Goal: Task Accomplishment & Management: Manage account settings

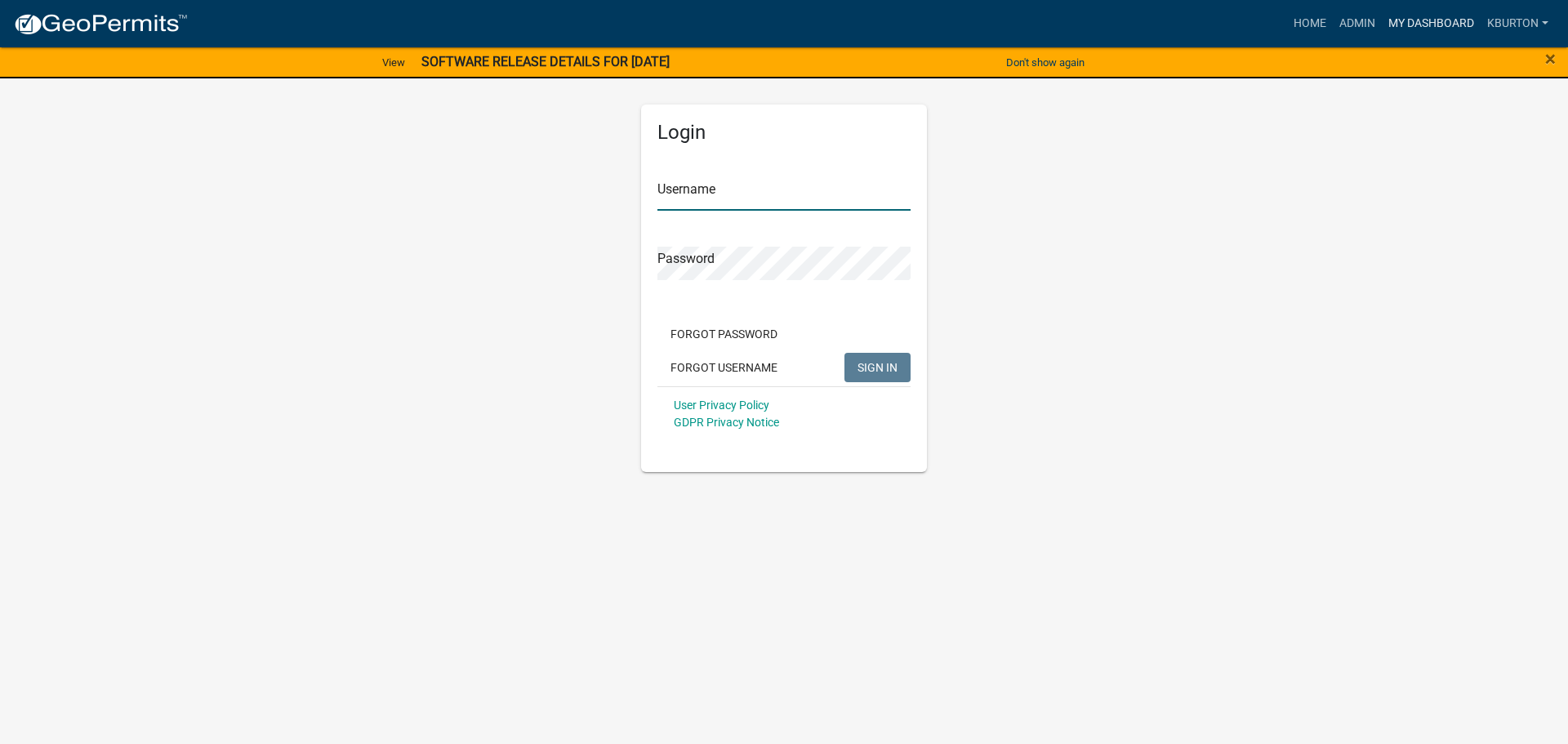
type input "kburton"
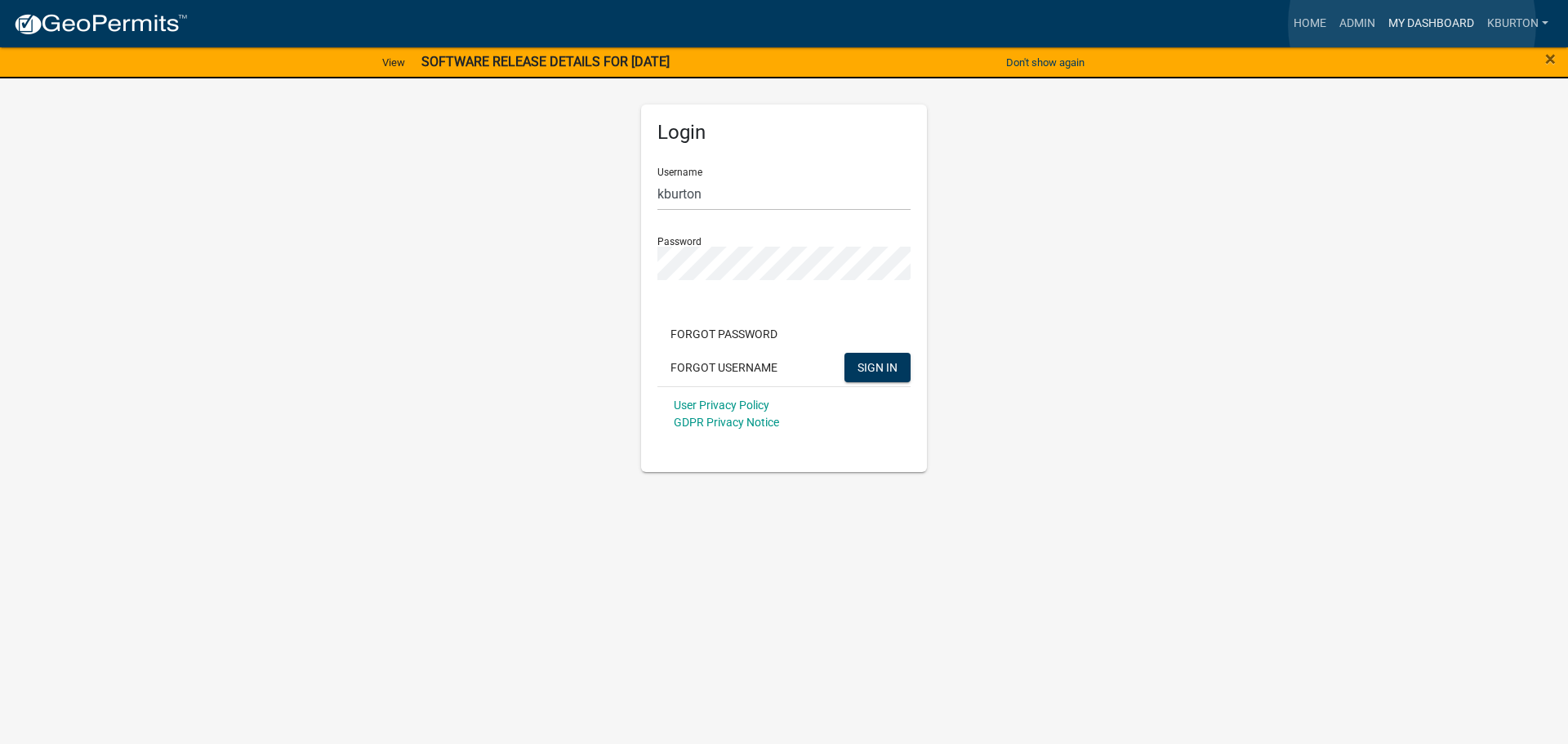
click at [1412, 25] on link "My Dashboard" at bounding box center [1430, 24] width 99 height 31
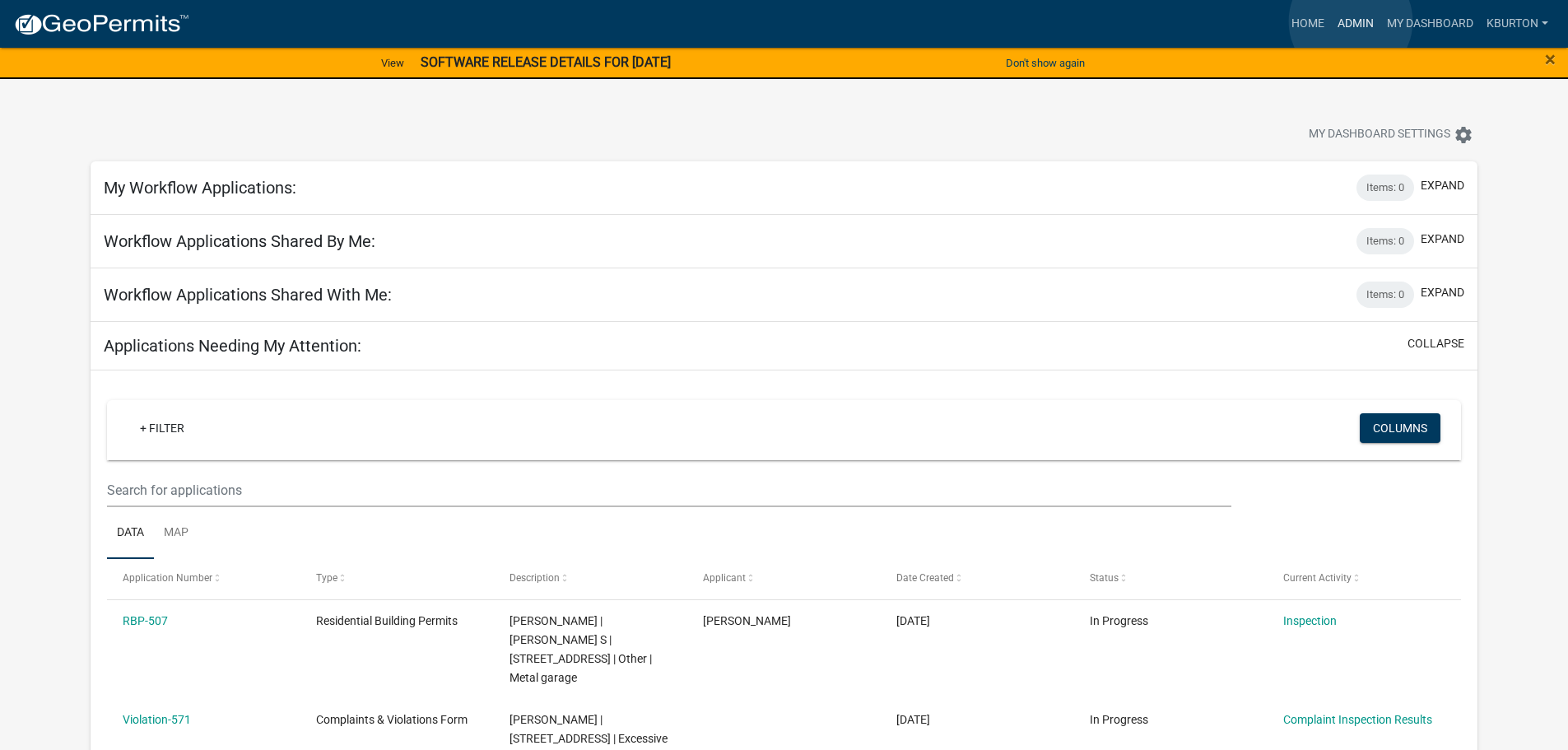
click at [1351, 21] on link "Admin" at bounding box center [1356, 24] width 50 height 31
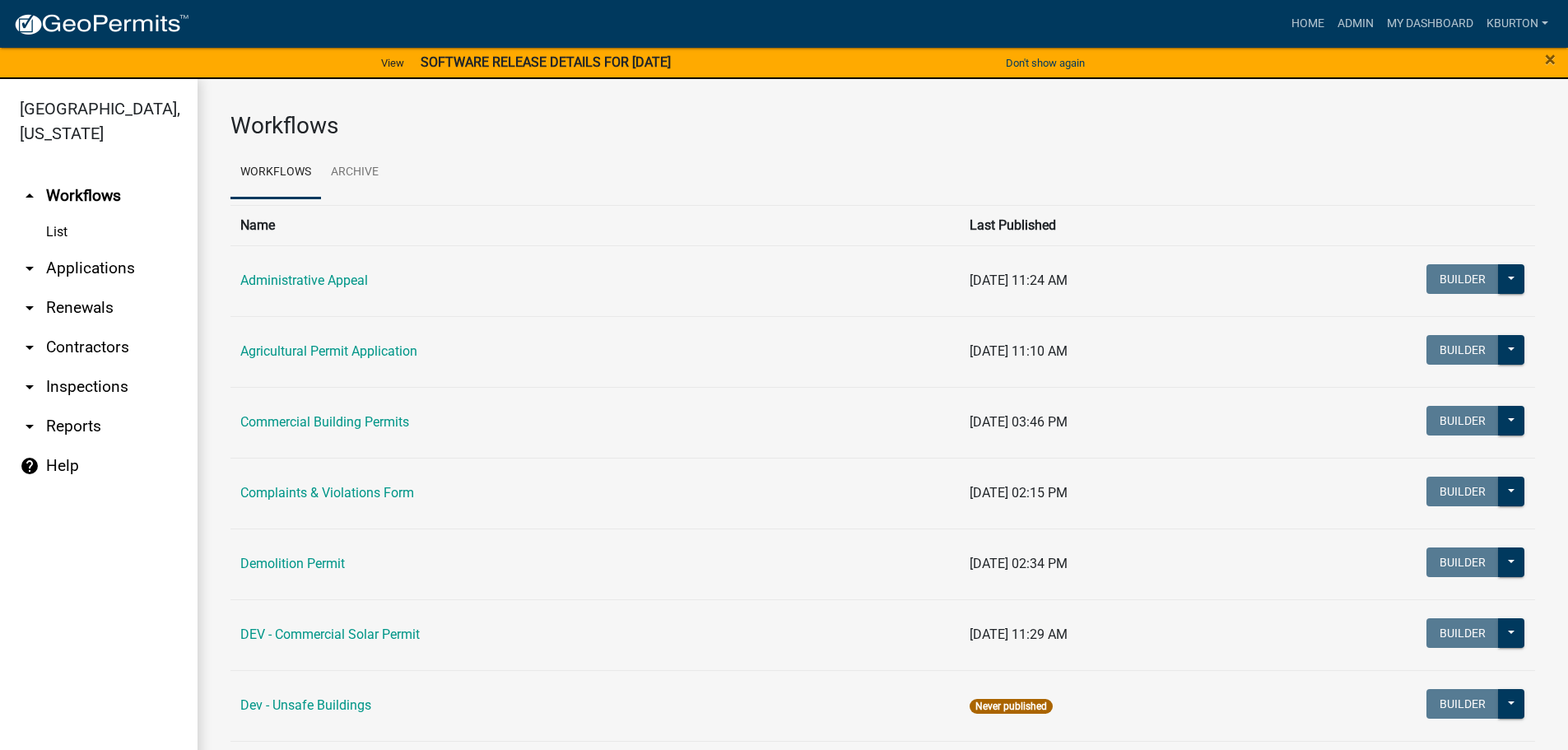
click at [119, 367] on link "arrow_drop_down Inspections" at bounding box center [98, 387] width 197 height 40
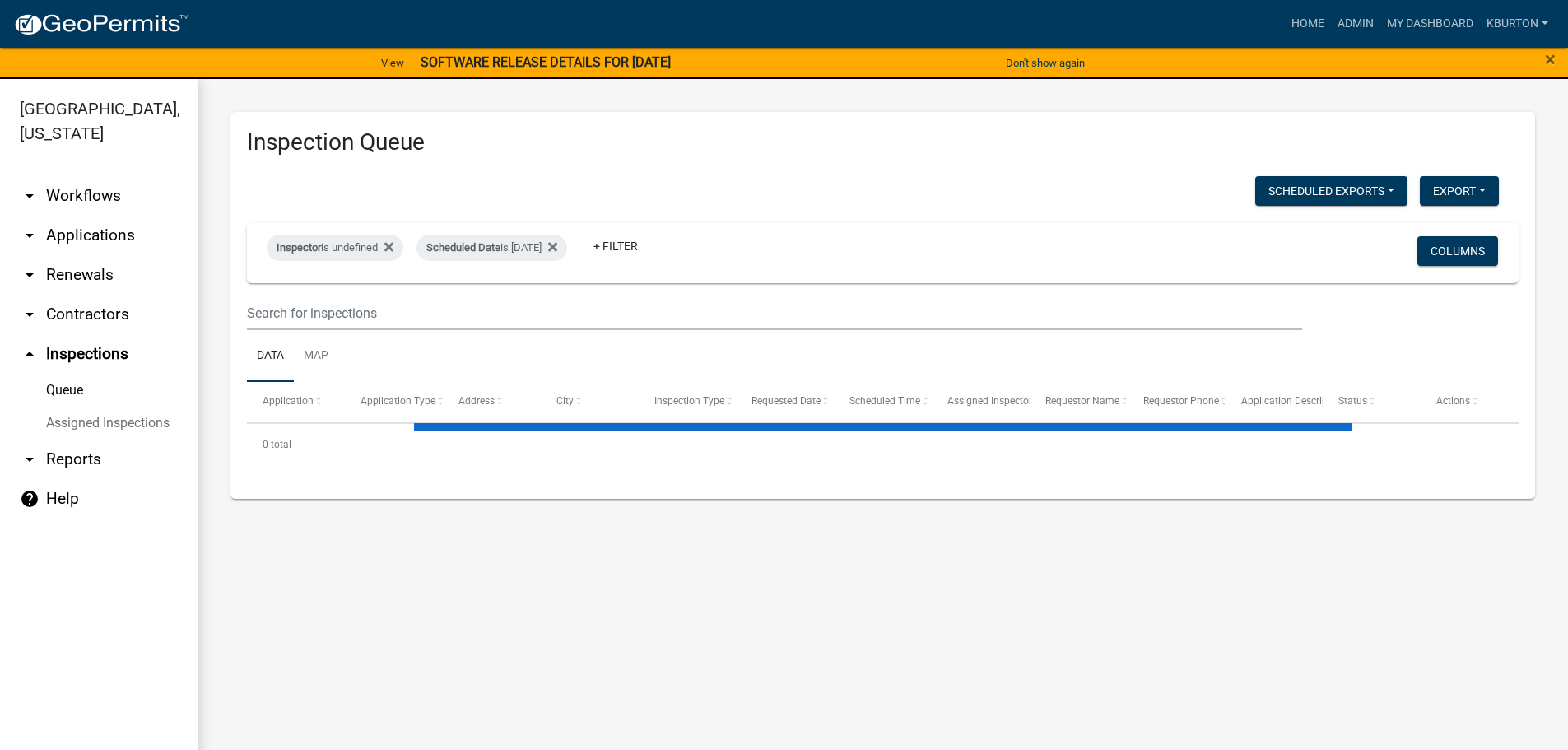
select select "1: 25"
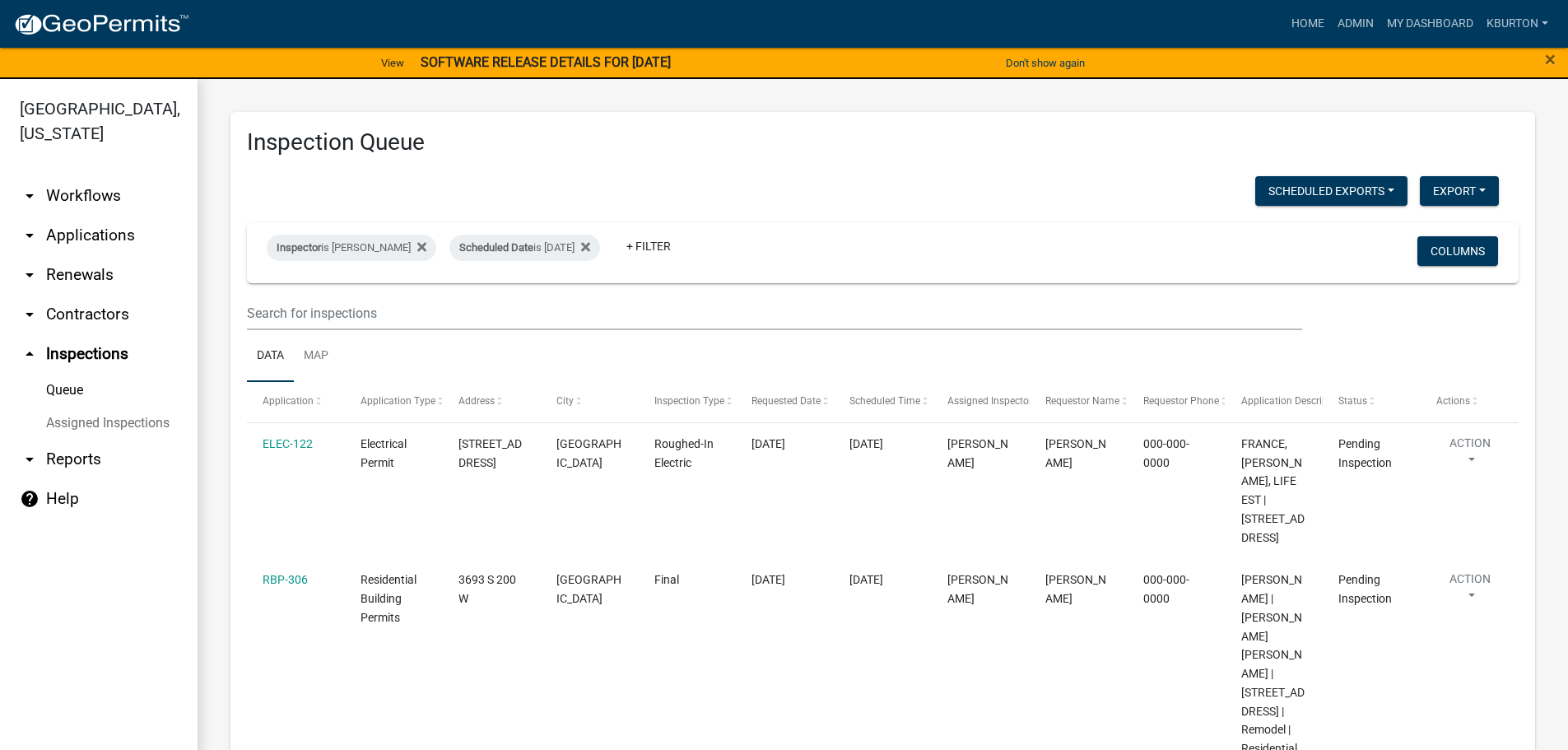
click at [136, 407] on link "Assigned Inspections" at bounding box center [98, 423] width 197 height 33
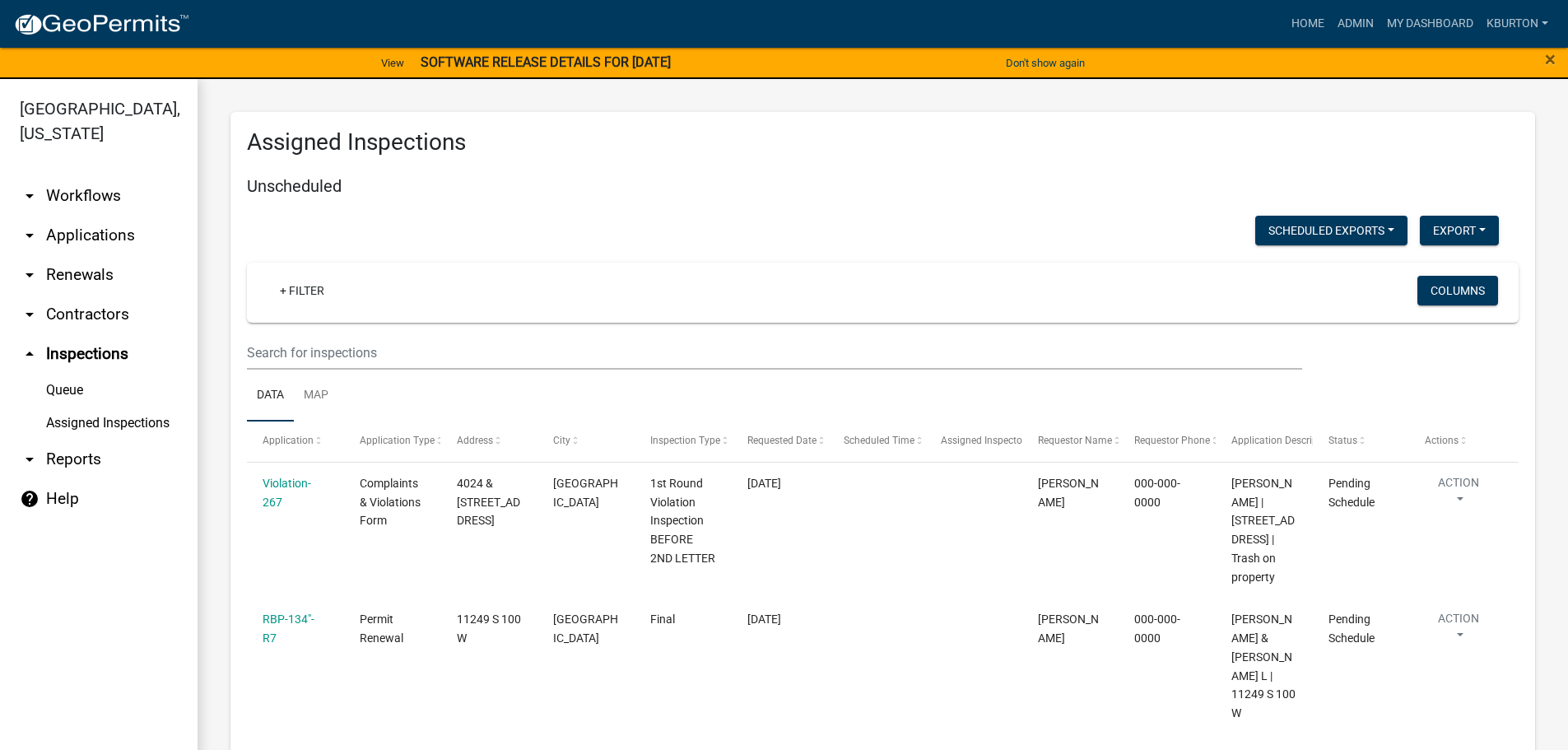
click at [61, 374] on link "Queue" at bounding box center [98, 390] width 197 height 33
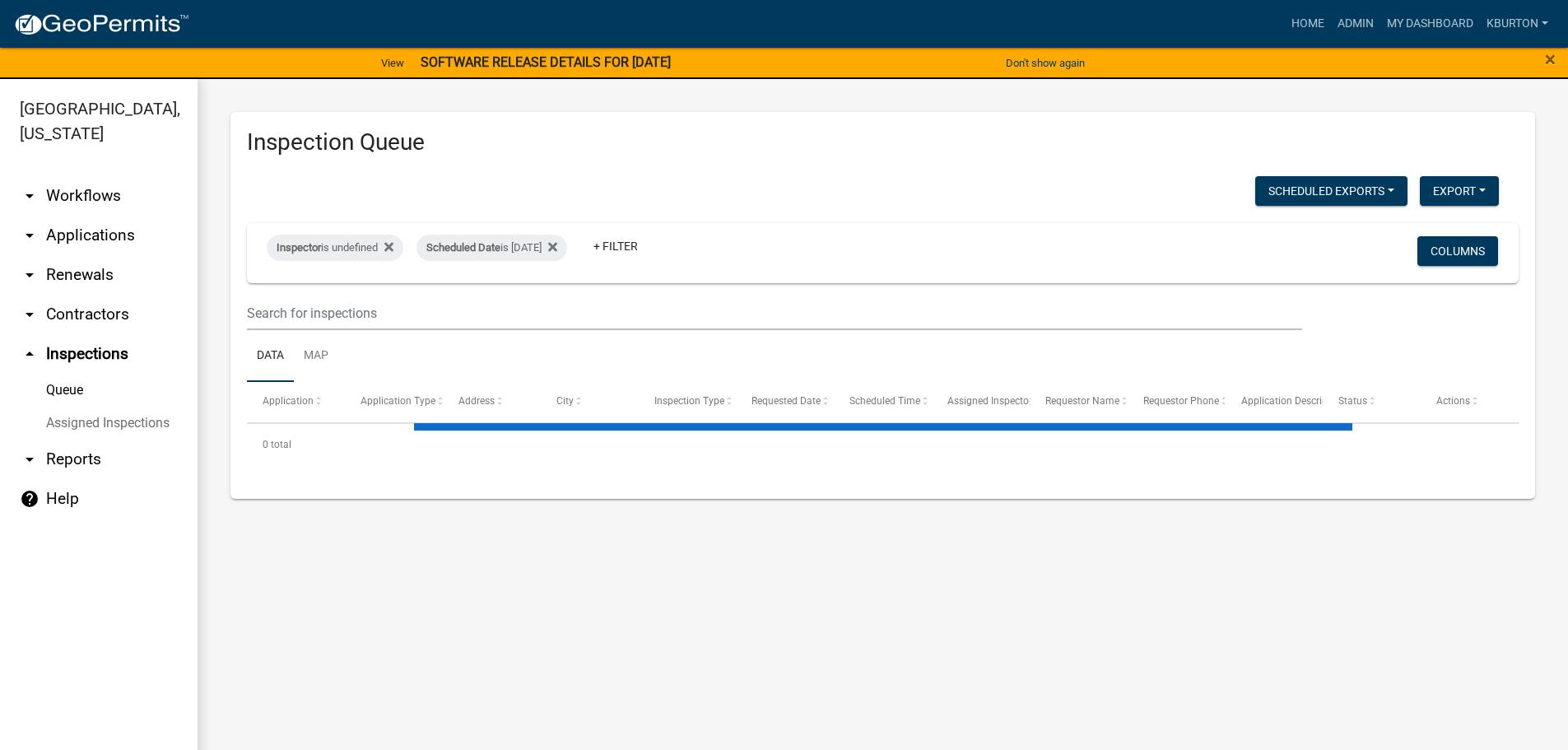
select select "1: 25"
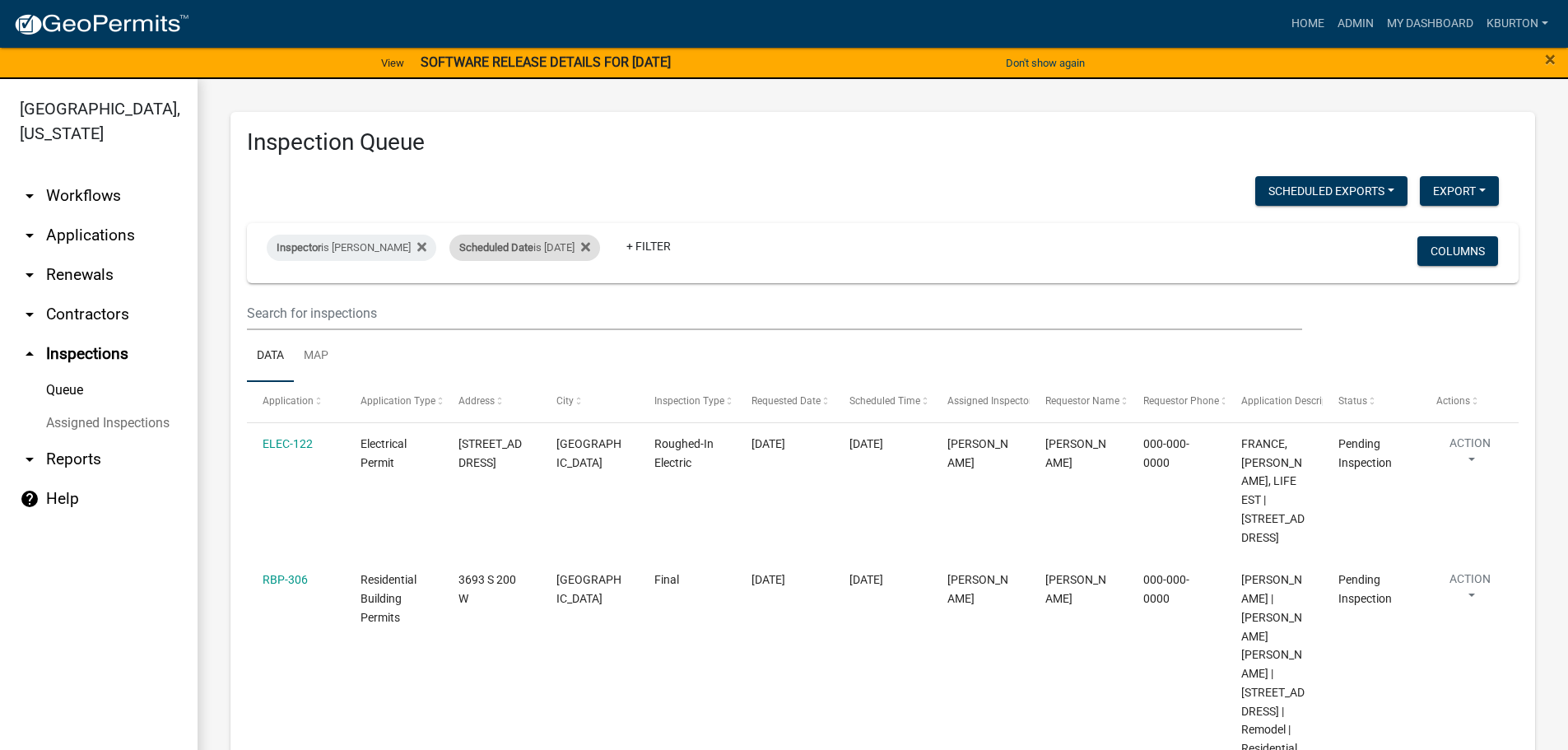
click at [521, 252] on div "Scheduled Date is [DATE]" at bounding box center [525, 248] width 151 height 26
click at [576, 308] on input "[DATE]" at bounding box center [527, 309] width 116 height 34
click at [527, 364] on button "Done" at bounding box center [527, 358] width 116 height 30
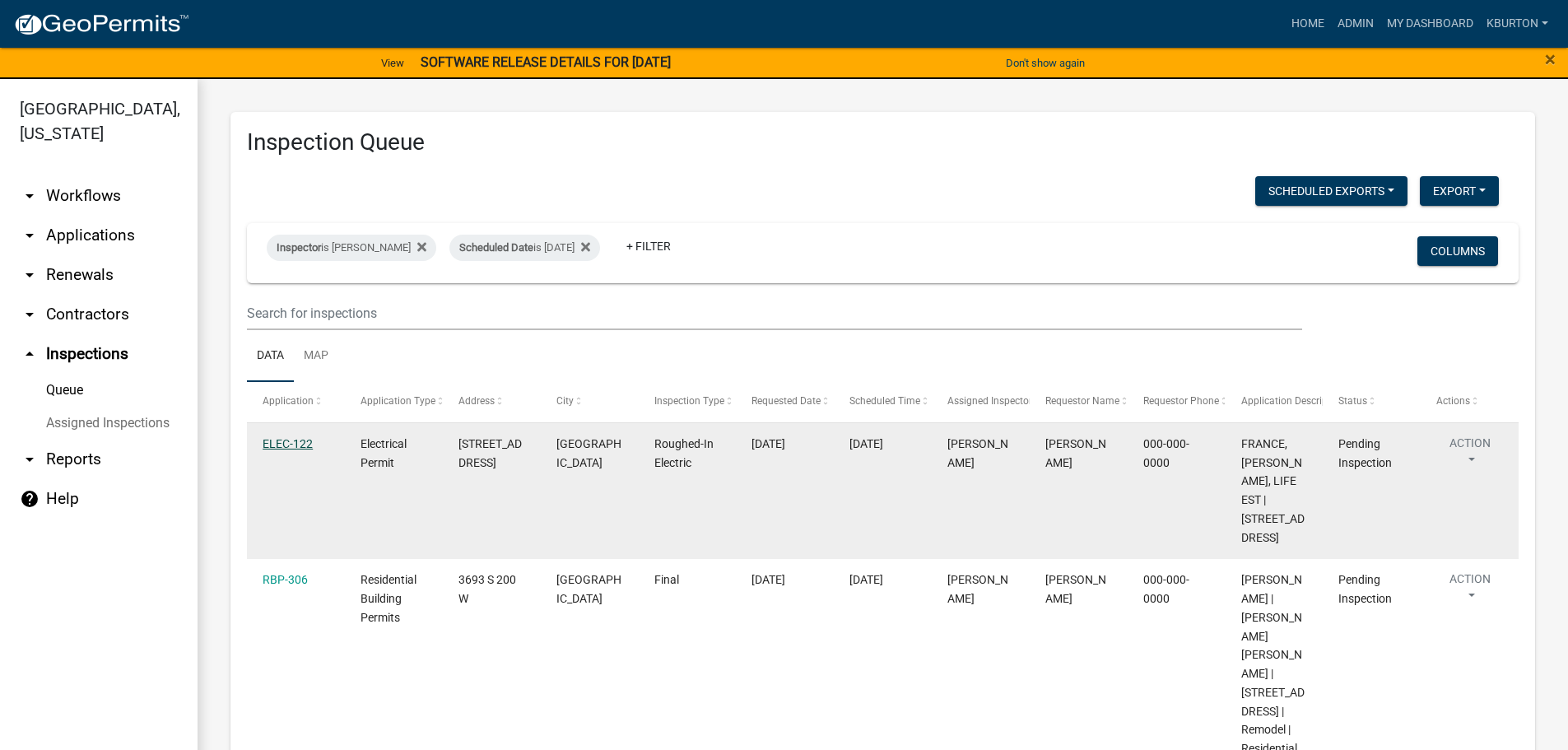
click at [301, 442] on link "ELEC-122" at bounding box center [287, 444] width 50 height 13
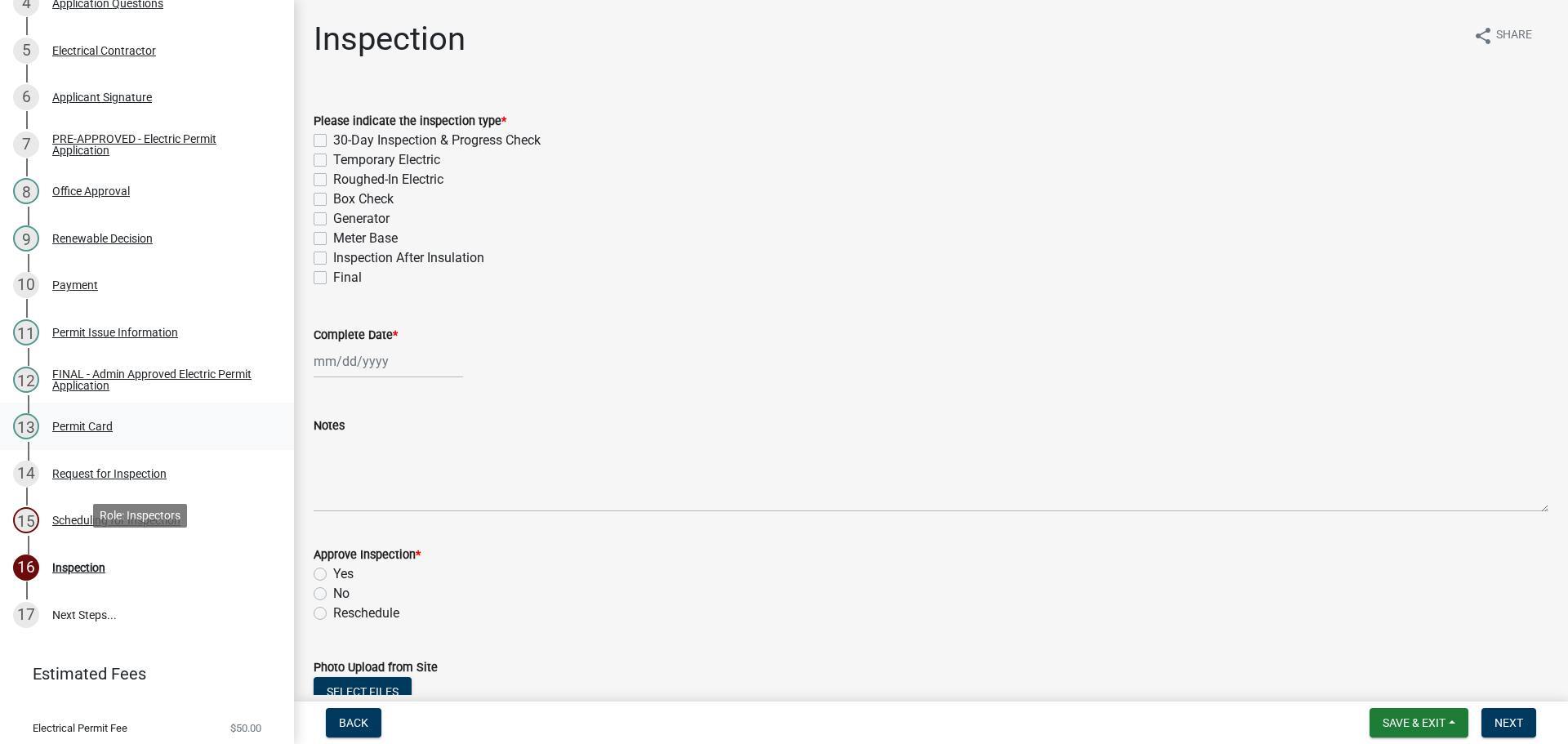
scroll to position [451, 0]
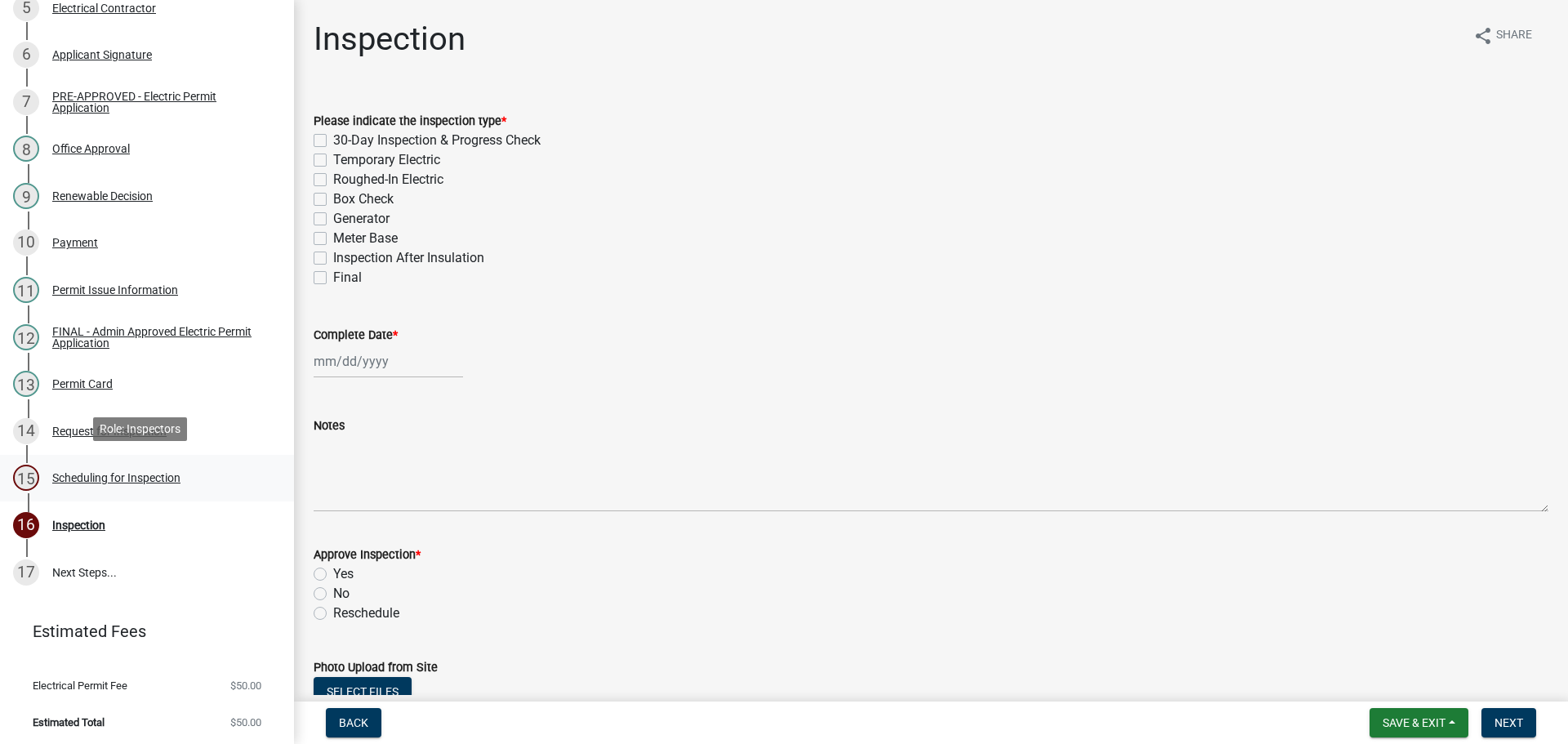
click at [153, 478] on div "Scheduling for Inspection" at bounding box center [116, 477] width 129 height 11
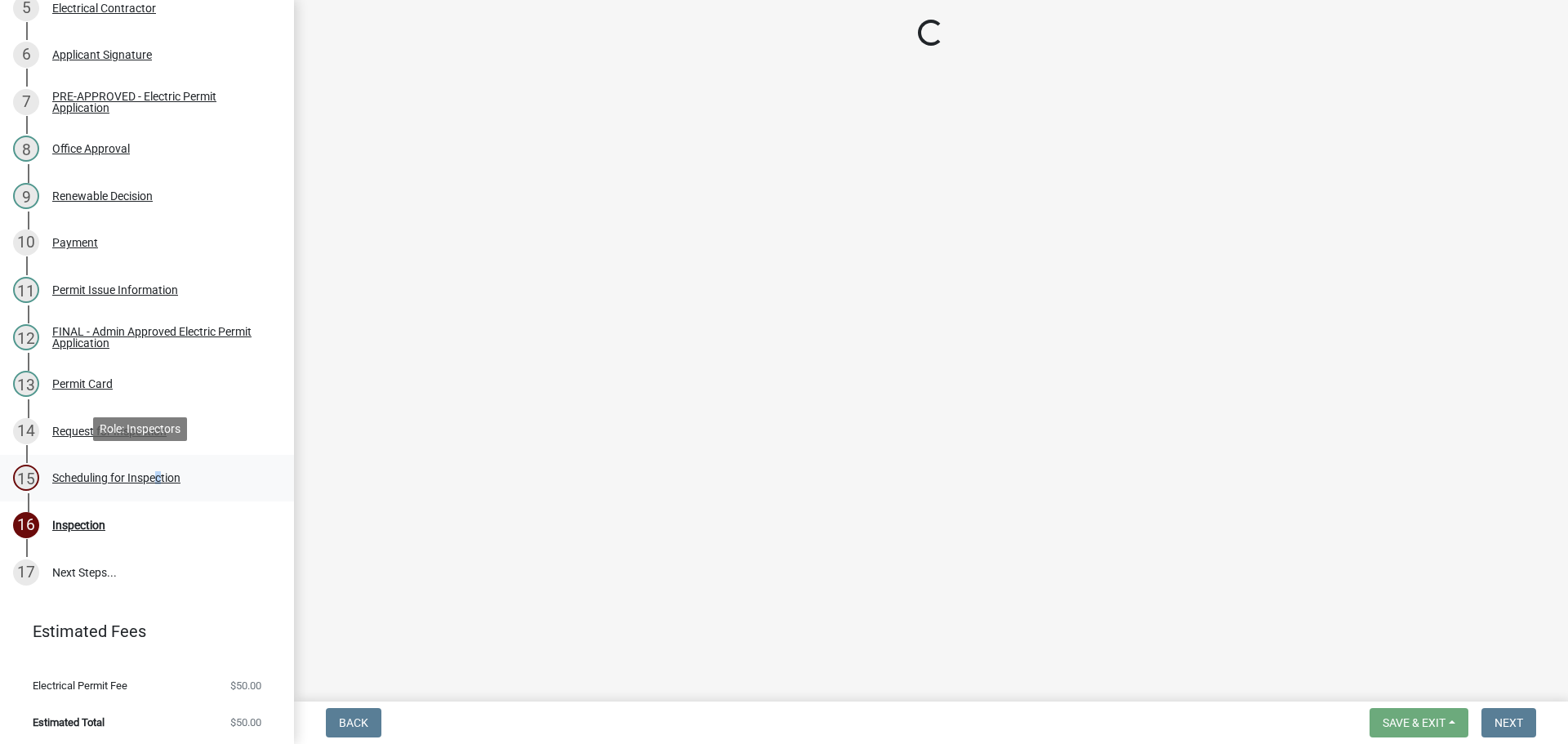
select select "25b75ae6-03c7-4280-9b34-fcf63005d5e5"
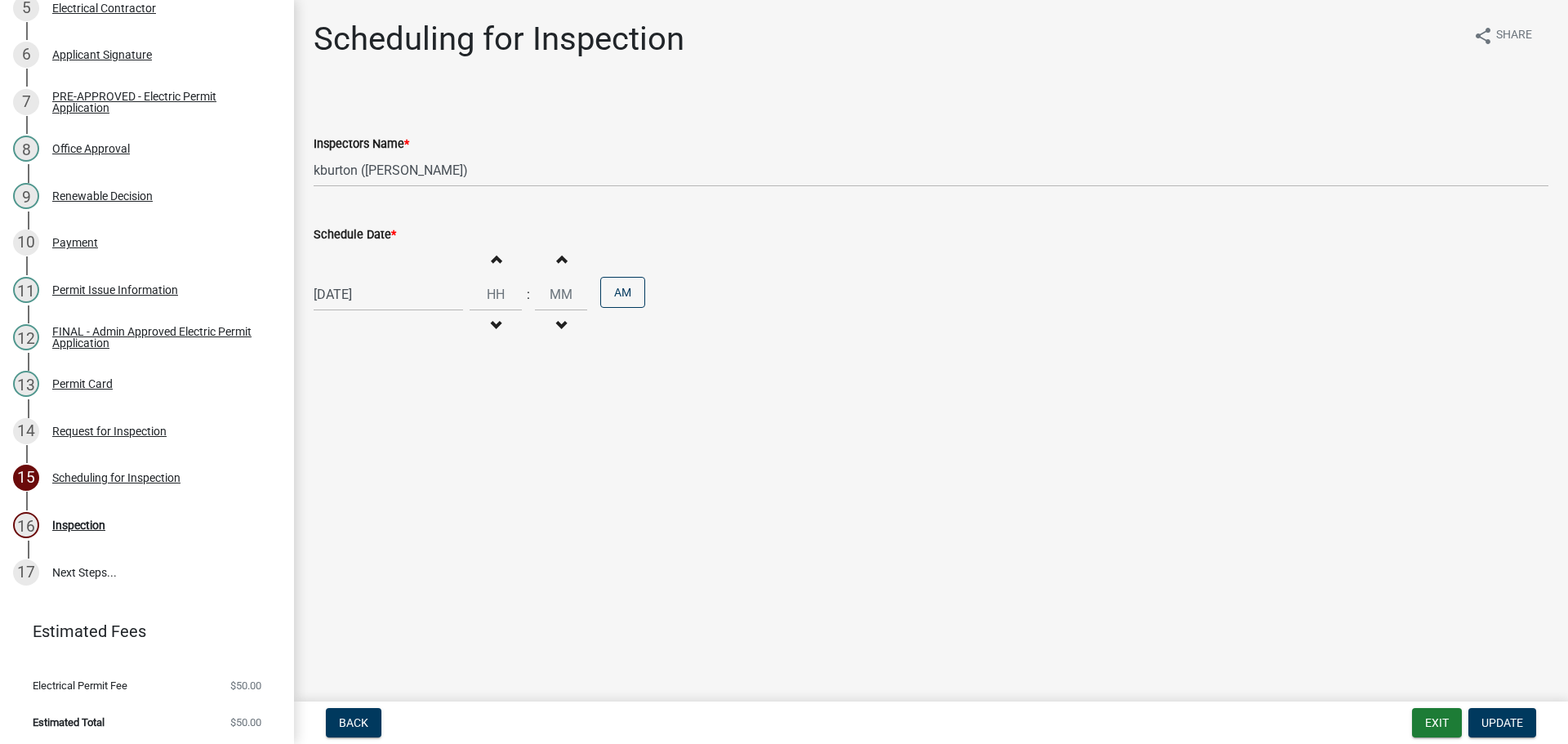
click at [344, 237] on label "Schedule Date *" at bounding box center [355, 235] width 83 height 11
click at [344, 277] on input "[DATE]" at bounding box center [388, 294] width 150 height 34
select select "9"
select select "2025"
drag, startPoint x: 387, startPoint y: 511, endPoint x: 409, endPoint y: 512, distance: 22.0
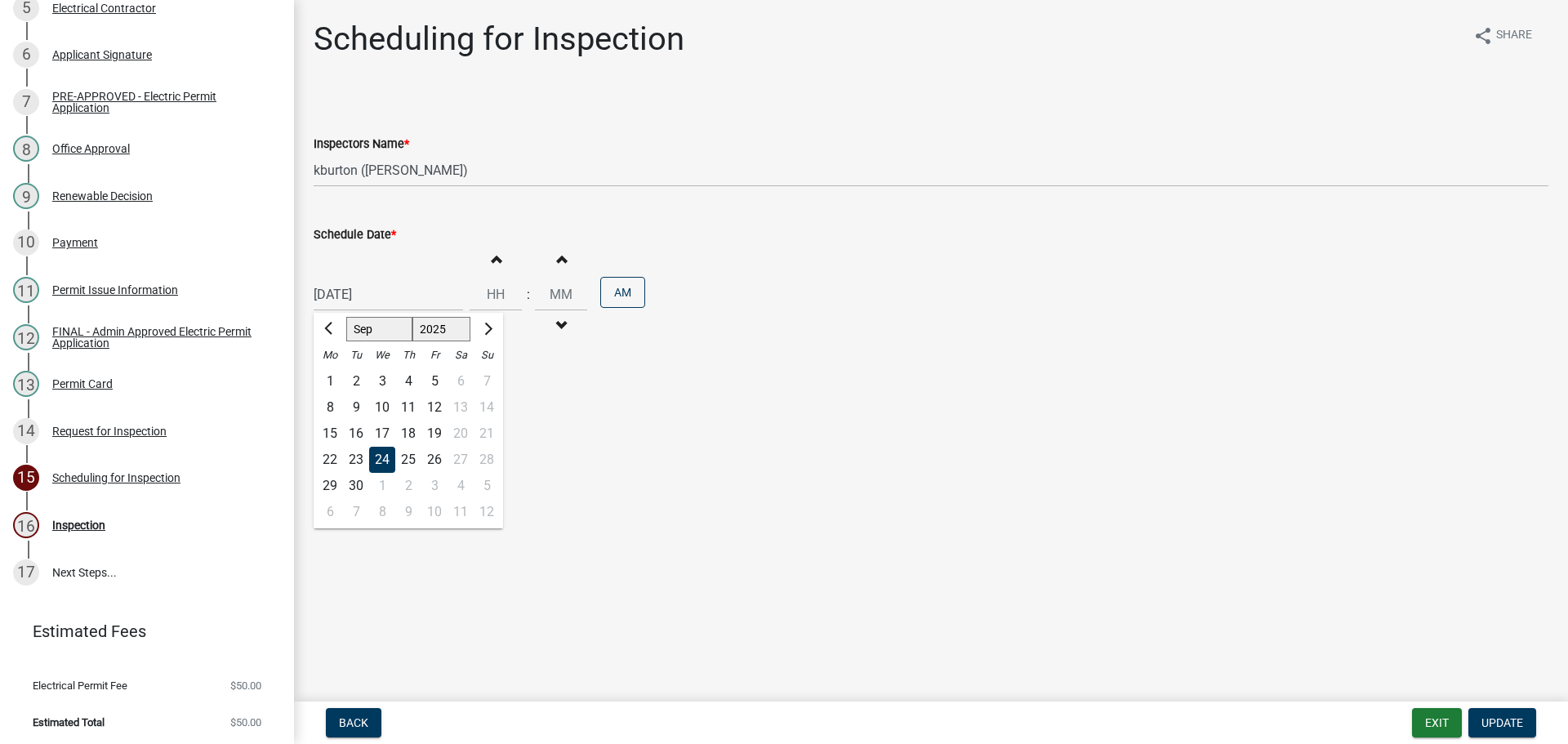
click at [389, 512] on div "8" at bounding box center [382, 512] width 26 height 26
type input "[DATE]"
click at [1509, 718] on span "Update" at bounding box center [1502, 723] width 42 height 13
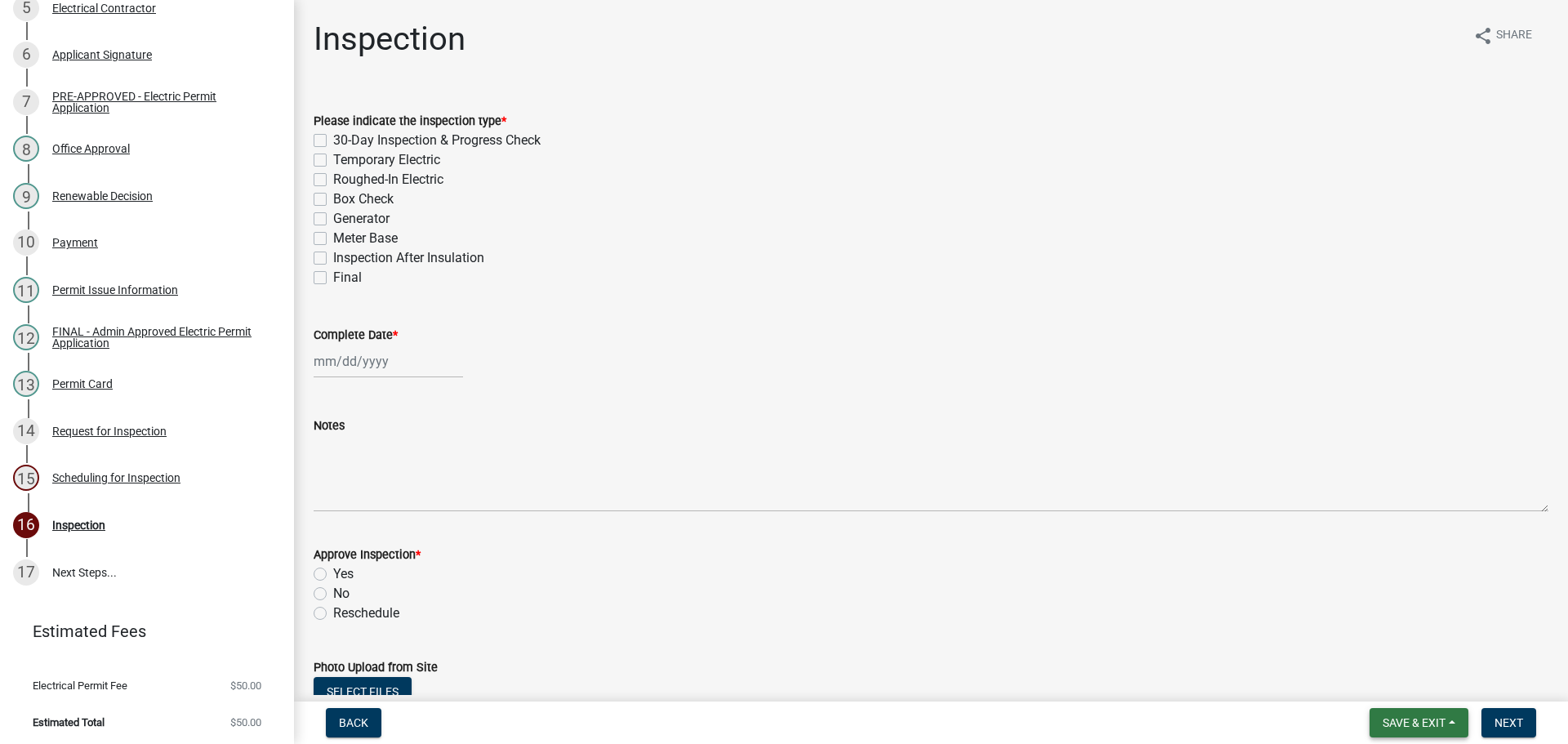
click at [1430, 716] on span "Save & Exit" at bounding box center [1413, 723] width 63 height 13
click at [1413, 678] on button "Save & Exit" at bounding box center [1403, 680] width 131 height 39
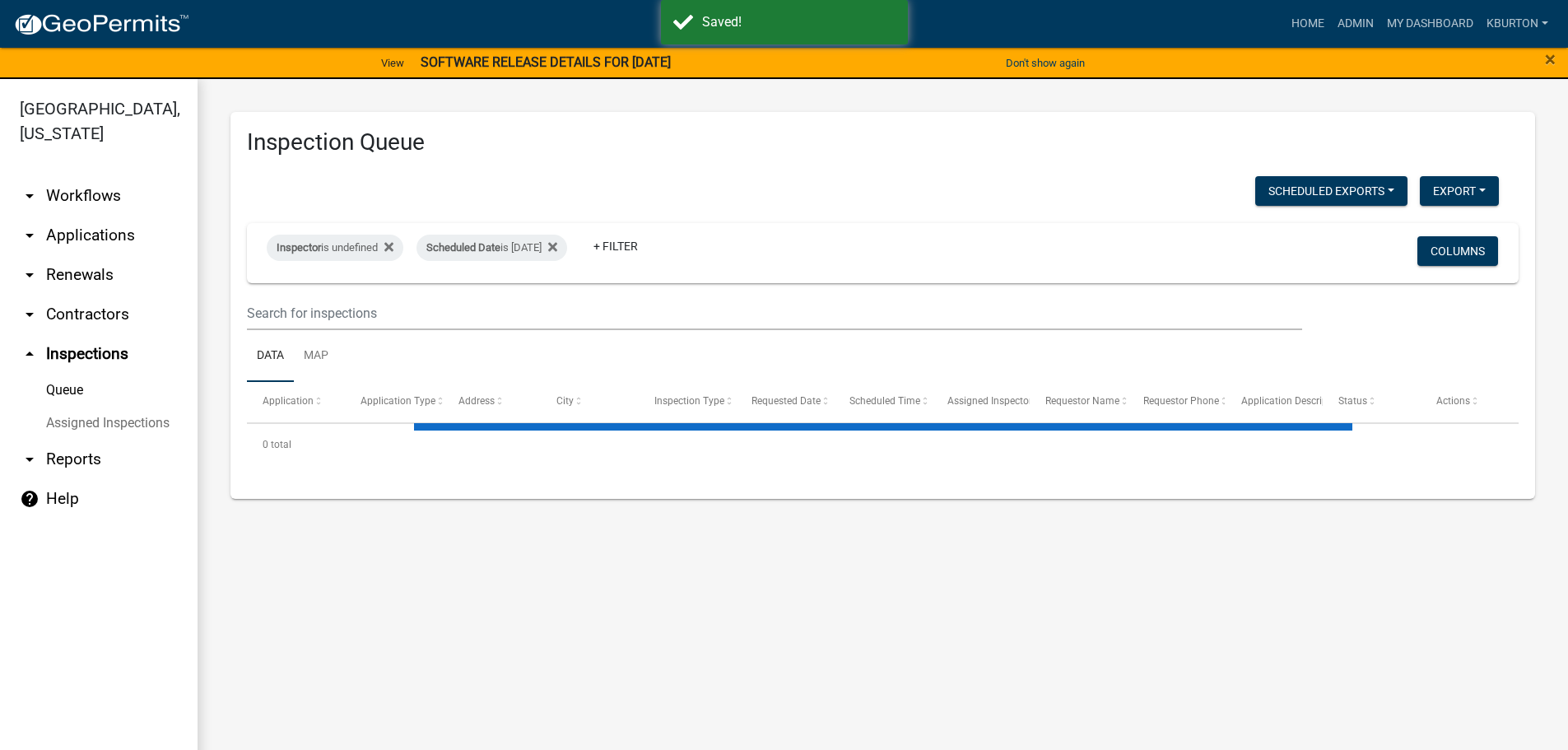
select select "1: 25"
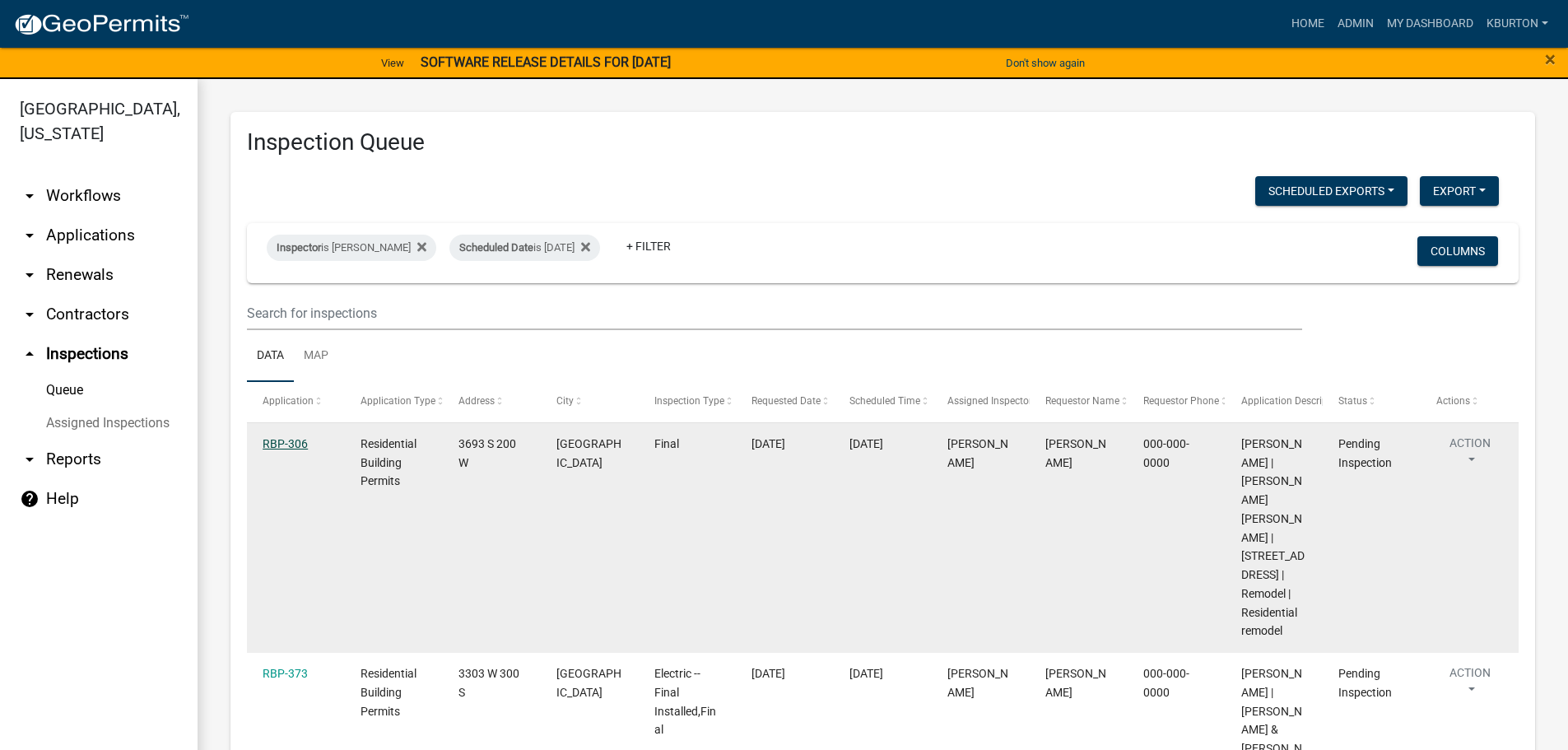
click at [282, 441] on link "RBP-306" at bounding box center [285, 444] width 45 height 13
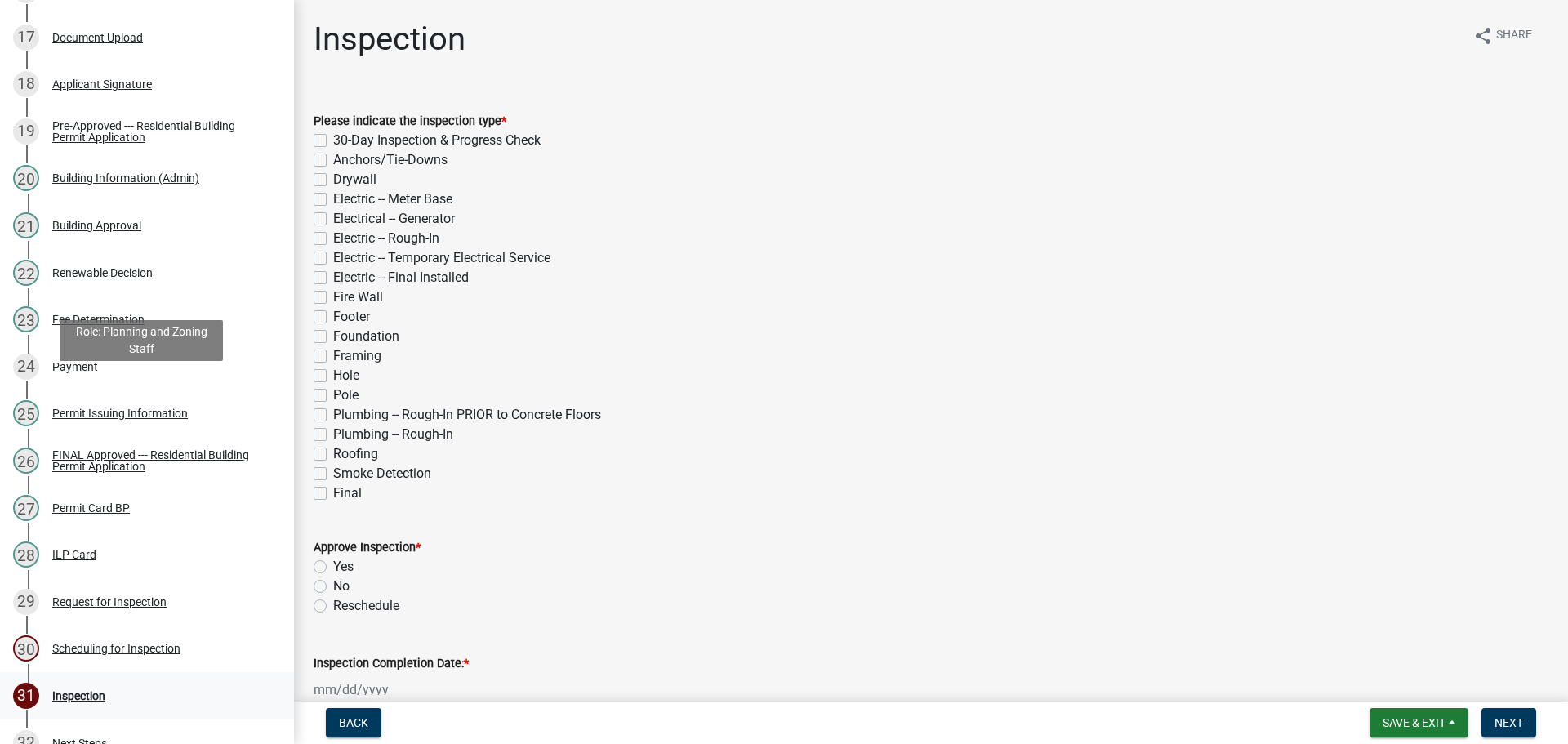
scroll to position [1215, 0]
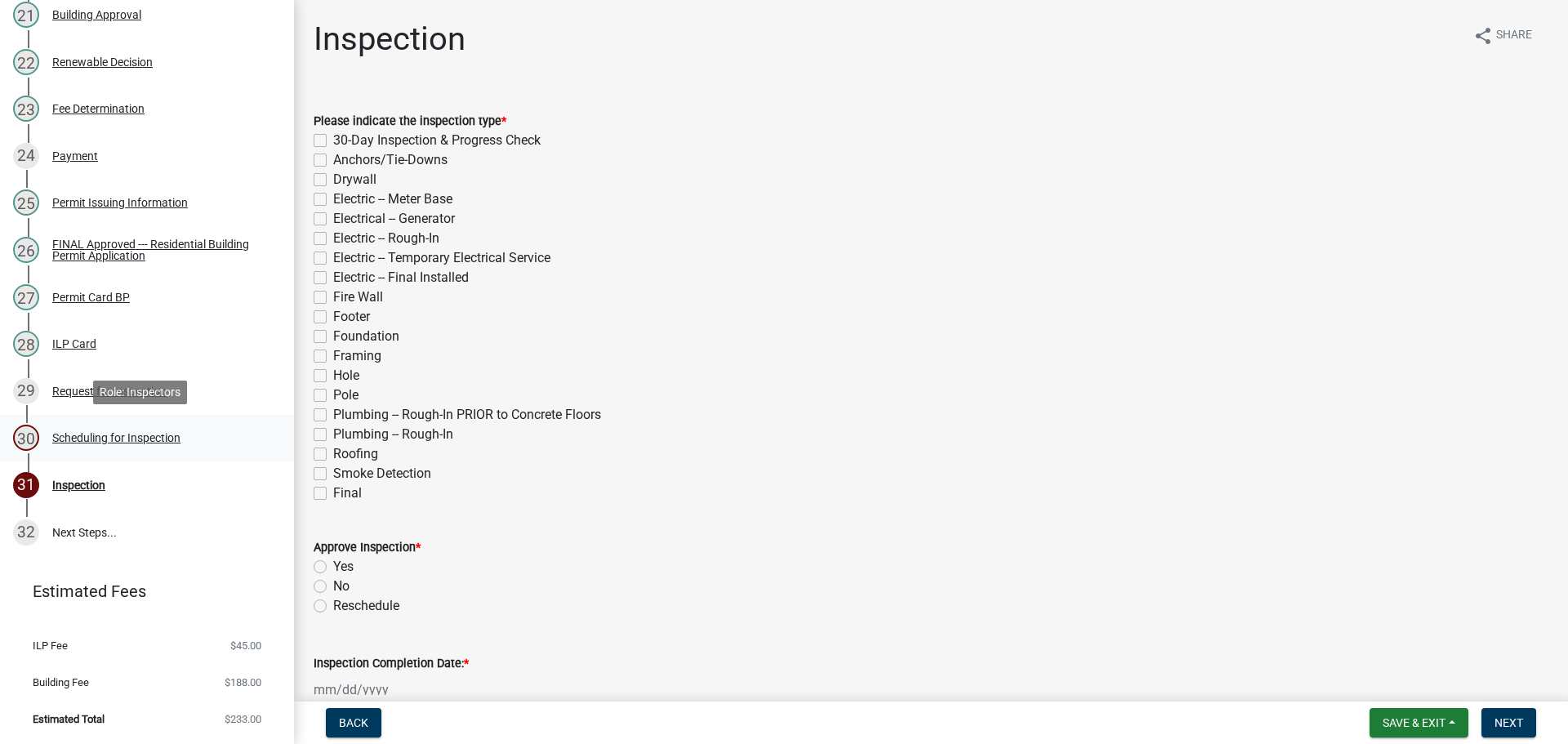
click at [155, 444] on div "Scheduling for Inspection" at bounding box center [116, 438] width 129 height 11
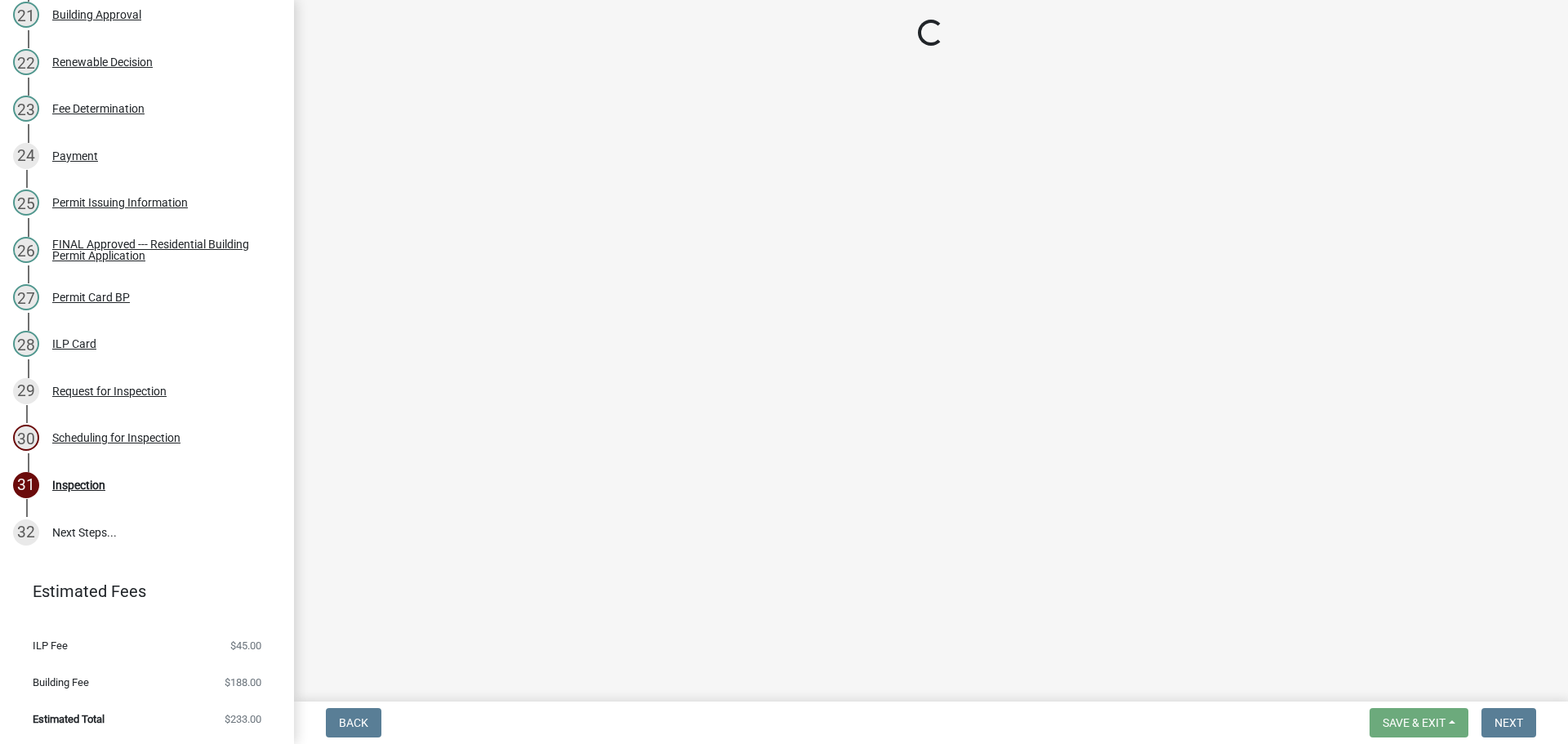
select select "25b75ae6-03c7-4280-9b34-fcf63005d5e5"
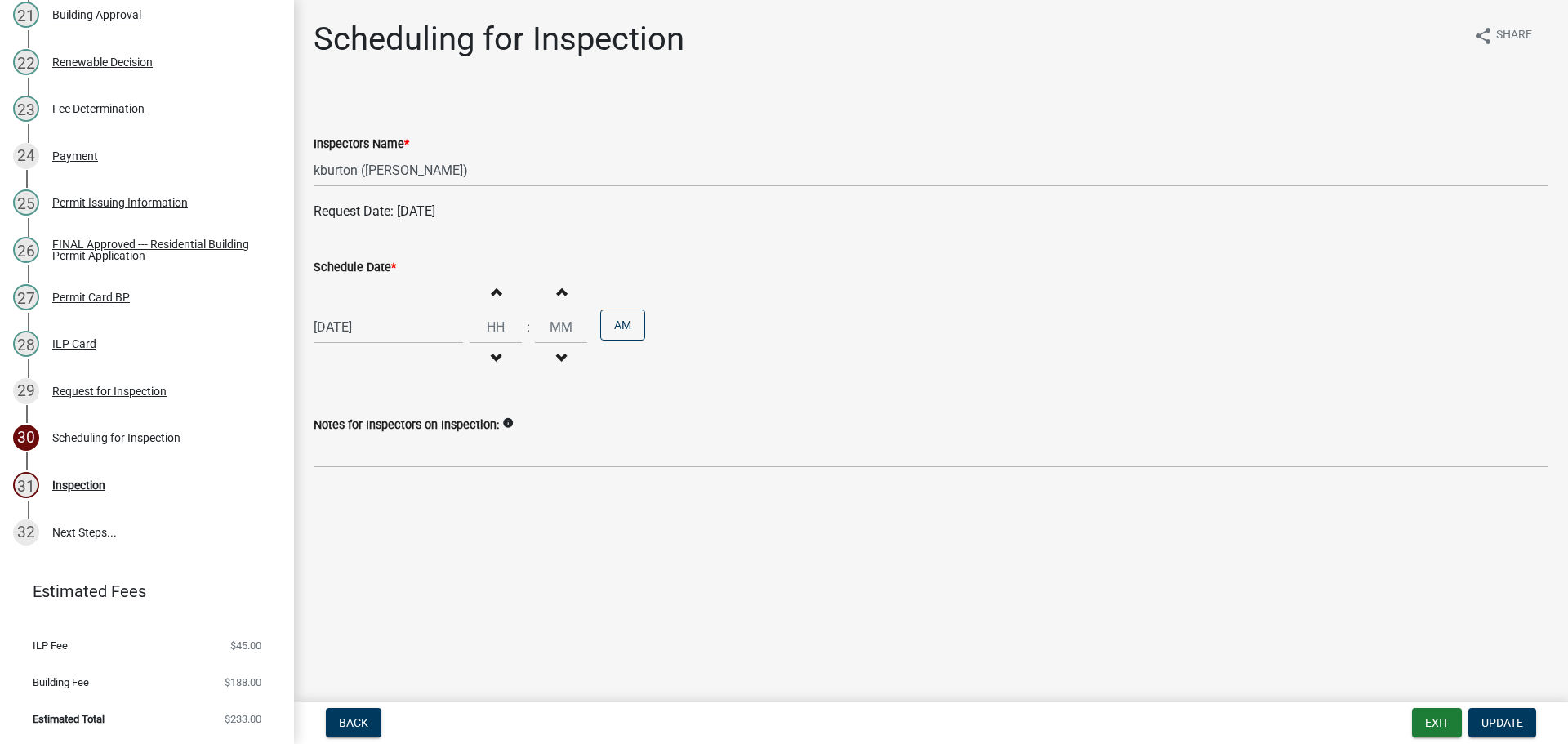
click at [380, 268] on label "Schedule Date *" at bounding box center [355, 268] width 83 height 11
click at [380, 310] on input "[DATE]" at bounding box center [388, 327] width 150 height 34
select select "9"
select select "2025"
click at [365, 357] on select "Jan Feb Mar Apr May Jun [DATE] Aug Sep Oct Nov Dec" at bounding box center [379, 362] width 66 height 25
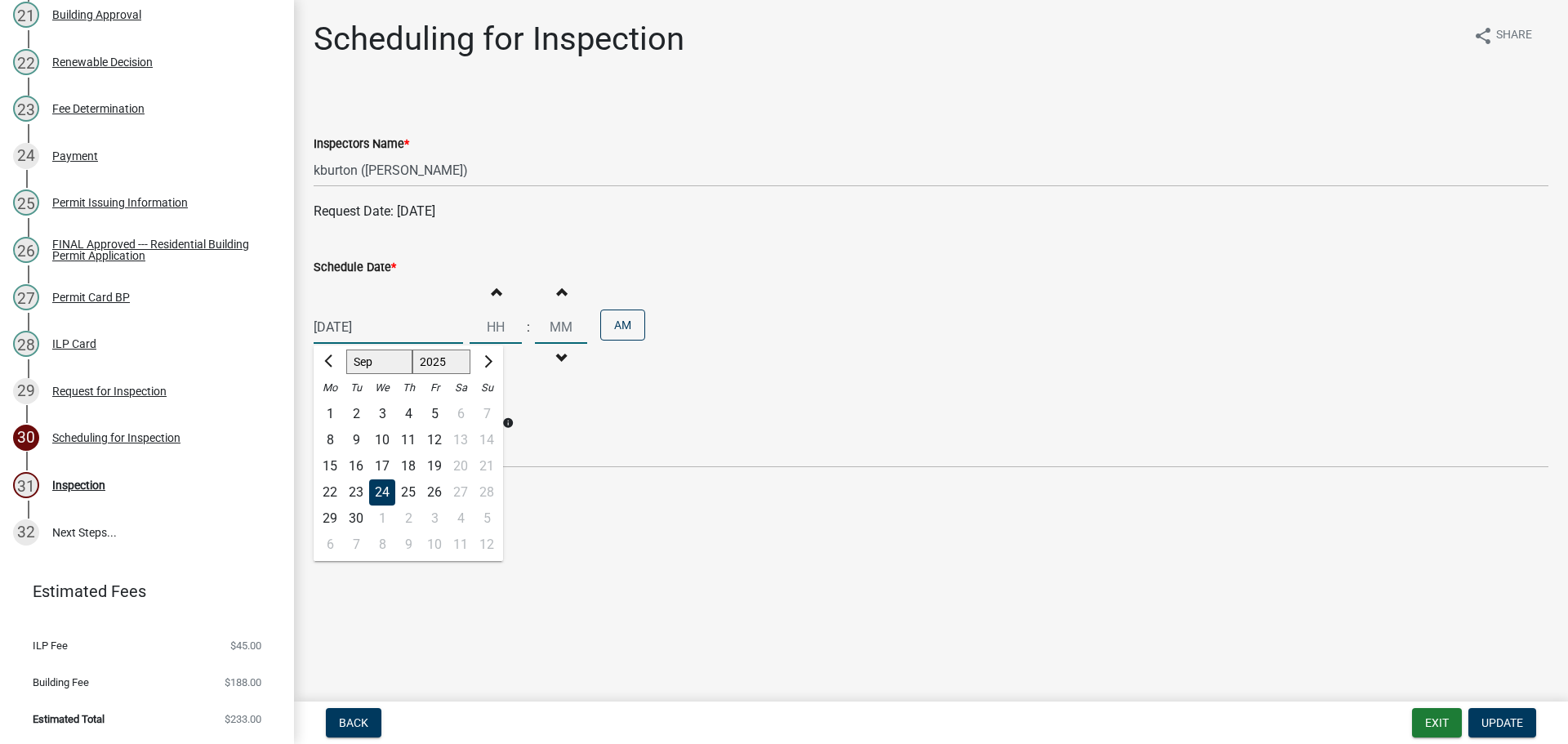
select select "10"
click at [346, 349] on select "Jan Feb Mar Apr May Jun [DATE] Aug Sep Oct Nov Dec" at bounding box center [379, 362] width 66 height 25
click at [385, 464] on div "15" at bounding box center [382, 466] width 26 height 26
type input "[DATE]"
click at [1484, 716] on span "Update" at bounding box center [1502, 723] width 42 height 13
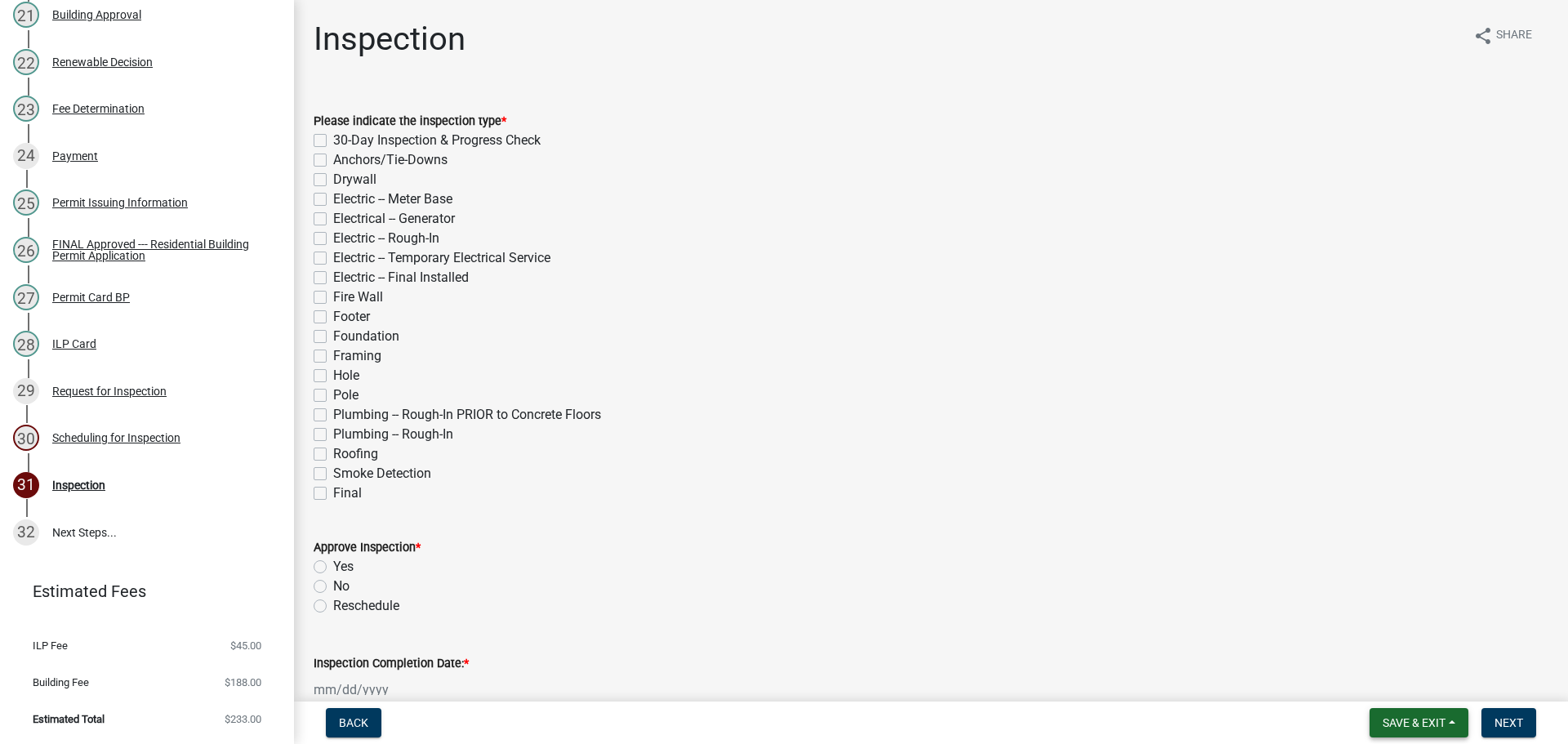
click at [1435, 715] on button "Save & Exit" at bounding box center [1418, 723] width 99 height 29
click at [1414, 690] on button "Save & Exit" at bounding box center [1403, 680] width 131 height 39
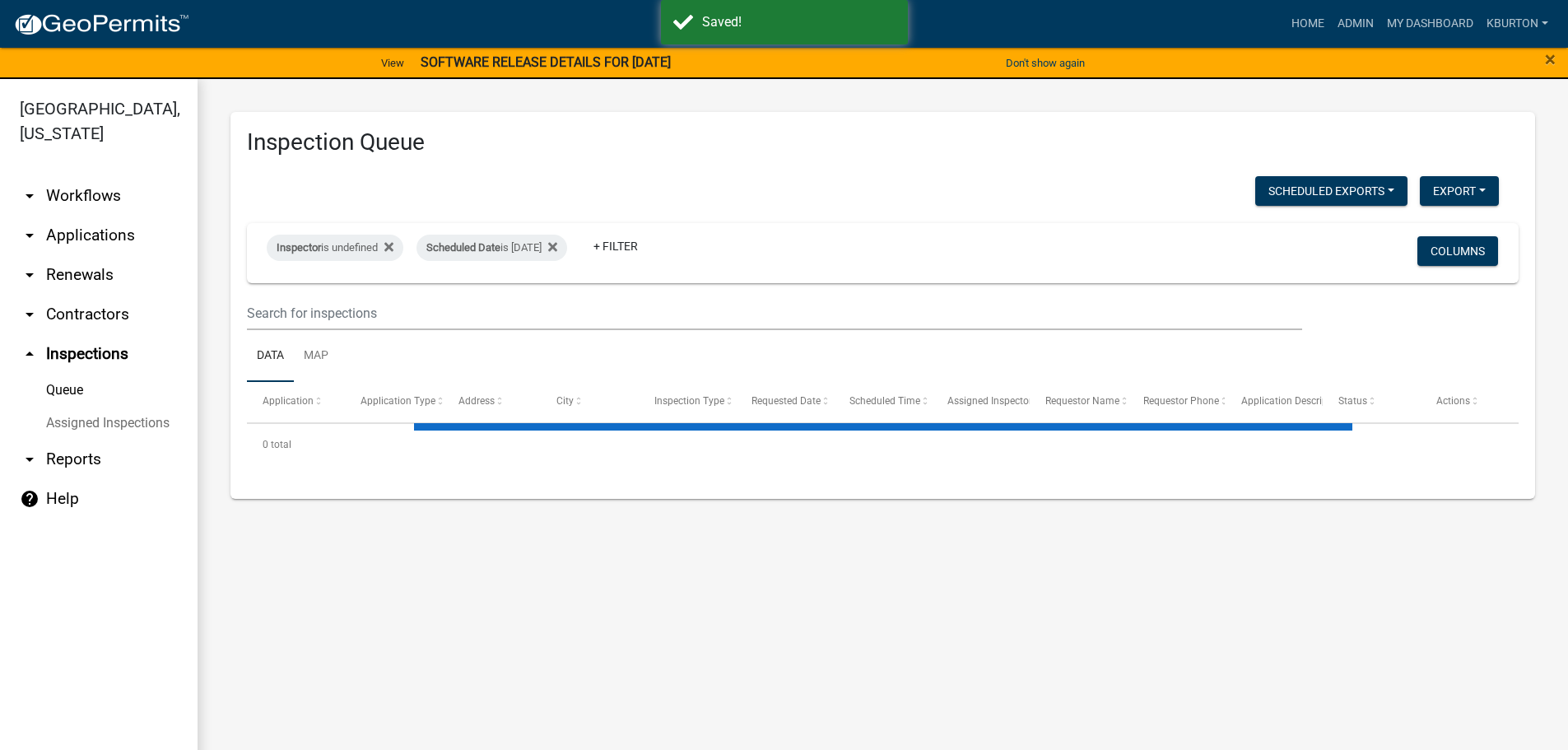
select select "1: 25"
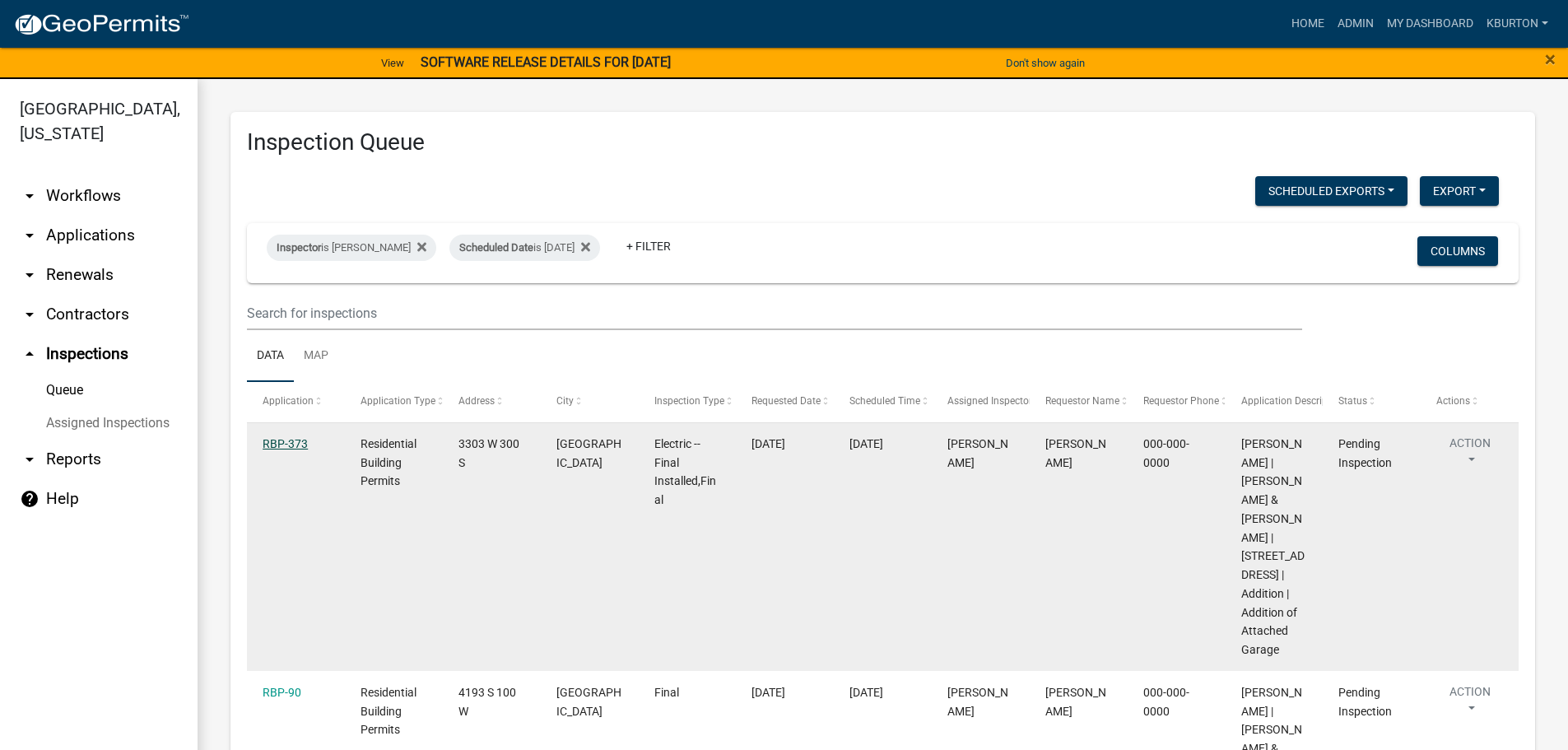
click at [282, 444] on link "RBP-373" at bounding box center [285, 444] width 45 height 13
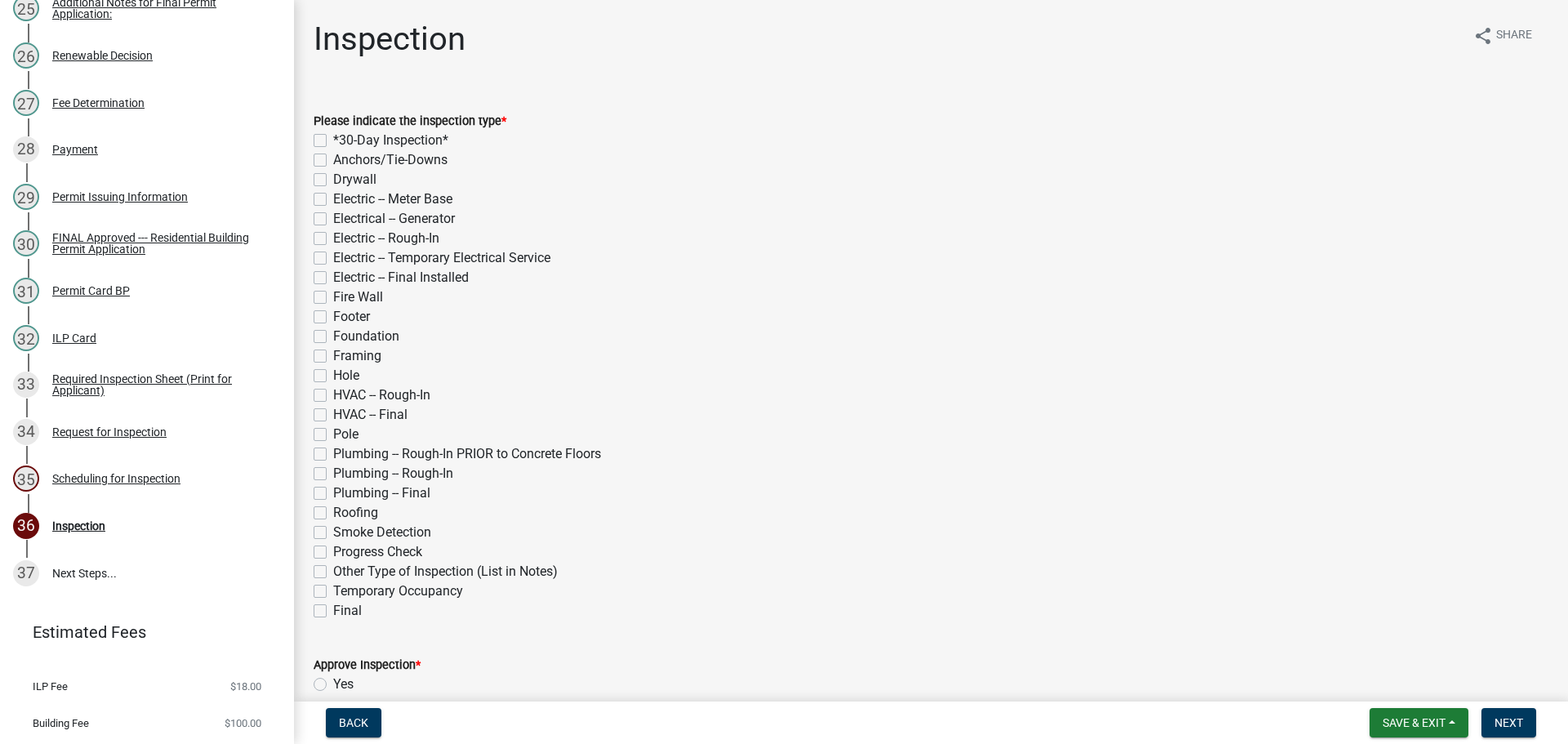
scroll to position [1450, 0]
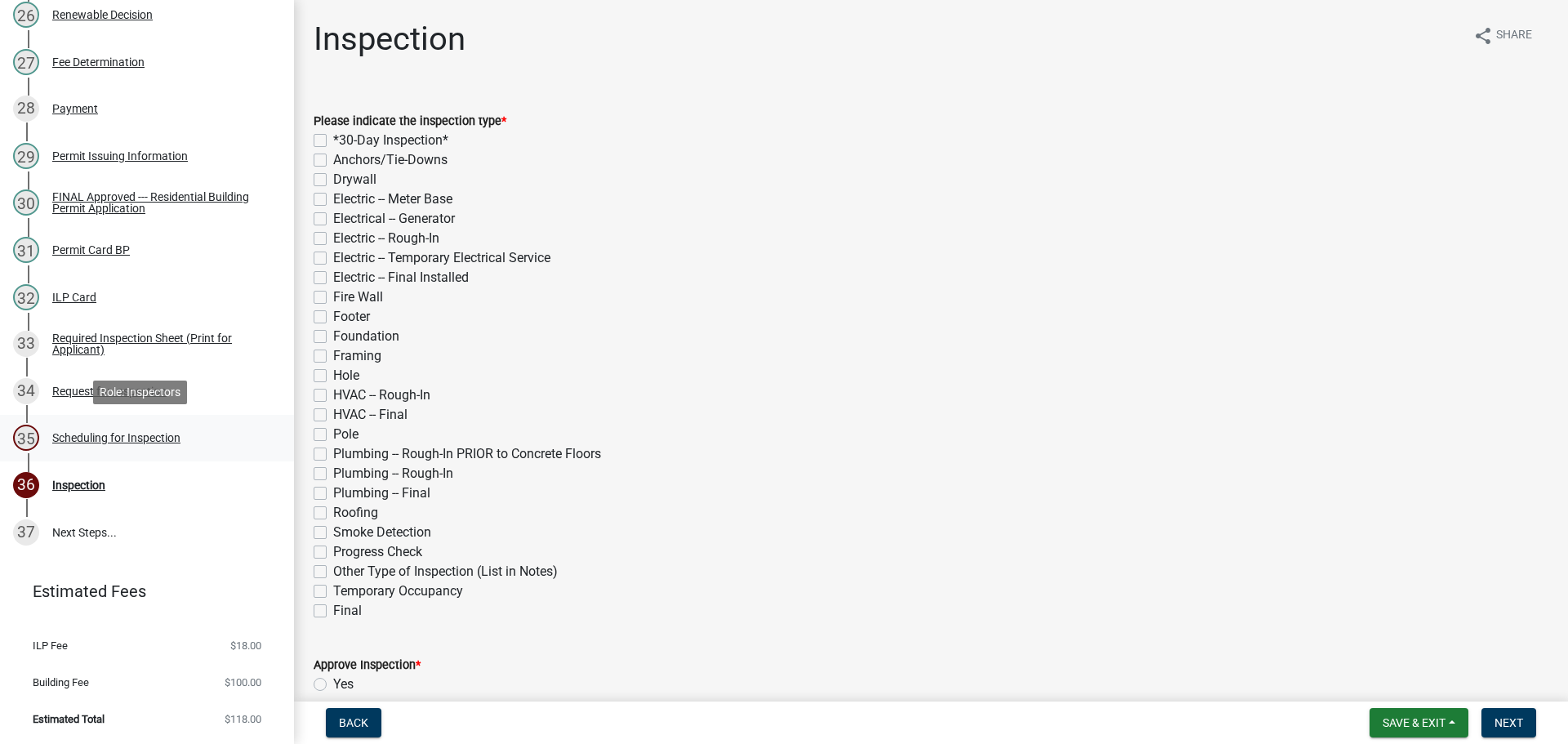
click at [162, 438] on div "Scheduling for Inspection" at bounding box center [116, 438] width 129 height 11
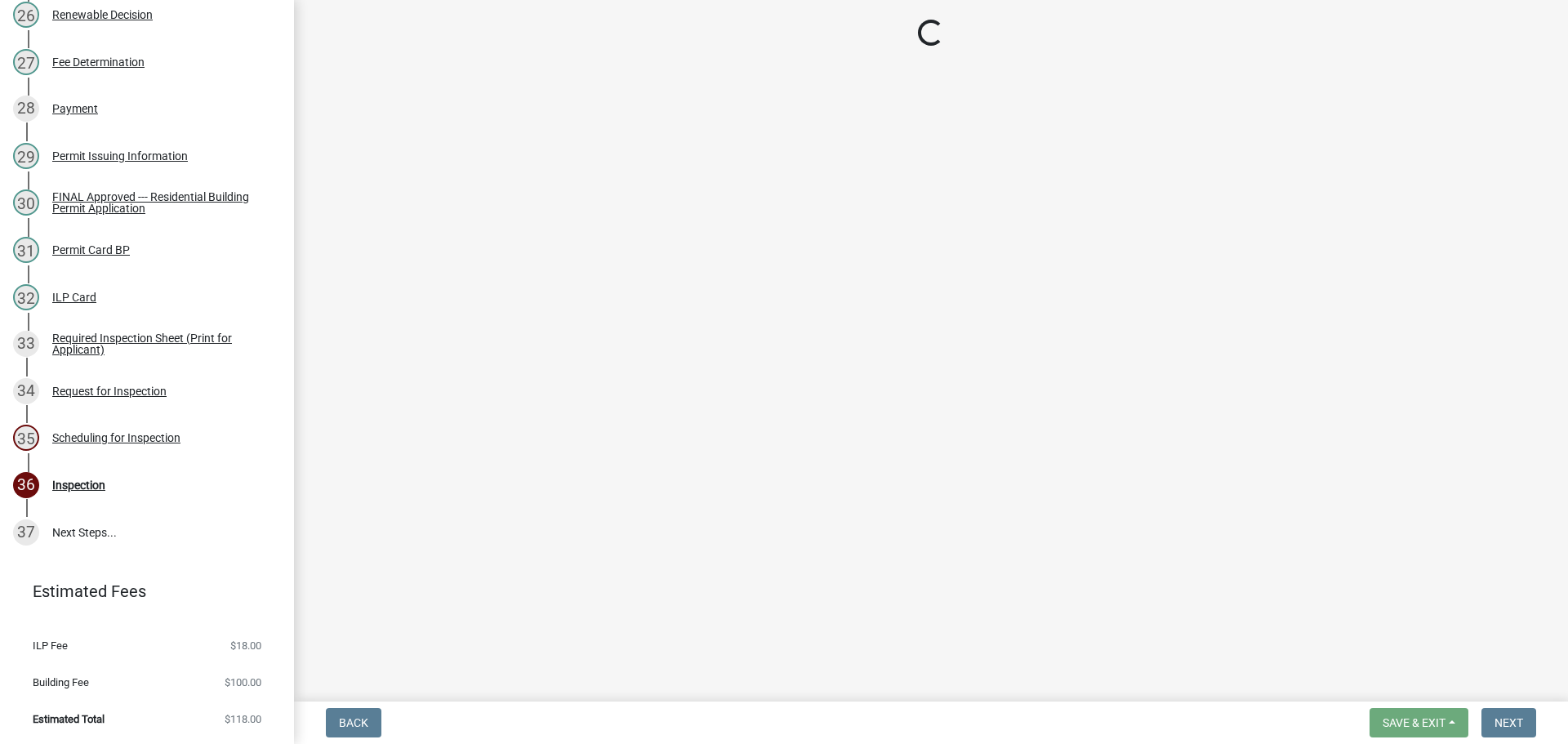
select select "25b75ae6-03c7-4280-9b34-fcf63005d5e5"
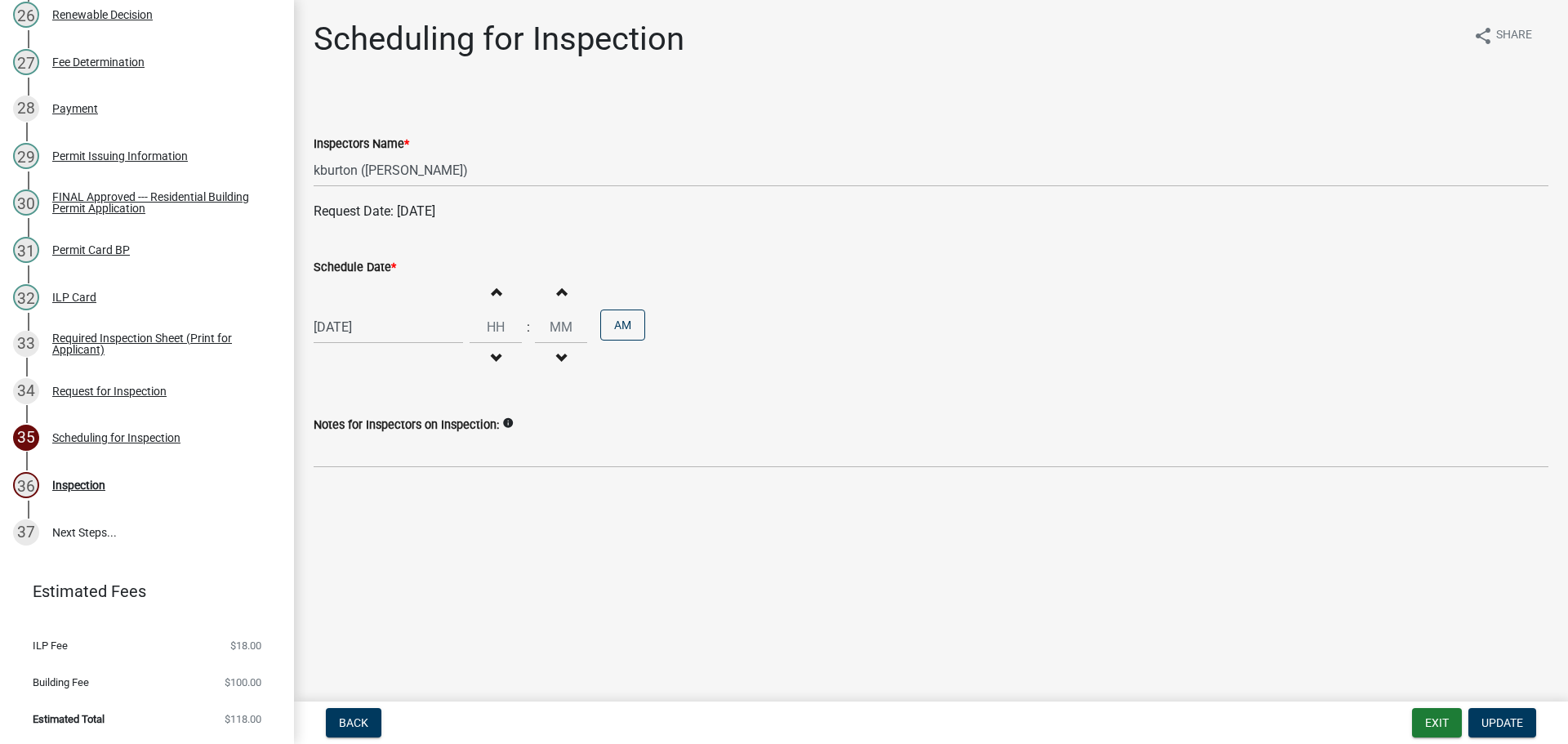
click at [356, 271] on label "Schedule Date *" at bounding box center [355, 268] width 83 height 11
click at [356, 310] on input "[DATE]" at bounding box center [388, 327] width 150 height 34
select select "9"
select select "2025"
click at [362, 547] on div "7" at bounding box center [356, 544] width 26 height 26
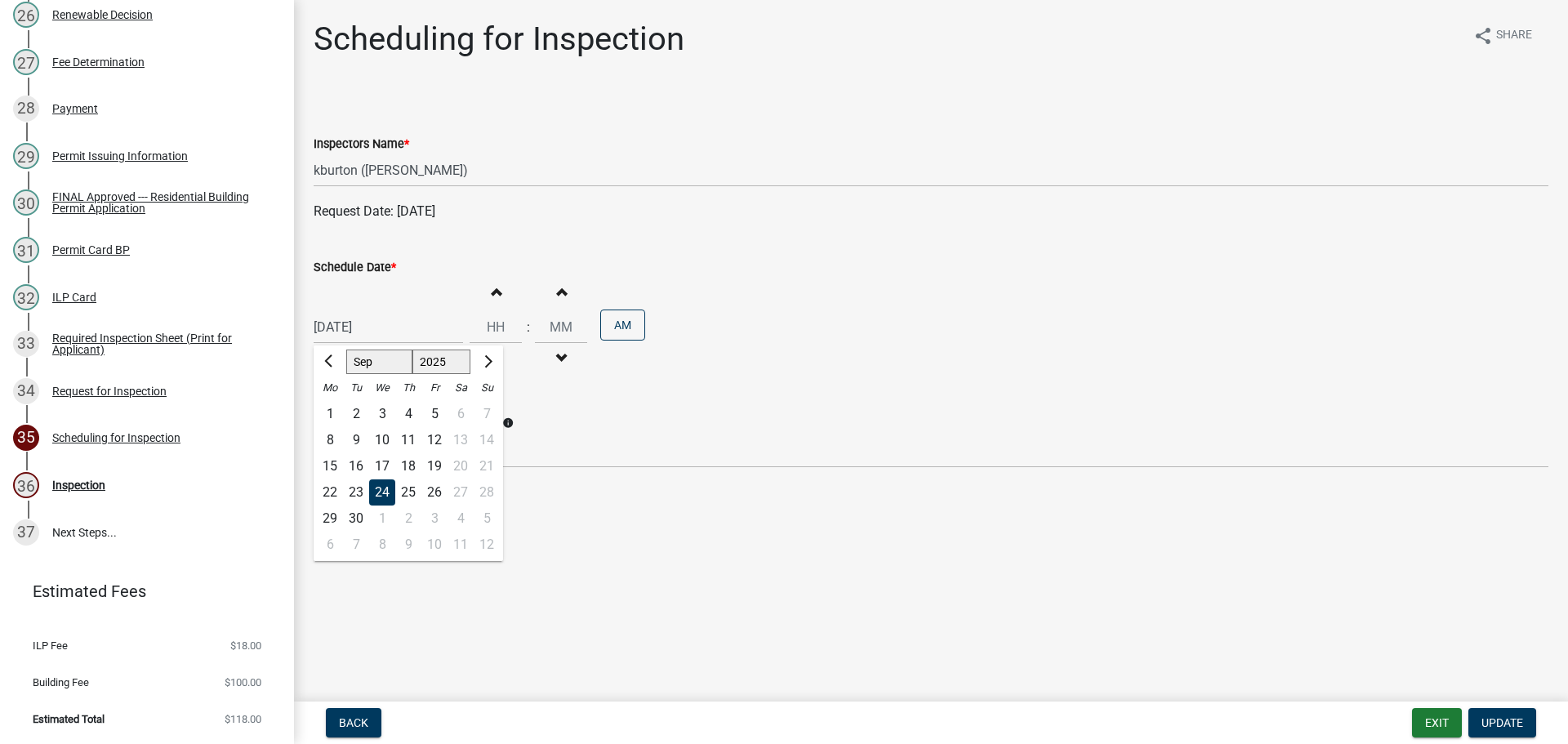
type input "[DATE]"
click at [1489, 718] on span "Update" at bounding box center [1502, 723] width 42 height 13
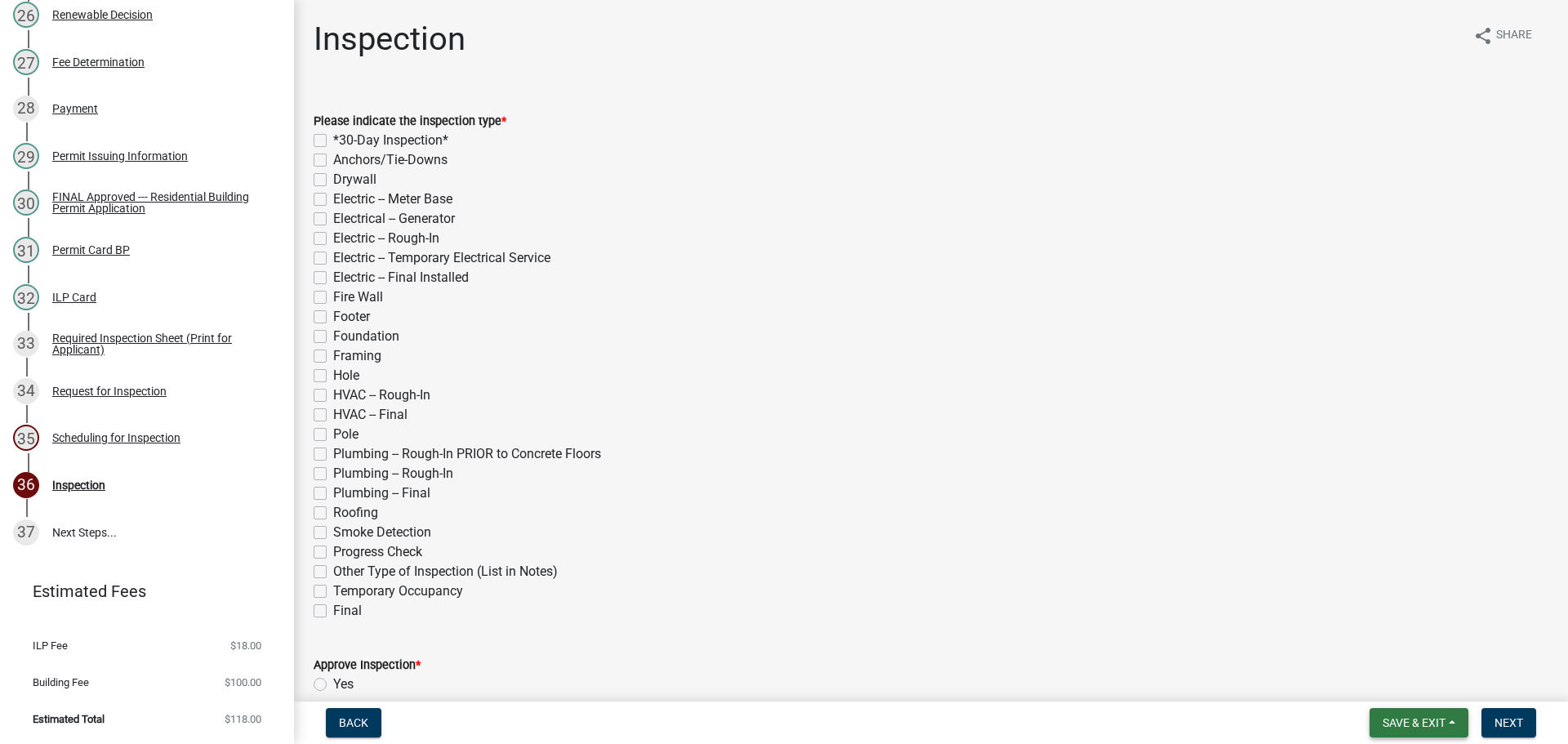
click at [1444, 715] on button "Save & Exit" at bounding box center [1418, 723] width 99 height 29
click at [1435, 685] on button "Save & Exit" at bounding box center [1403, 680] width 131 height 39
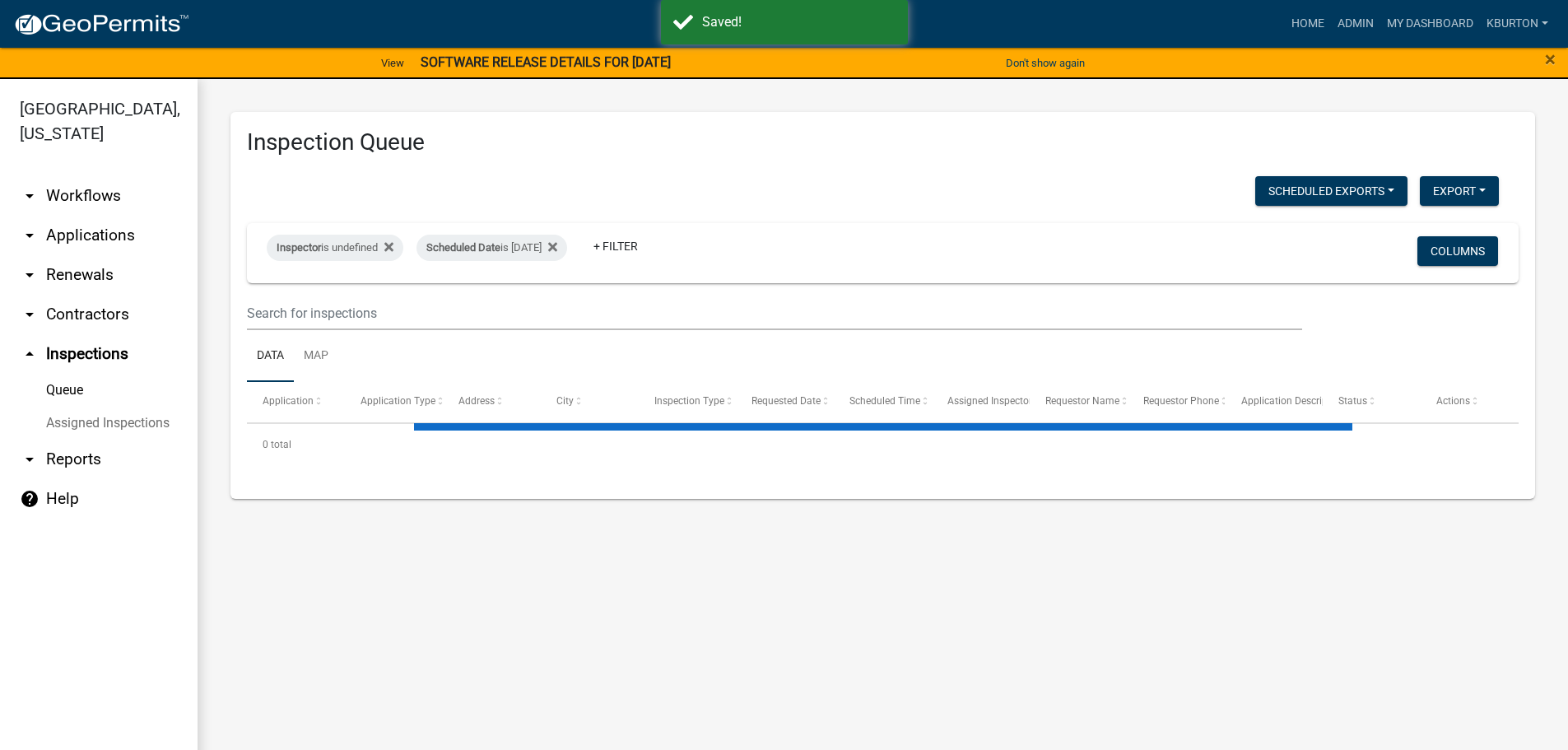
select select "1: 25"
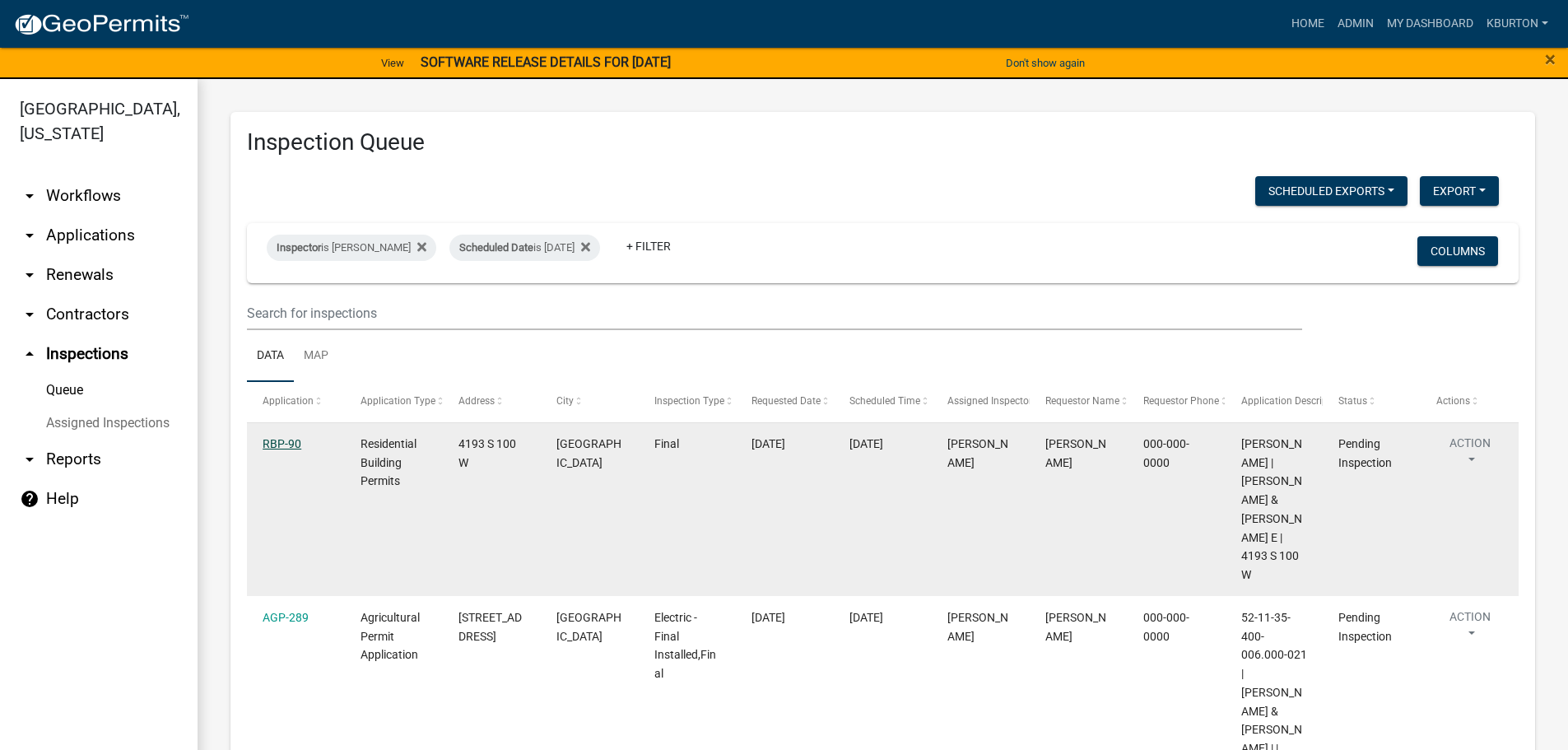
click at [277, 437] on link "RBP-90" at bounding box center [281, 444] width 39 height 13
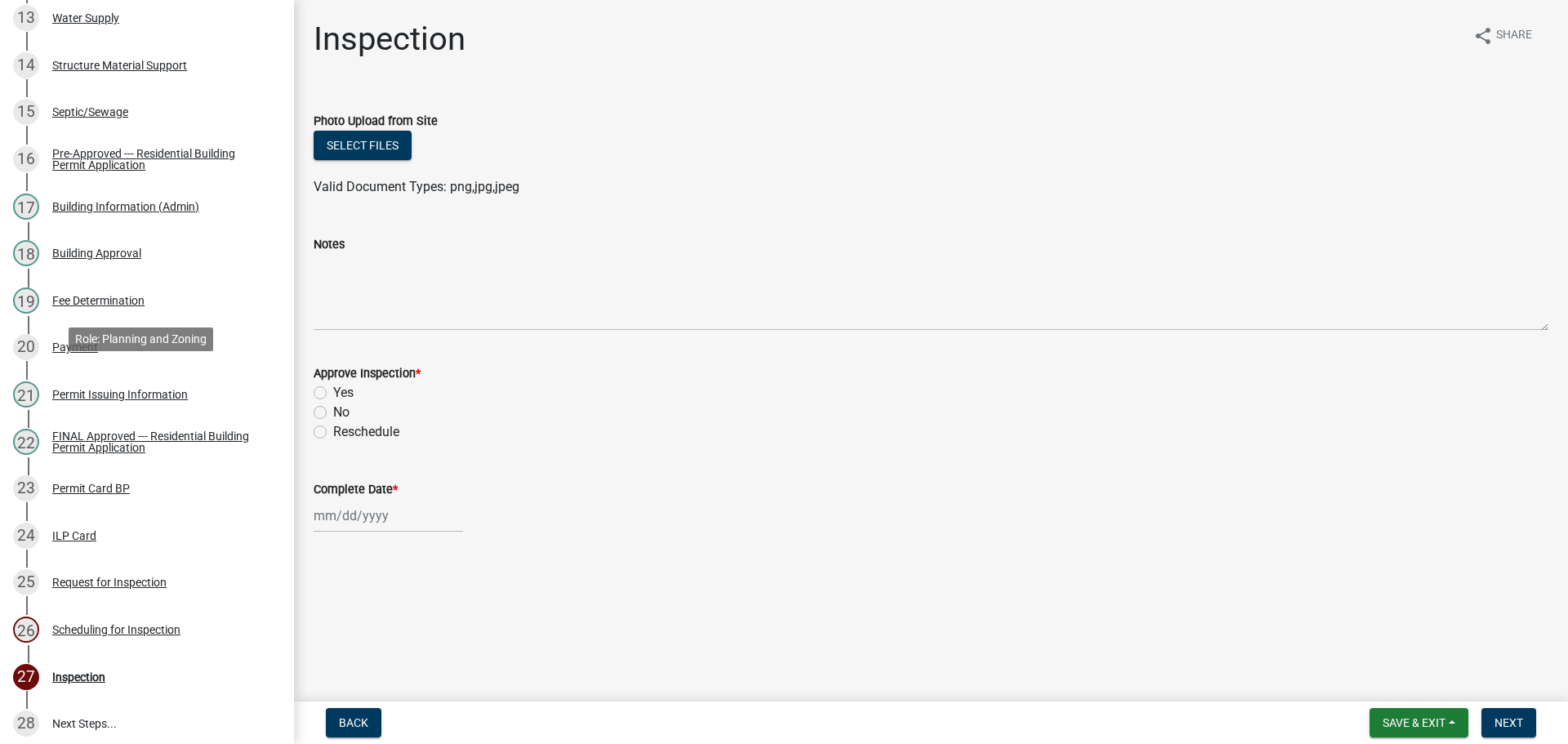
scroll to position [1028, 0]
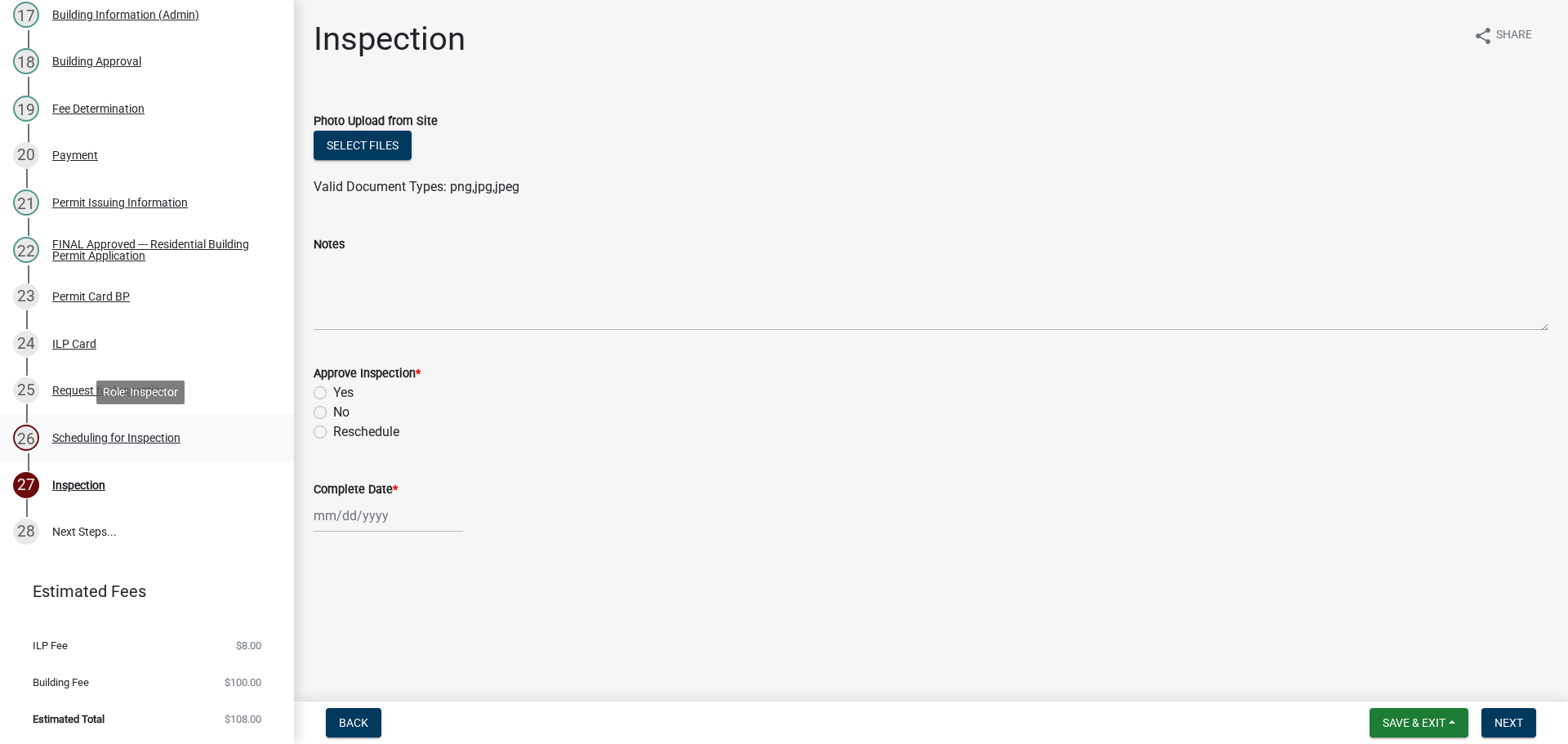
click at [165, 435] on div "Scheduling for Inspection" at bounding box center [116, 438] width 129 height 11
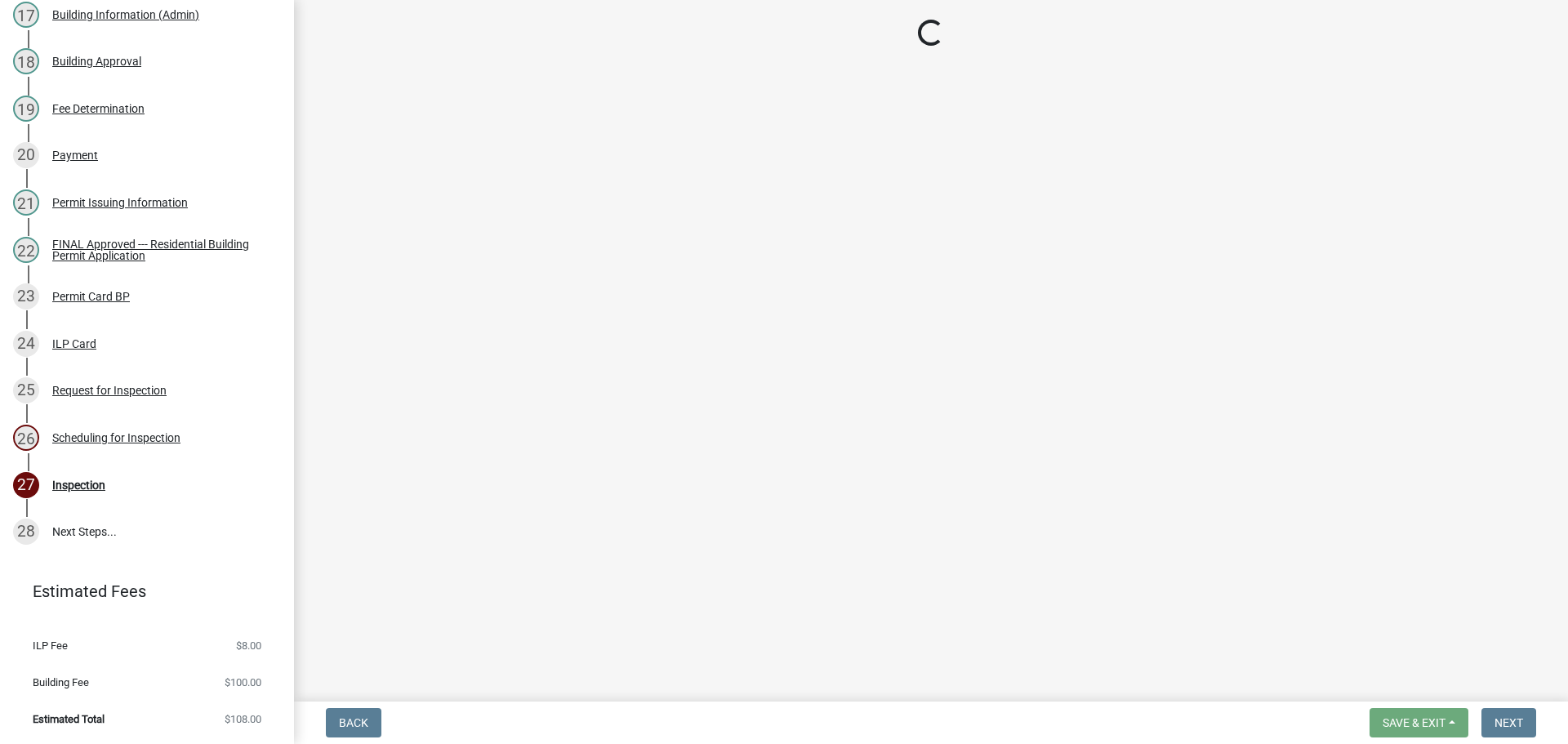
select select "25b75ae6-03c7-4280-9b34-fcf63005d5e5"
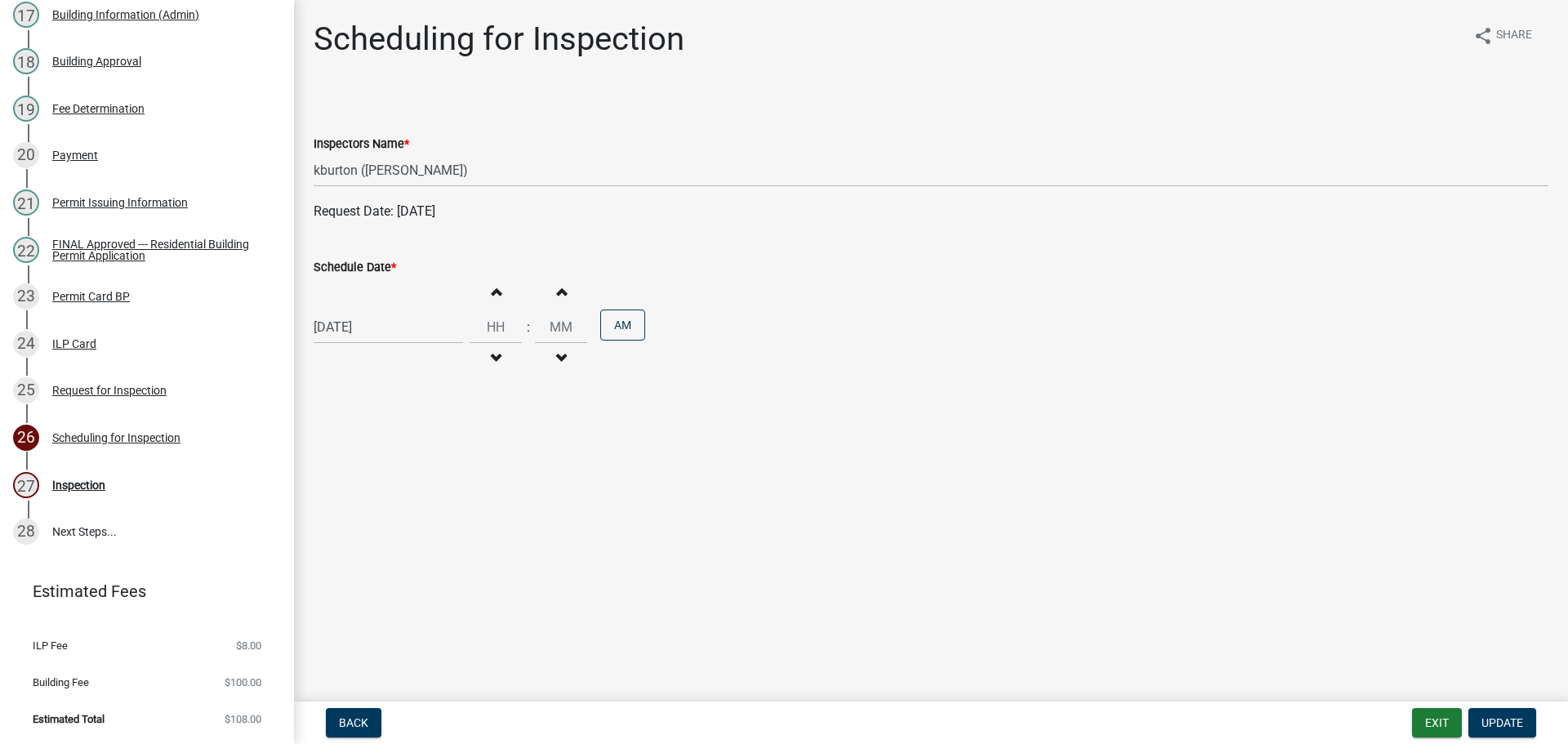
click at [380, 264] on label "Schedule Date *" at bounding box center [355, 268] width 83 height 11
click at [380, 310] on input "[DATE]" at bounding box center [388, 327] width 150 height 34
select select "9"
select select "2025"
click at [412, 545] on div "9" at bounding box center [409, 544] width 26 height 26
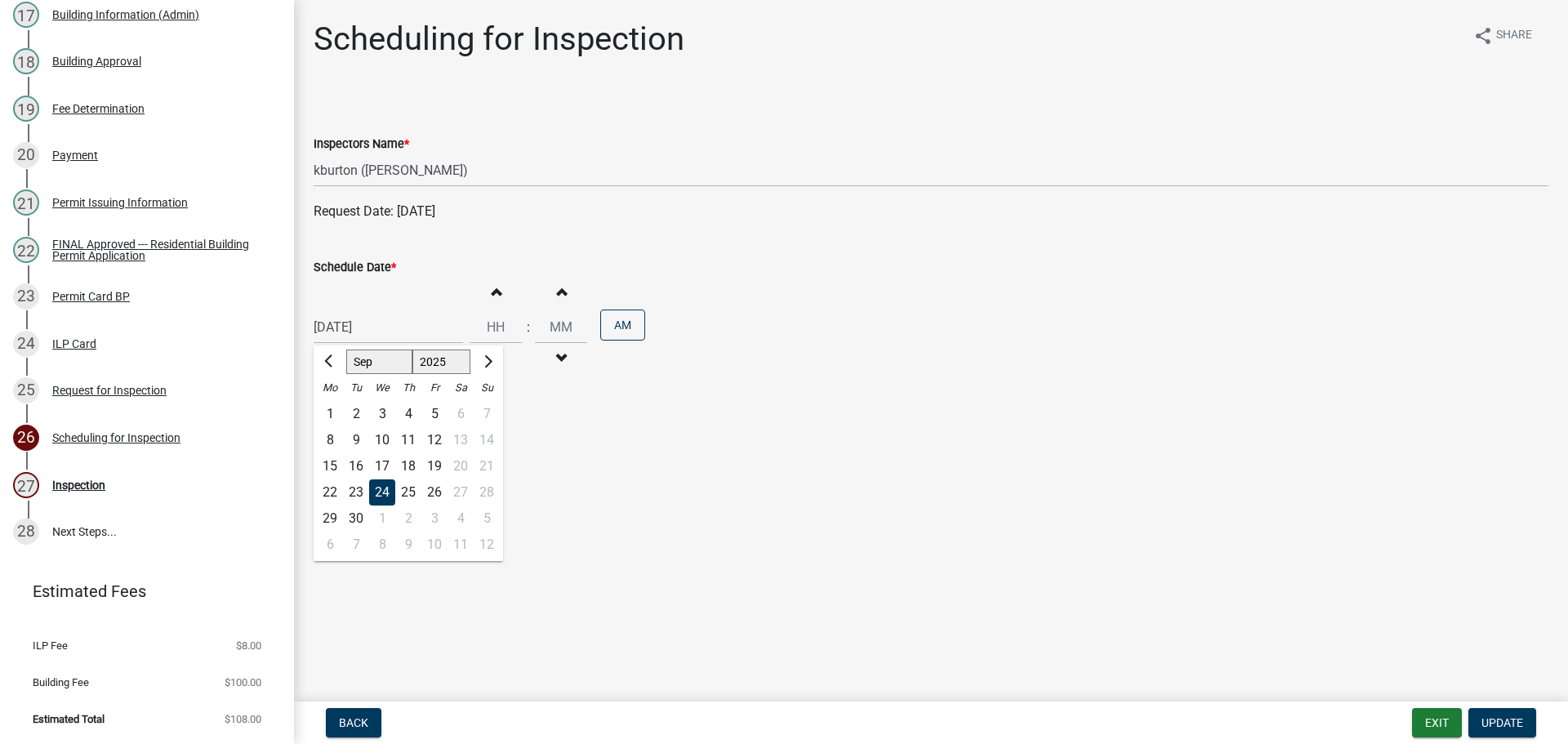
type input "[DATE]"
click at [1494, 716] on span "Update" at bounding box center [1502, 723] width 42 height 13
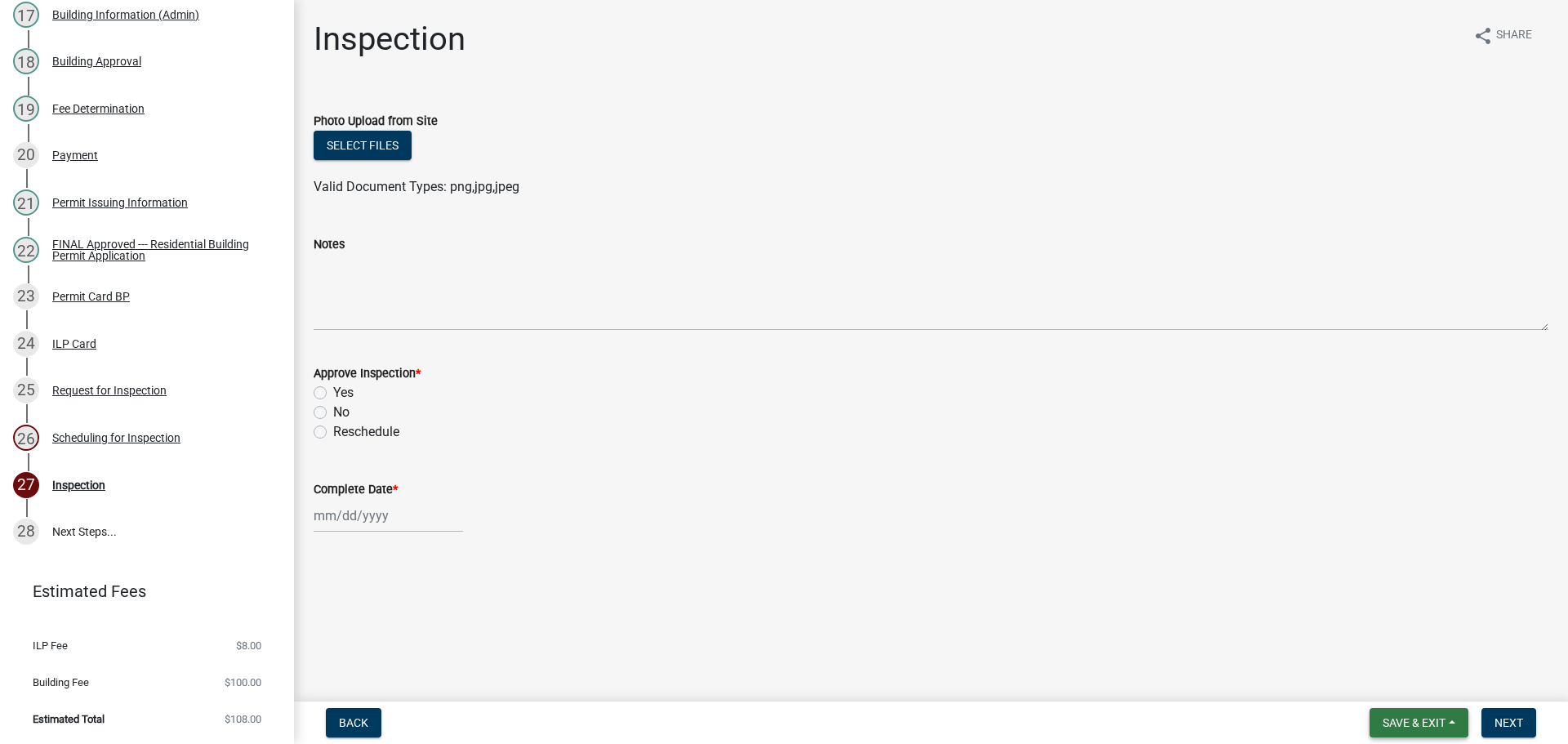
click at [1445, 710] on button "Save & Exit" at bounding box center [1418, 723] width 99 height 29
click at [1433, 679] on button "Save & Exit" at bounding box center [1403, 680] width 131 height 39
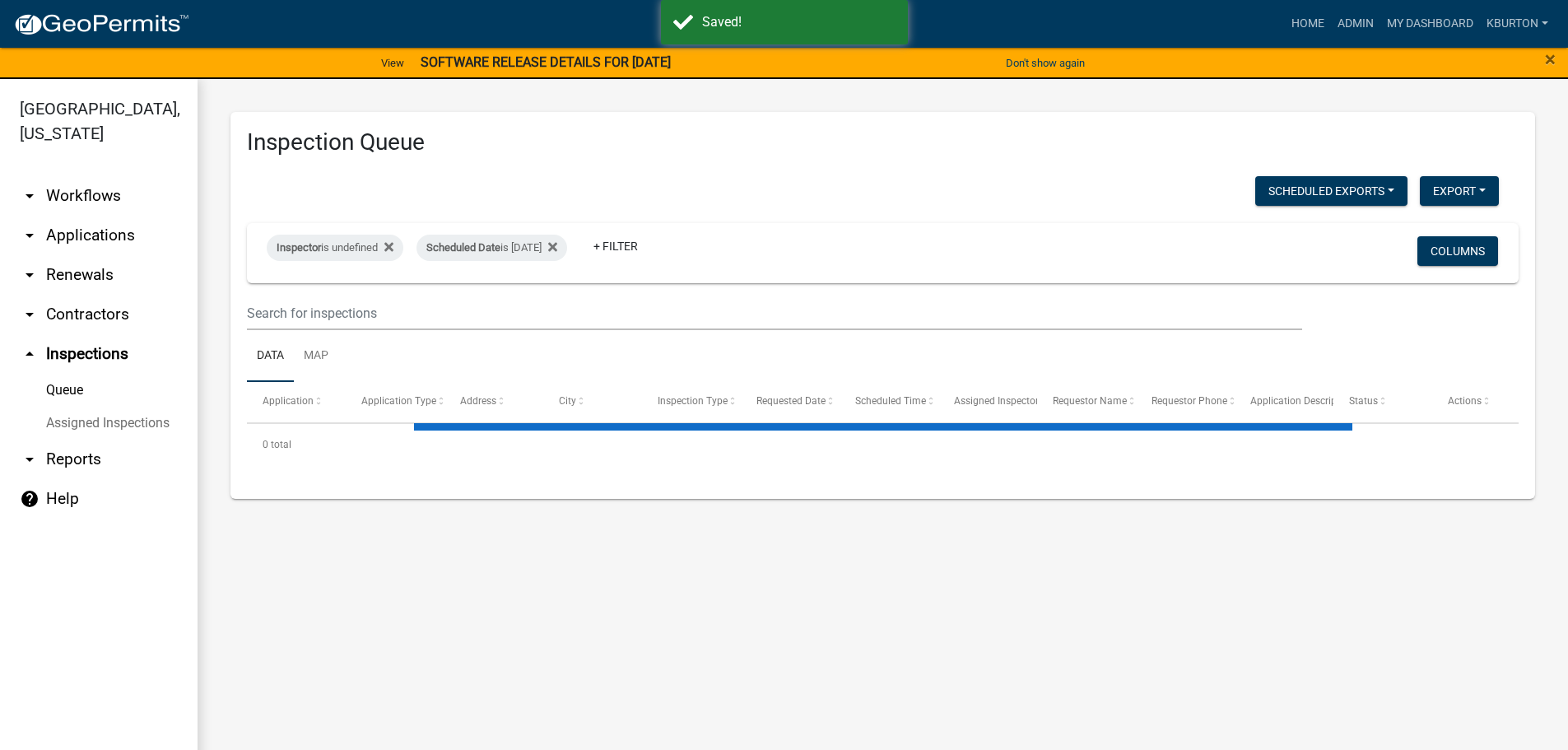
select select "1: 25"
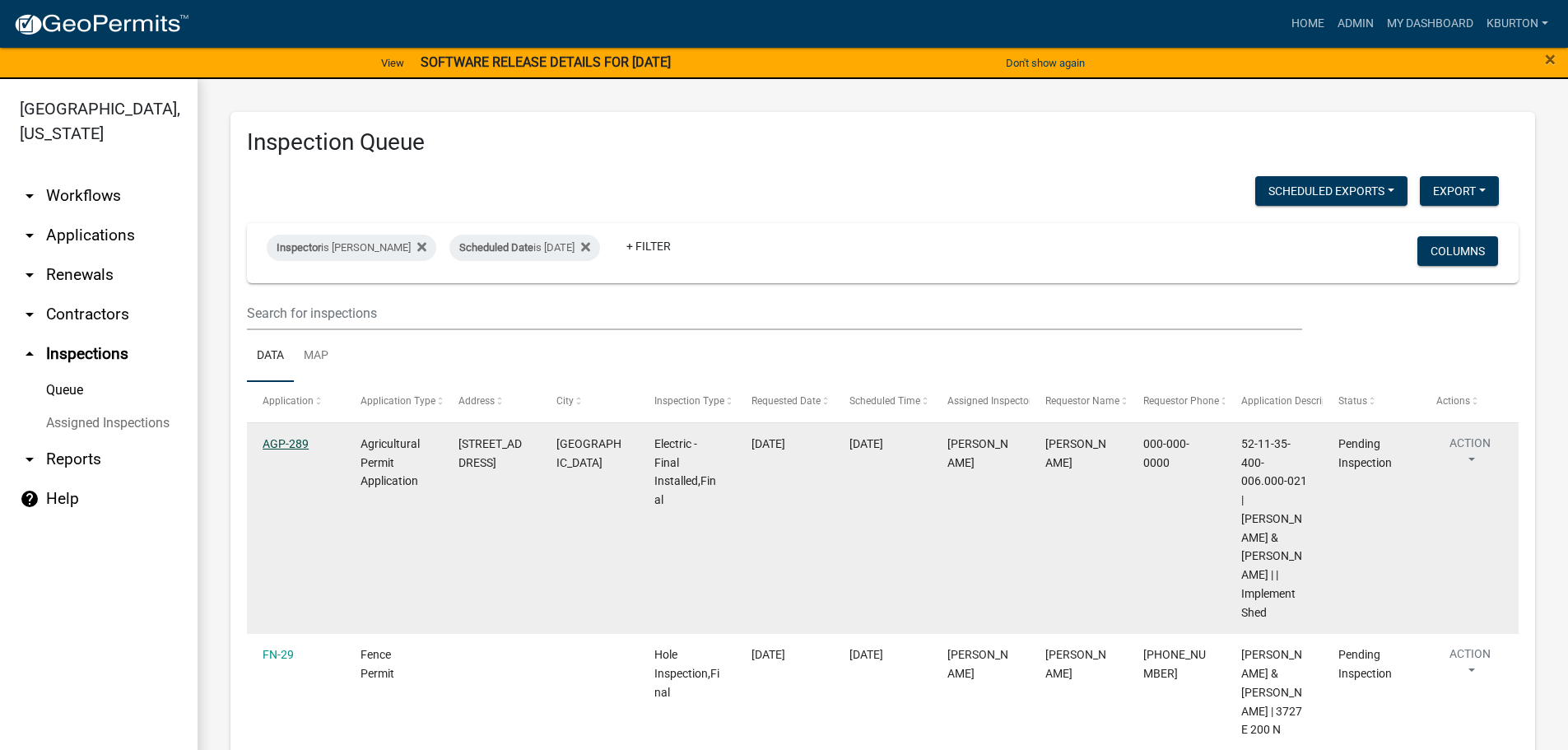
click at [275, 446] on link "AGP-289" at bounding box center [286, 444] width 46 height 13
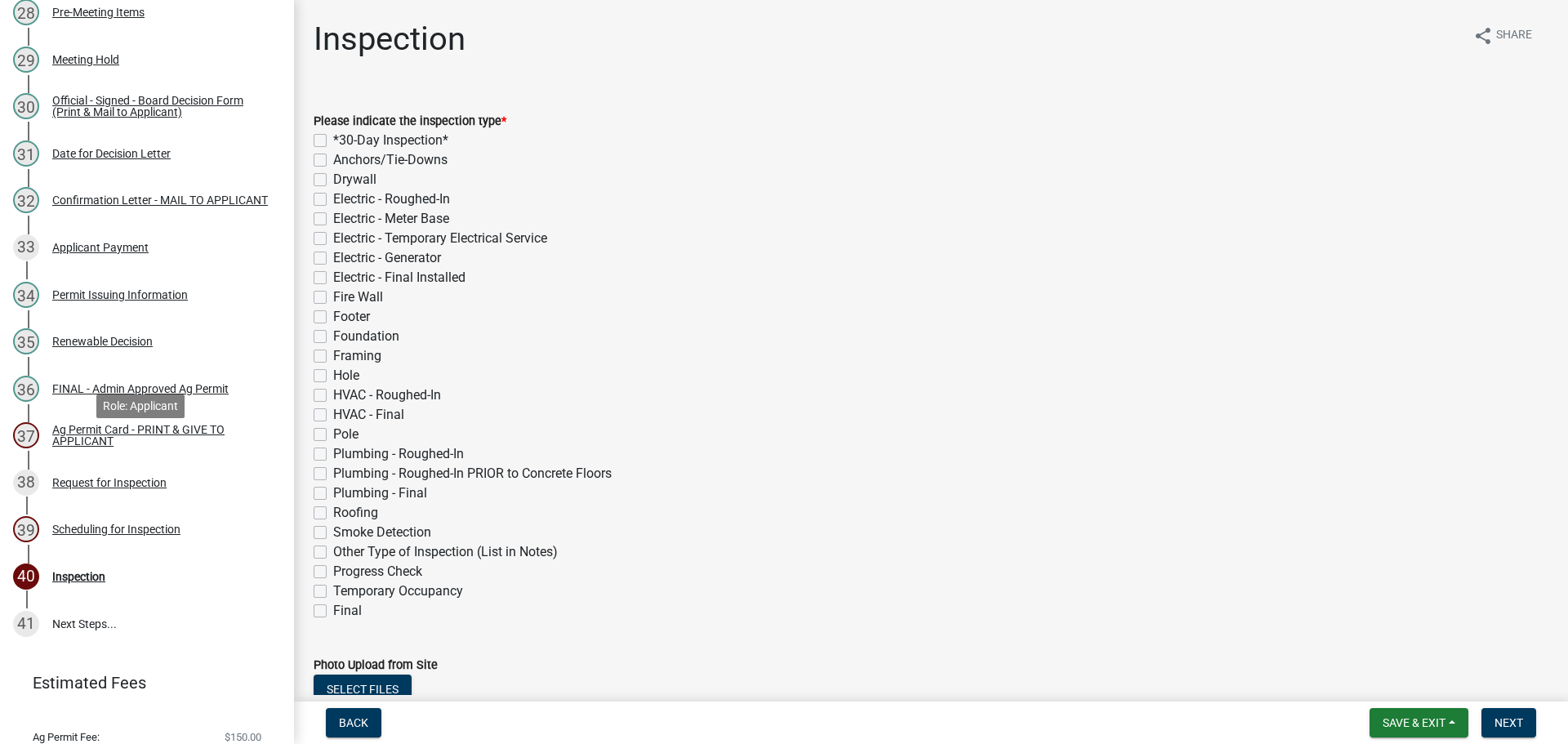
scroll to position [1603, 0]
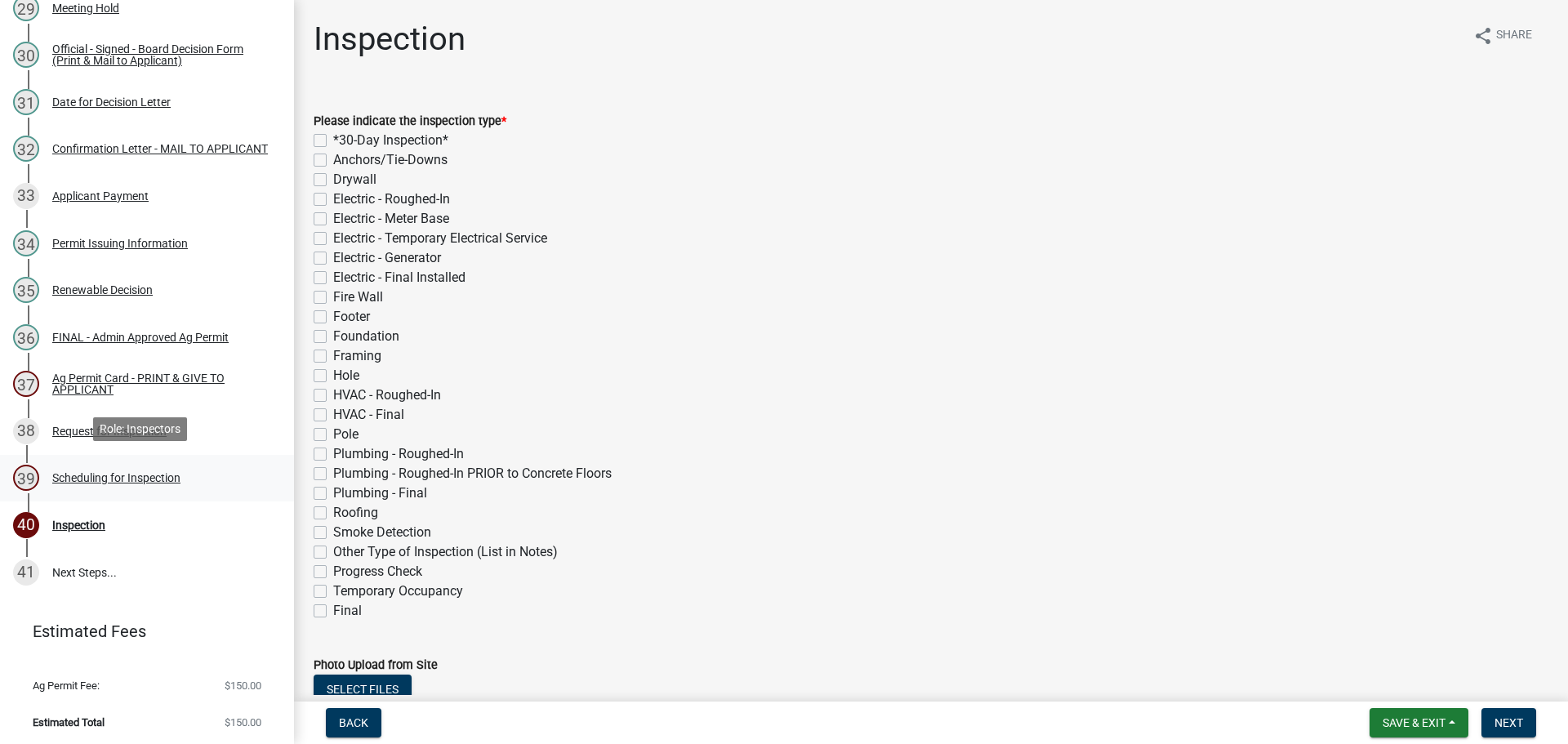
click at [148, 471] on div "Scheduling for Inspection" at bounding box center [116, 477] width 129 height 11
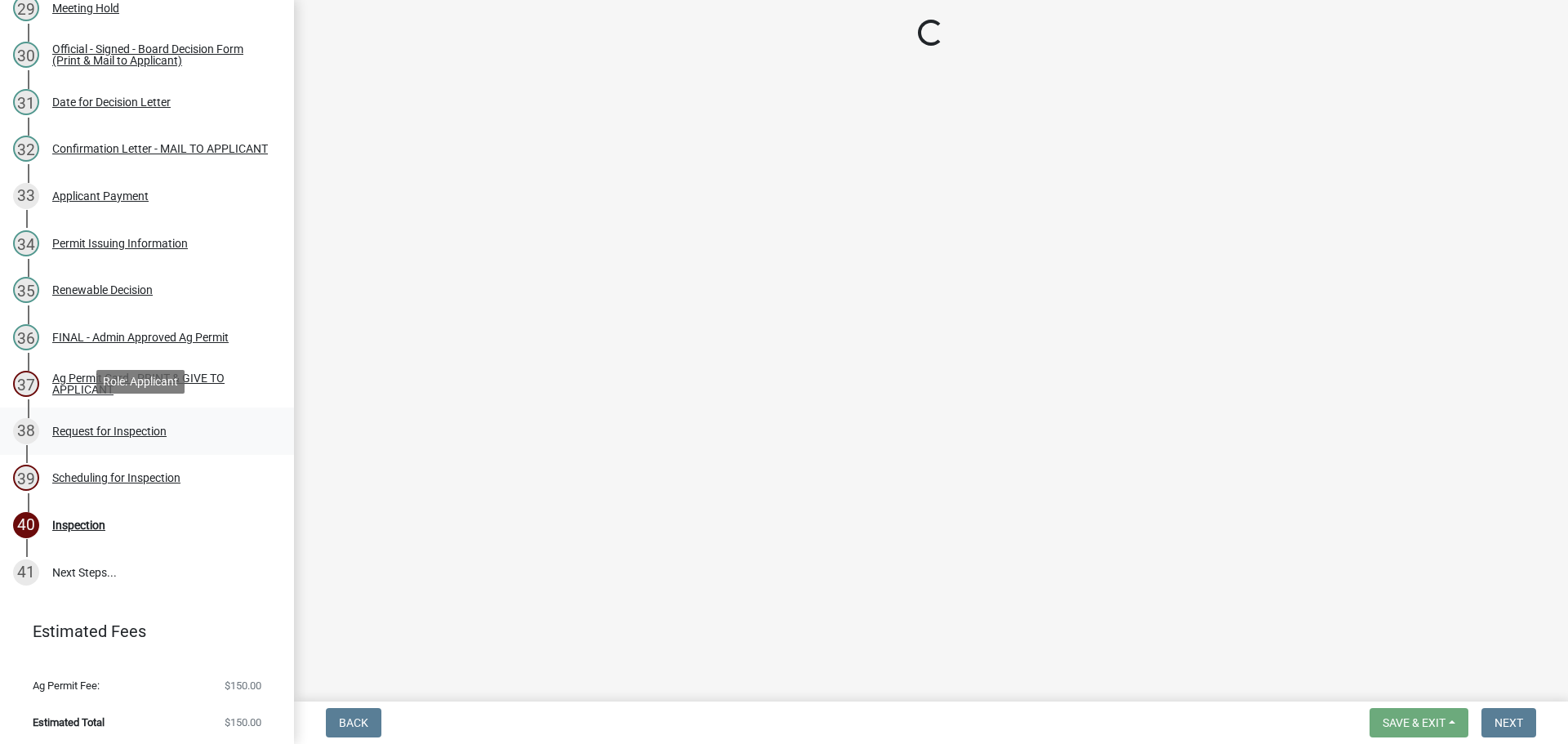
select select "25b75ae6-03c7-4280-9b34-fcf63005d5e5"
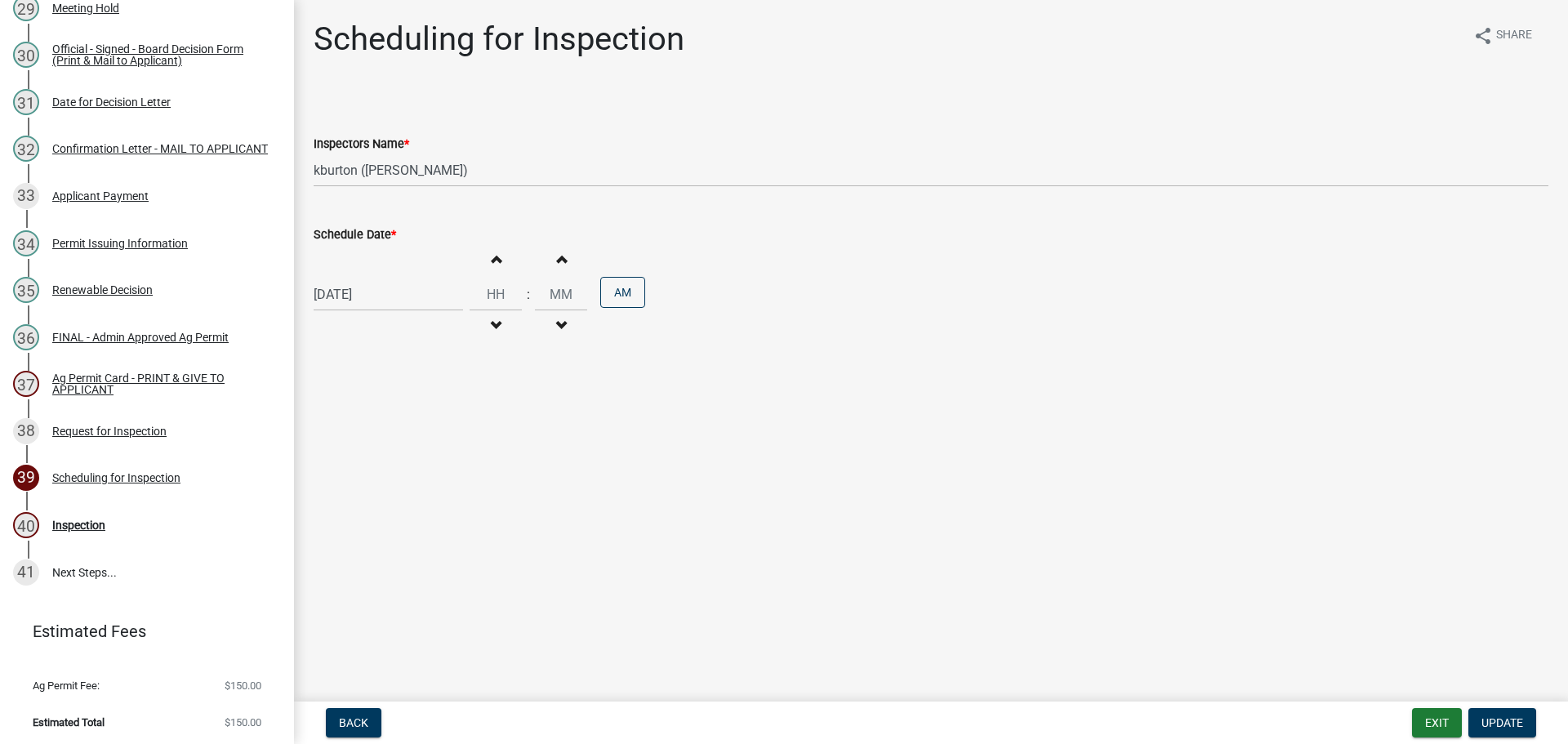
click at [375, 238] on label "Schedule Date *" at bounding box center [355, 235] width 83 height 11
click at [375, 277] on input "[DATE]" at bounding box center [388, 294] width 150 height 34
select select "9"
select select "2025"
click at [352, 487] on div "30" at bounding box center [356, 485] width 26 height 26
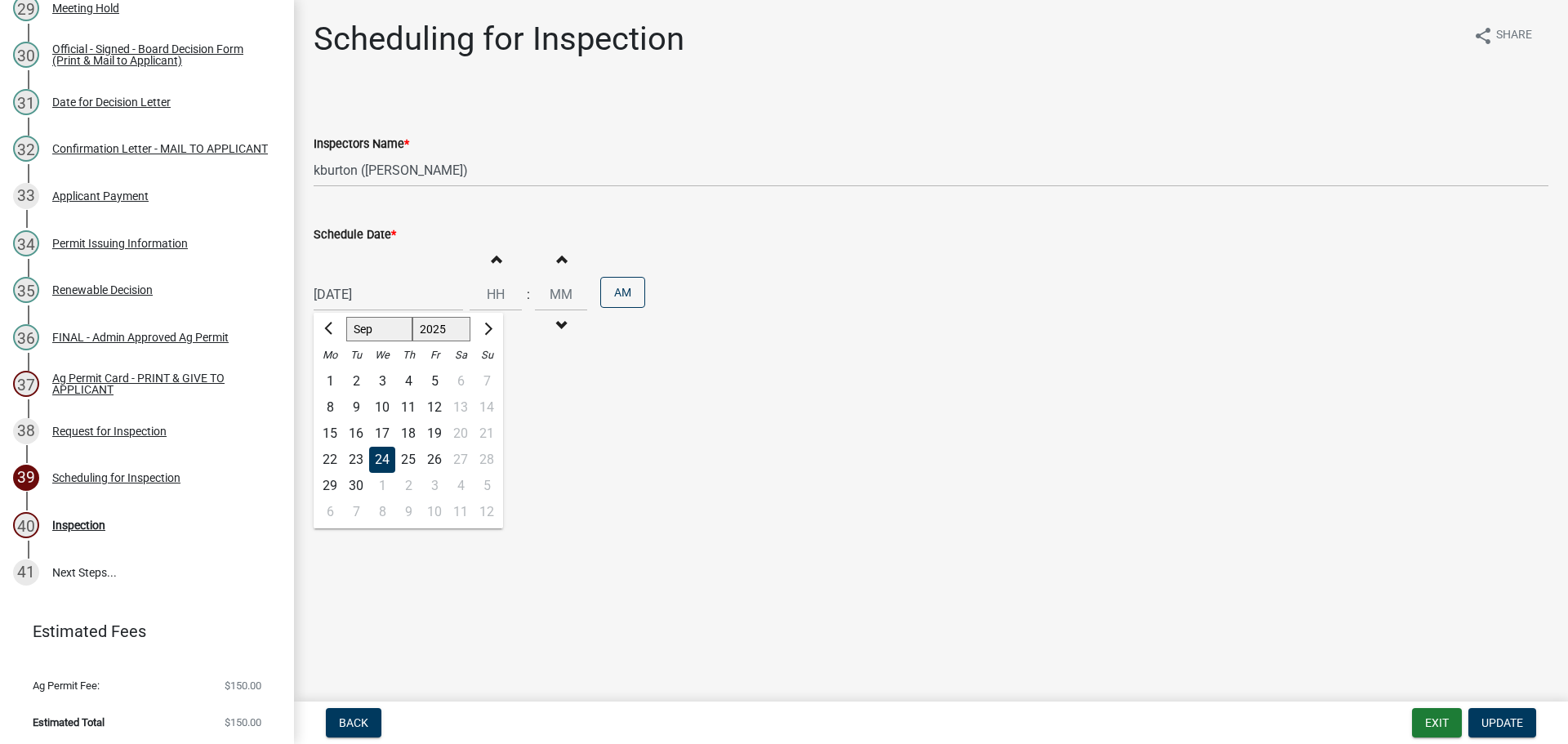
type input "[DATE]"
click at [1502, 715] on button "Update" at bounding box center [1502, 723] width 68 height 29
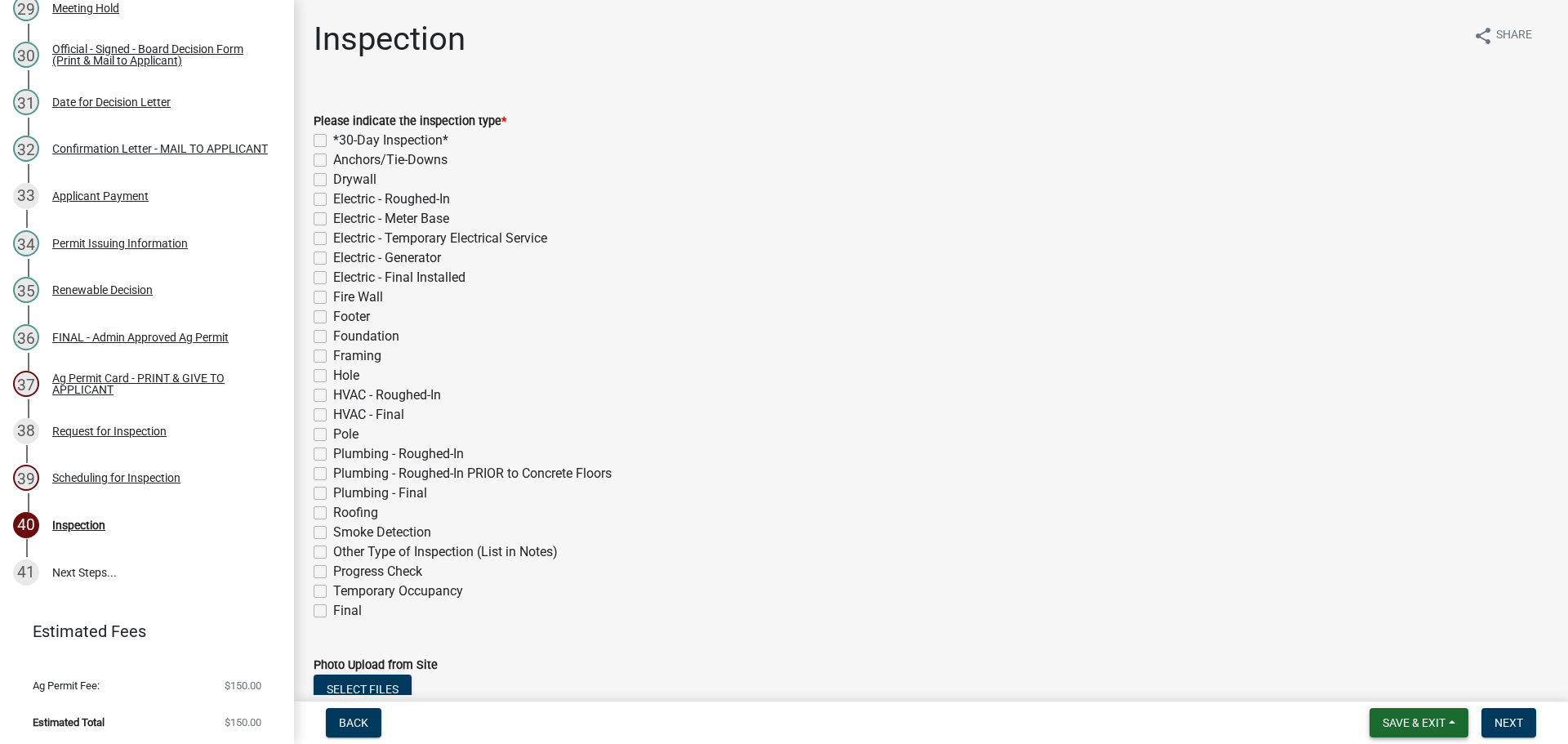
click at [1432, 716] on span "Save & Exit" at bounding box center [1413, 723] width 63 height 13
click at [1426, 692] on button "Save & Exit" at bounding box center [1403, 680] width 131 height 39
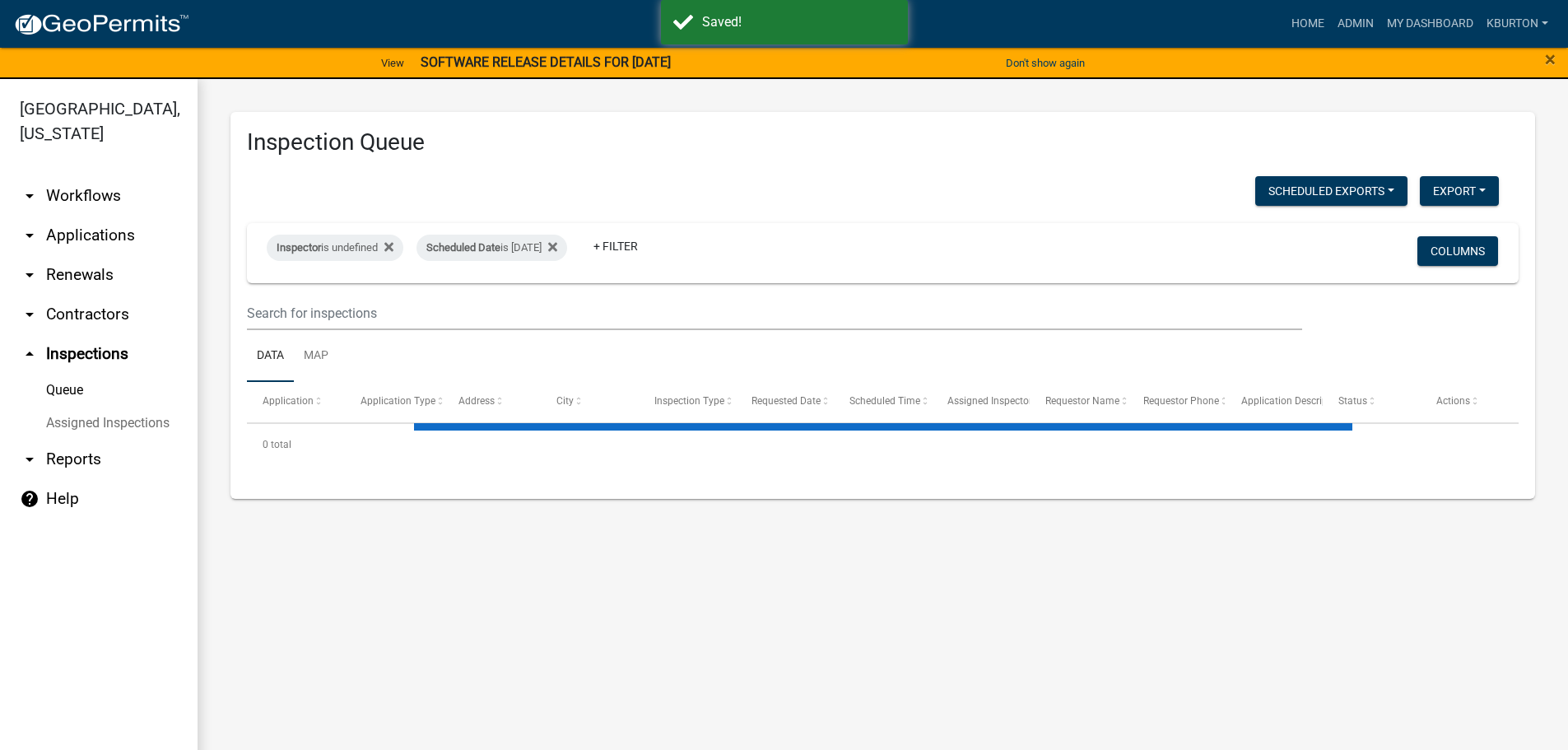
select select "1: 25"
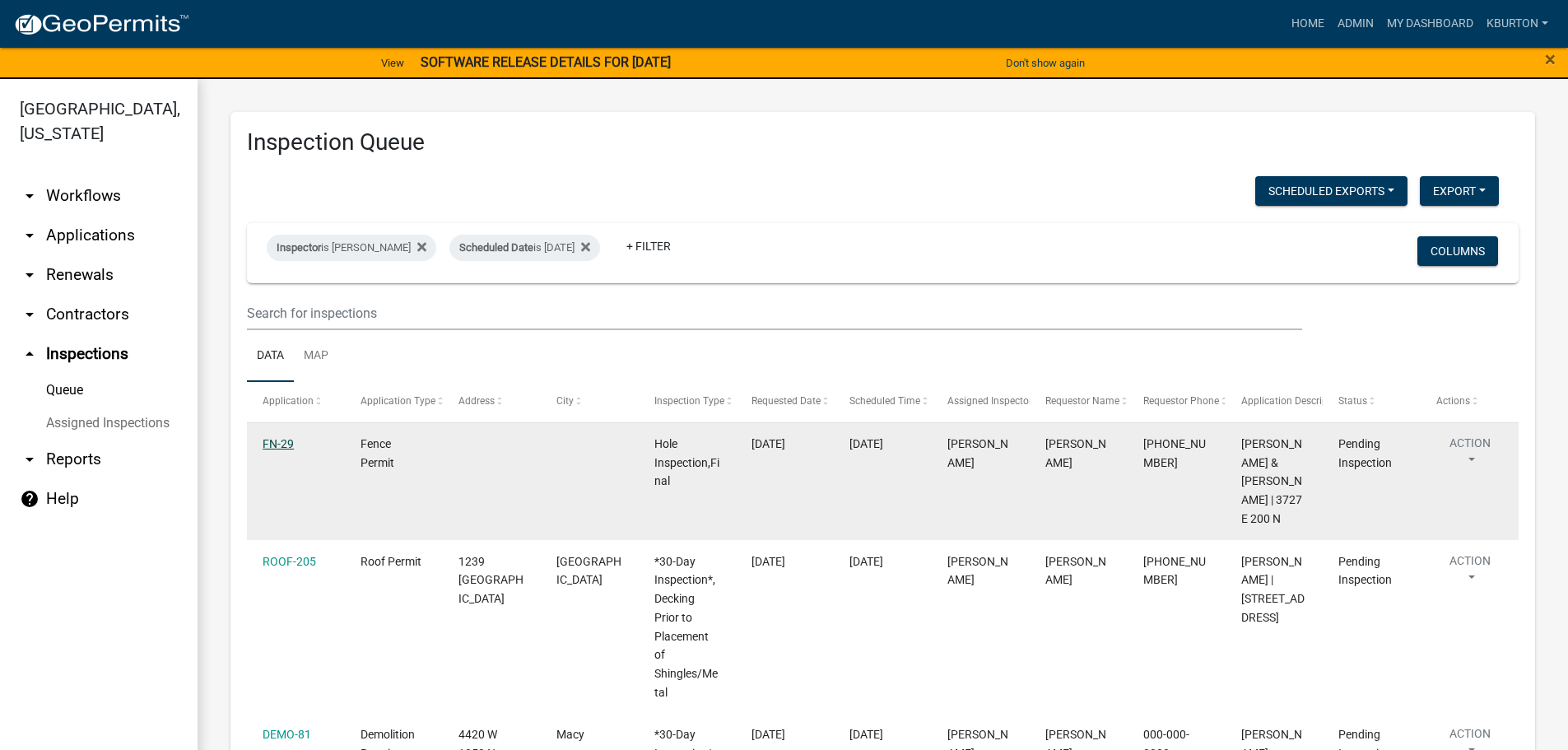
click at [280, 442] on link "FN-29" at bounding box center [278, 444] width 31 height 13
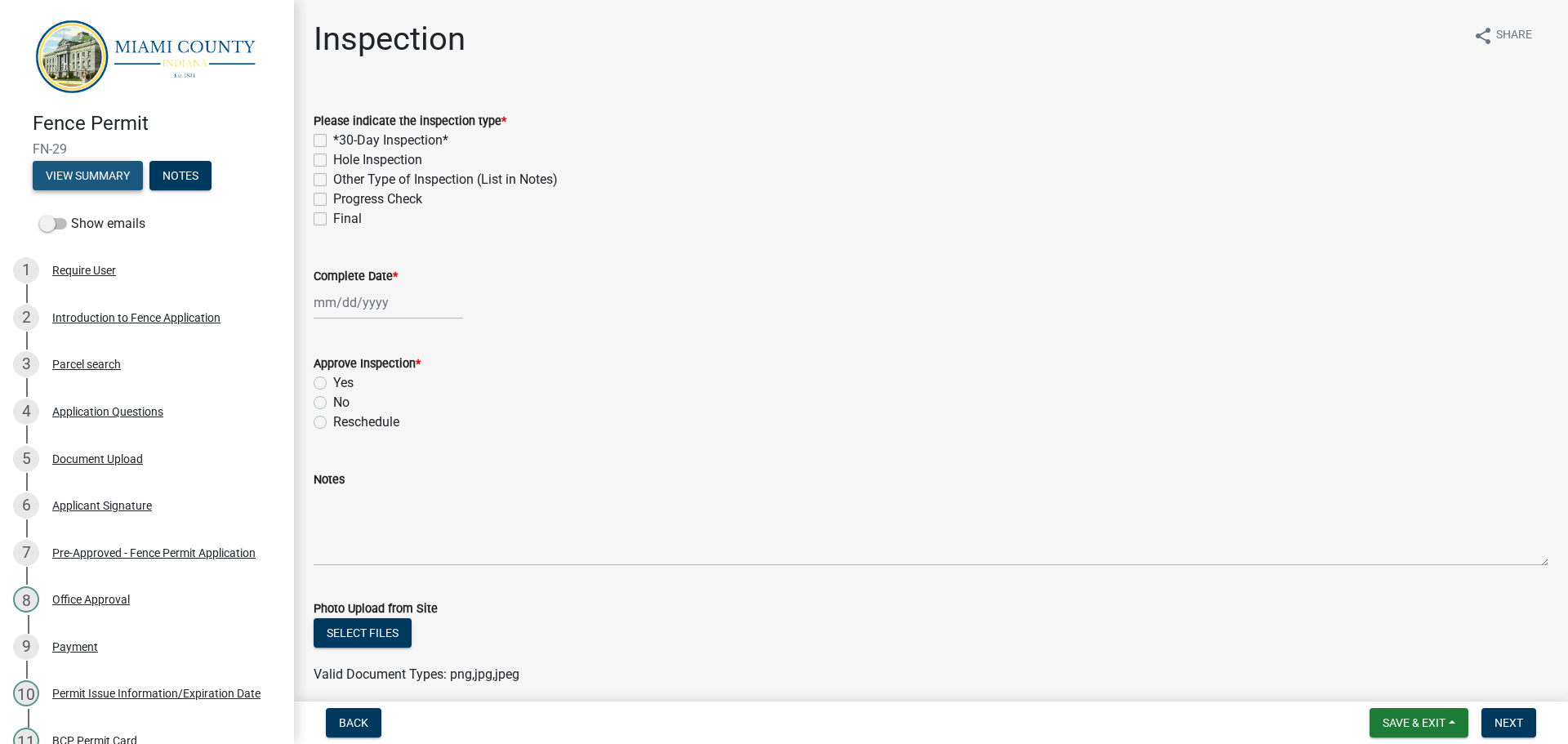
click at [97, 173] on button "View Summary" at bounding box center [88, 175] width 111 height 29
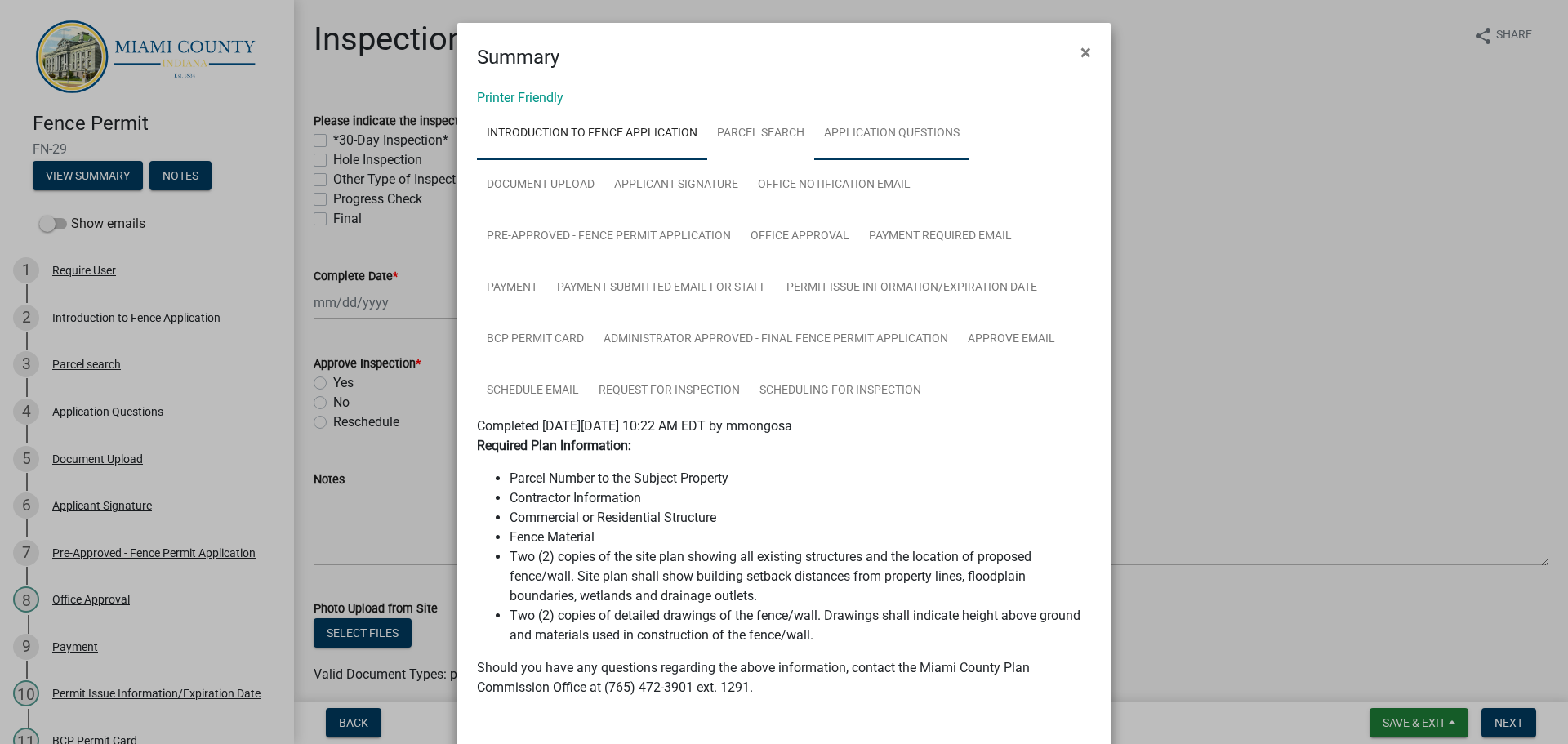
click at [910, 131] on link "Application Questions" at bounding box center [891, 134] width 155 height 52
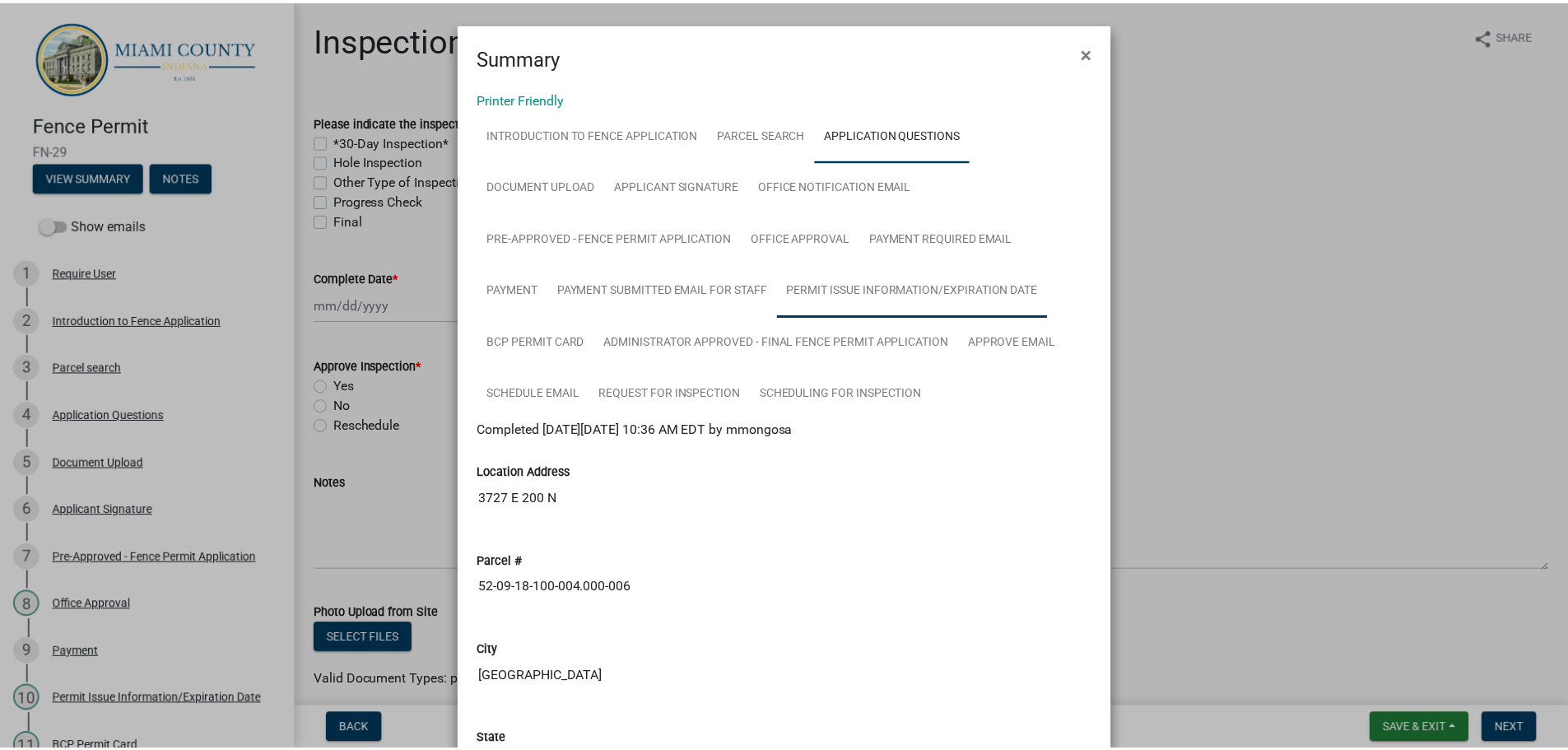
scroll to position [83, 0]
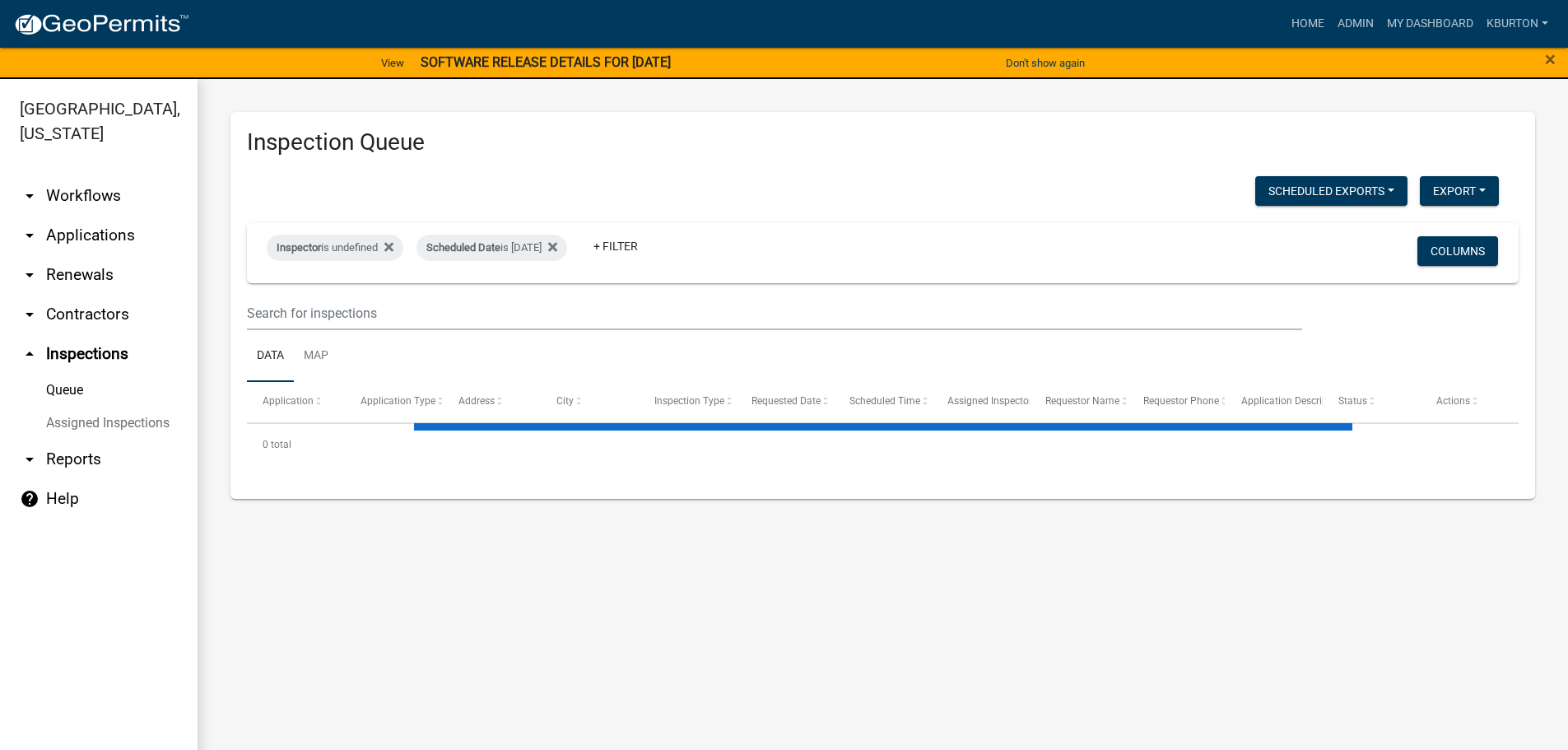
select select "1: 25"
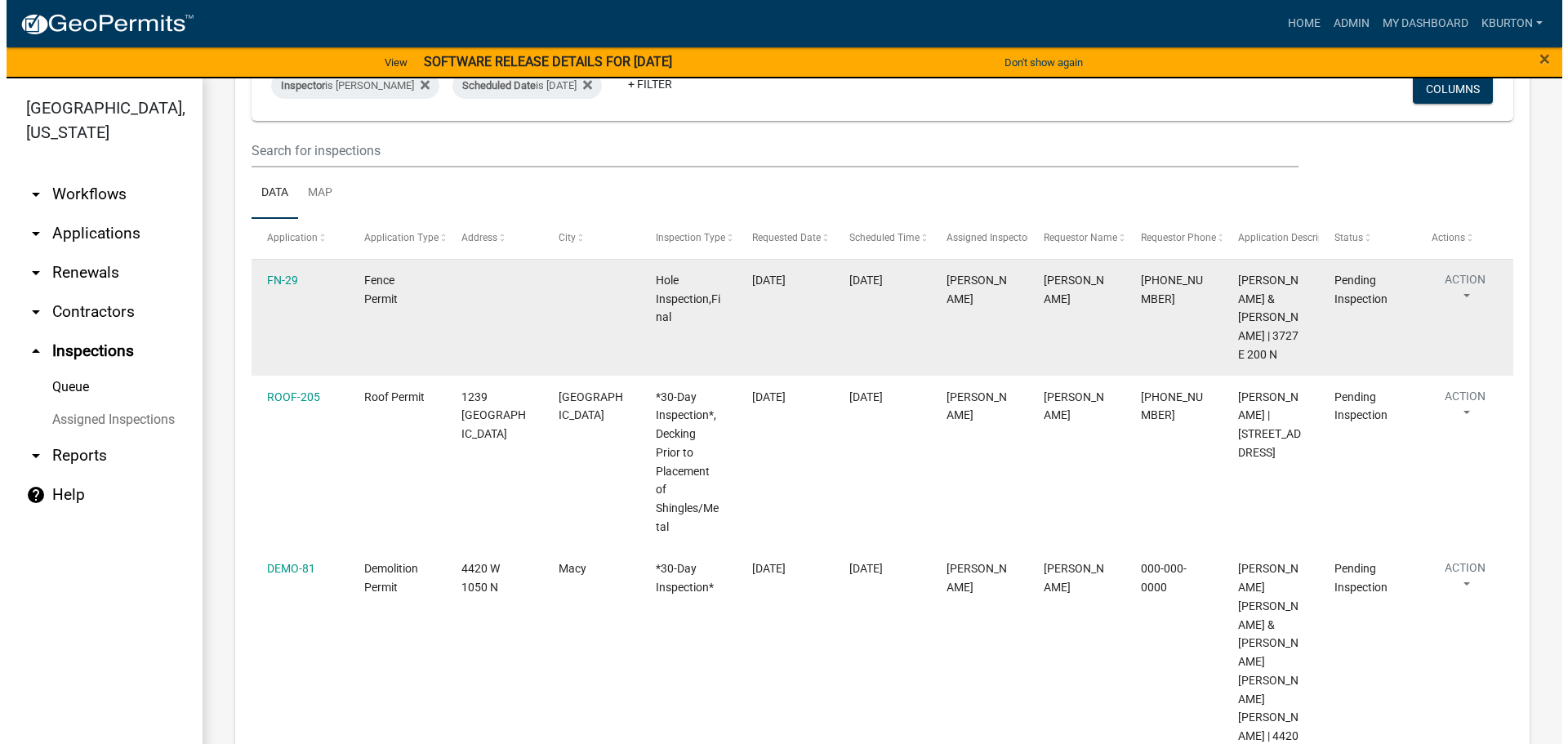
scroll to position [163, 0]
click at [280, 274] on link "FN-29" at bounding box center [276, 277] width 31 height 13
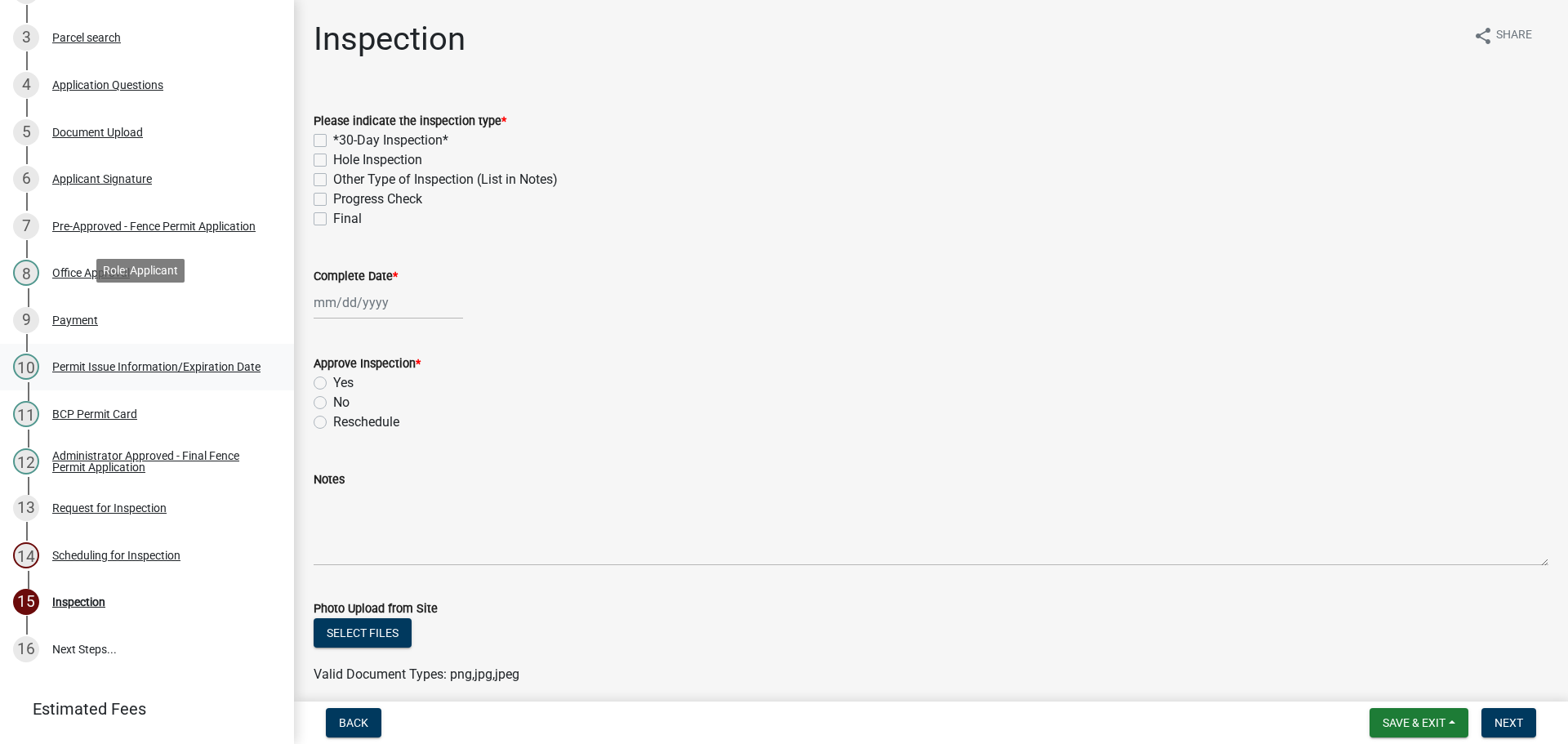
scroll to position [404, 0]
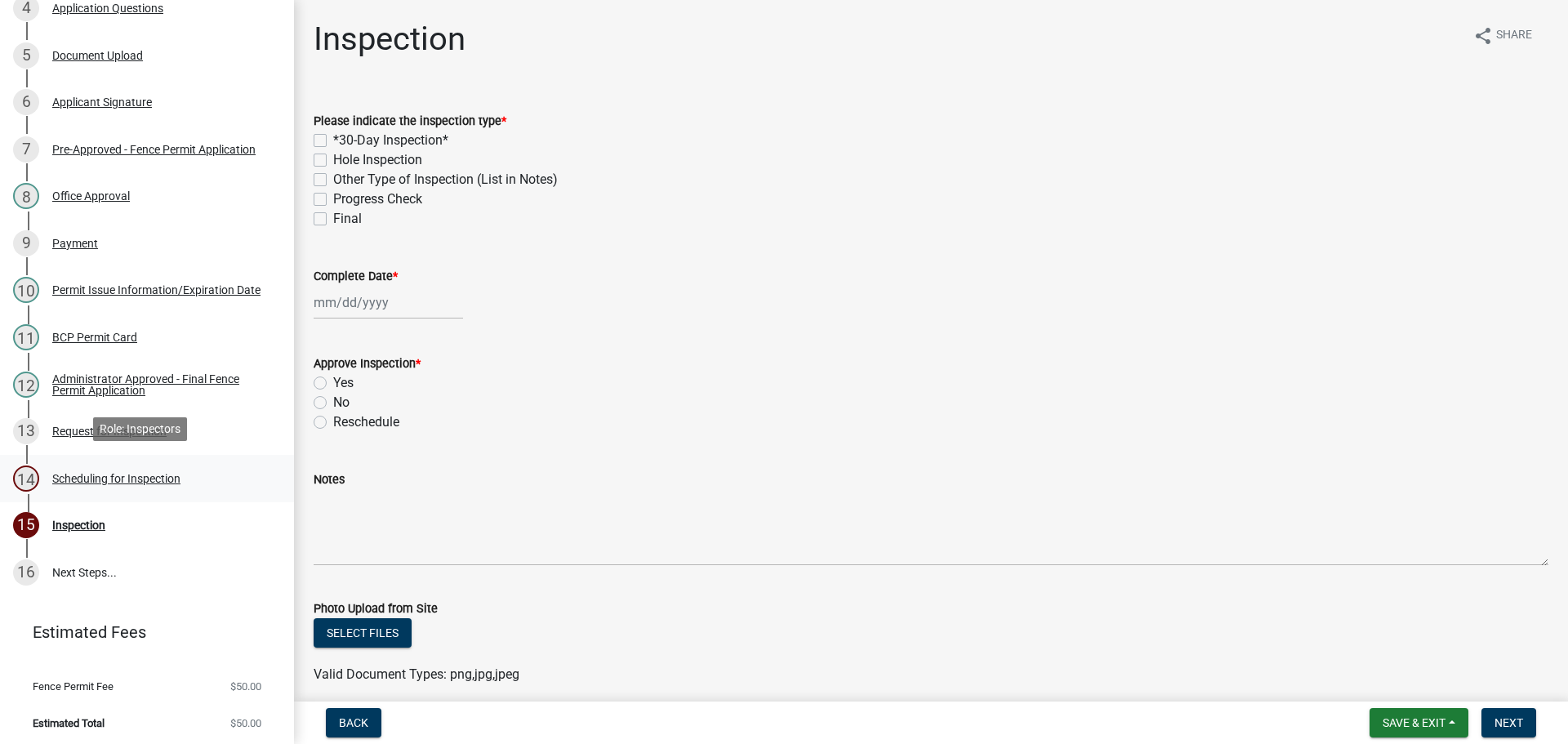
click at [171, 472] on div "Scheduling for Inspection" at bounding box center [116, 478] width 129 height 11
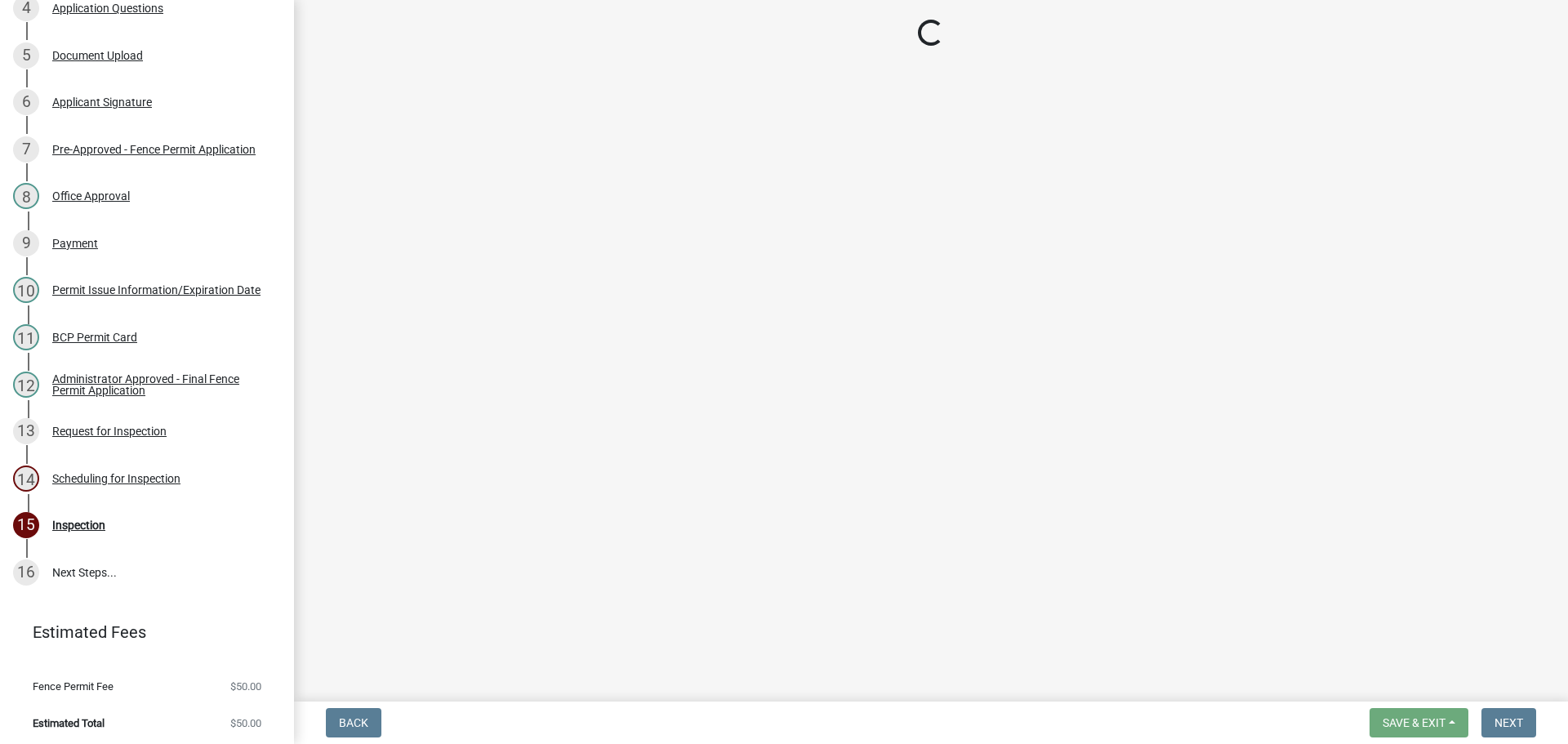
select select "25b75ae6-03c7-4280-9b34-fcf63005d5e5"
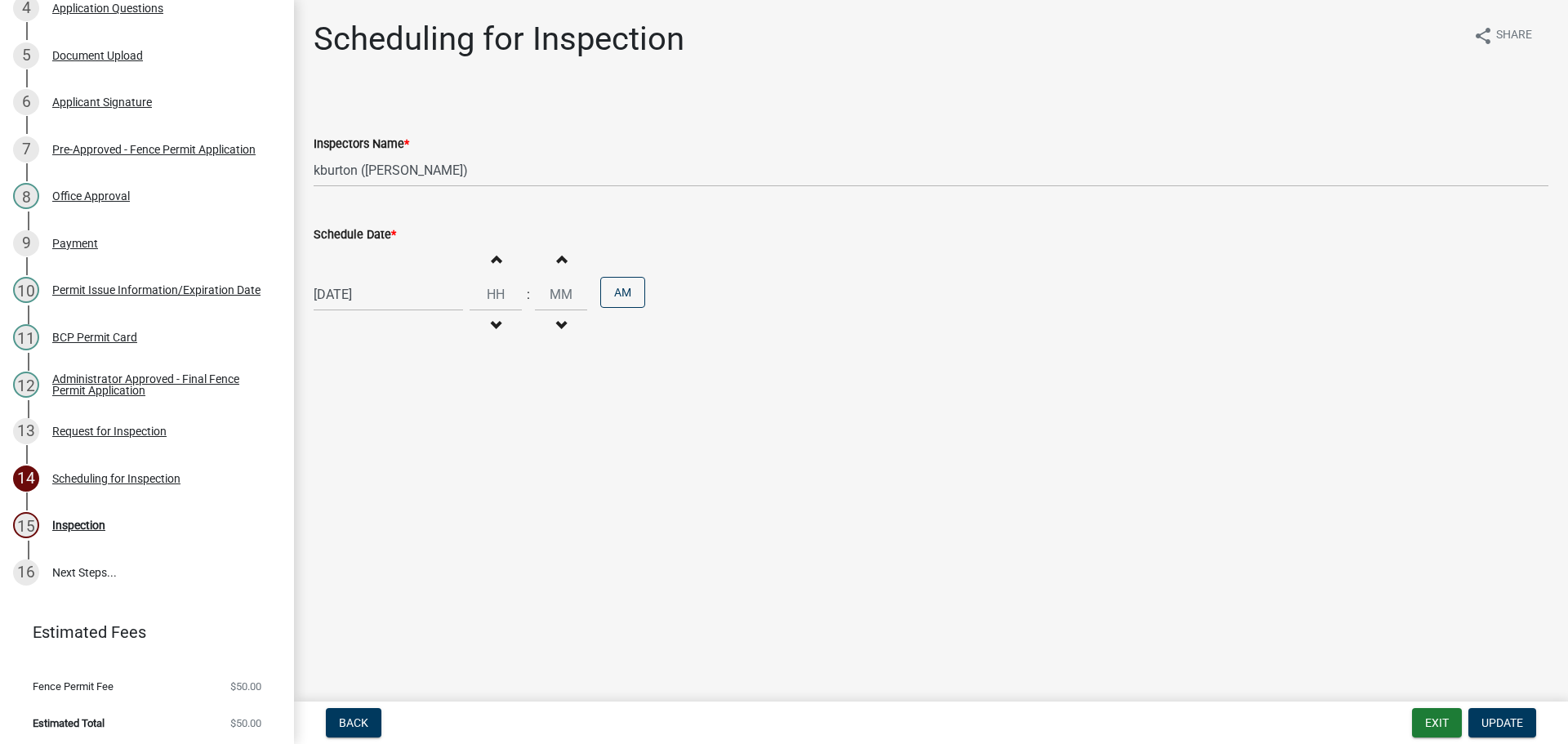
click at [361, 233] on label "Schedule Date *" at bounding box center [355, 235] width 83 height 11
click at [361, 277] on input "[DATE]" at bounding box center [388, 294] width 150 height 34
select select "9"
select select "2025"
click at [415, 509] on div "9" at bounding box center [409, 512] width 26 height 26
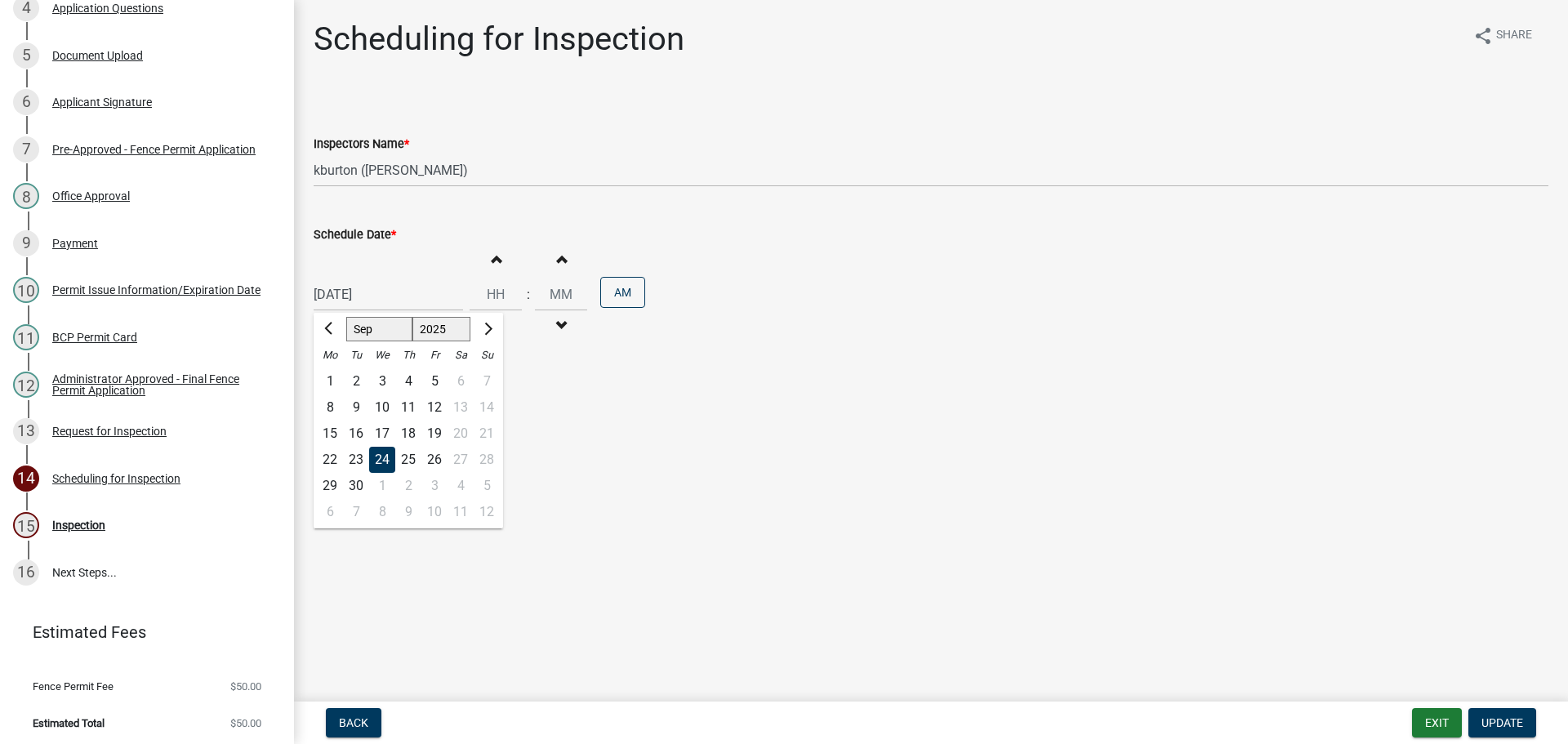
type input "[DATE]"
click at [1489, 718] on span "Update" at bounding box center [1502, 723] width 42 height 13
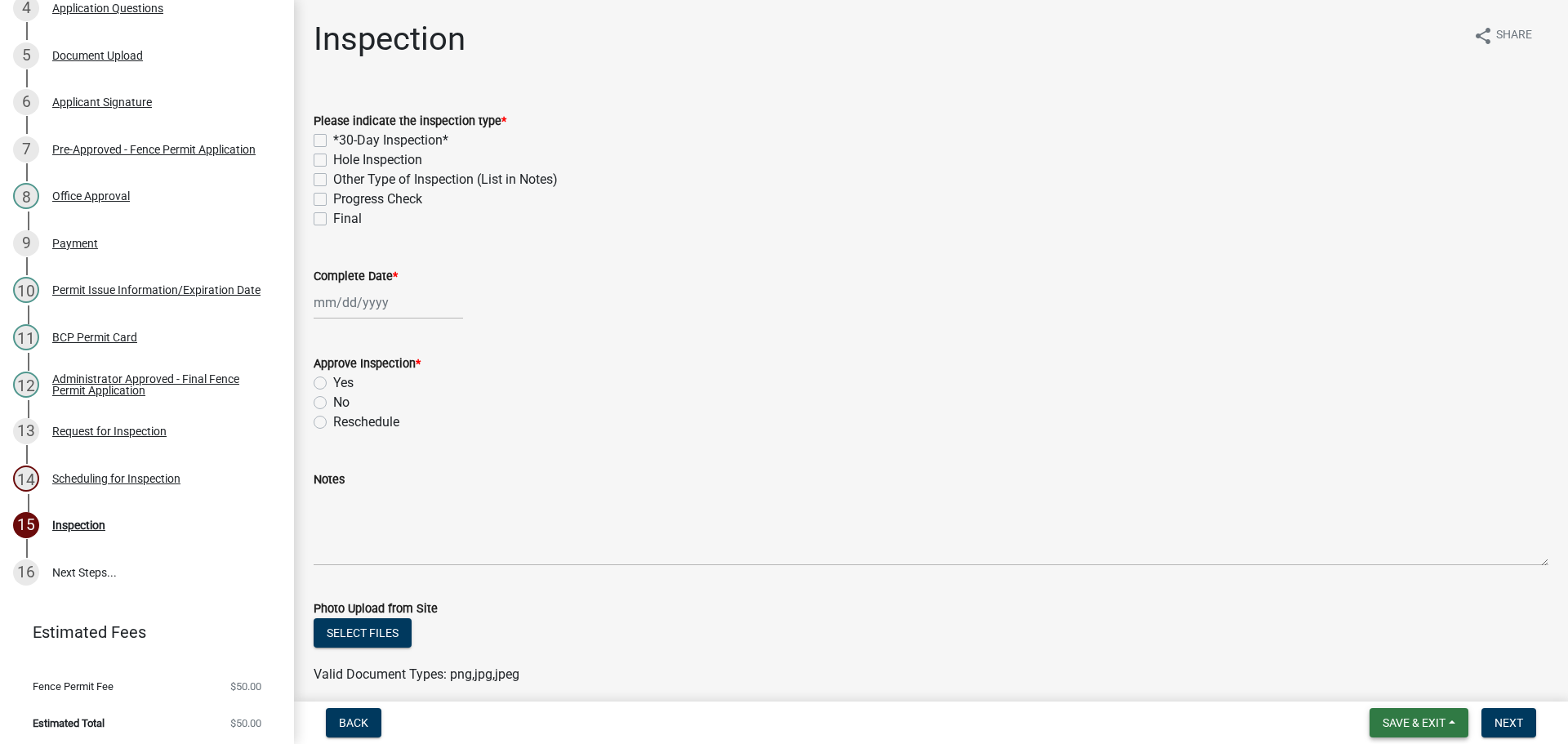
drag, startPoint x: 1441, startPoint y: 721, endPoint x: 1430, endPoint y: 707, distance: 17.8
click at [1440, 720] on span "Save & Exit" at bounding box center [1413, 723] width 63 height 13
click at [1418, 692] on button "Save & Exit" at bounding box center [1403, 680] width 131 height 39
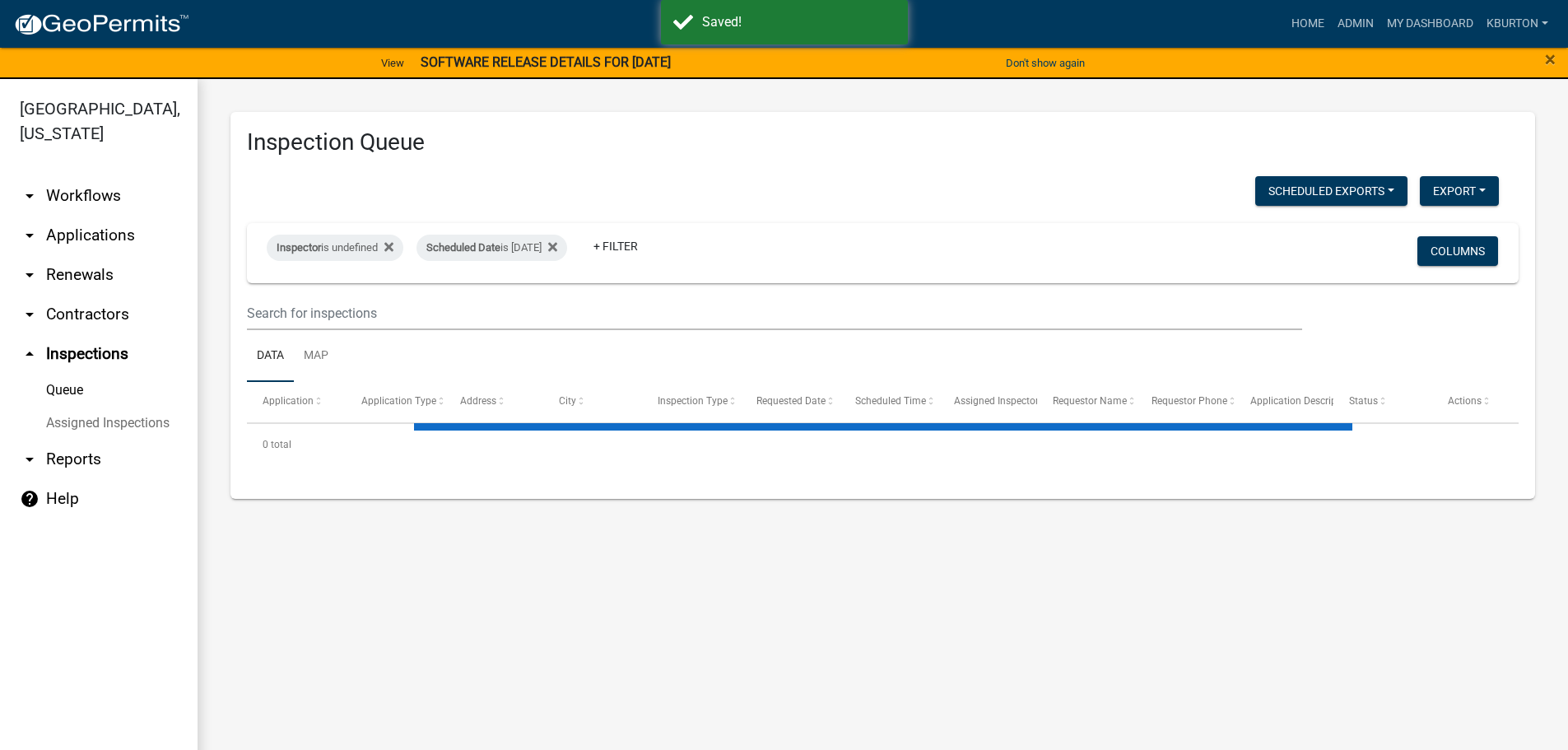
select select "1: 25"
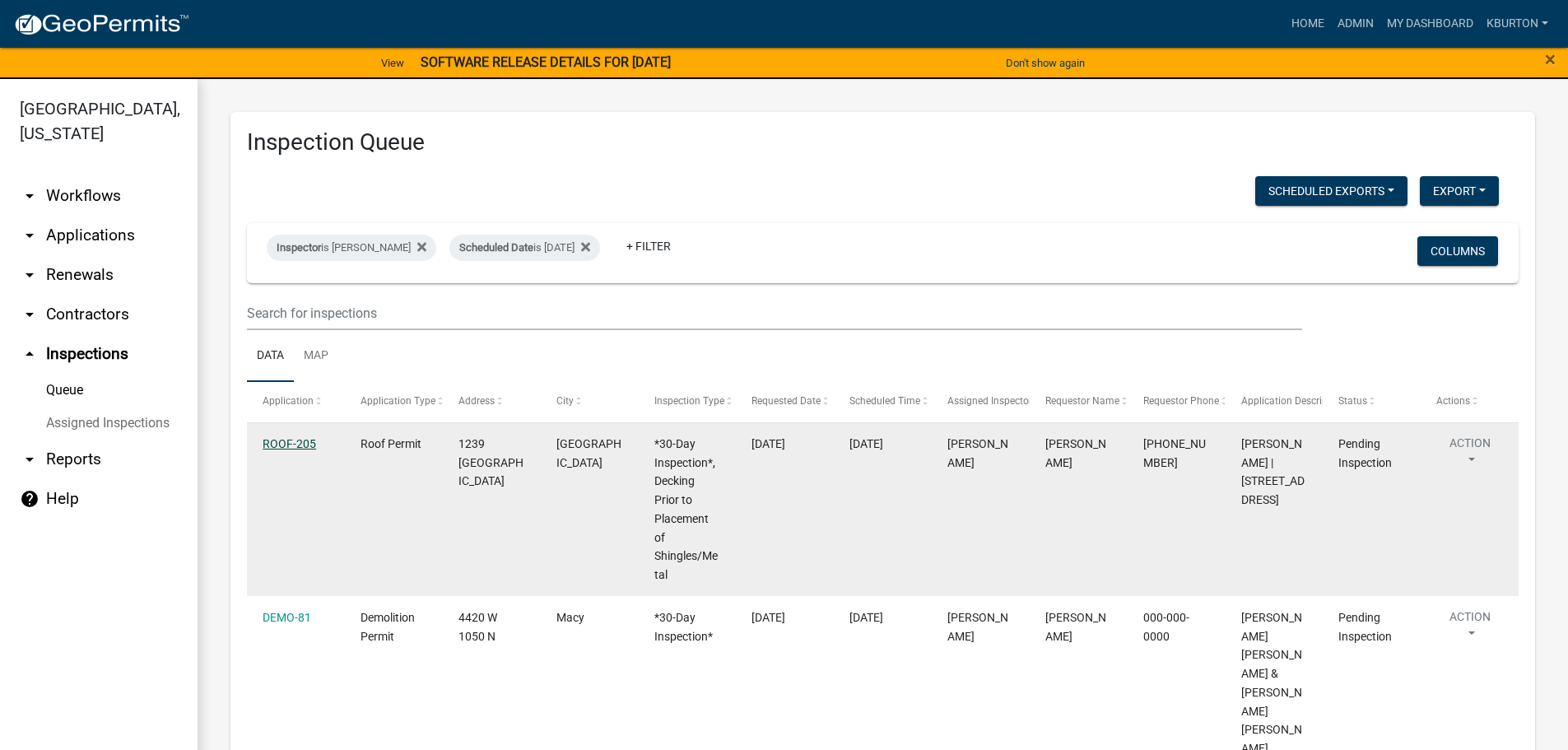
click at [285, 446] on link "ROOF-205" at bounding box center [289, 444] width 54 height 13
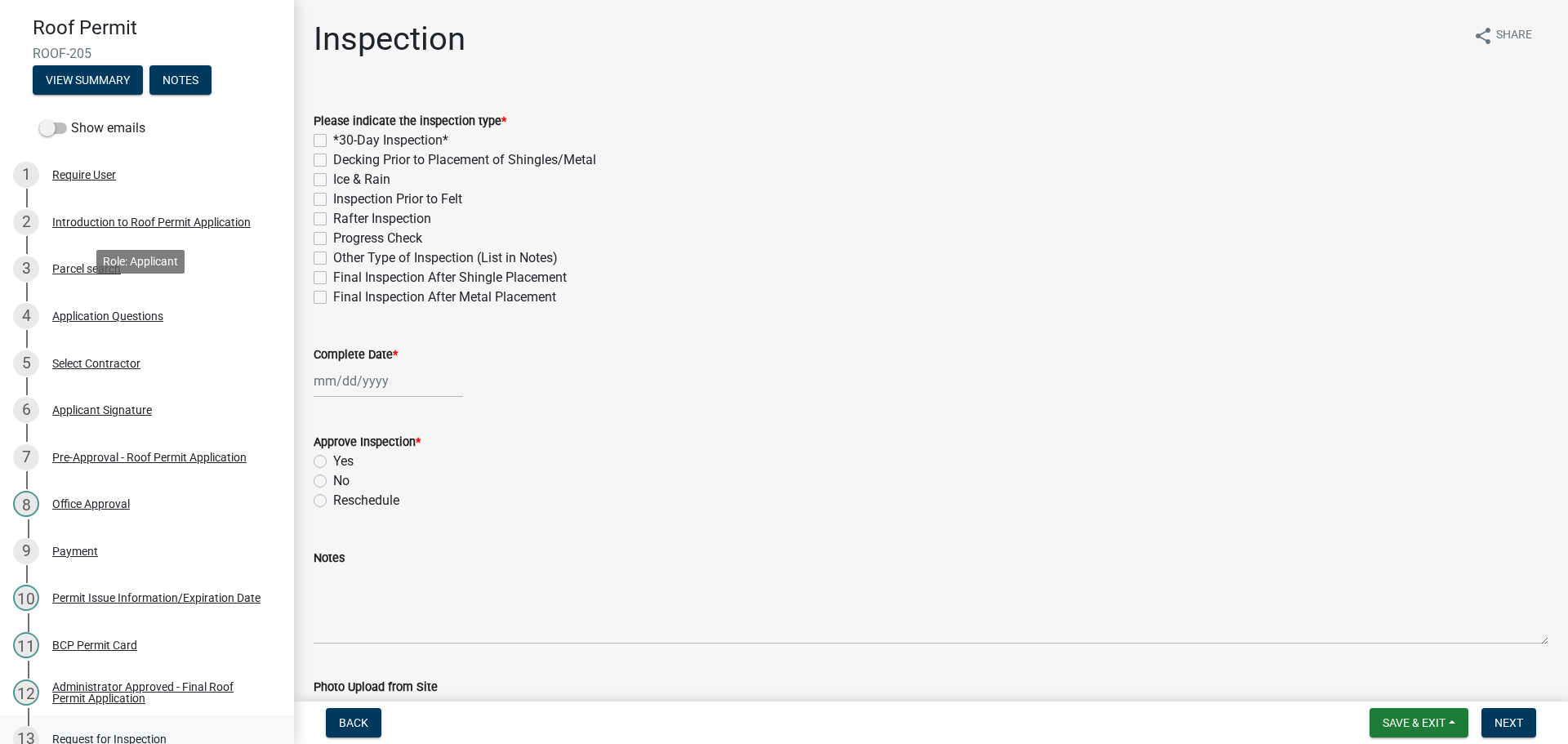
scroll to position [404, 0]
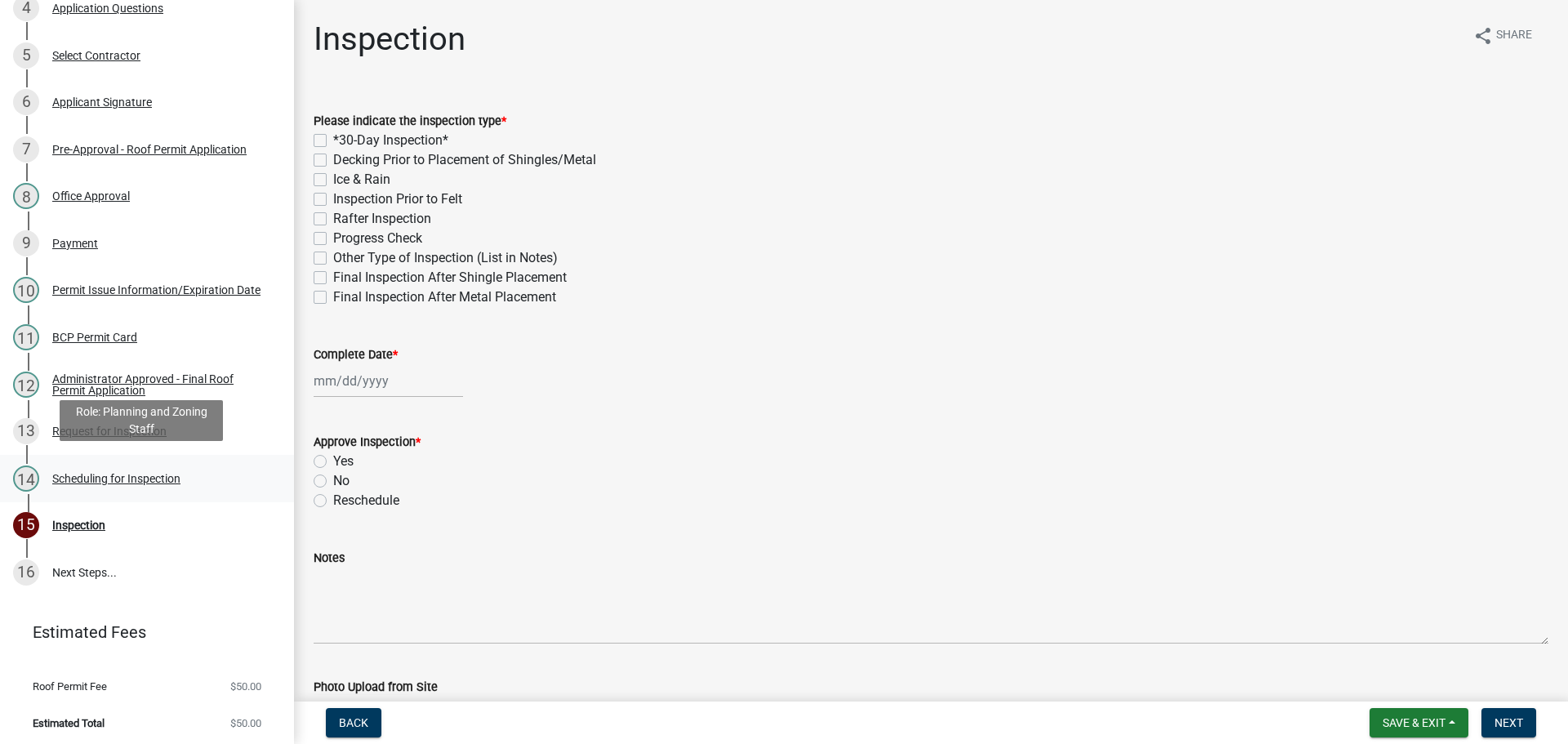
click at [172, 478] on div "Scheduling for Inspection" at bounding box center [116, 478] width 129 height 11
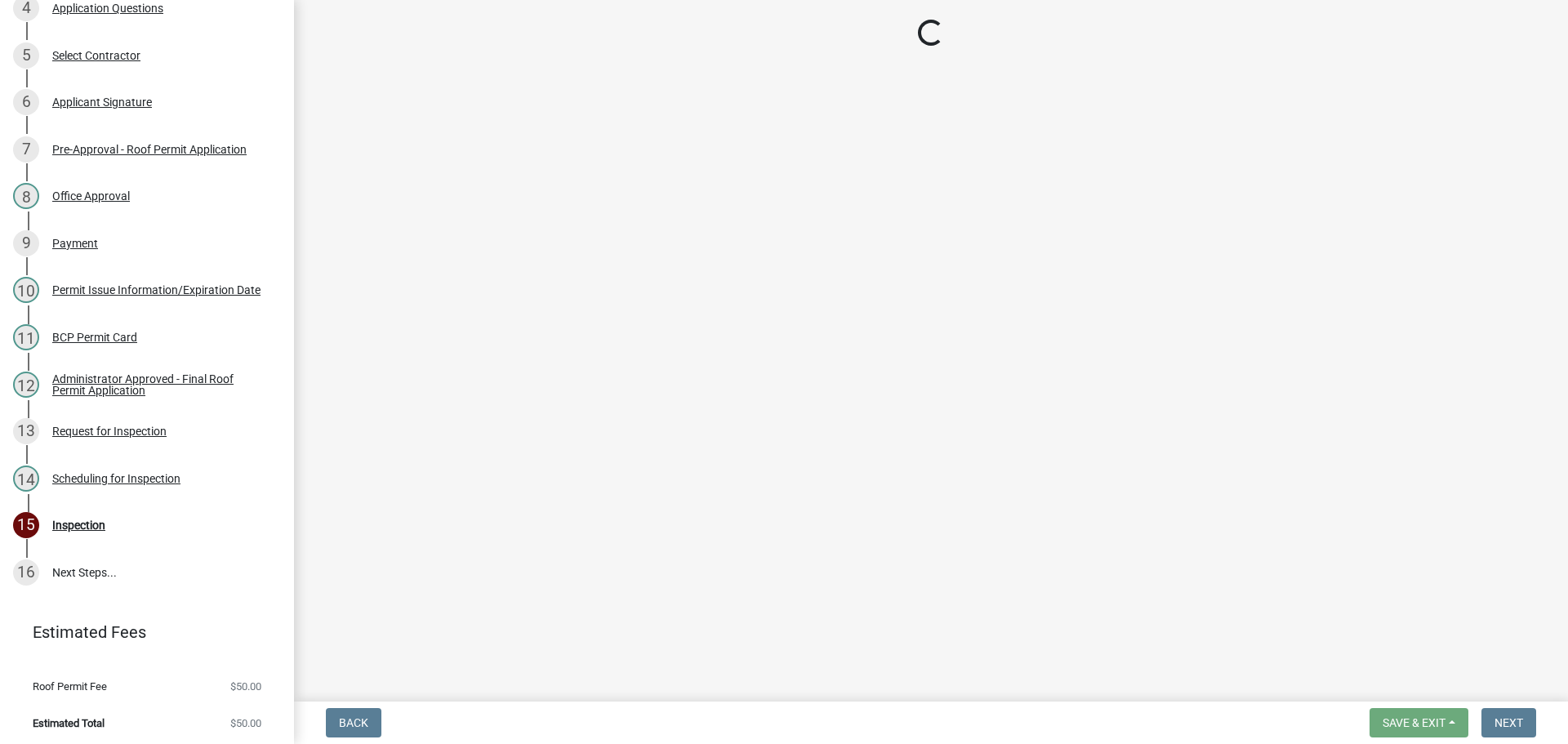
select select "25b75ae6-03c7-4280-9b34-fcf63005d5e5"
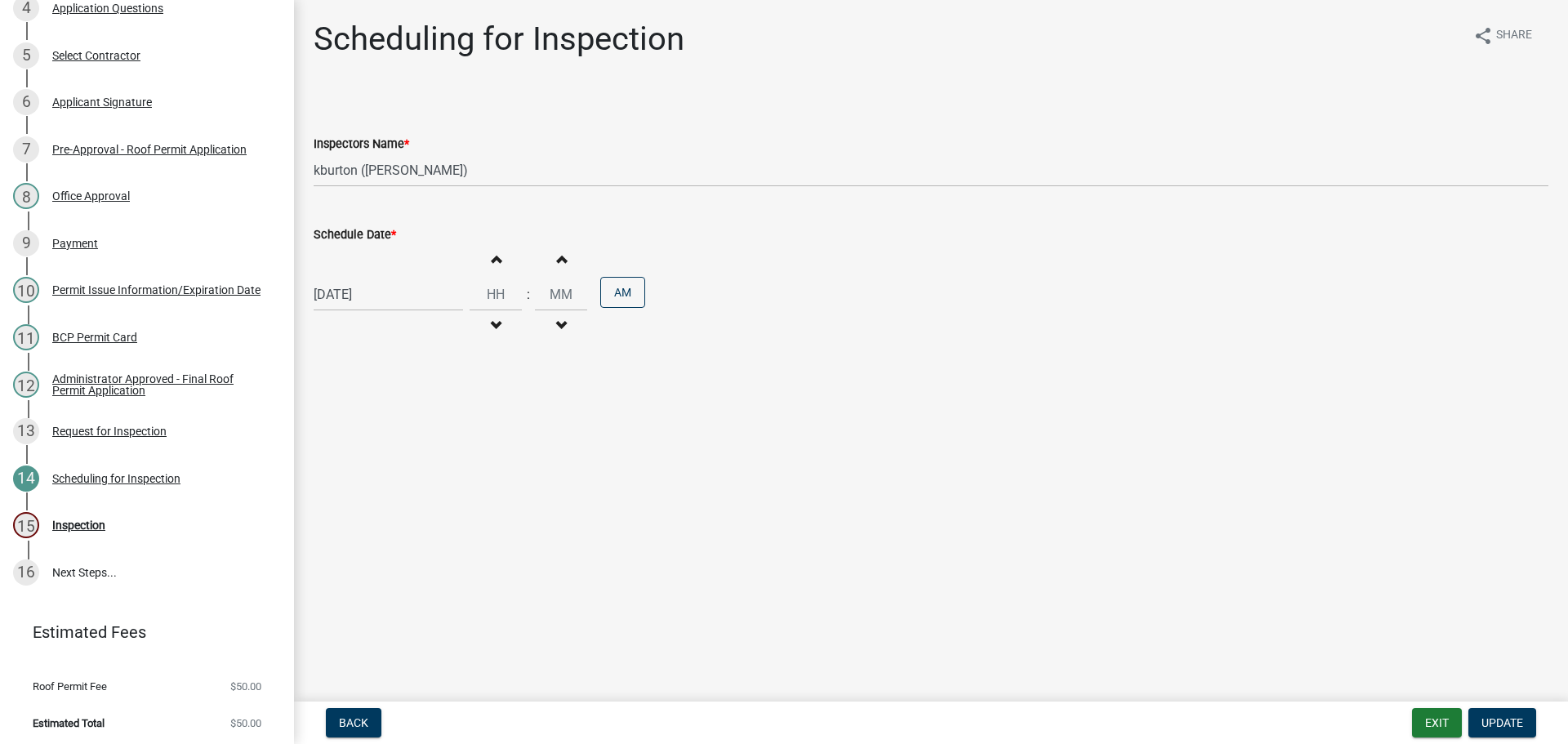
click at [377, 232] on label "Schedule Date *" at bounding box center [355, 235] width 83 height 11
click at [377, 277] on input "[DATE]" at bounding box center [388, 294] width 150 height 34
select select "9"
select select "2025"
click at [409, 514] on div "9" at bounding box center [409, 512] width 26 height 26
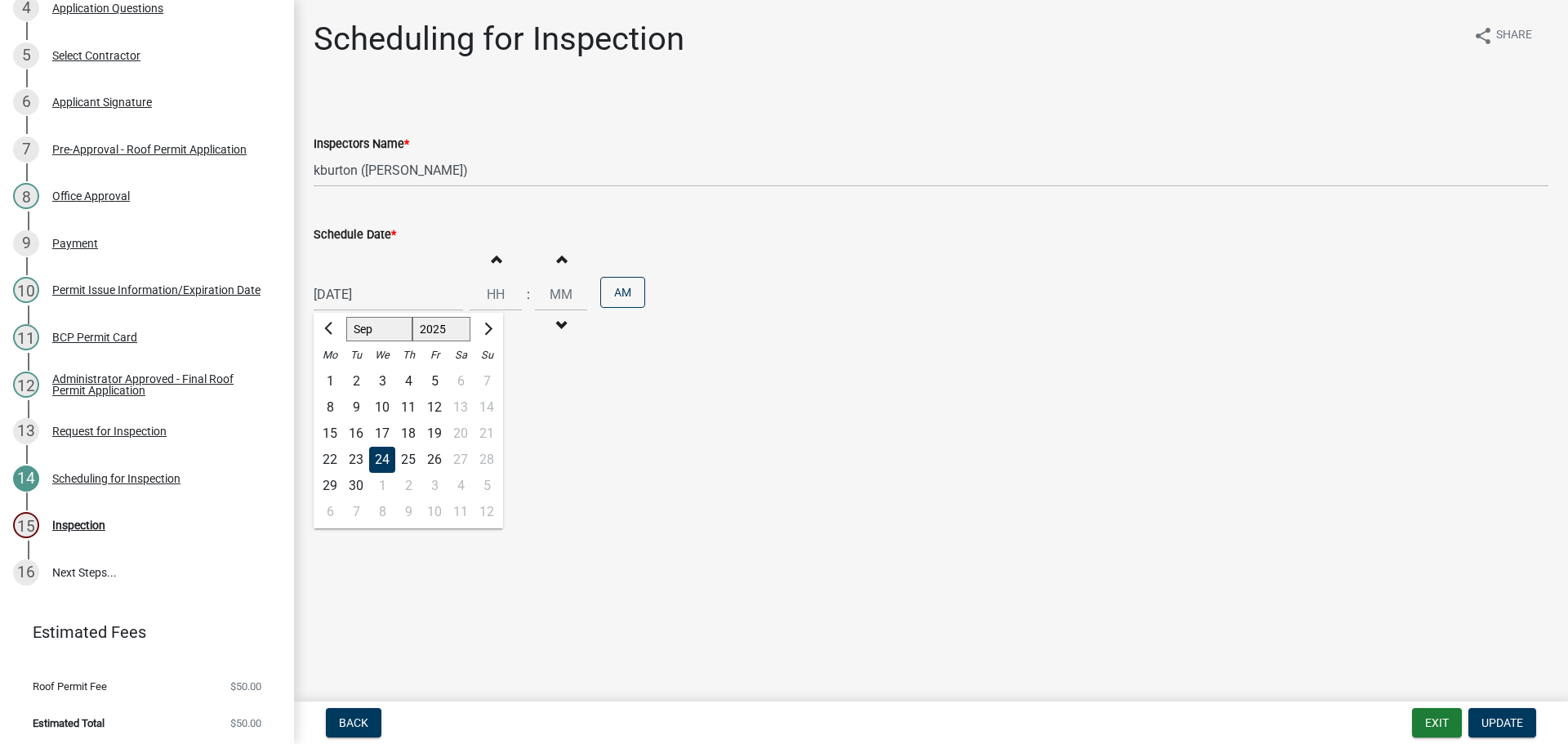
type input "[DATE]"
click at [1489, 713] on button "Update" at bounding box center [1502, 723] width 68 height 29
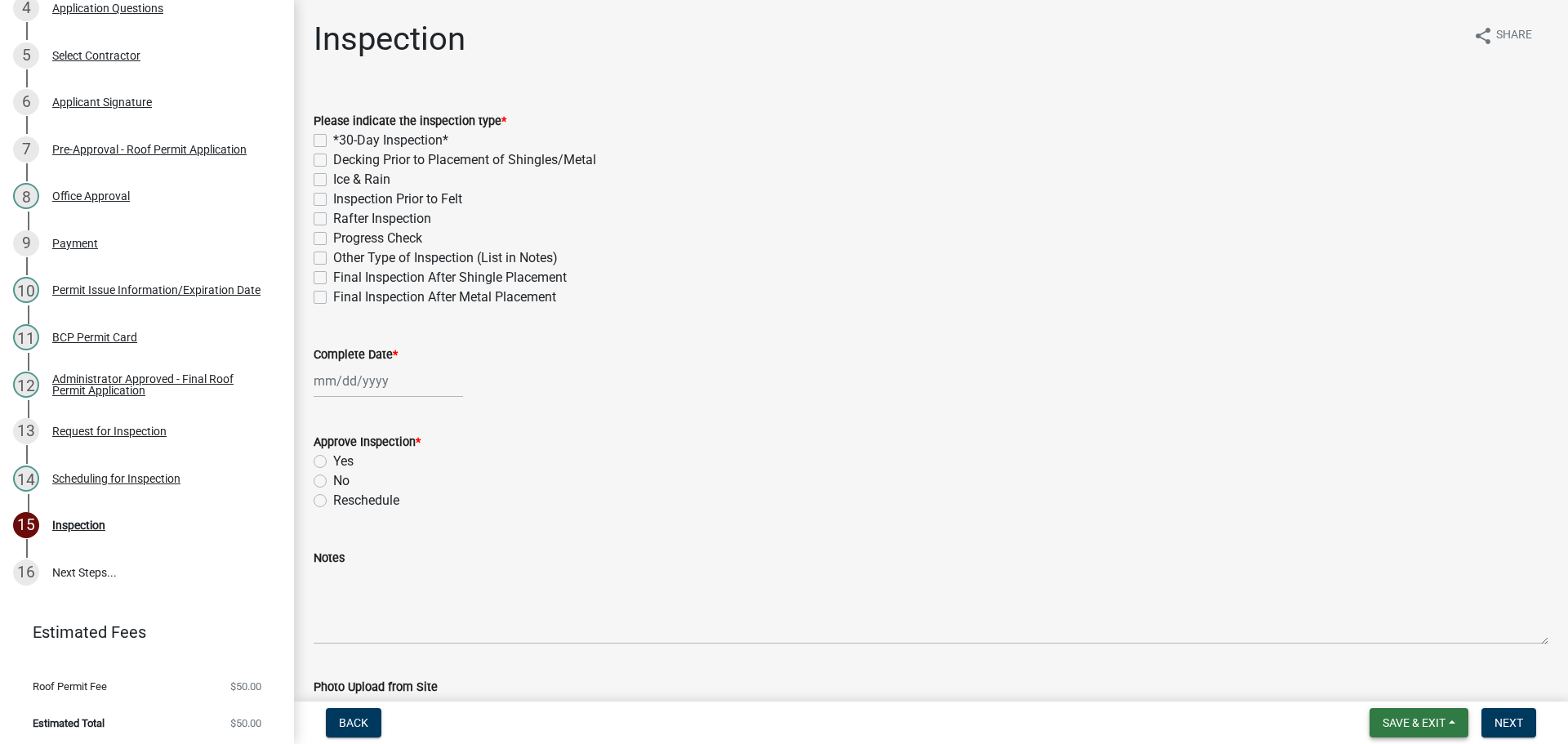
click at [1417, 717] on span "Save & Exit" at bounding box center [1413, 723] width 63 height 13
click at [1408, 686] on button "Save & Exit" at bounding box center [1403, 680] width 131 height 39
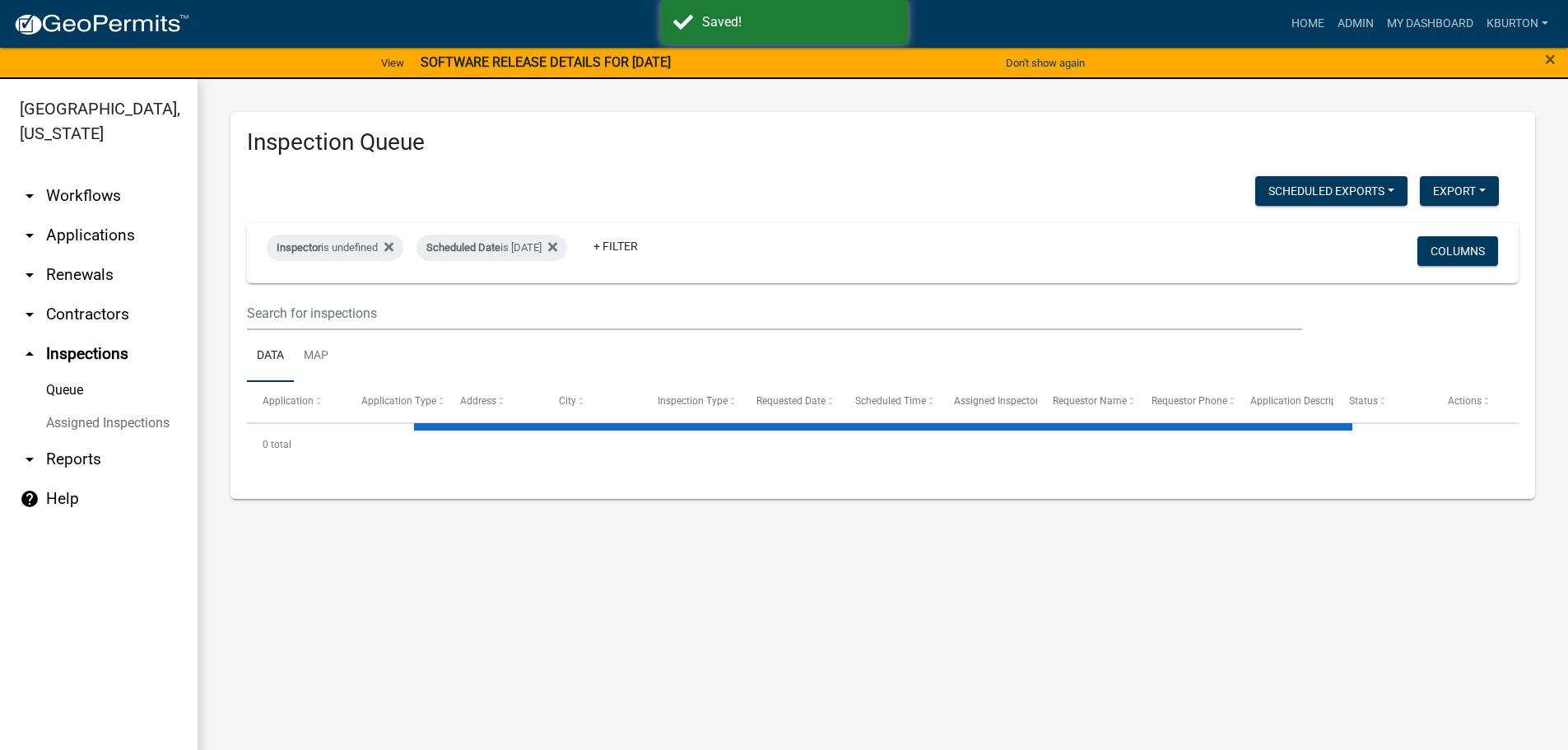
select select "1: 25"
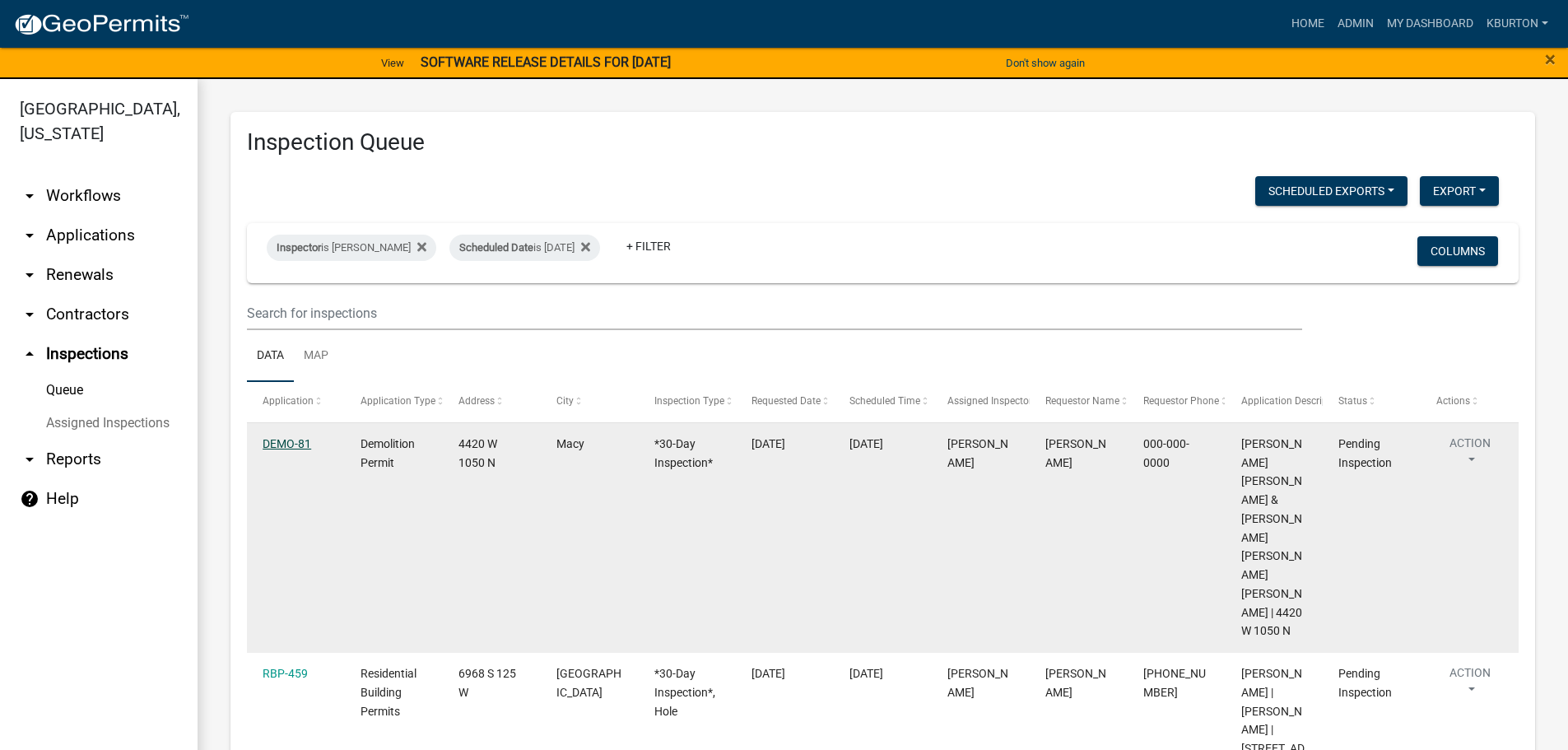
click at [276, 441] on link "DEMO-81" at bounding box center [286, 444] width 49 height 13
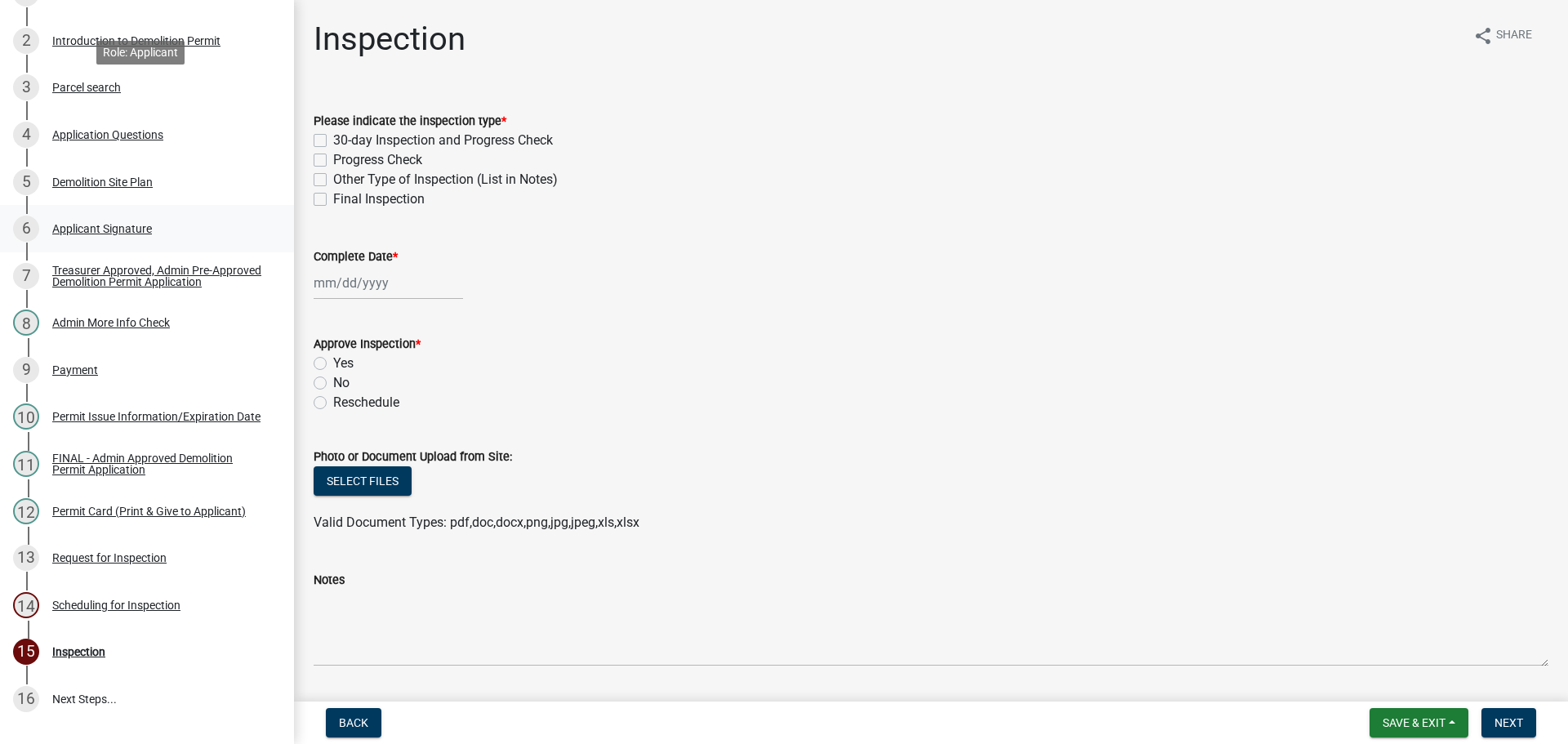
scroll to position [404, 0]
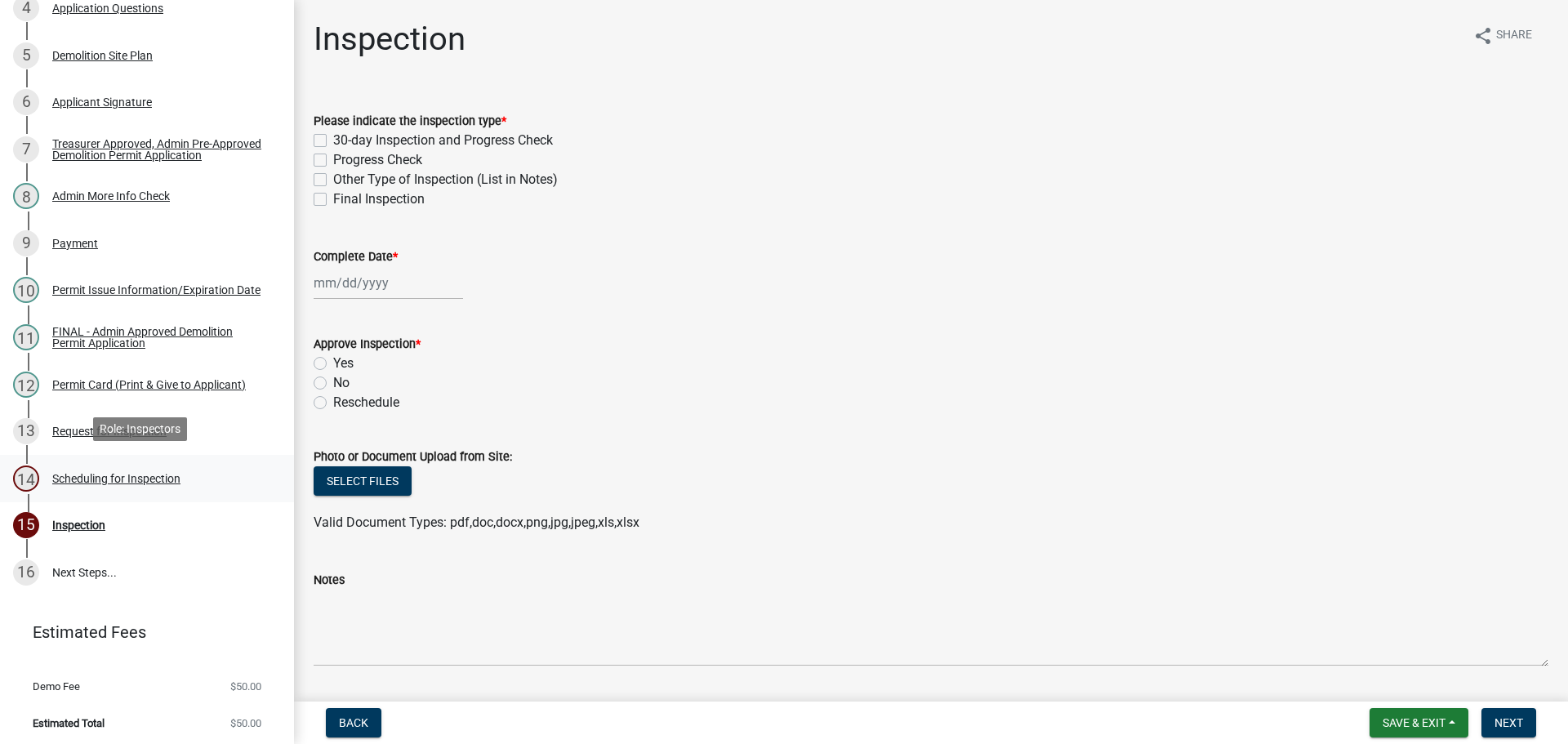
click at [151, 472] on div "Scheduling for Inspection" at bounding box center [116, 478] width 129 height 11
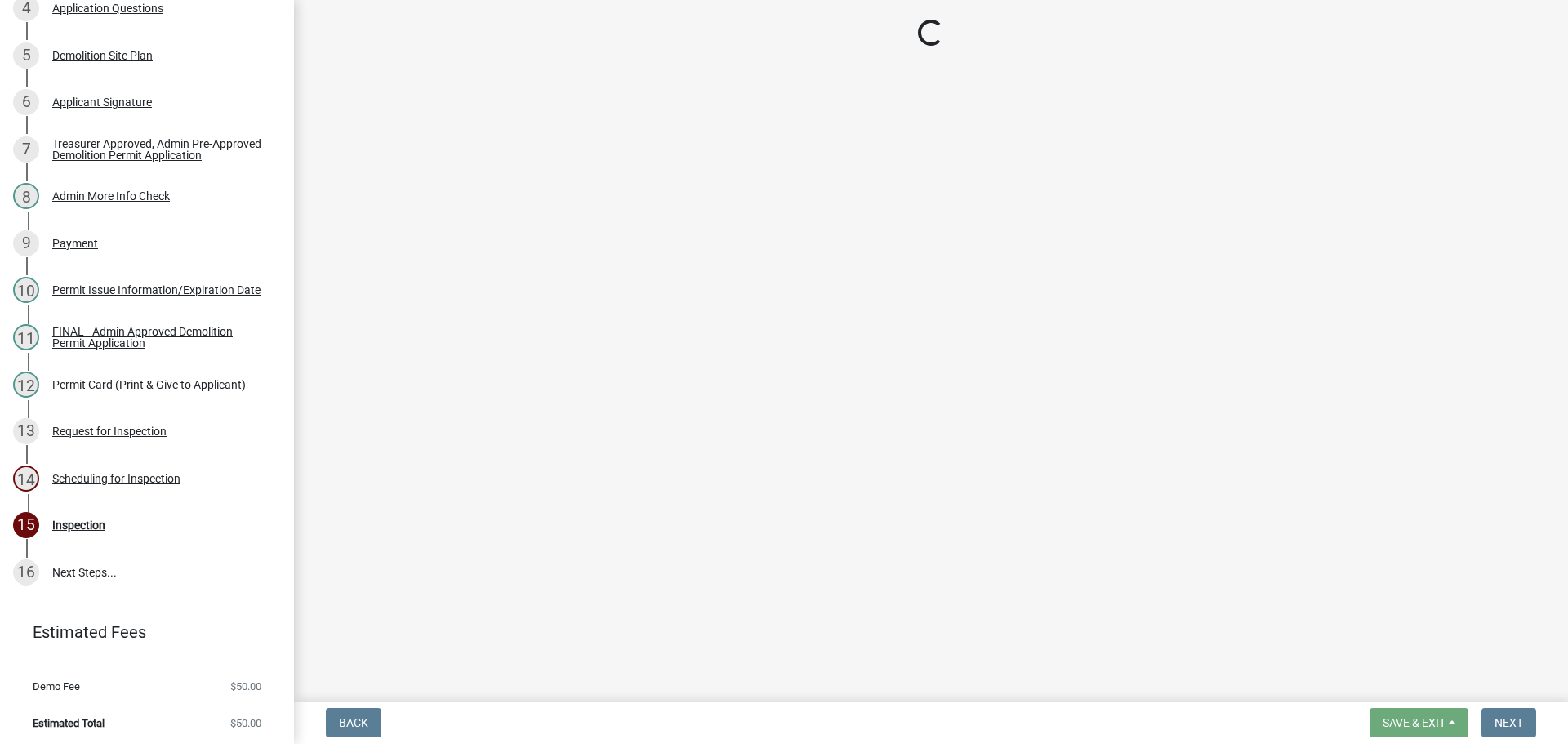
select select "25b75ae6-03c7-4280-9b34-fcf63005d5e5"
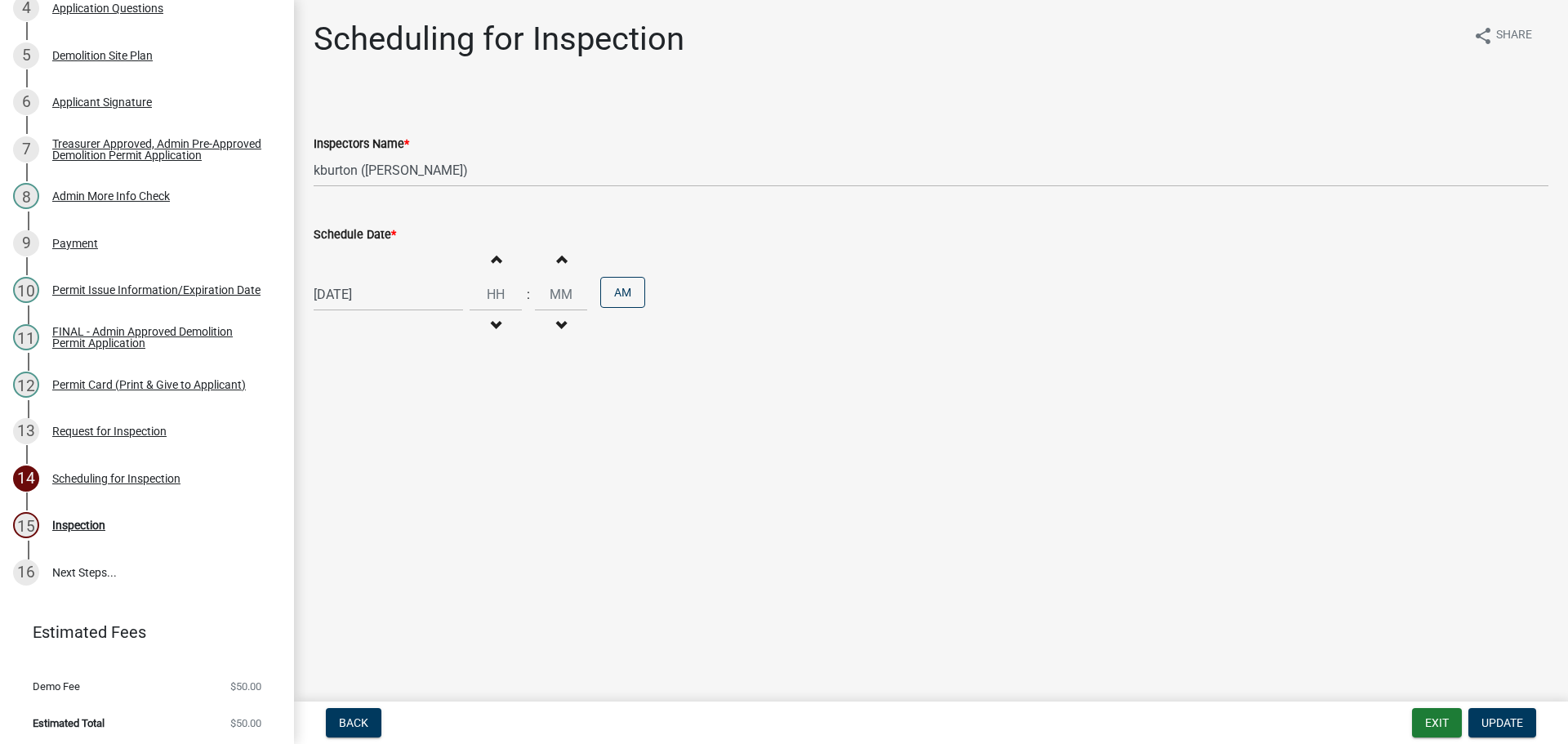
click at [365, 232] on label "Schedule Date *" at bounding box center [355, 235] width 83 height 11
click at [365, 277] on input "[DATE]" at bounding box center [388, 294] width 150 height 34
select select "9"
select select "2025"
click at [367, 323] on select "Jan Feb Mar Apr May Jun [DATE] Aug Sep Oct Nov Dec" at bounding box center [379, 329] width 66 height 25
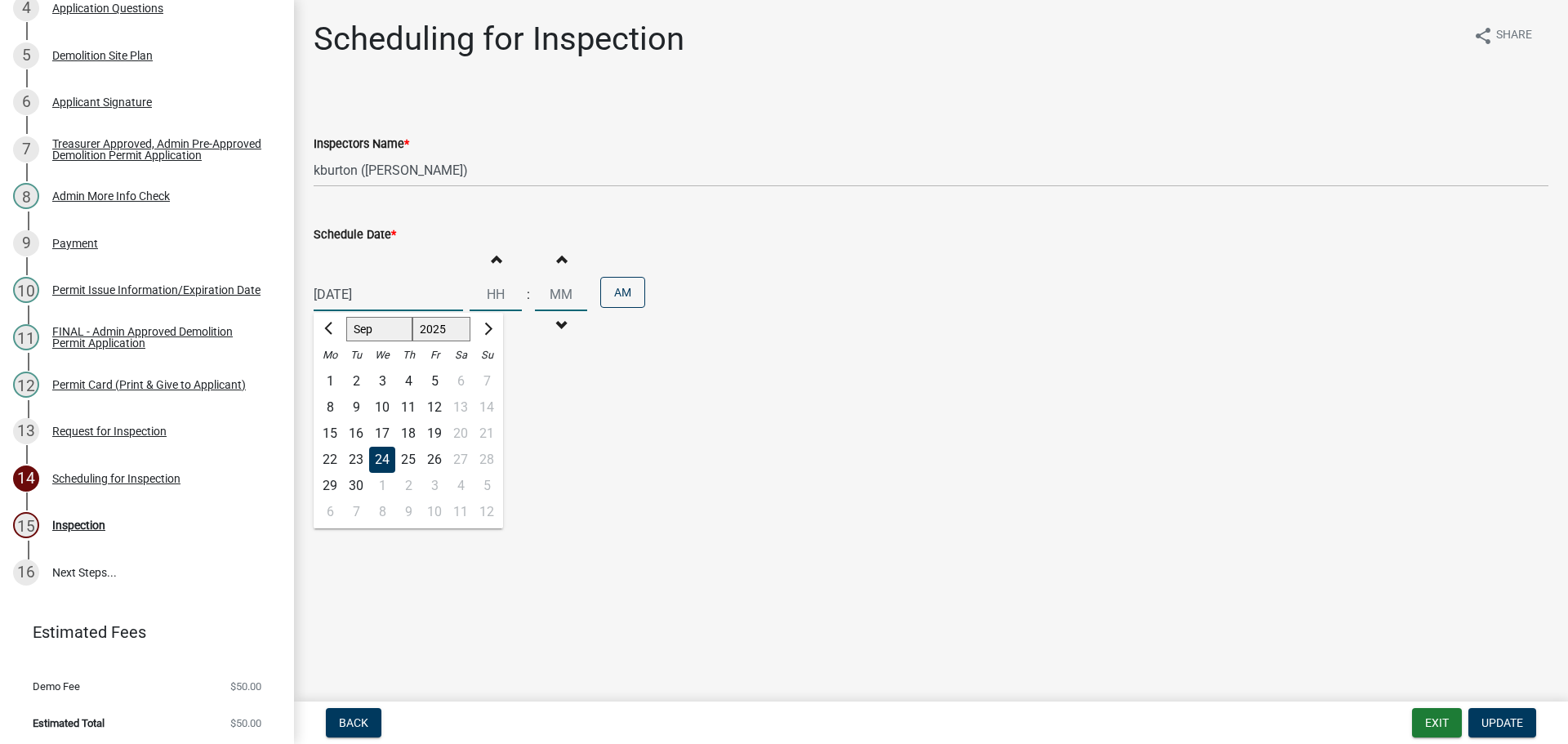
select select "10"
click at [346, 317] on select "Jan Feb Mar Apr May Jun [DATE] Aug Sep Oct Nov Dec" at bounding box center [379, 329] width 66 height 25
click at [411, 456] on div "23" at bounding box center [409, 460] width 26 height 26
type input "[DATE]"
click at [1497, 725] on span "Update" at bounding box center [1502, 723] width 42 height 13
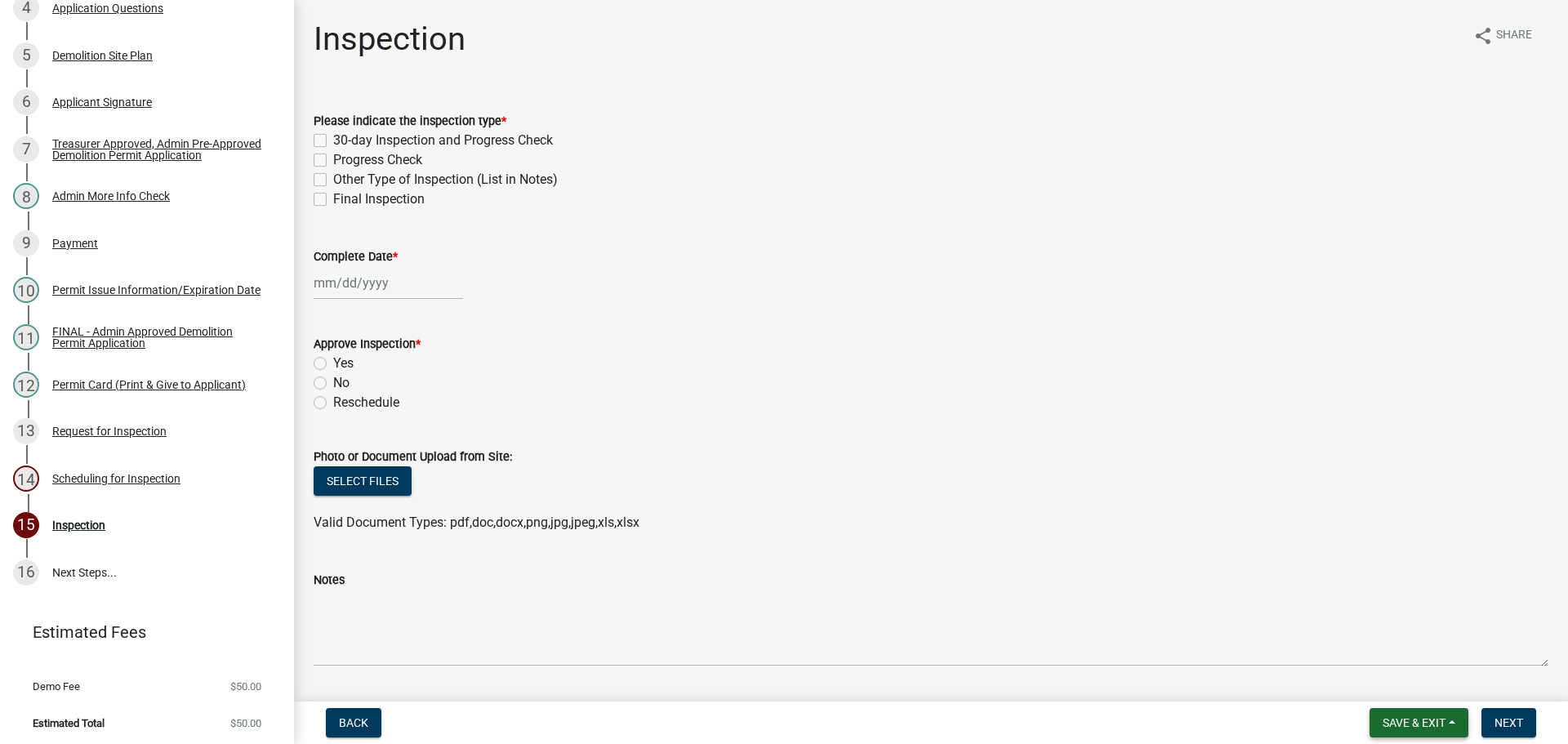
click at [1426, 730] on button "Save & Exit" at bounding box center [1418, 723] width 99 height 29
click at [1410, 690] on button "Save & Exit" at bounding box center [1403, 680] width 131 height 39
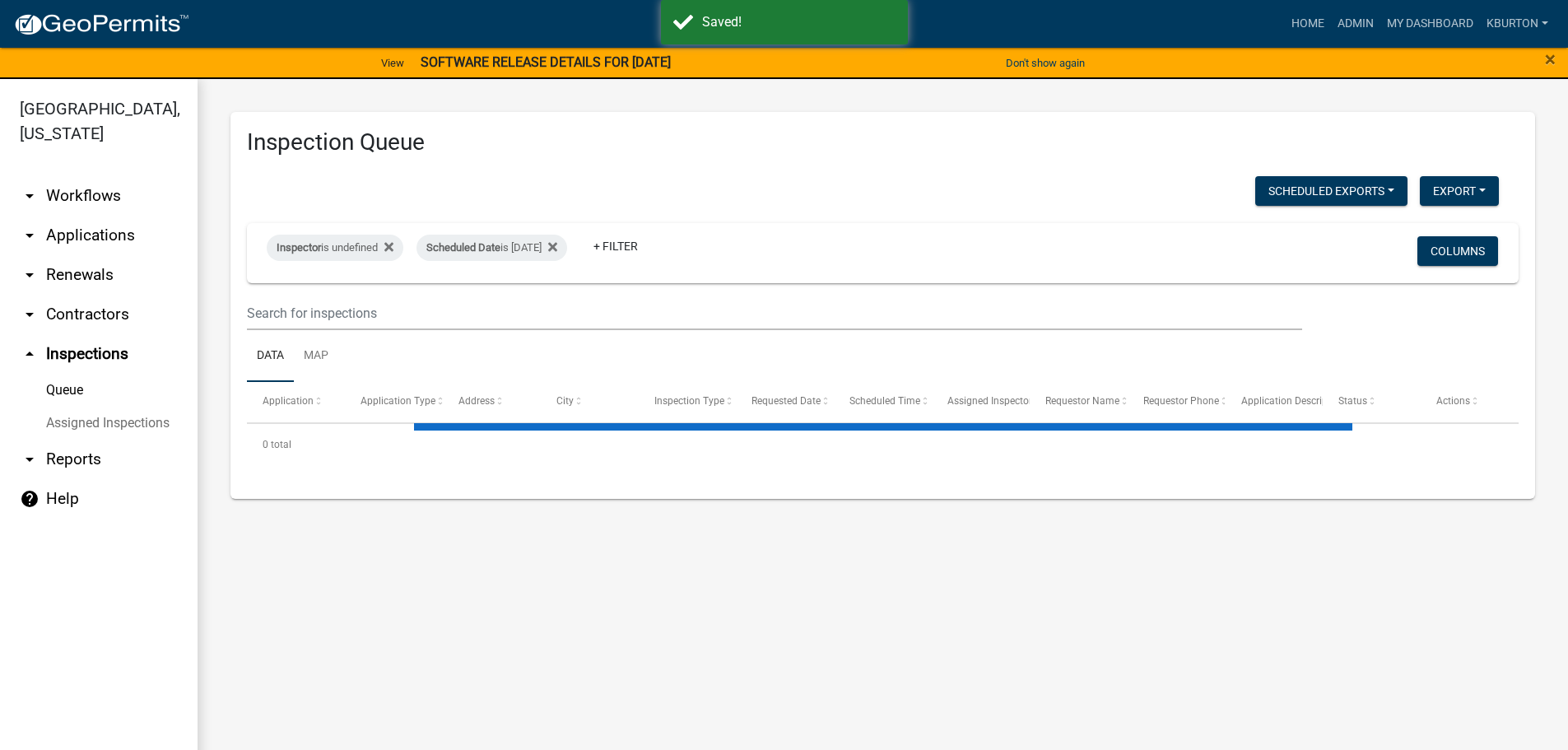
select select "1: 25"
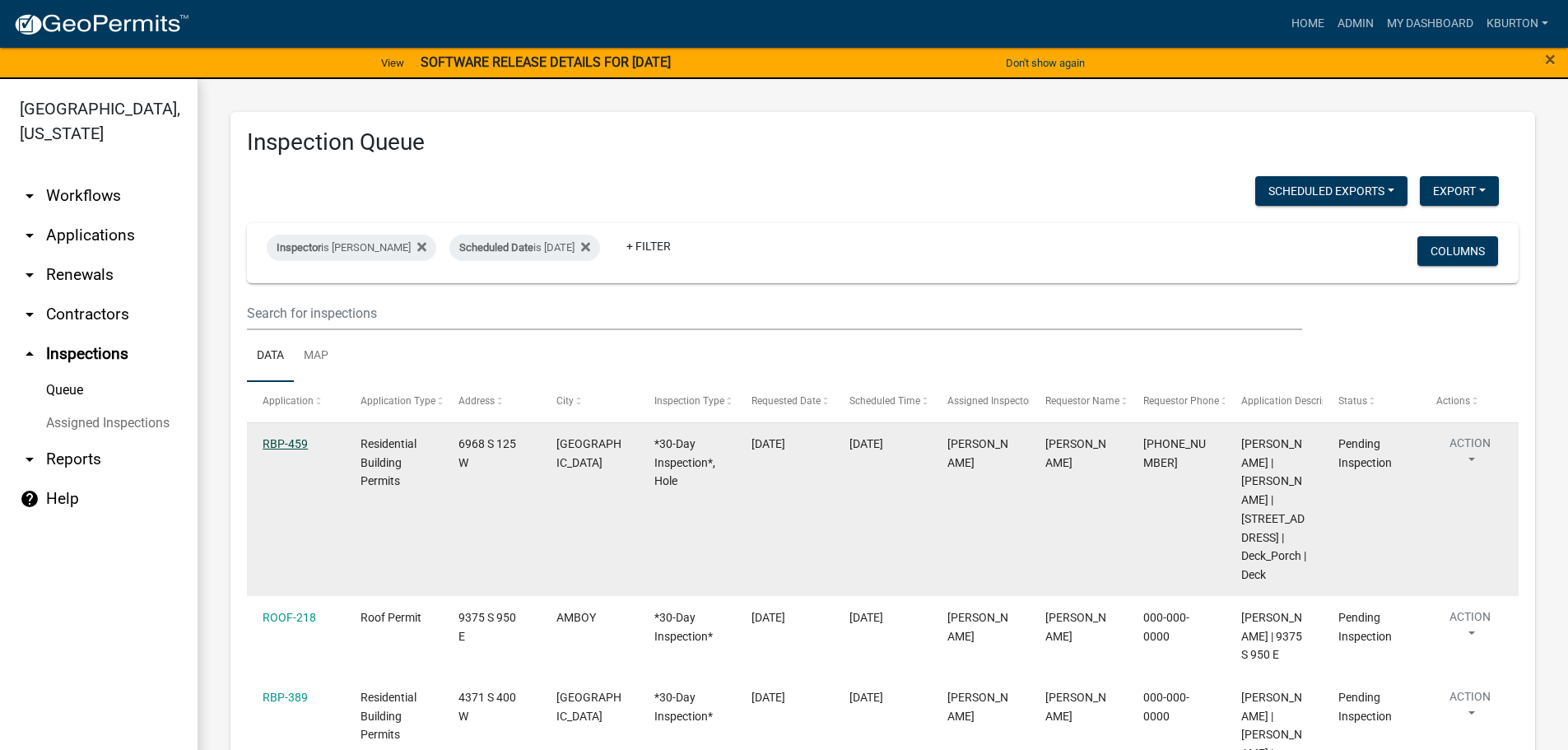
click at [288, 447] on link "RBP-459" at bounding box center [285, 444] width 45 height 13
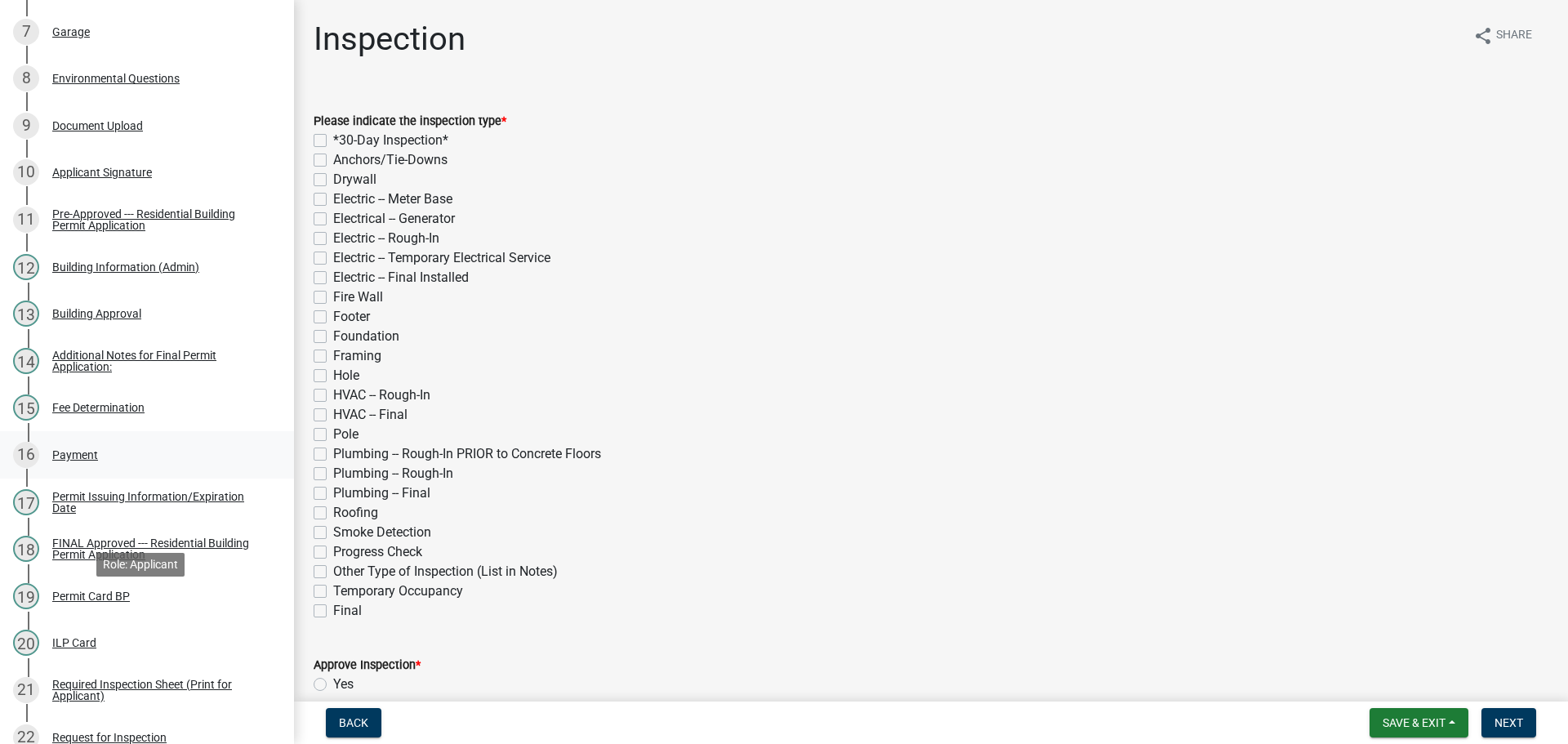
scroll to position [735, 0]
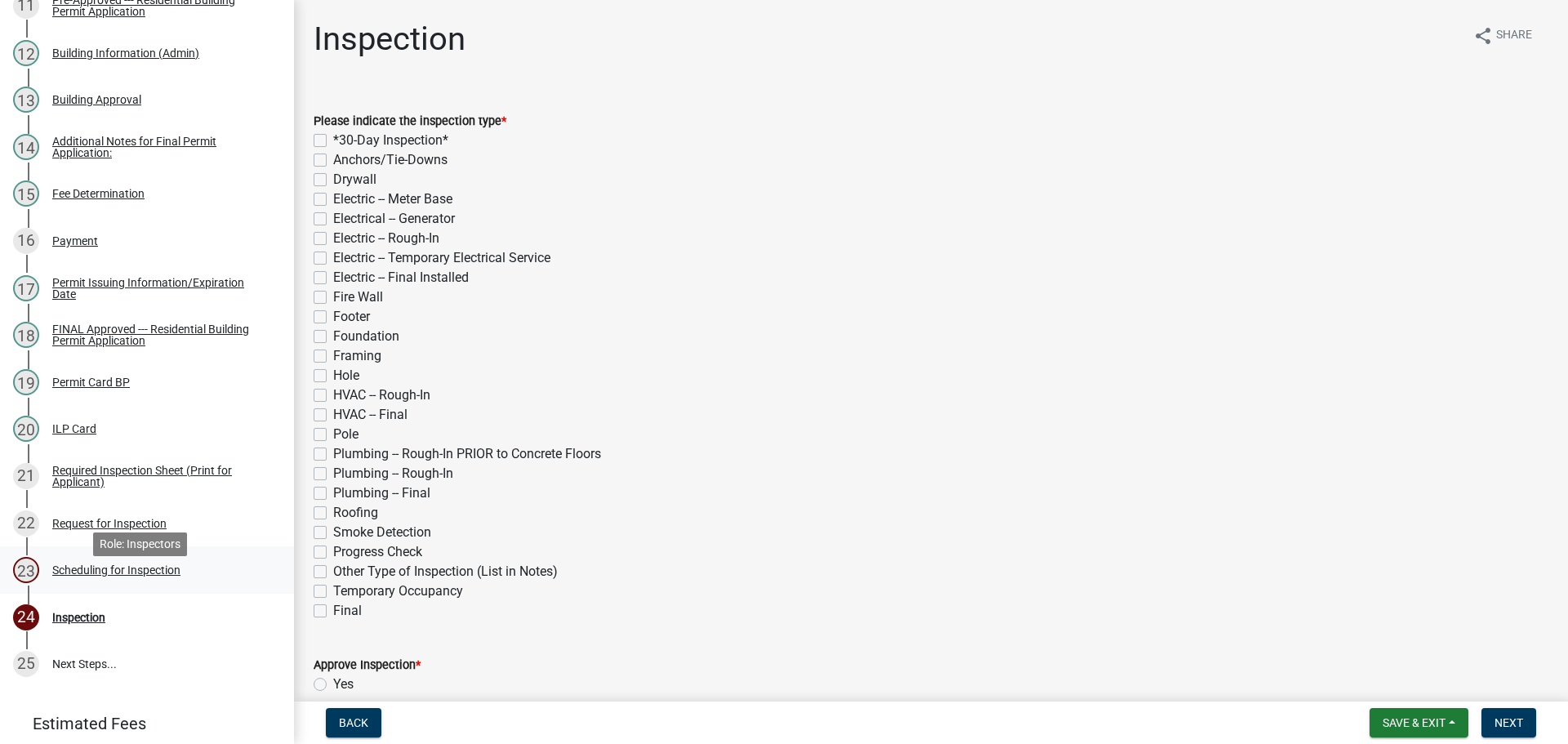
click at [163, 575] on div "Scheduling for Inspection" at bounding box center [116, 570] width 129 height 11
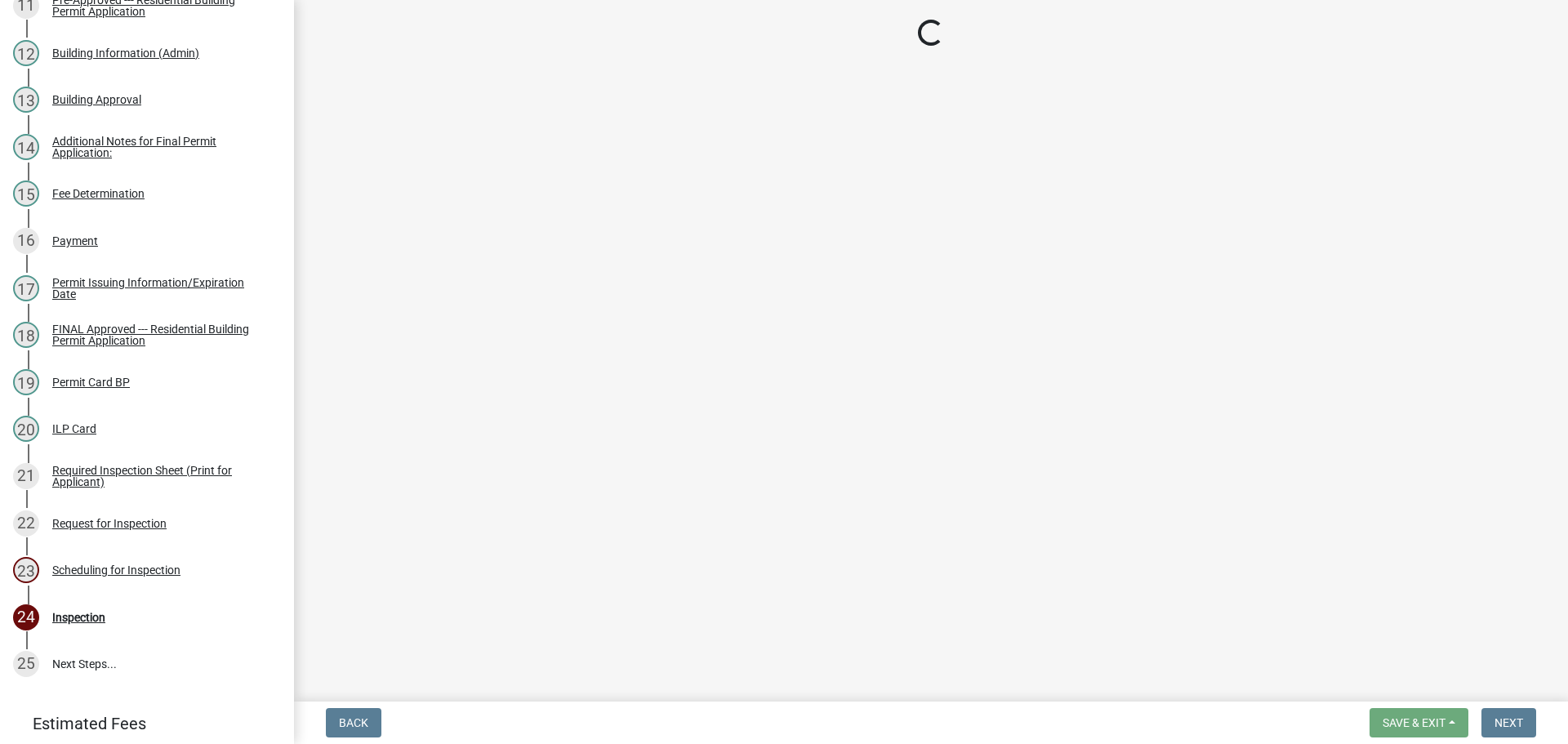
select select "25b75ae6-03c7-4280-9b34-fcf63005d5e5"
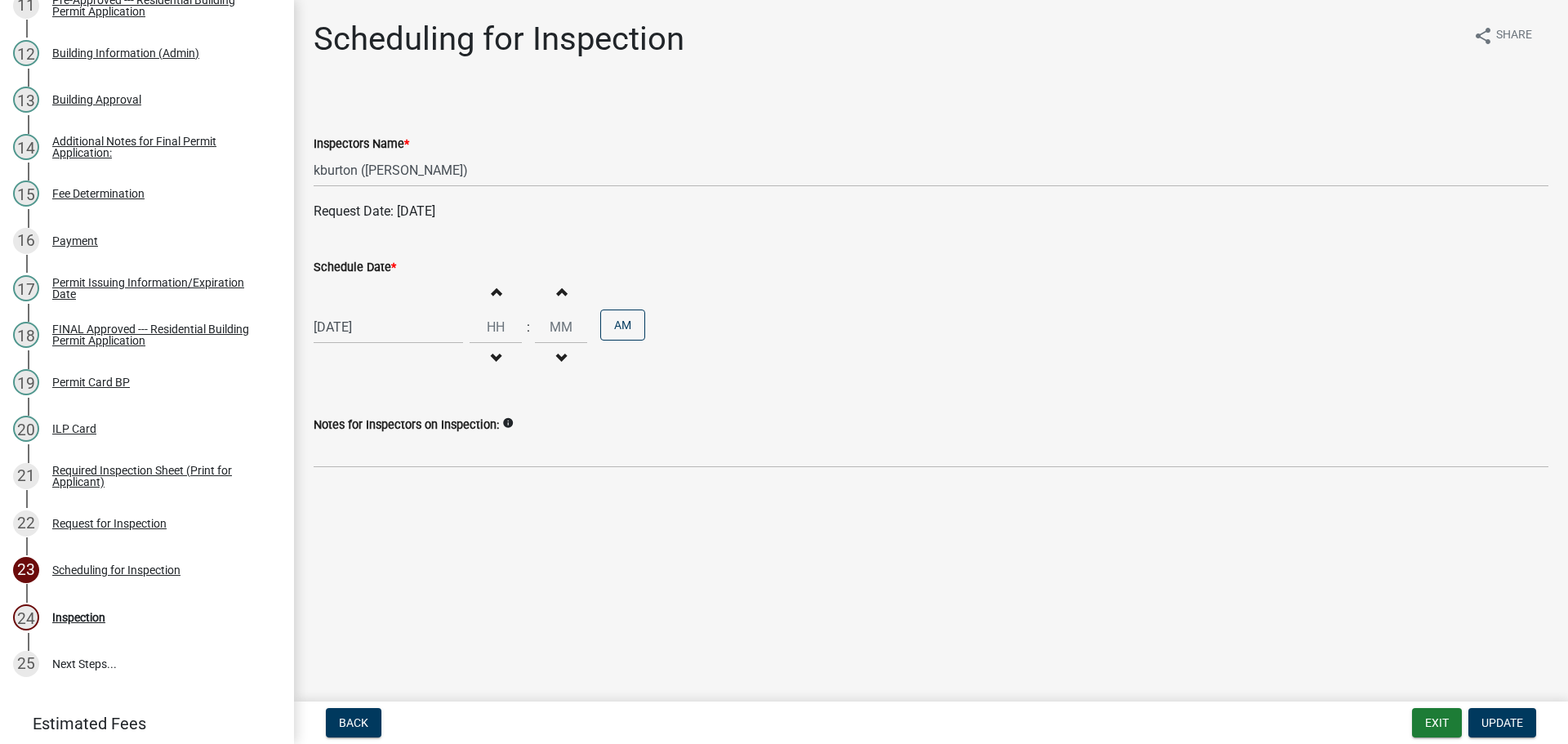
click at [379, 269] on label "Schedule Date *" at bounding box center [355, 268] width 83 height 11
click at [379, 310] on input "[DATE]" at bounding box center [388, 327] width 150 height 34
select select "9"
select select "2025"
click at [370, 363] on select "Jan Feb Mar Apr May Jun [DATE] Aug Sep Oct Nov Dec" at bounding box center [379, 362] width 66 height 25
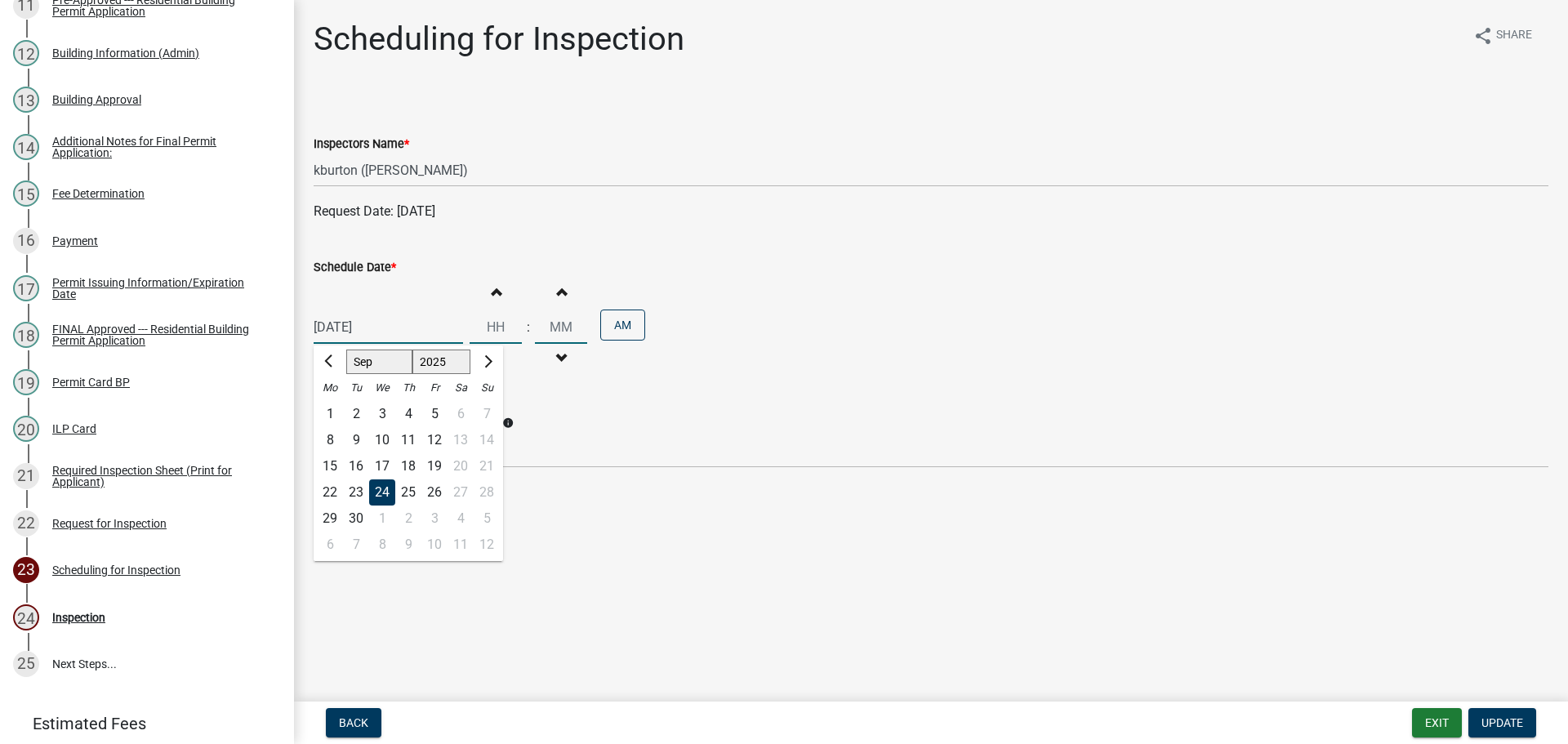
select select "10"
click at [346, 349] on select "Jan Feb Mar Apr May Jun [DATE] Aug Sep Oct Nov Dec" at bounding box center [379, 362] width 66 height 25
click at [411, 440] on div "9" at bounding box center [409, 440] width 26 height 26
type input "[DATE]"
click at [1504, 717] on span "Update" at bounding box center [1502, 723] width 42 height 13
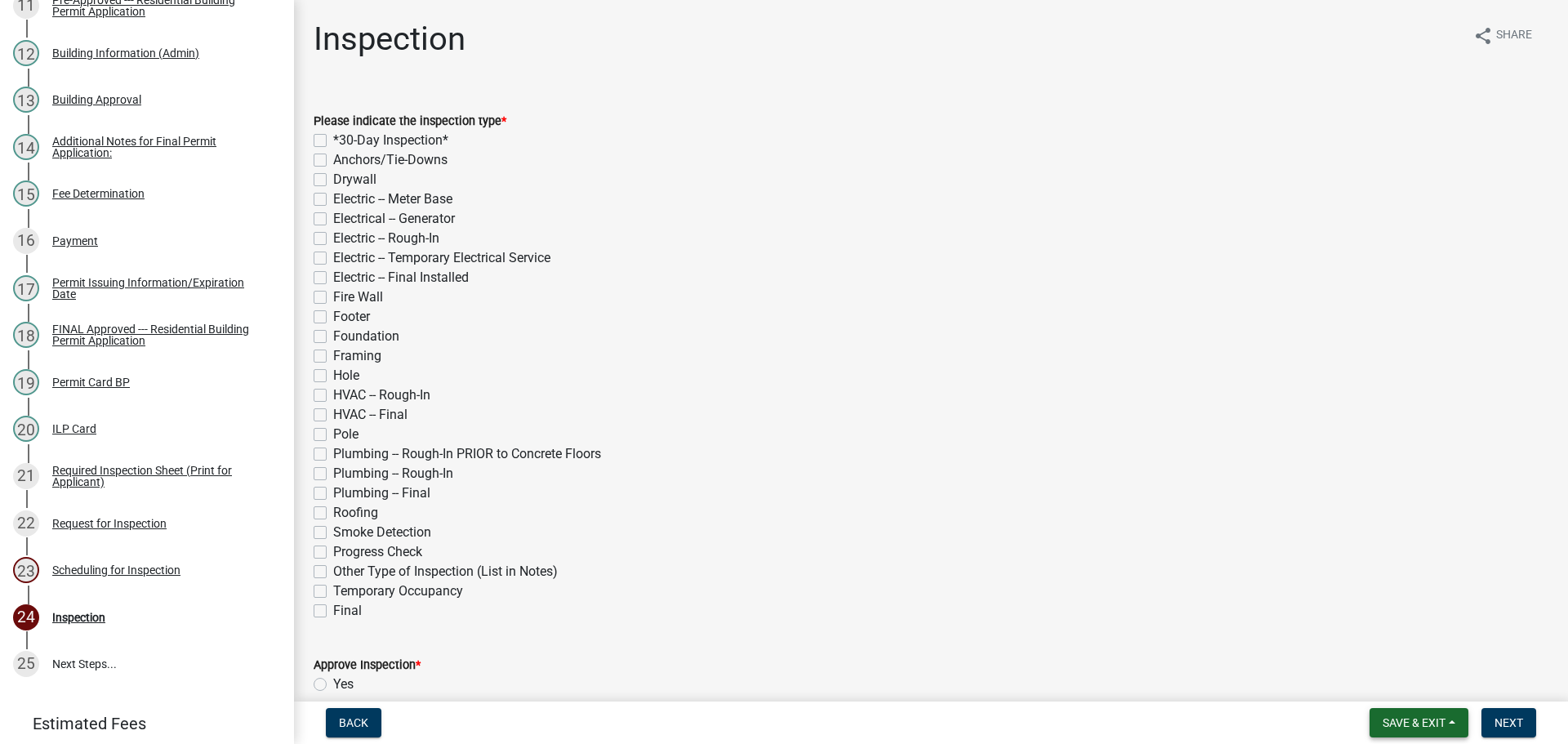
click at [1435, 716] on span "Save & Exit" at bounding box center [1413, 723] width 63 height 13
click at [1429, 690] on button "Save & Exit" at bounding box center [1403, 680] width 131 height 39
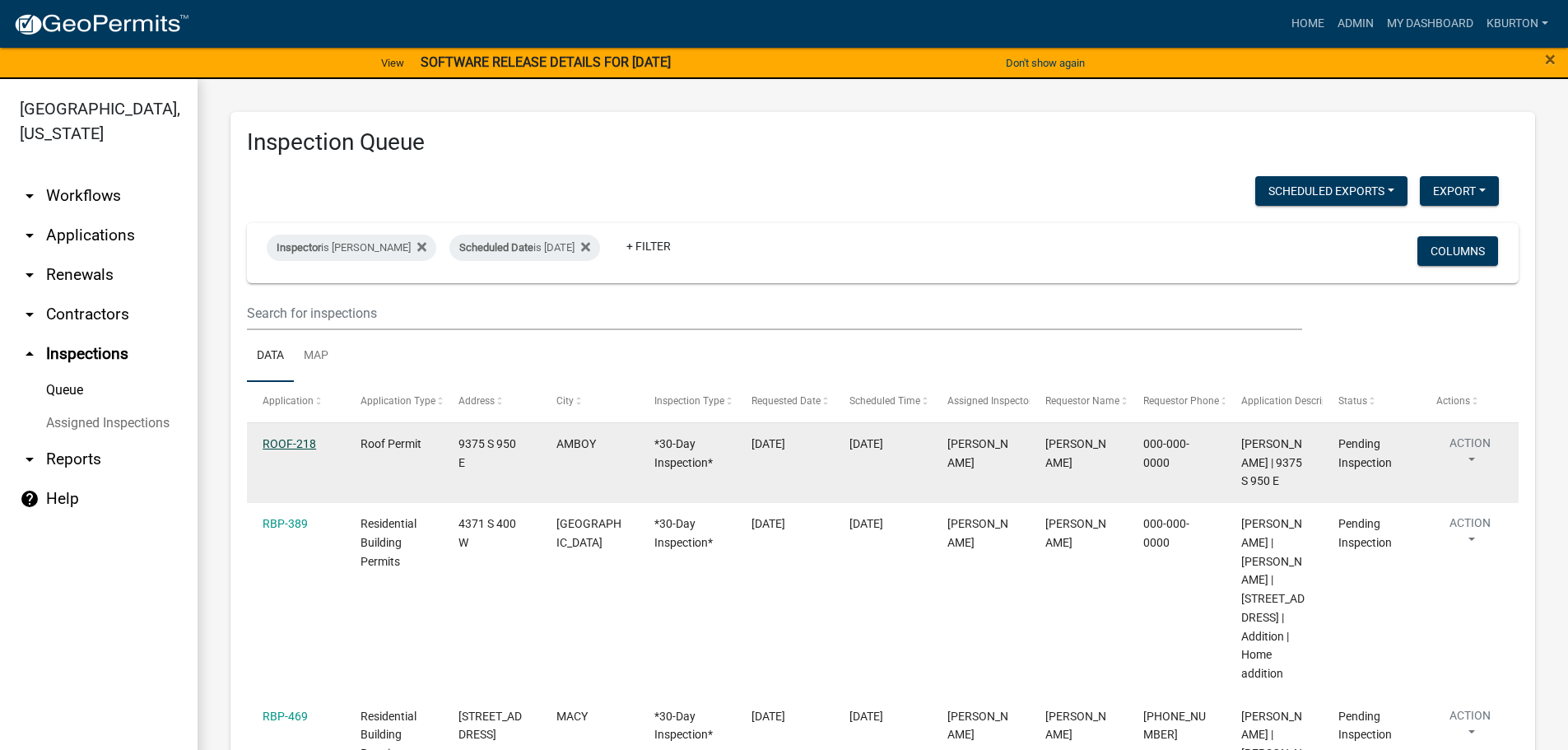
click at [296, 447] on link "ROOF-218" at bounding box center [289, 444] width 54 height 13
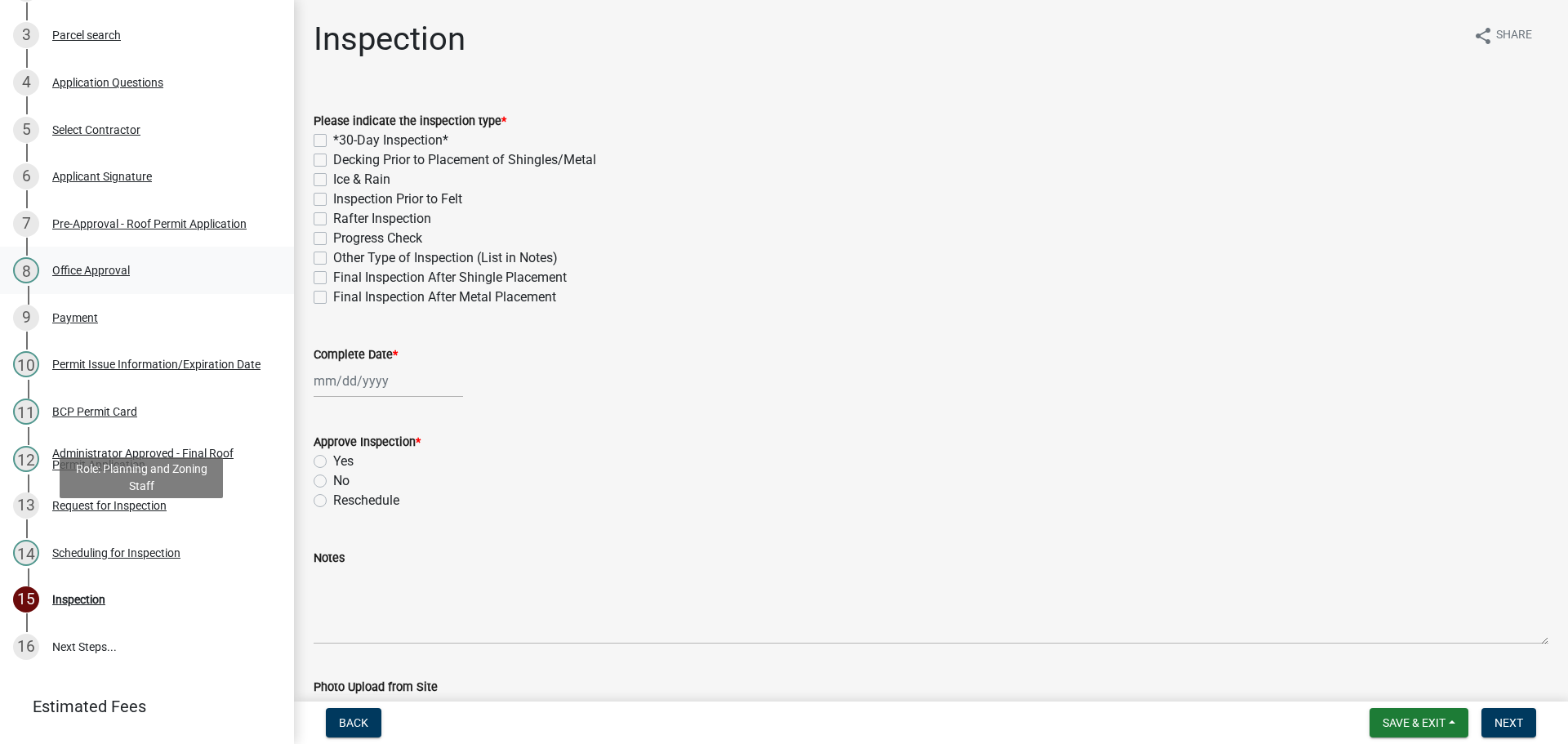
scroll to position [404, 0]
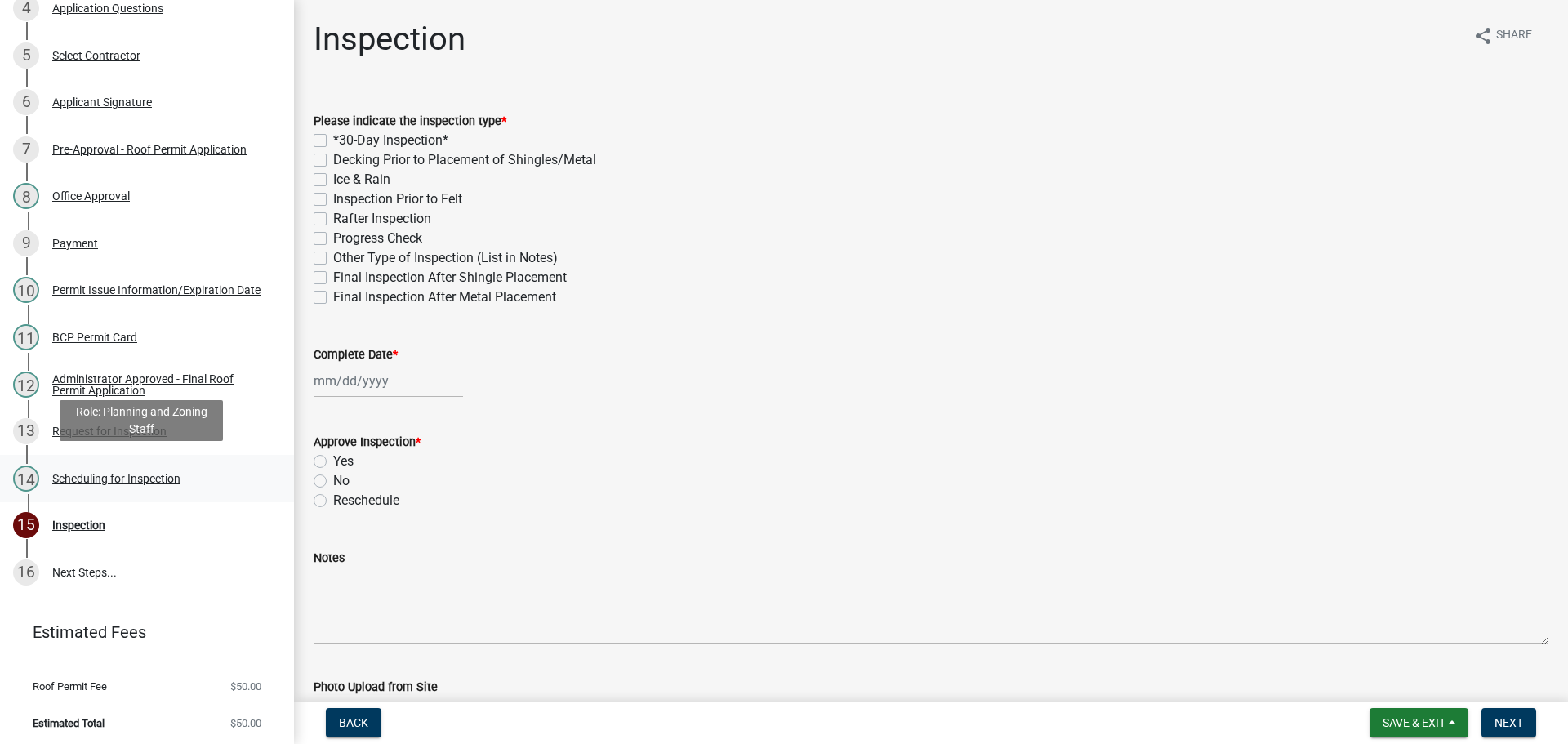
click at [167, 478] on div "Scheduling for Inspection" at bounding box center [116, 478] width 129 height 11
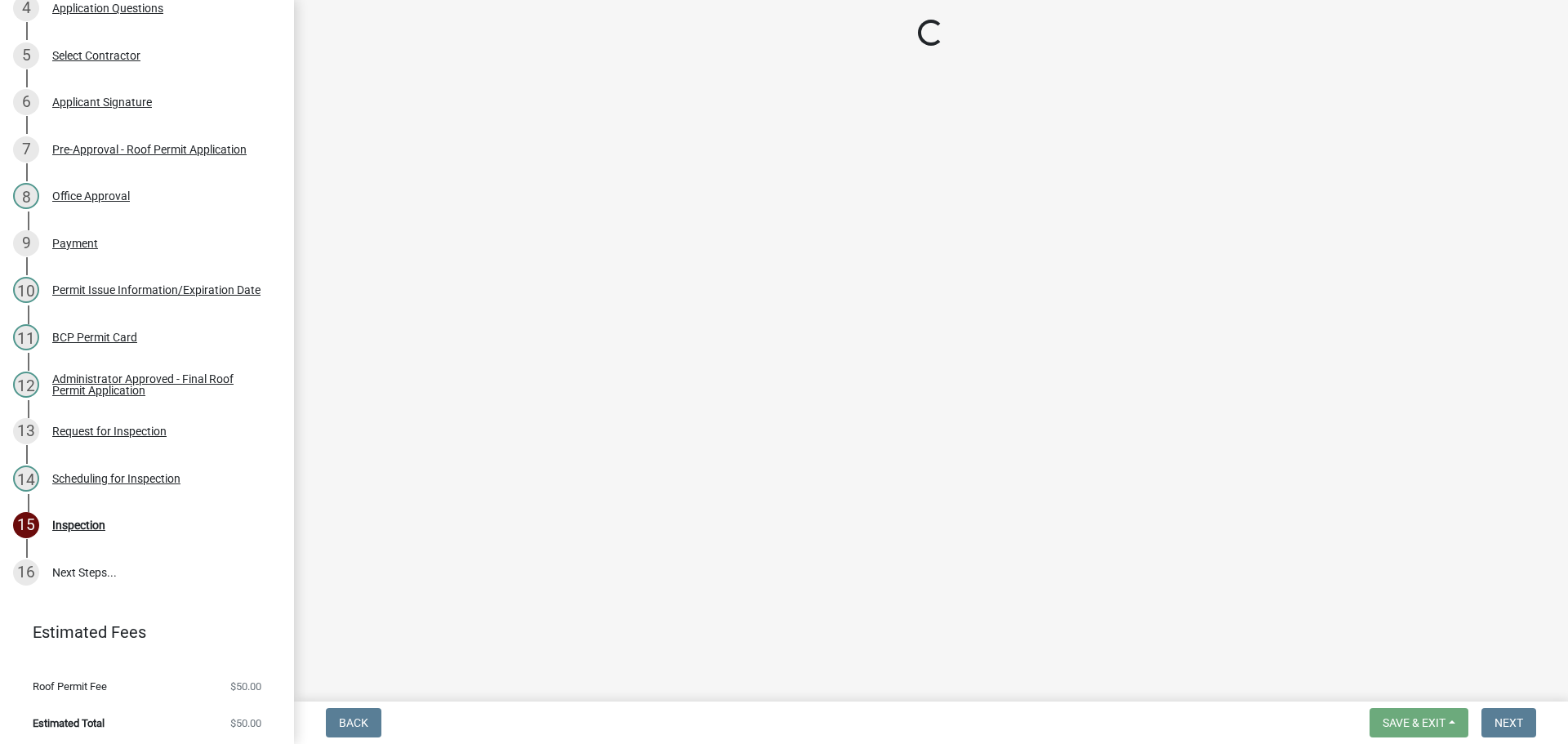
select select "25b75ae6-03c7-4280-9b34-fcf63005d5e5"
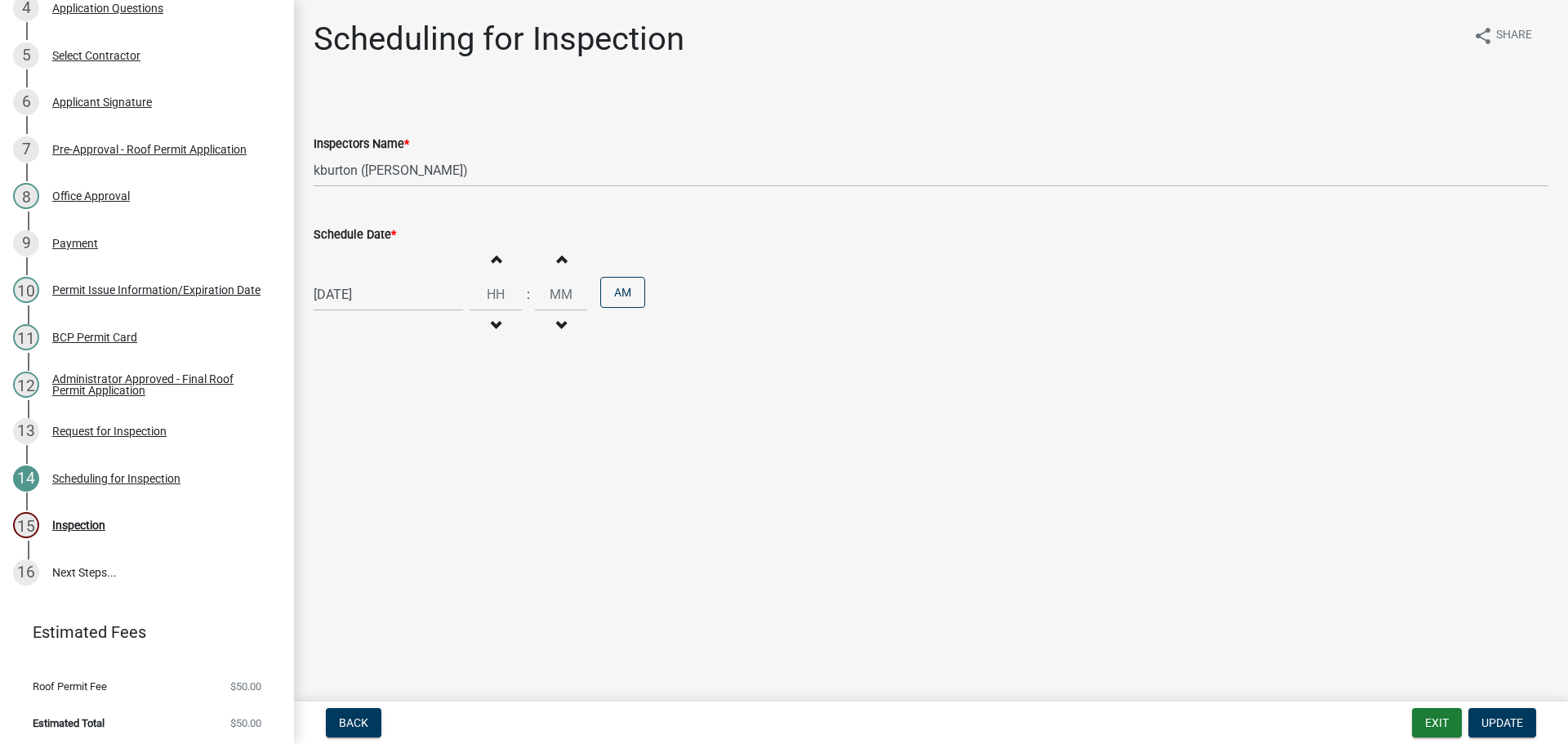
click at [377, 237] on label "Schedule Date *" at bounding box center [355, 235] width 83 height 11
click at [377, 277] on input "[DATE]" at bounding box center [388, 294] width 150 height 34
select select "9"
select select "2025"
click at [383, 515] on div "8" at bounding box center [382, 512] width 26 height 26
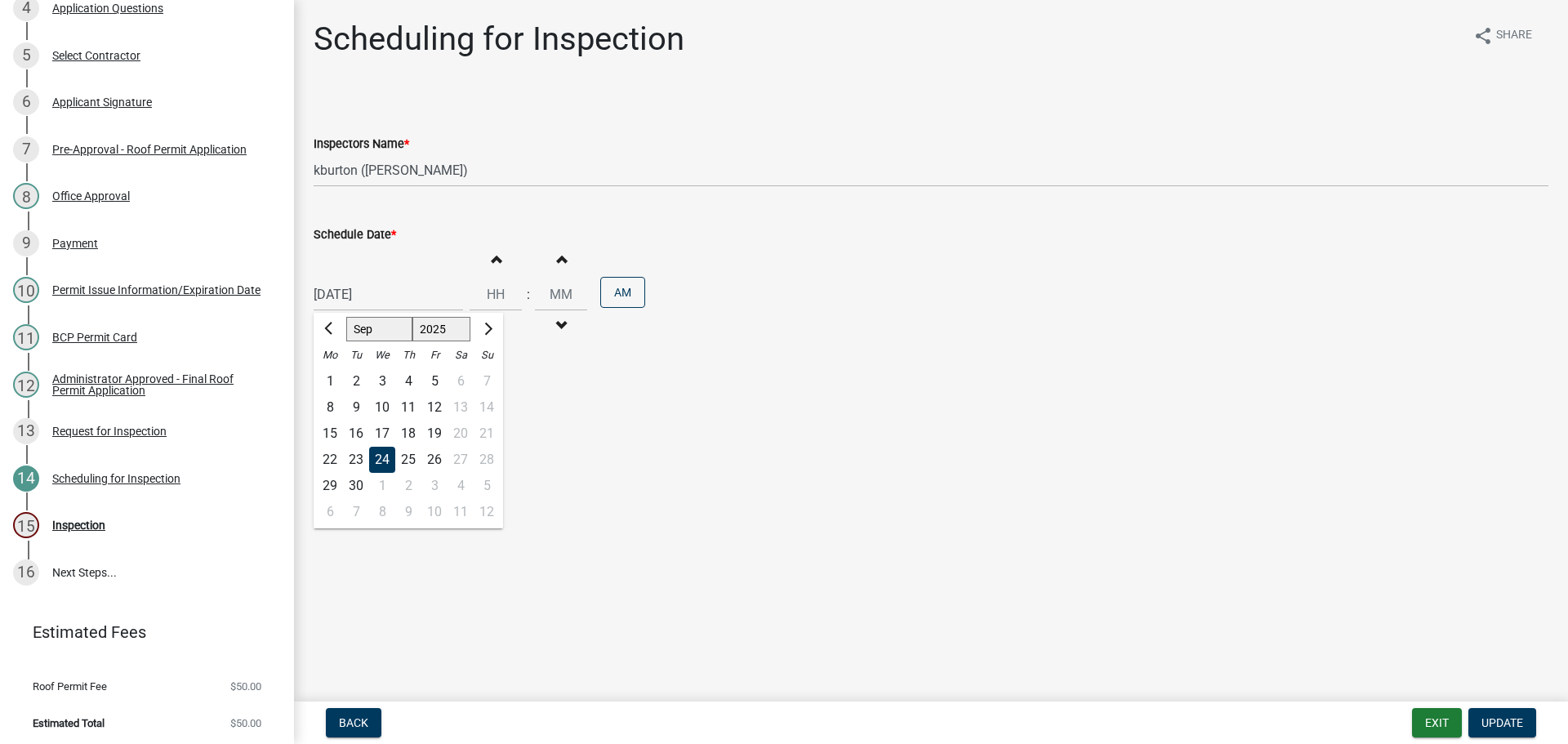
type input "[DATE]"
click at [1498, 715] on button "Update" at bounding box center [1502, 723] width 68 height 29
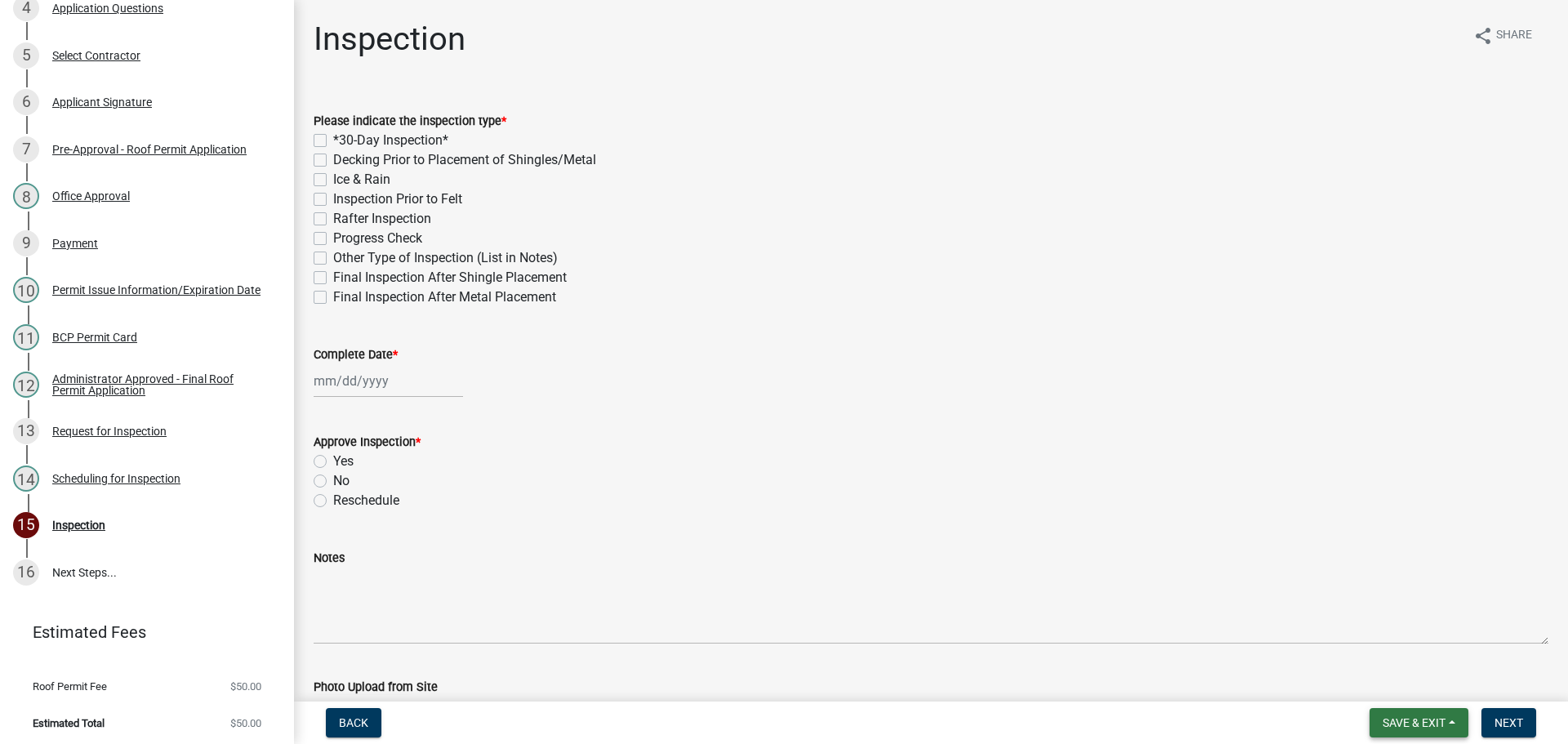
click at [1444, 715] on button "Save & Exit" at bounding box center [1418, 723] width 99 height 29
click at [1431, 691] on button "Save & Exit" at bounding box center [1403, 680] width 131 height 39
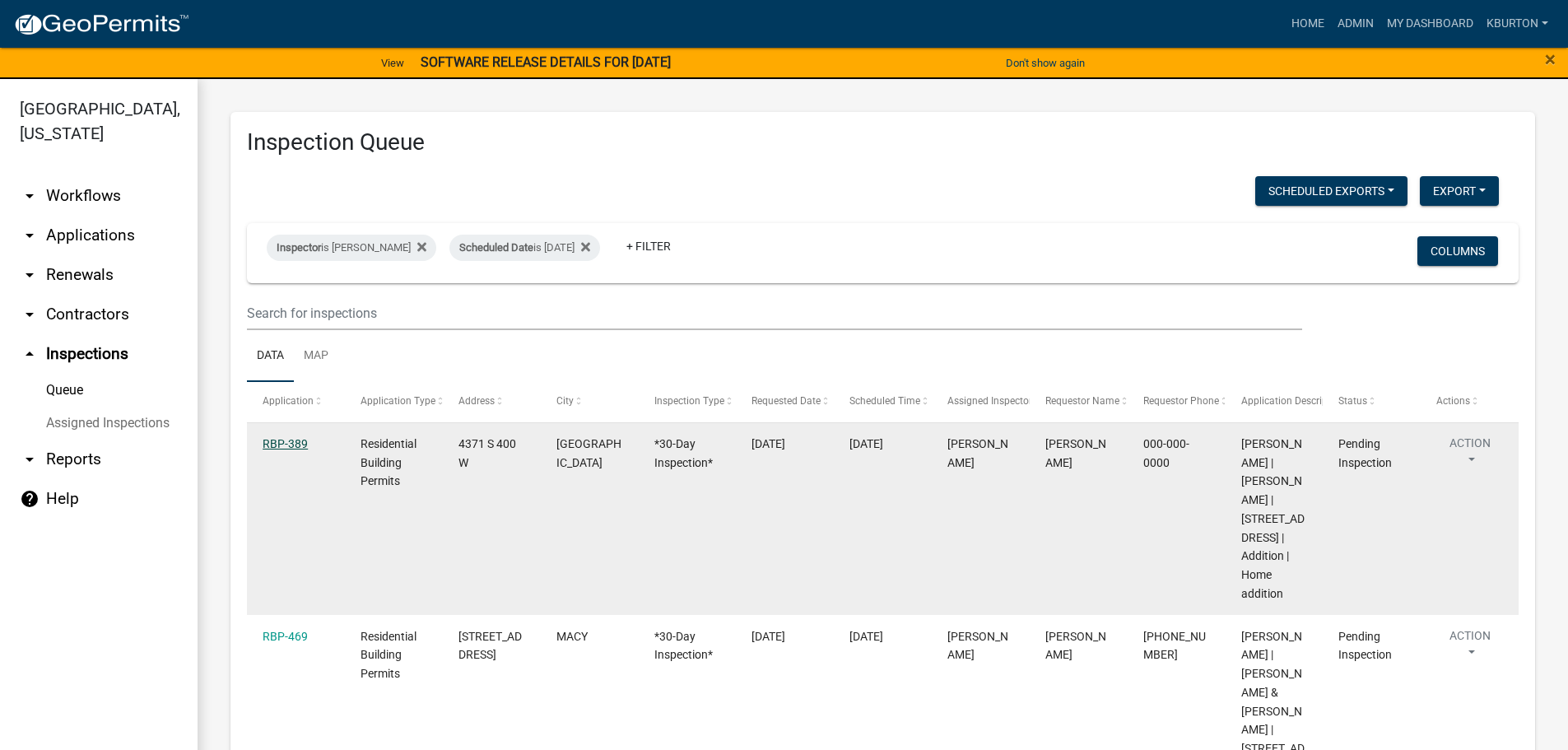
click at [296, 441] on link "RBP-389" at bounding box center [285, 444] width 45 height 13
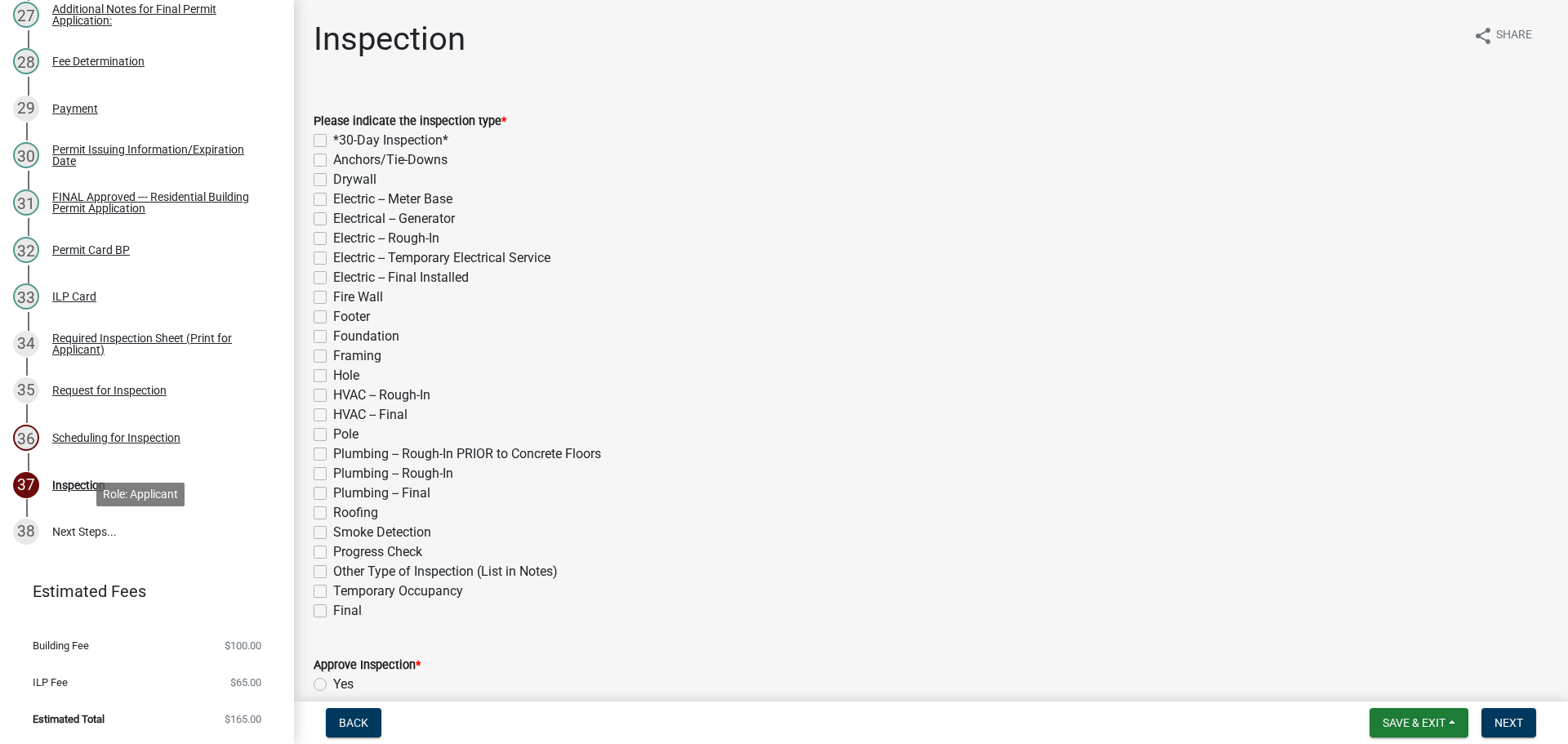
scroll to position [1498, 0]
click at [121, 435] on div "Scheduling for Inspection" at bounding box center [116, 438] width 129 height 11
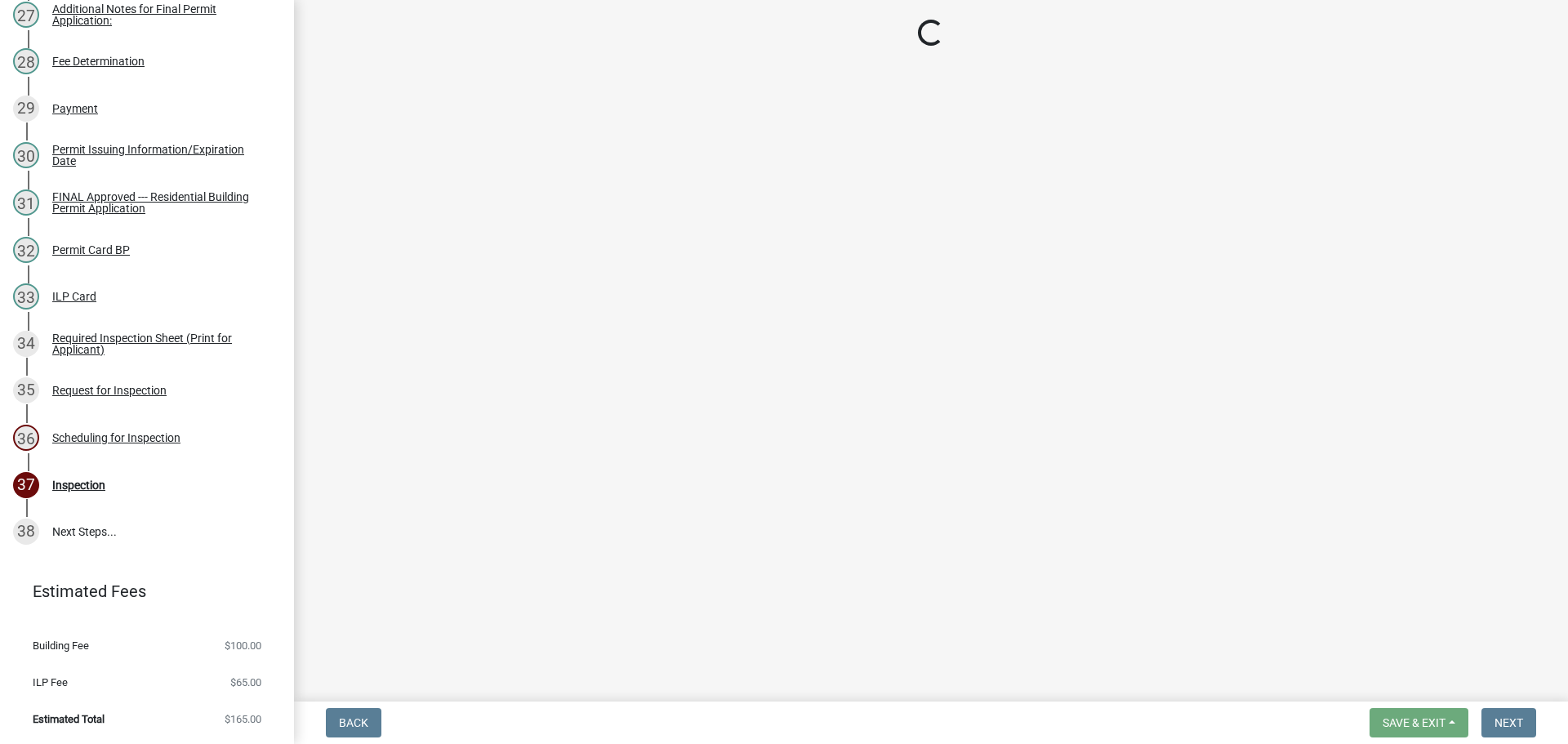
select select "25b75ae6-03c7-4280-9b34-fcf63005d5e5"
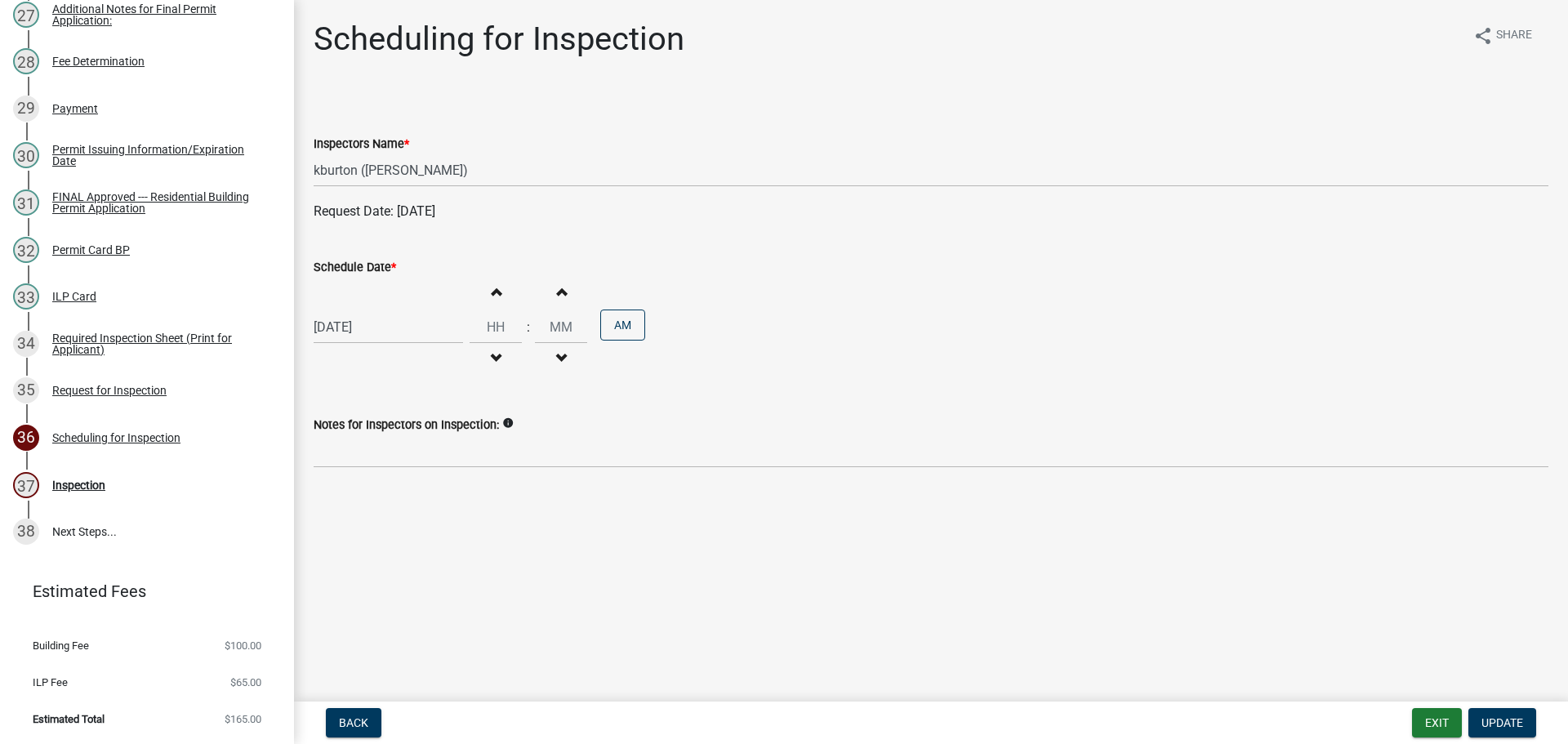
drag, startPoint x: 343, startPoint y: 260, endPoint x: 343, endPoint y: 269, distance: 9.0
click at [343, 269] on label "Schedule Date *" at bounding box center [355, 268] width 83 height 11
click at [343, 310] on input "[DATE]" at bounding box center [388, 327] width 150 height 34
select select "9"
select select "2025"
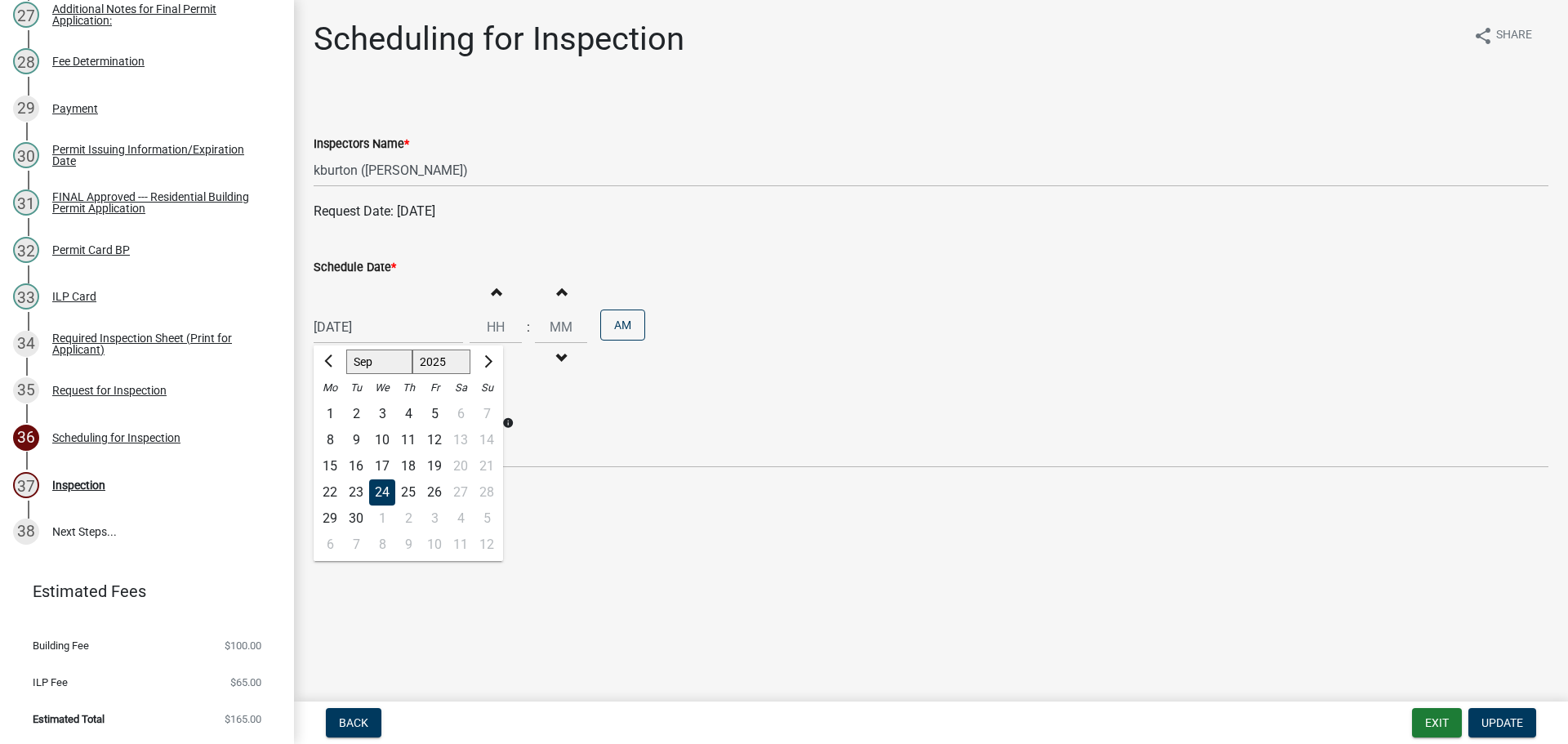
click at [371, 364] on select "Jan Feb Mar Apr May Jun [DATE] Aug Sep Oct Nov Dec" at bounding box center [379, 362] width 66 height 25
select select "10"
click at [346, 349] on select "Jan Feb Mar Apr May Jun [DATE] Aug Sep Oct Nov Dec" at bounding box center [379, 362] width 66 height 25
click at [383, 494] on div "22" at bounding box center [382, 492] width 26 height 26
type input "[DATE]"
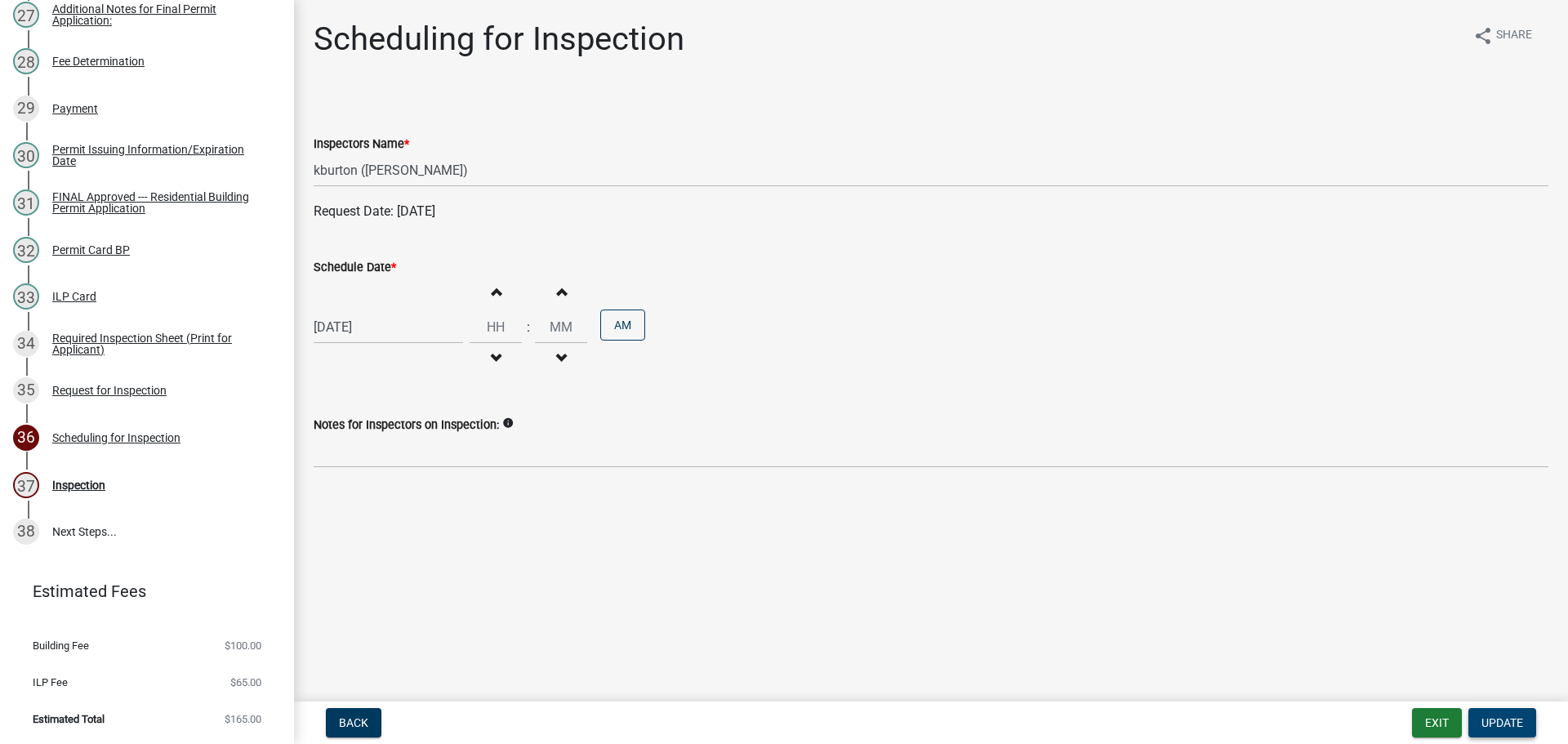
click at [1491, 716] on span "Update" at bounding box center [1502, 723] width 42 height 13
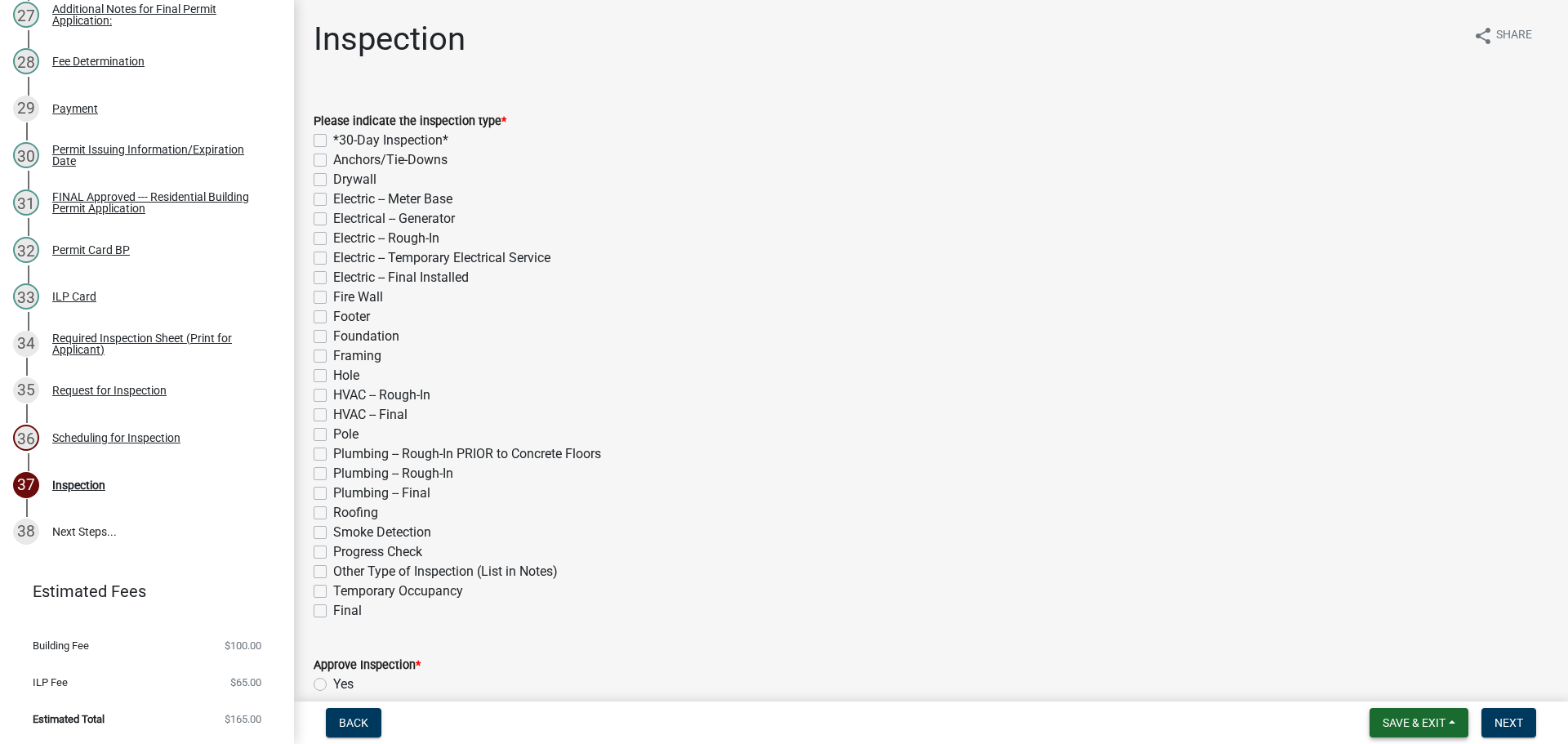
click at [1433, 714] on button "Save & Exit" at bounding box center [1418, 723] width 99 height 29
click at [1413, 678] on button "Save & Exit" at bounding box center [1403, 680] width 131 height 39
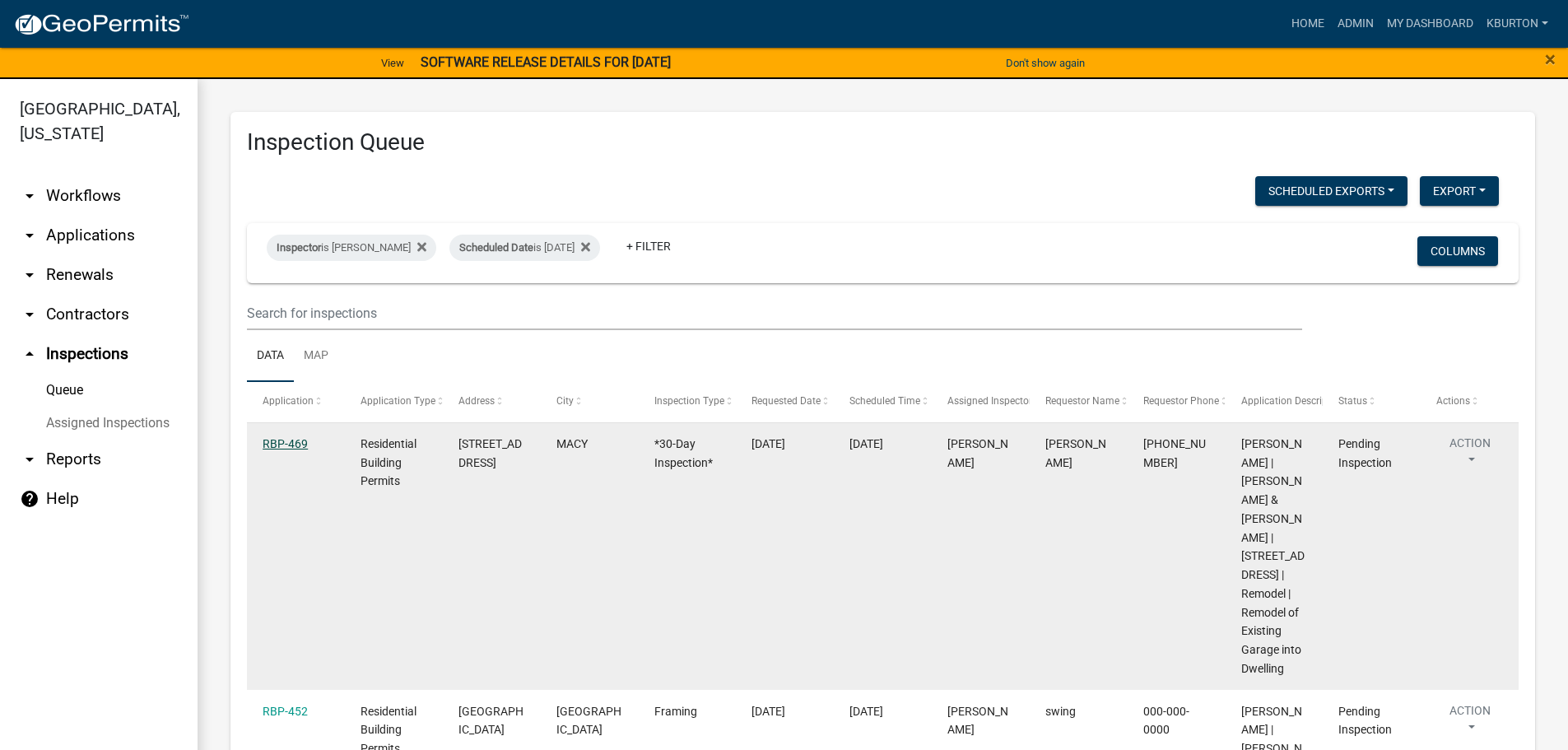
click at [294, 442] on link "RBP-469" at bounding box center [285, 444] width 45 height 13
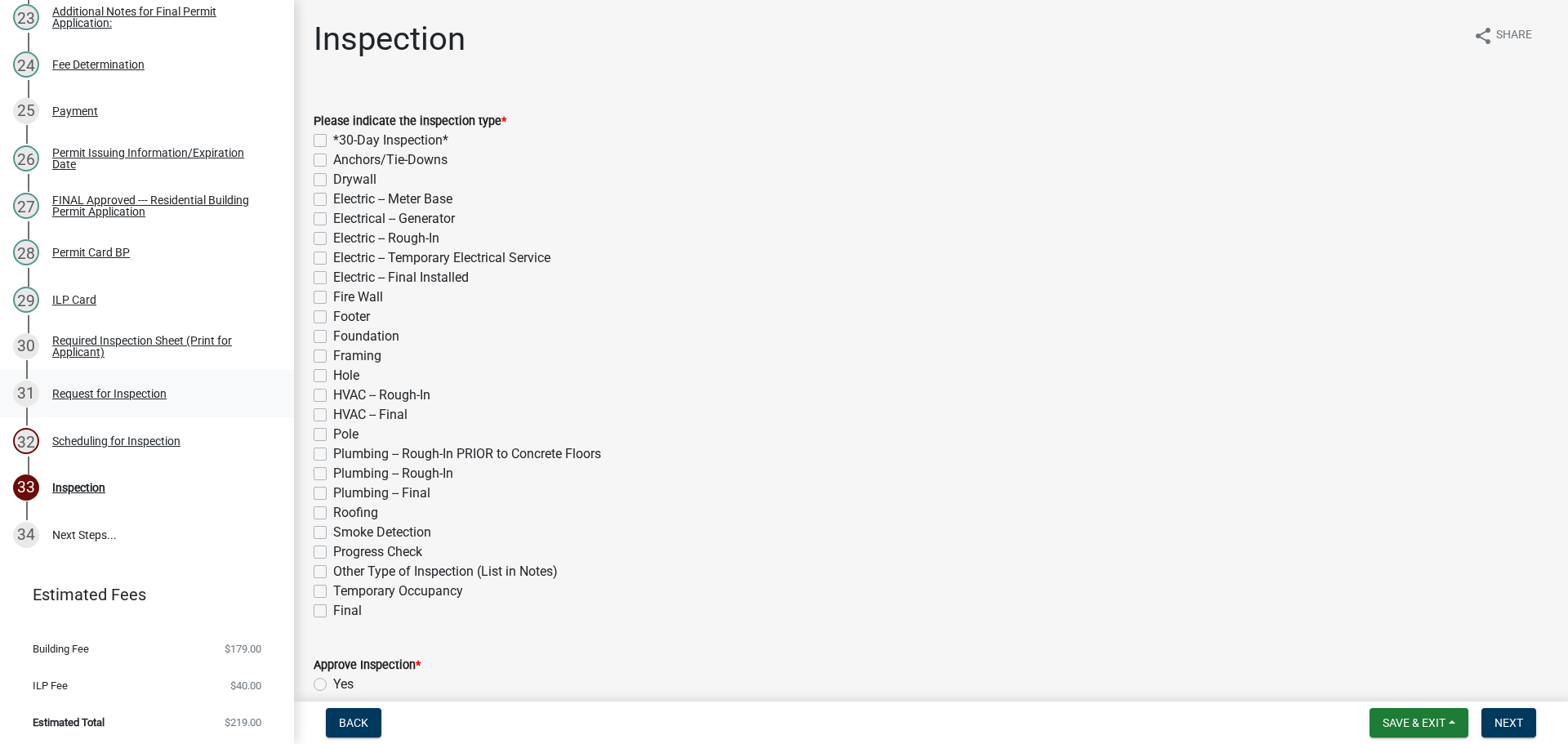
scroll to position [1306, 0]
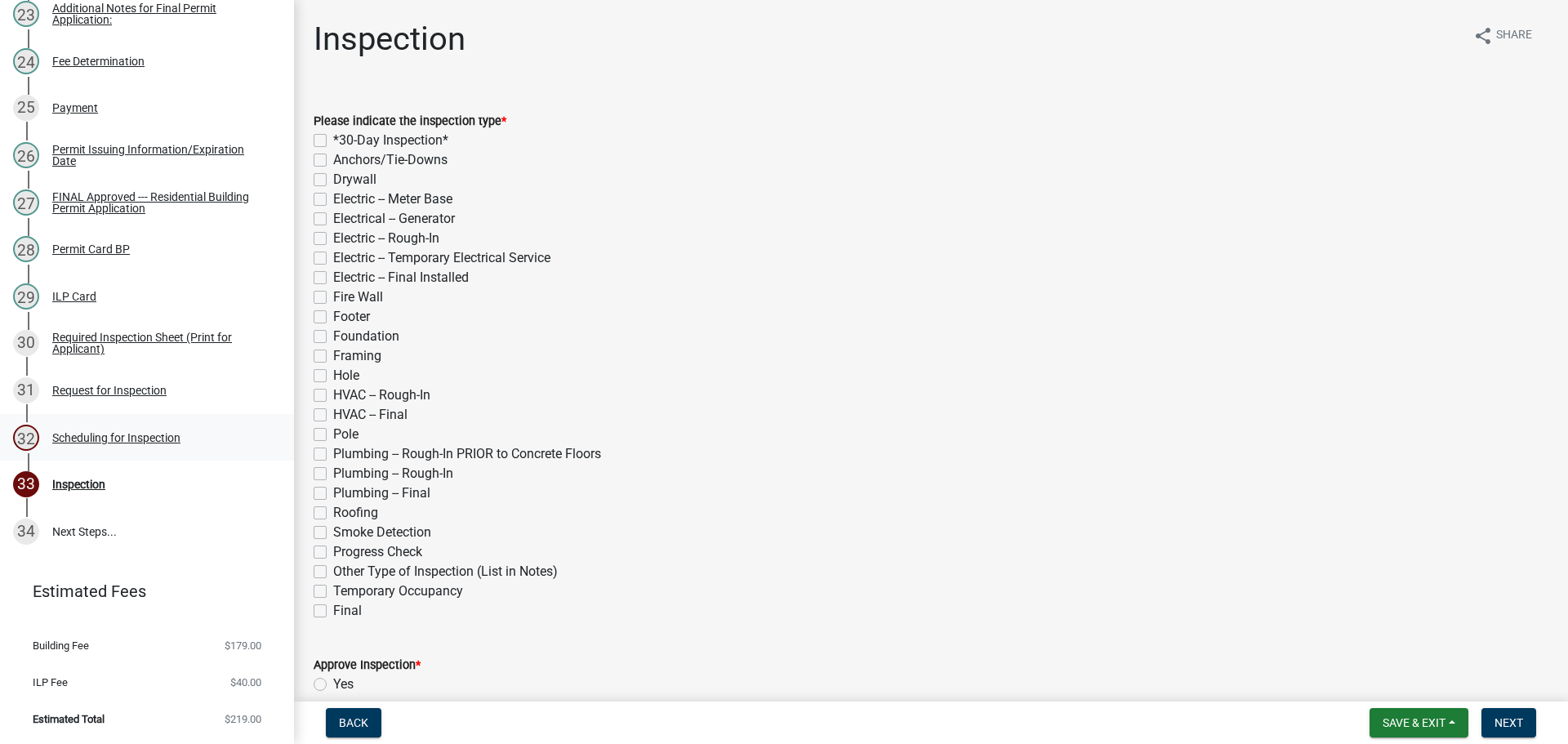
click at [156, 440] on div "Scheduling for Inspection" at bounding box center [116, 438] width 129 height 11
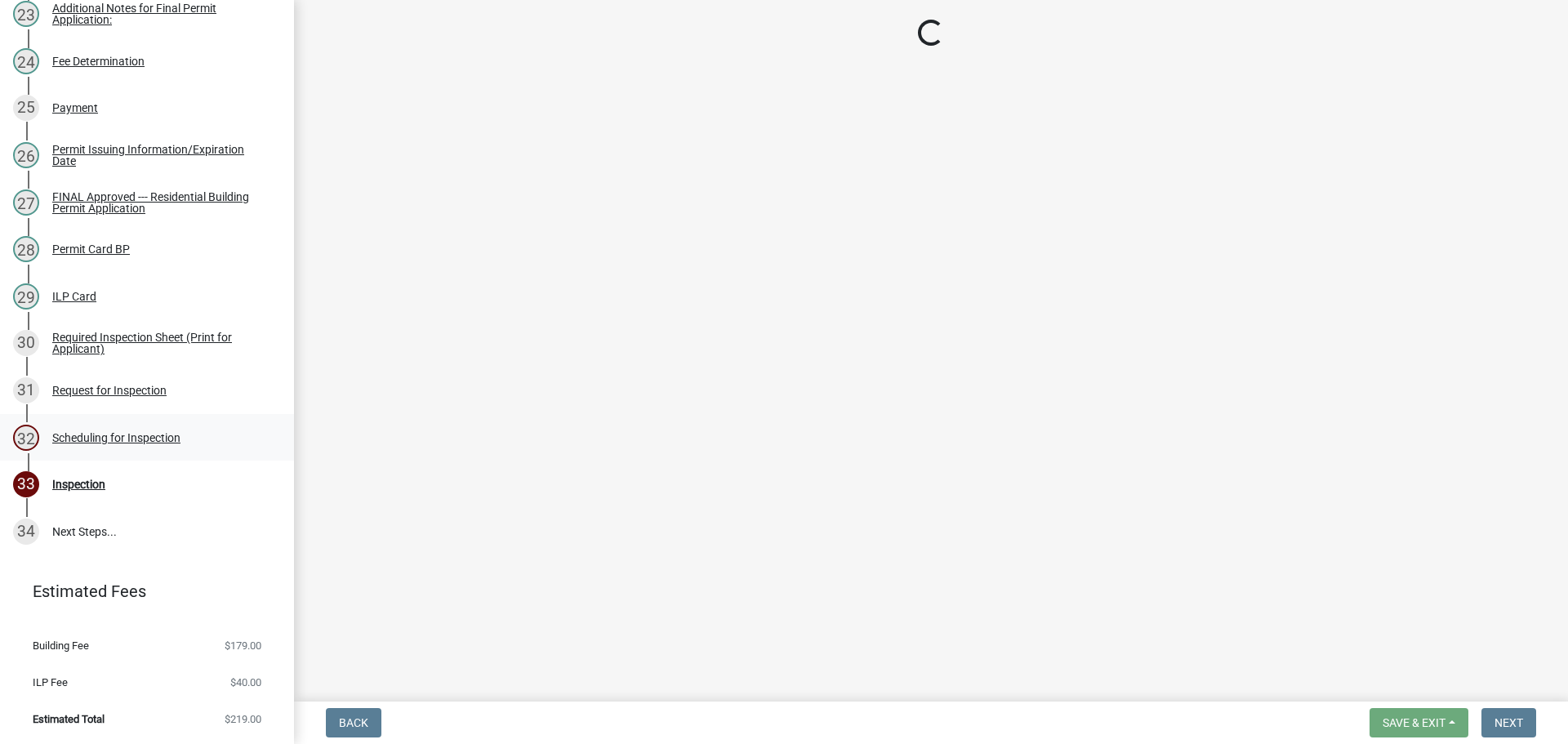
select select "25b75ae6-03c7-4280-9b34-fcf63005d5e5"
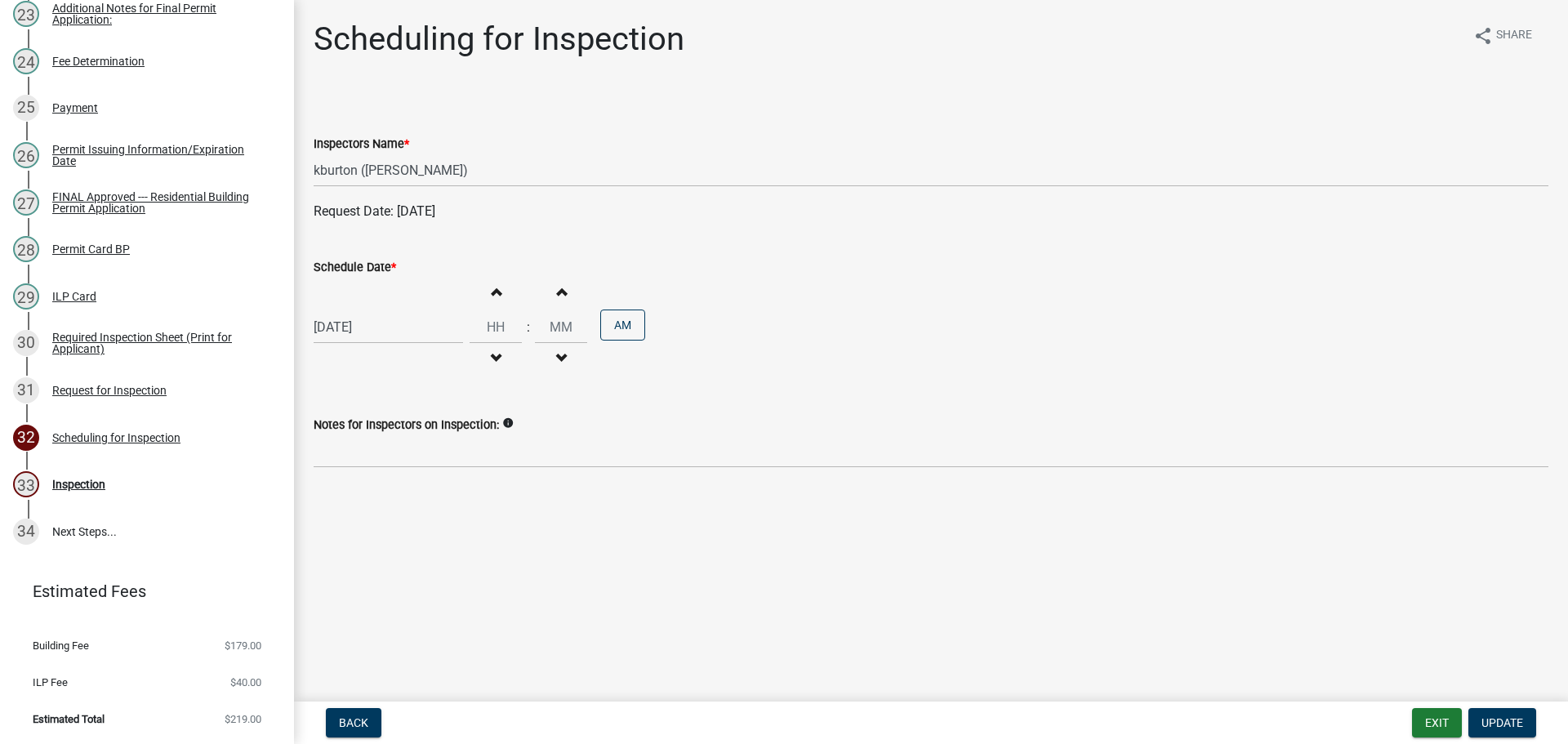
click at [346, 273] on label "Schedule Date *" at bounding box center [355, 268] width 83 height 11
click at [346, 310] on input "[DATE]" at bounding box center [388, 327] width 150 height 34
select select "9"
select select "2025"
click at [409, 543] on div "9" at bounding box center [409, 544] width 26 height 26
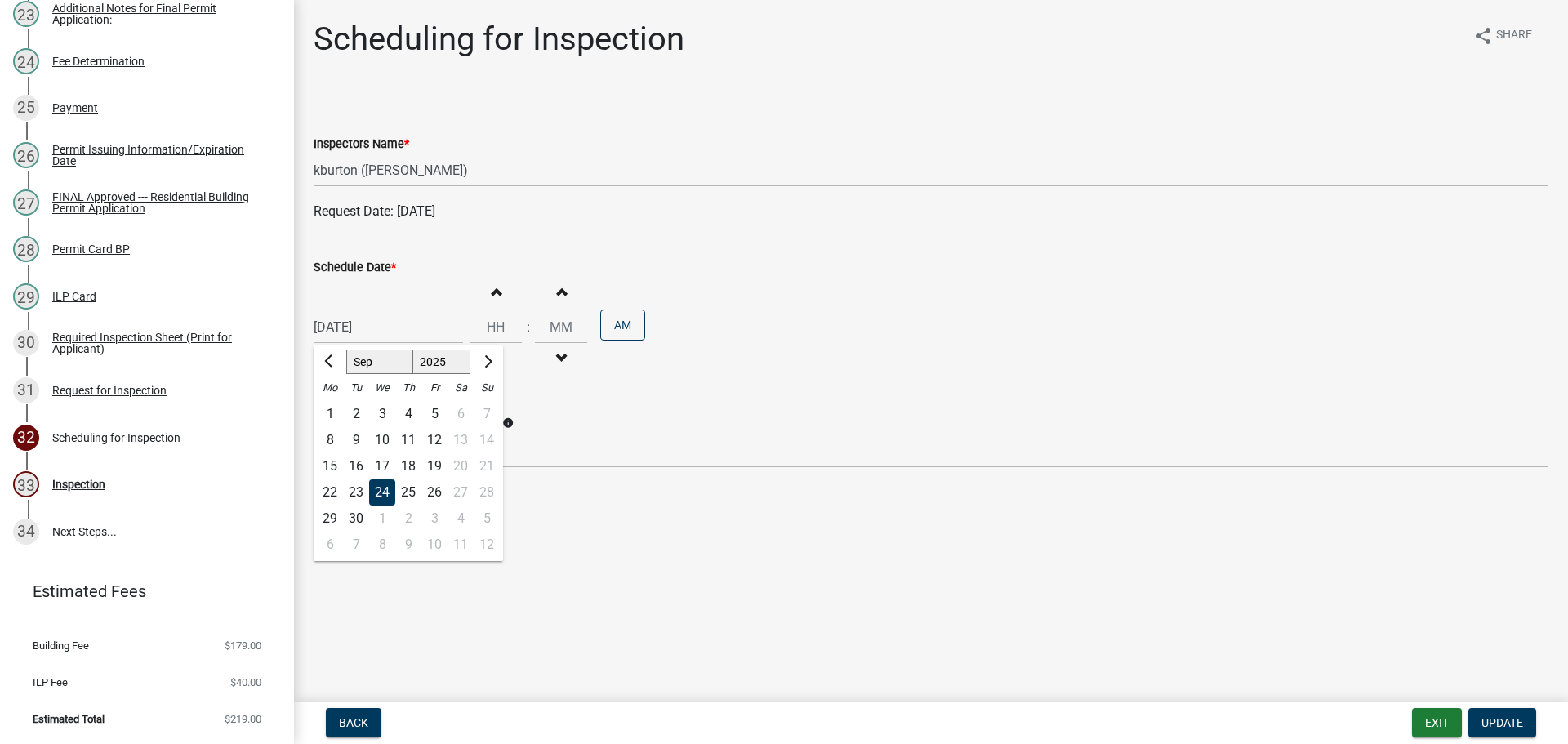
type input "[DATE]"
click at [1509, 718] on span "Update" at bounding box center [1502, 723] width 42 height 13
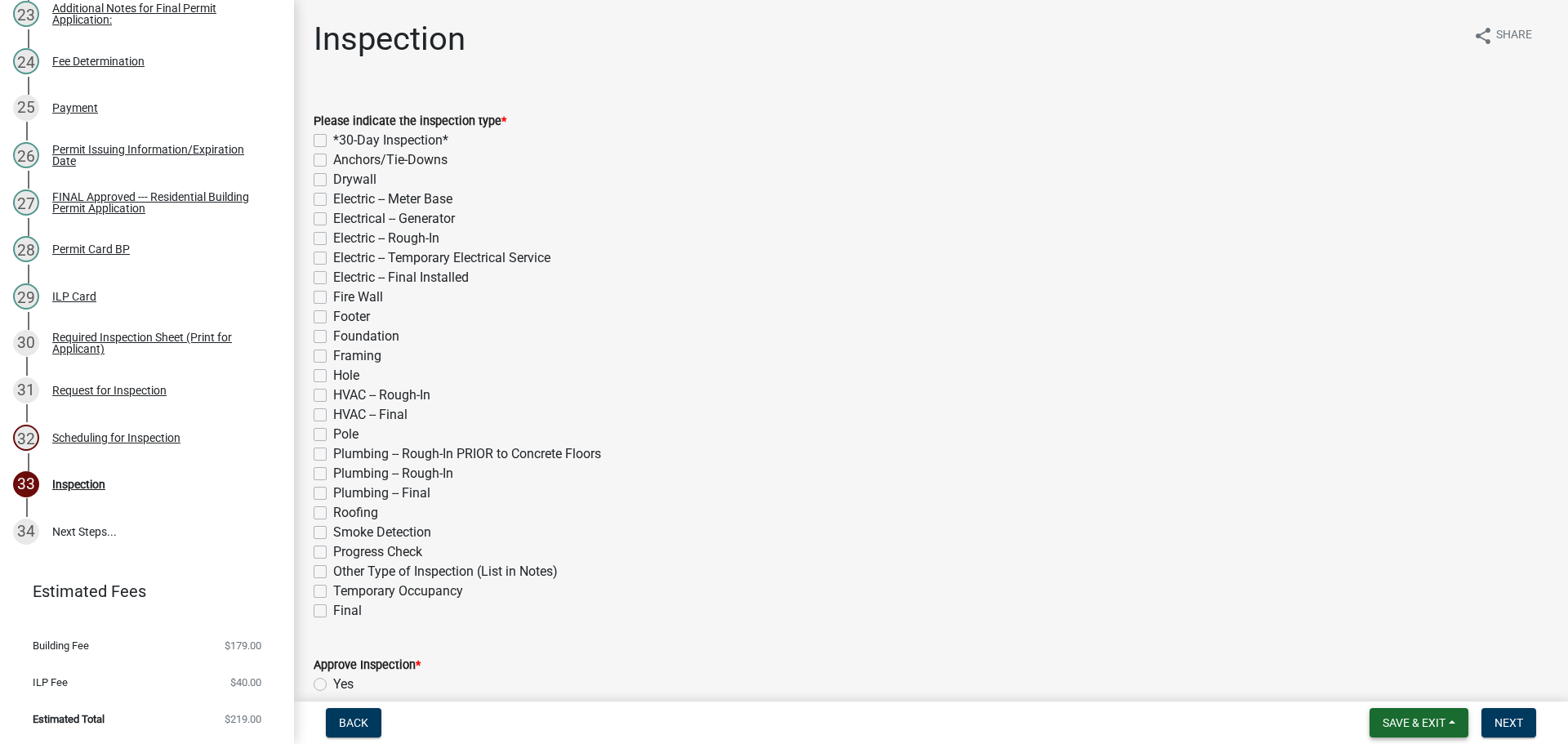
click at [1448, 715] on button "Save & Exit" at bounding box center [1418, 723] width 99 height 29
click at [1440, 697] on button "Save & Exit" at bounding box center [1403, 680] width 131 height 39
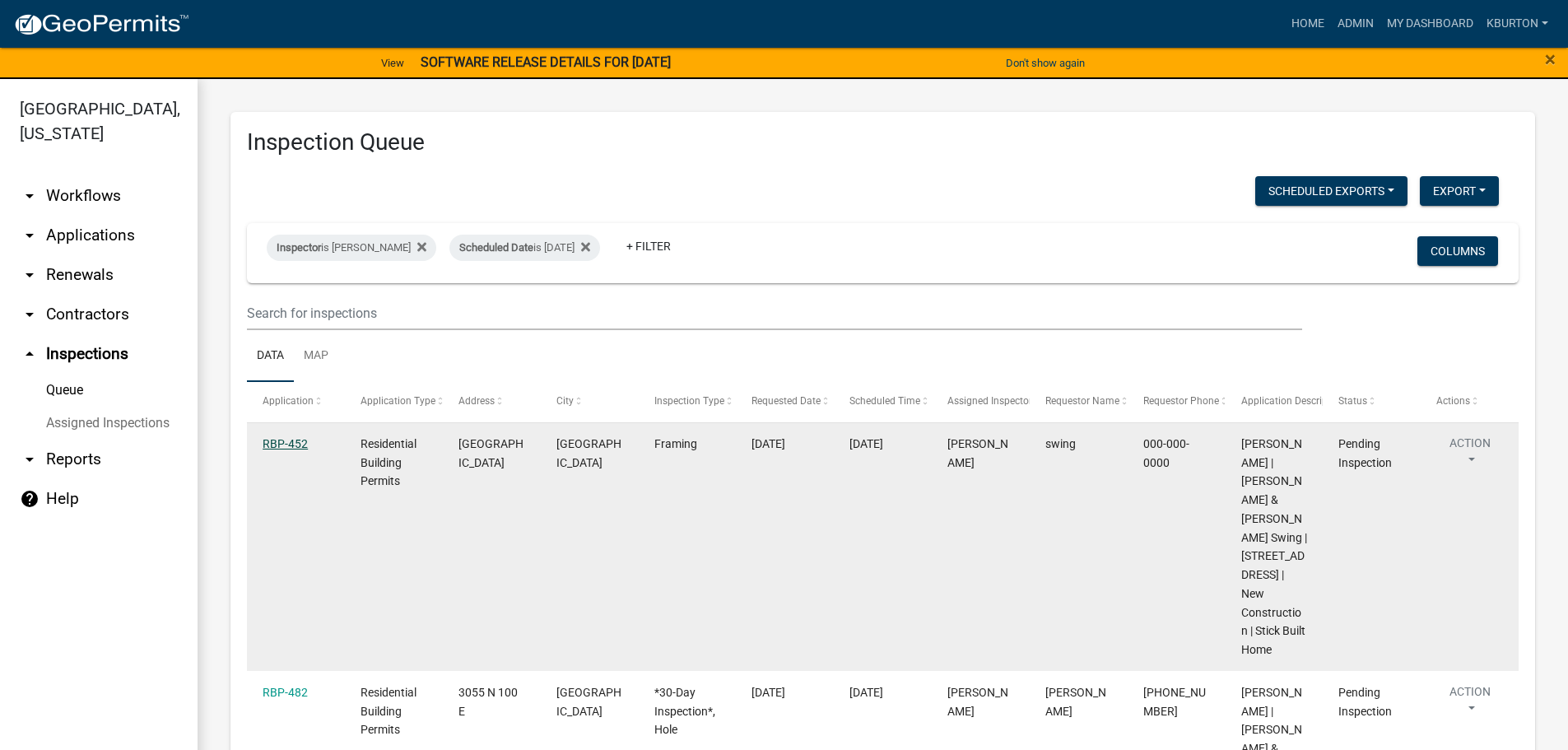
click at [294, 447] on link "RBP-452" at bounding box center [285, 444] width 45 height 13
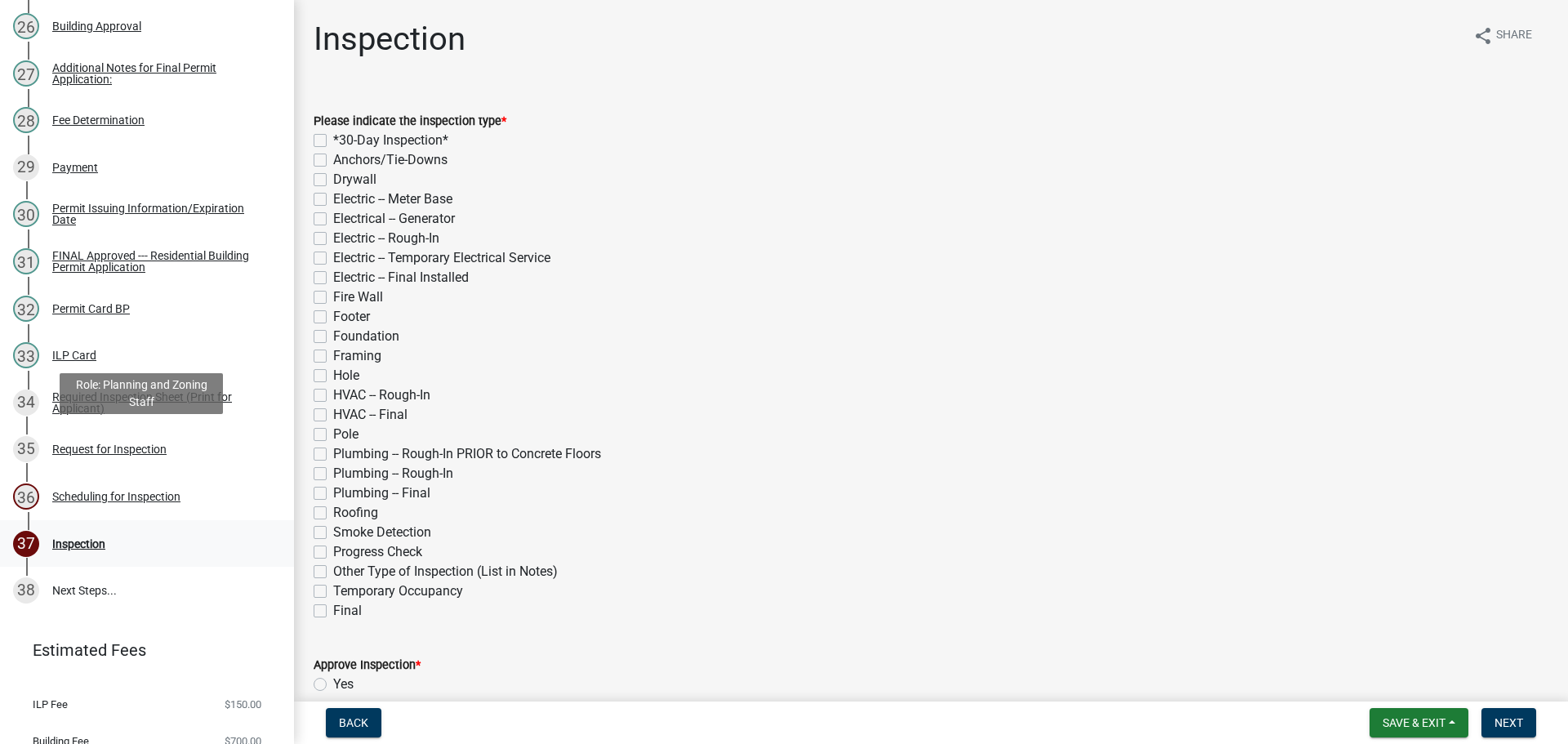
scroll to position [1469, 0]
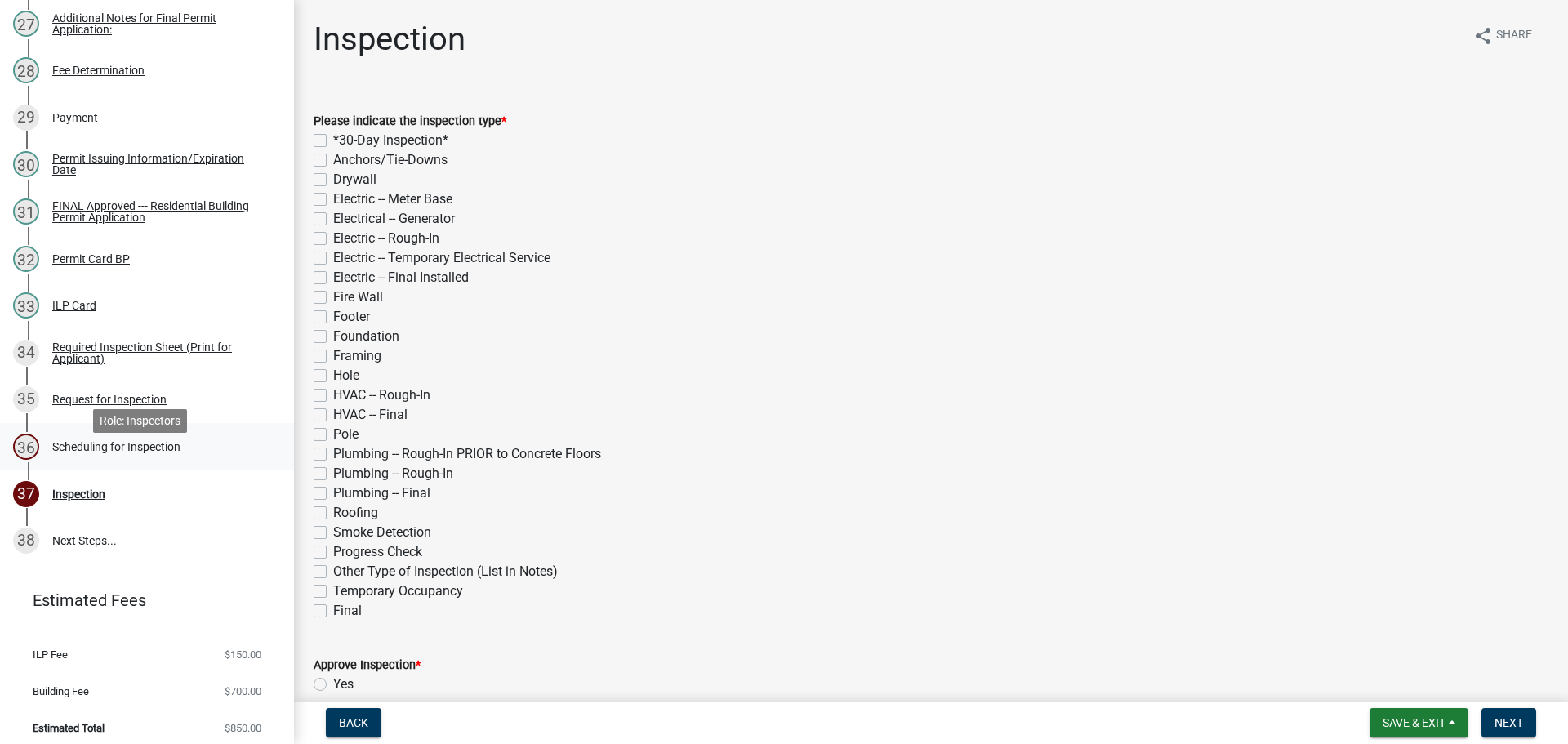
click at [147, 453] on div "Scheduling for Inspection" at bounding box center [116, 447] width 129 height 11
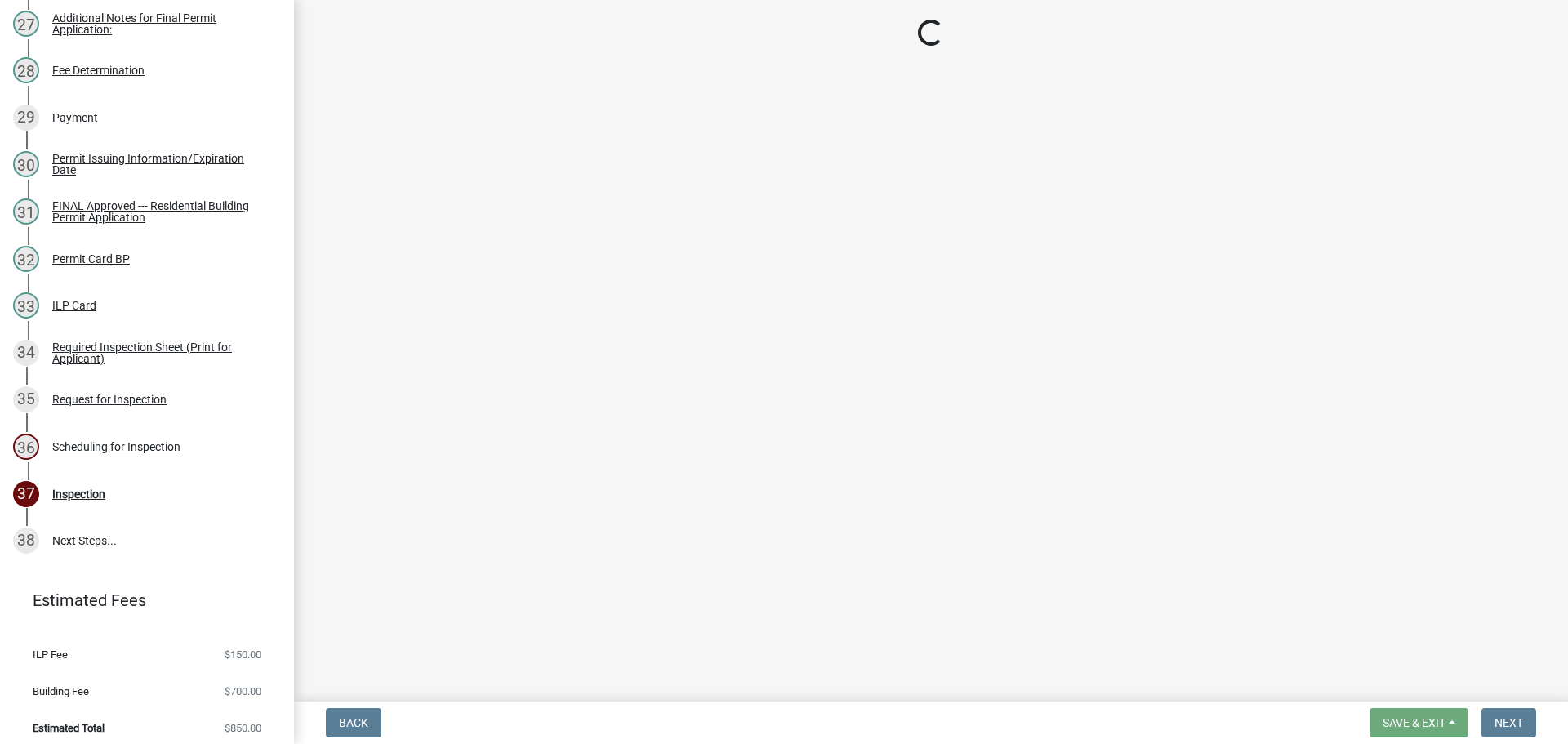
select select "25b75ae6-03c7-4280-9b34-fcf63005d5e5"
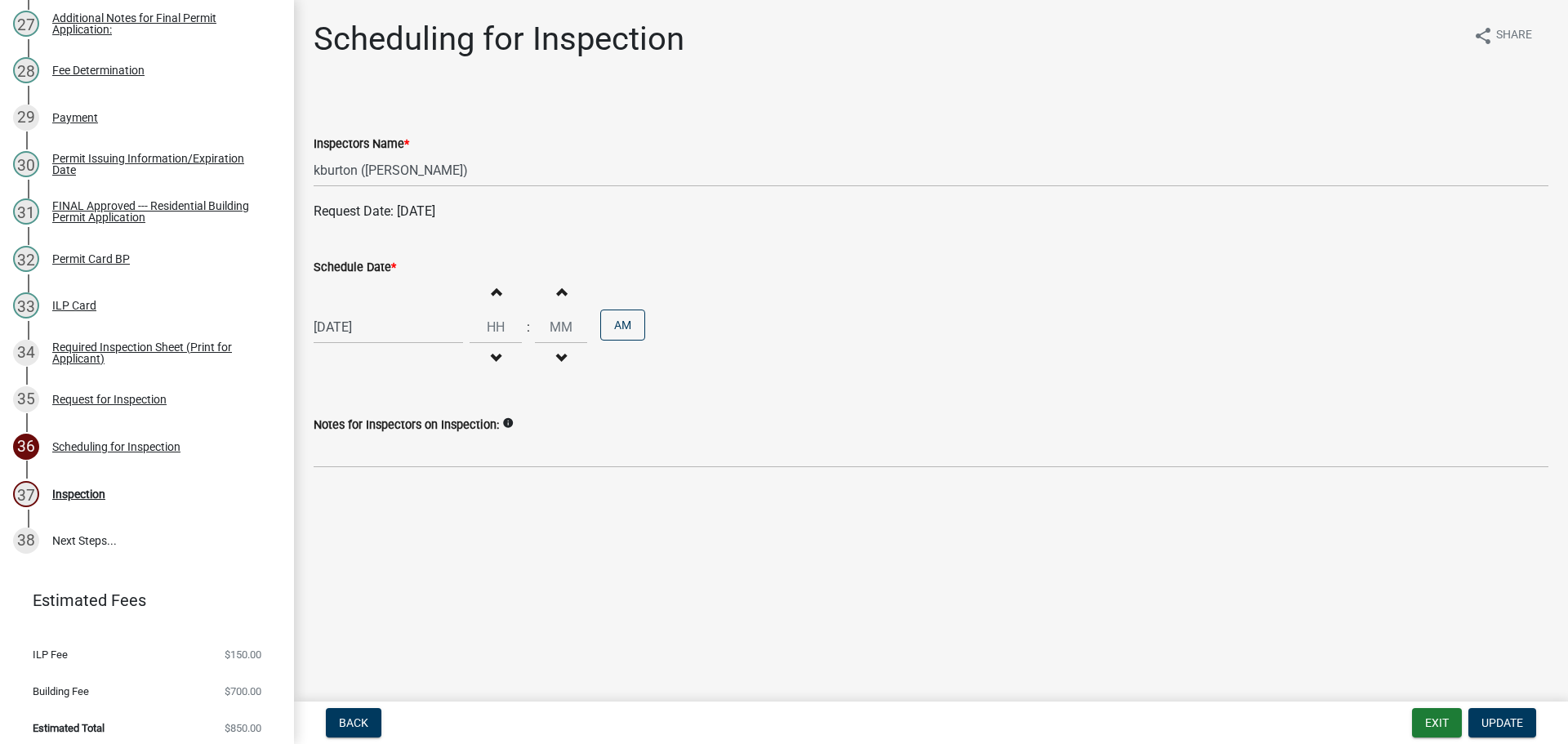
click at [354, 265] on label "Schedule Date *" at bounding box center [355, 268] width 83 height 11
click at [354, 310] on input "[DATE]" at bounding box center [388, 327] width 150 height 34
select select "9"
select select "2025"
click at [380, 540] on div "8" at bounding box center [382, 544] width 26 height 26
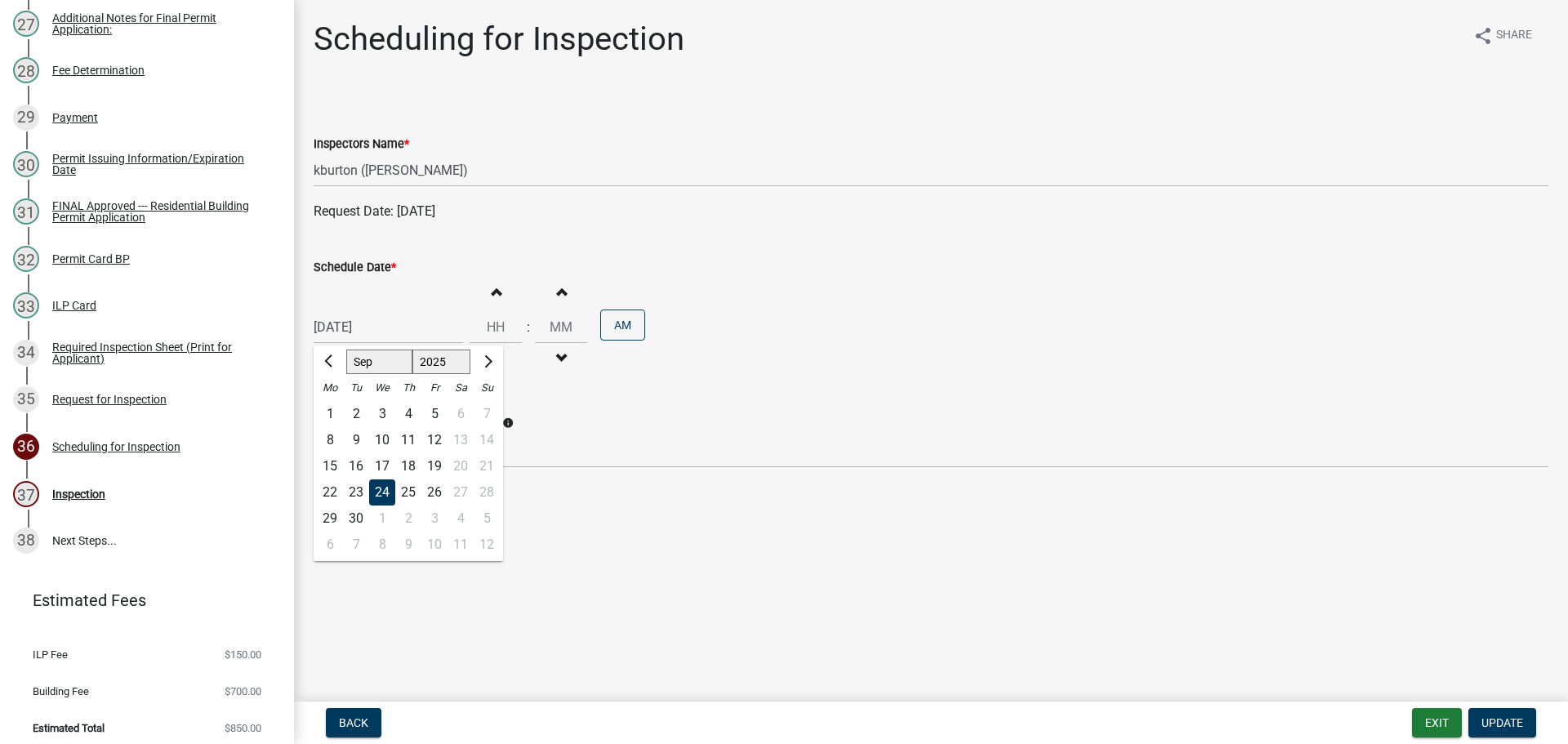
type input "[DATE]"
click at [1508, 716] on span "Update" at bounding box center [1502, 723] width 42 height 13
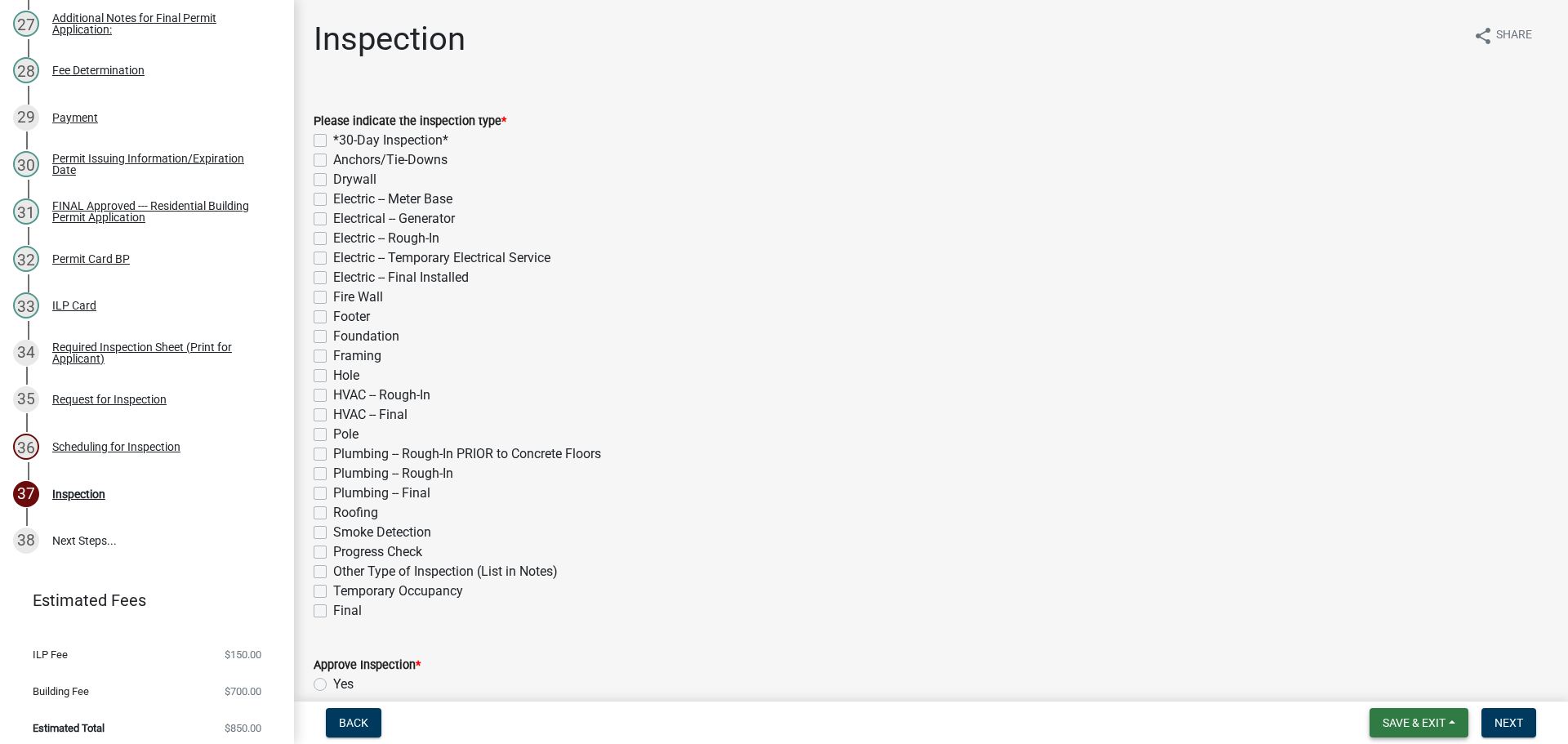
click at [1421, 714] on button "Save & Exit" at bounding box center [1418, 723] width 99 height 29
click at [1417, 679] on button "Save & Exit" at bounding box center [1403, 680] width 131 height 39
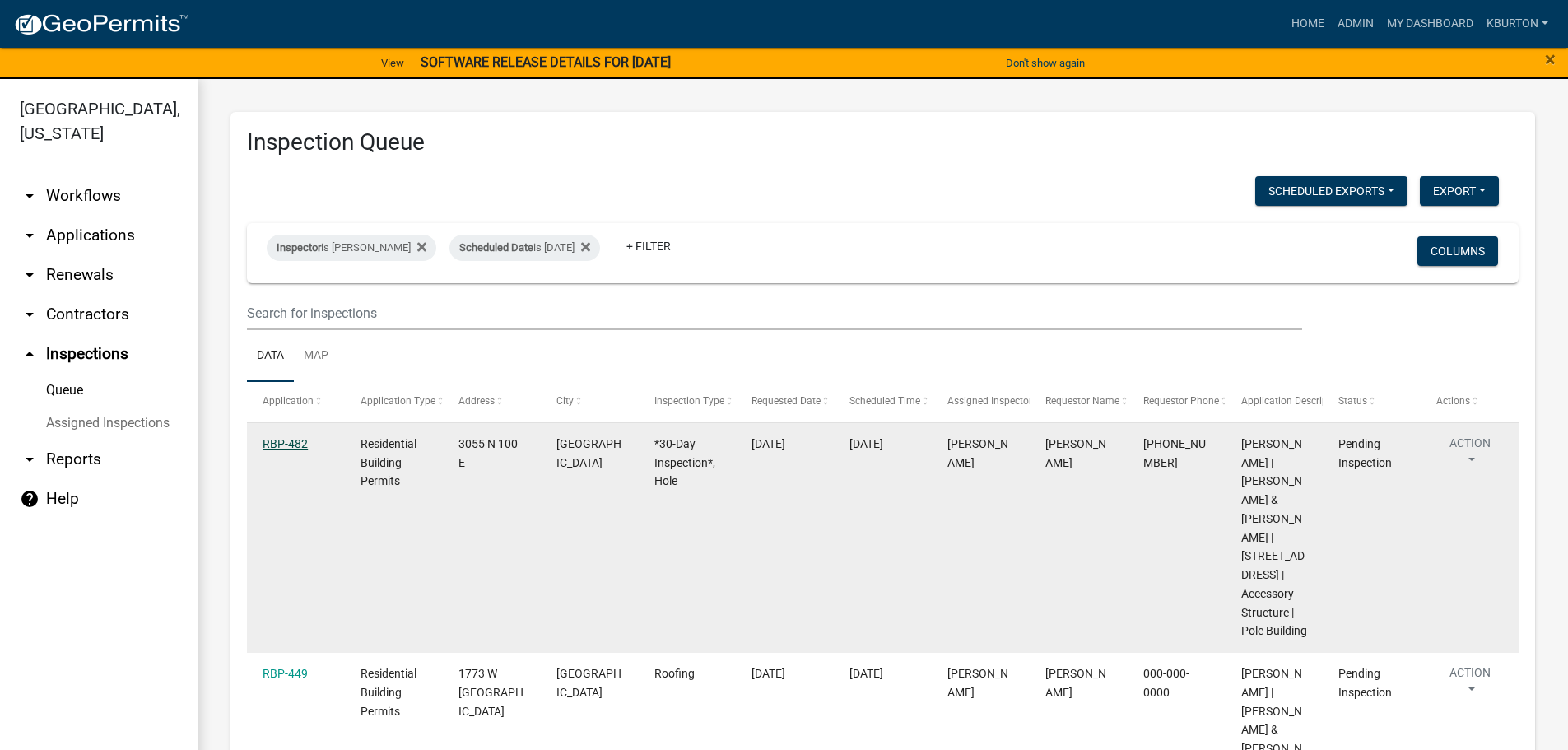
click at [290, 440] on link "RBP-482" at bounding box center [285, 444] width 45 height 13
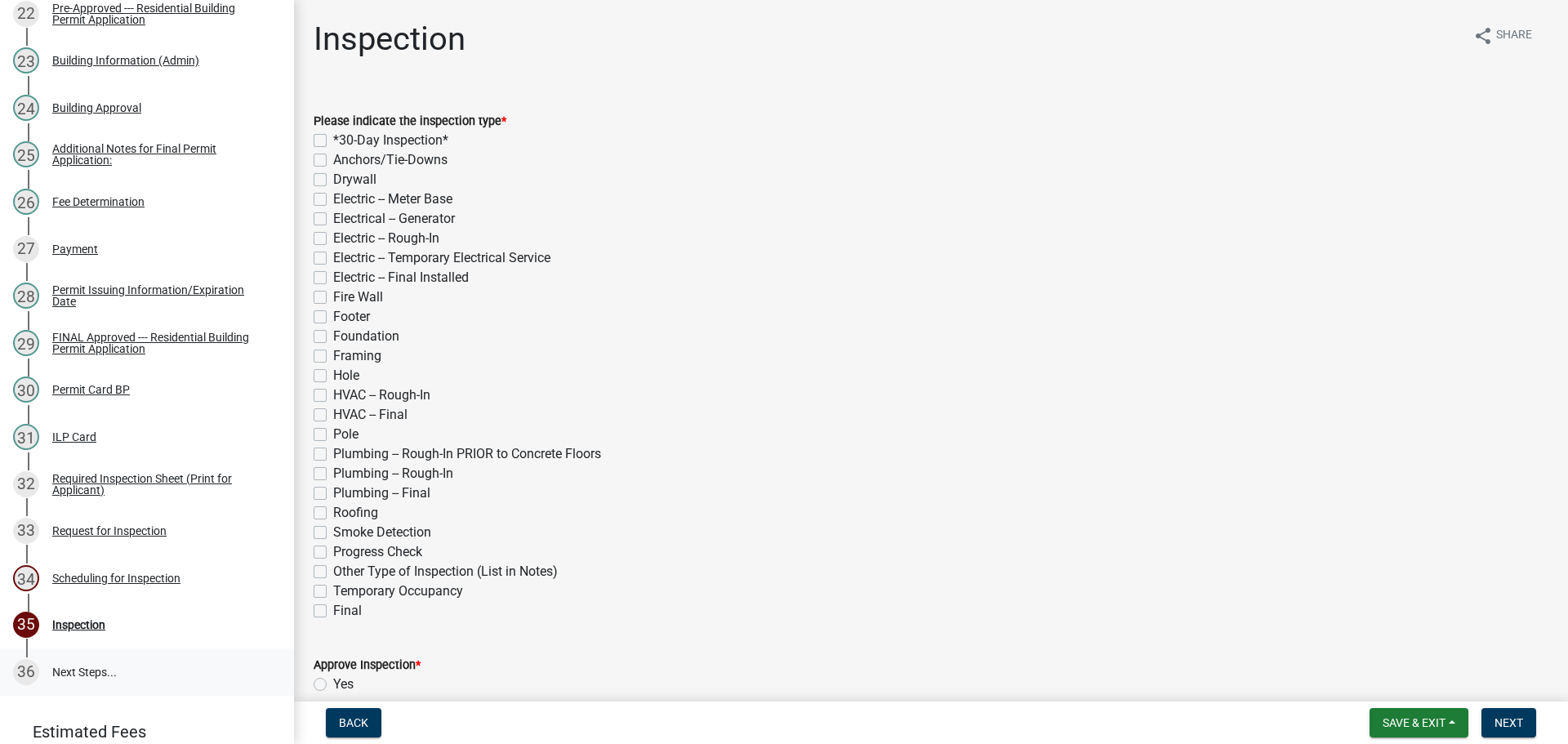
scroll to position [1306, 0]
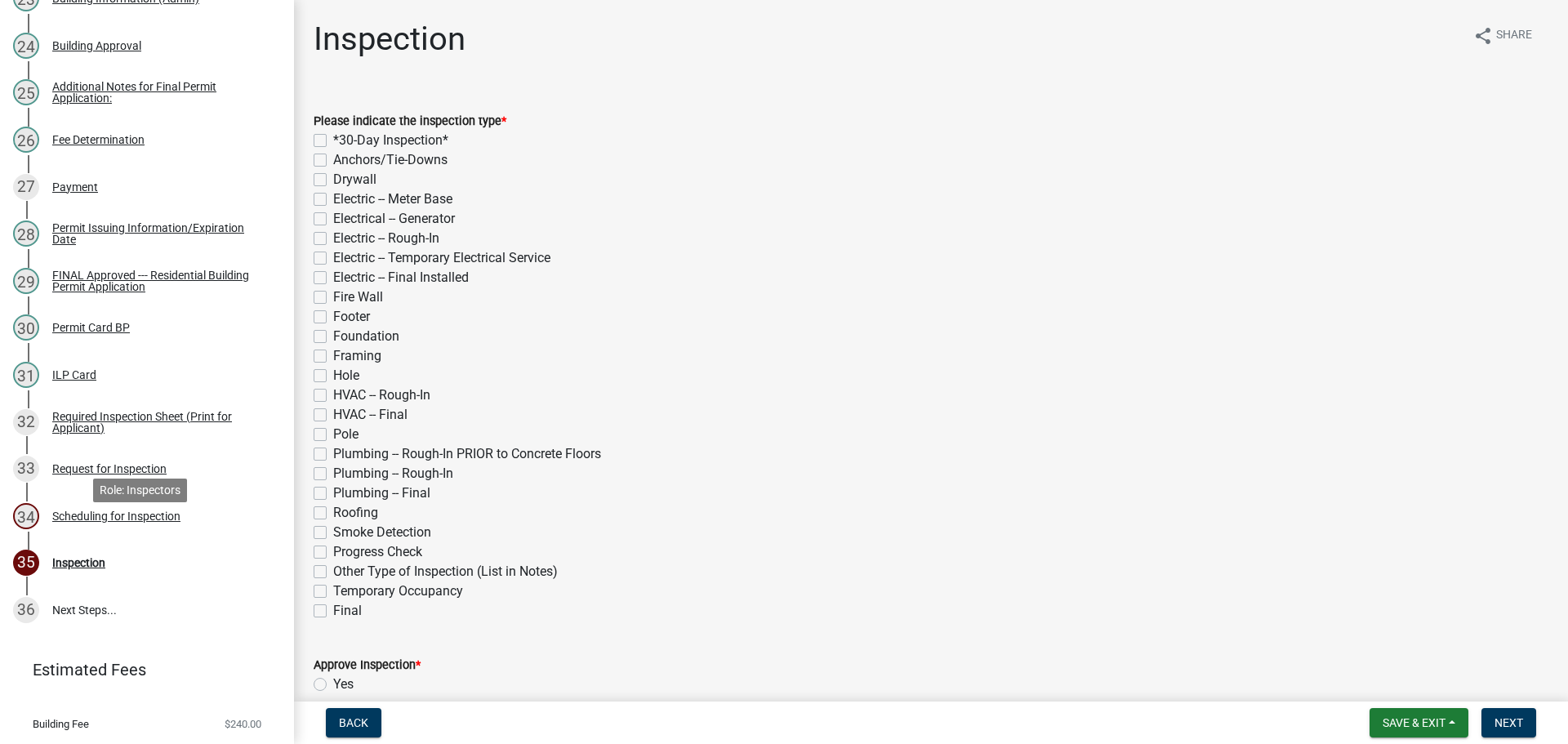
click at [134, 521] on div "Scheduling for Inspection" at bounding box center [116, 516] width 129 height 11
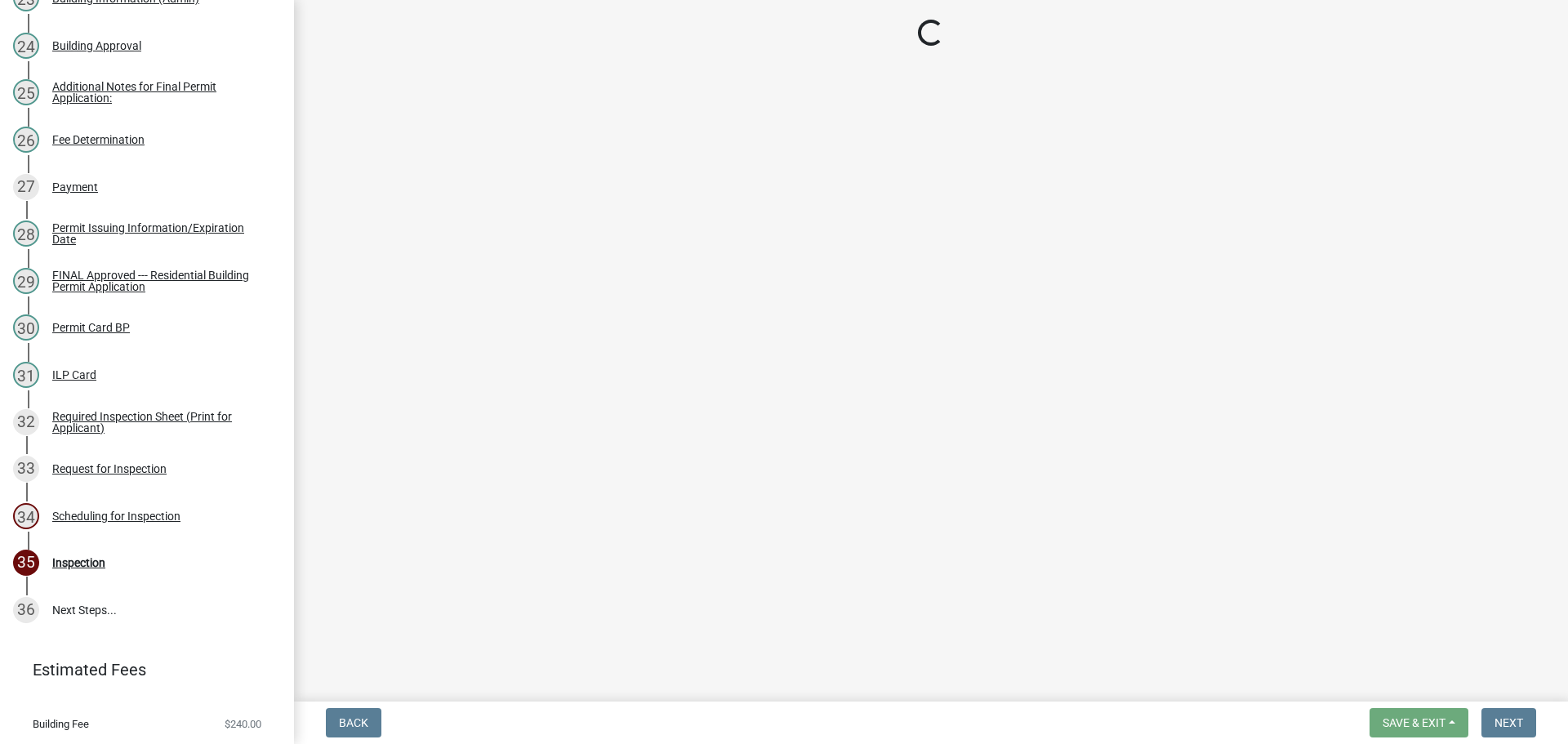
select select "25b75ae6-03c7-4280-9b34-fcf63005d5e5"
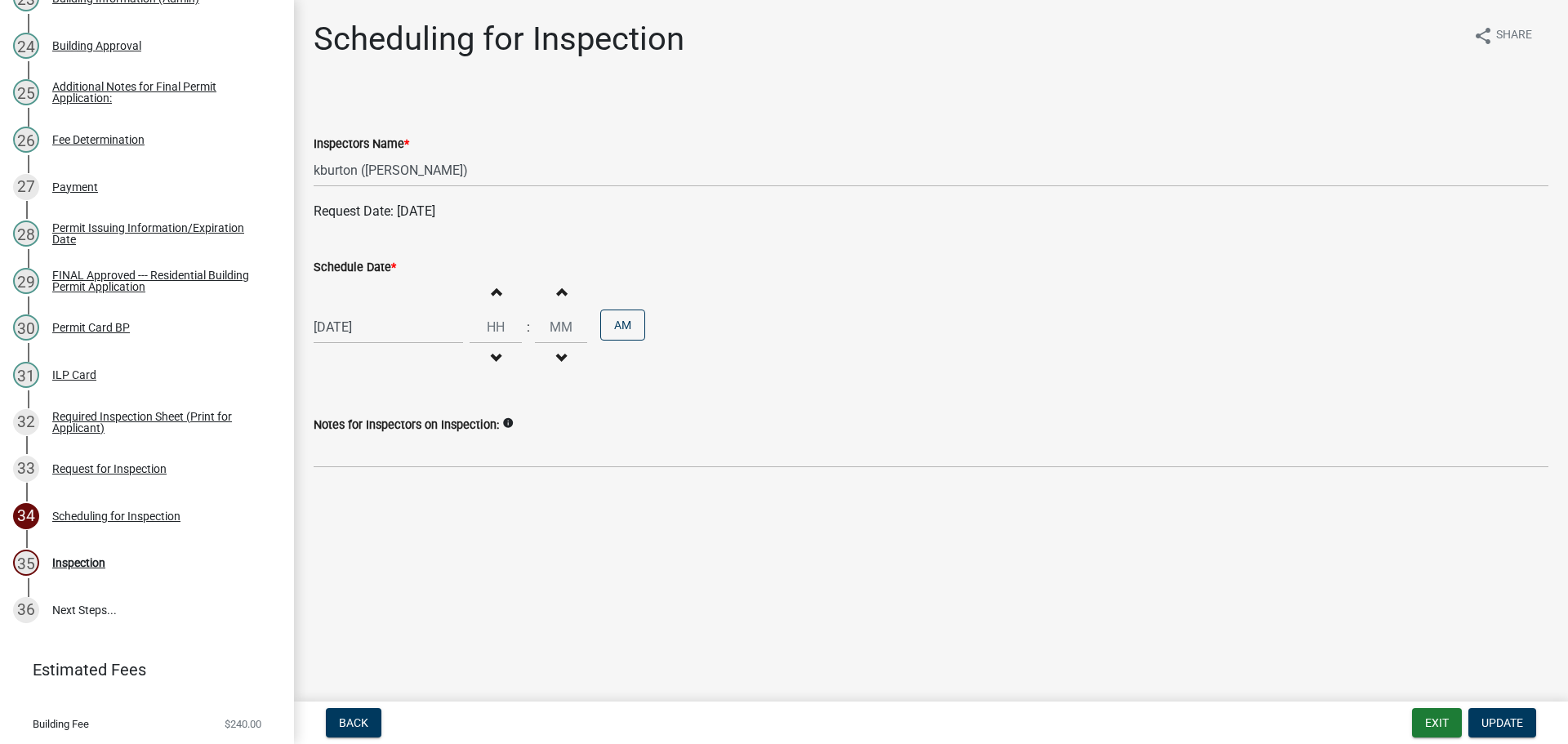
click at [377, 264] on label "Schedule Date *" at bounding box center [355, 268] width 83 height 11
click at [377, 310] on input "[DATE]" at bounding box center [388, 327] width 150 height 34
select select "9"
select select "2025"
click at [412, 517] on div "2" at bounding box center [409, 518] width 26 height 26
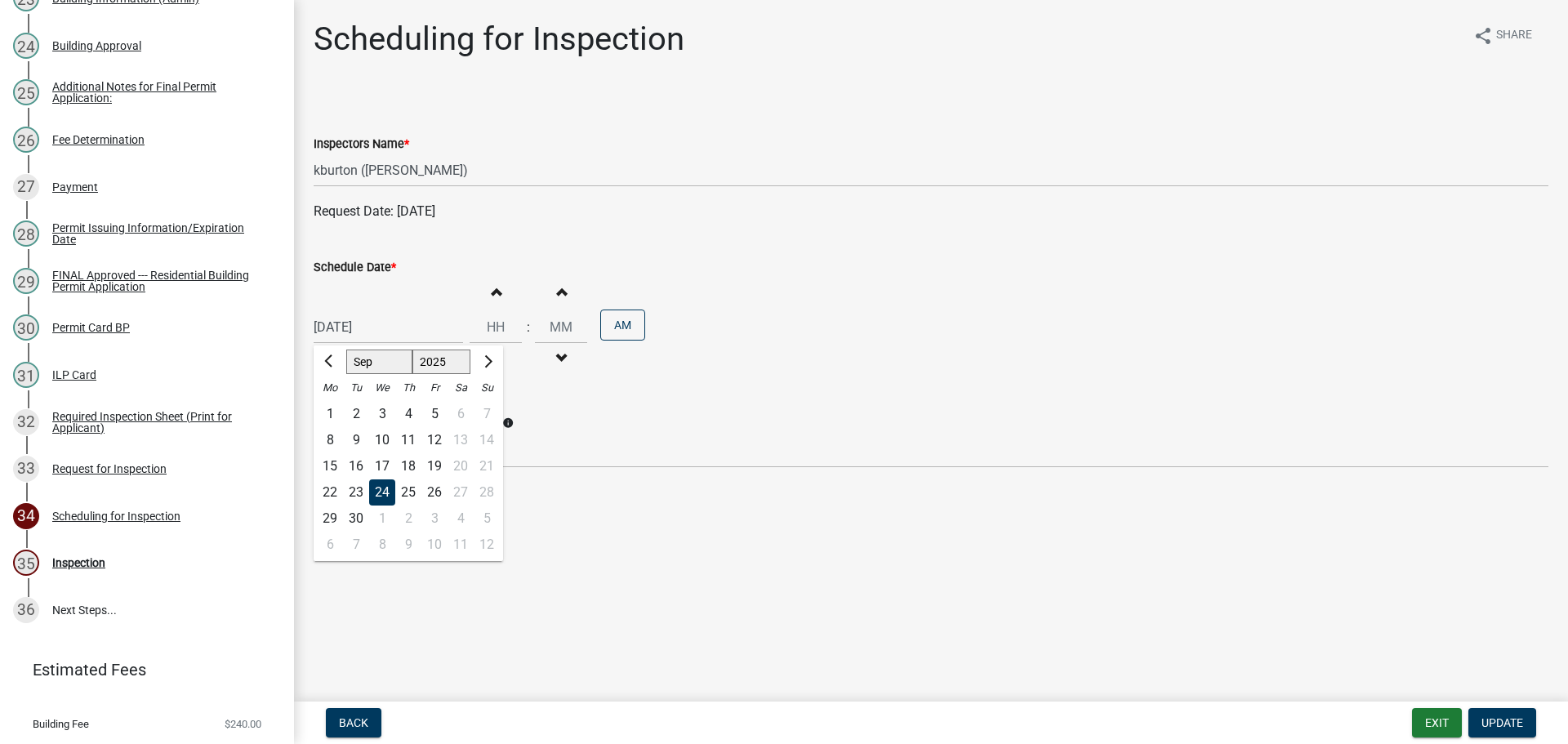
type input "[DATE]"
click at [1506, 716] on span "Update" at bounding box center [1502, 723] width 42 height 13
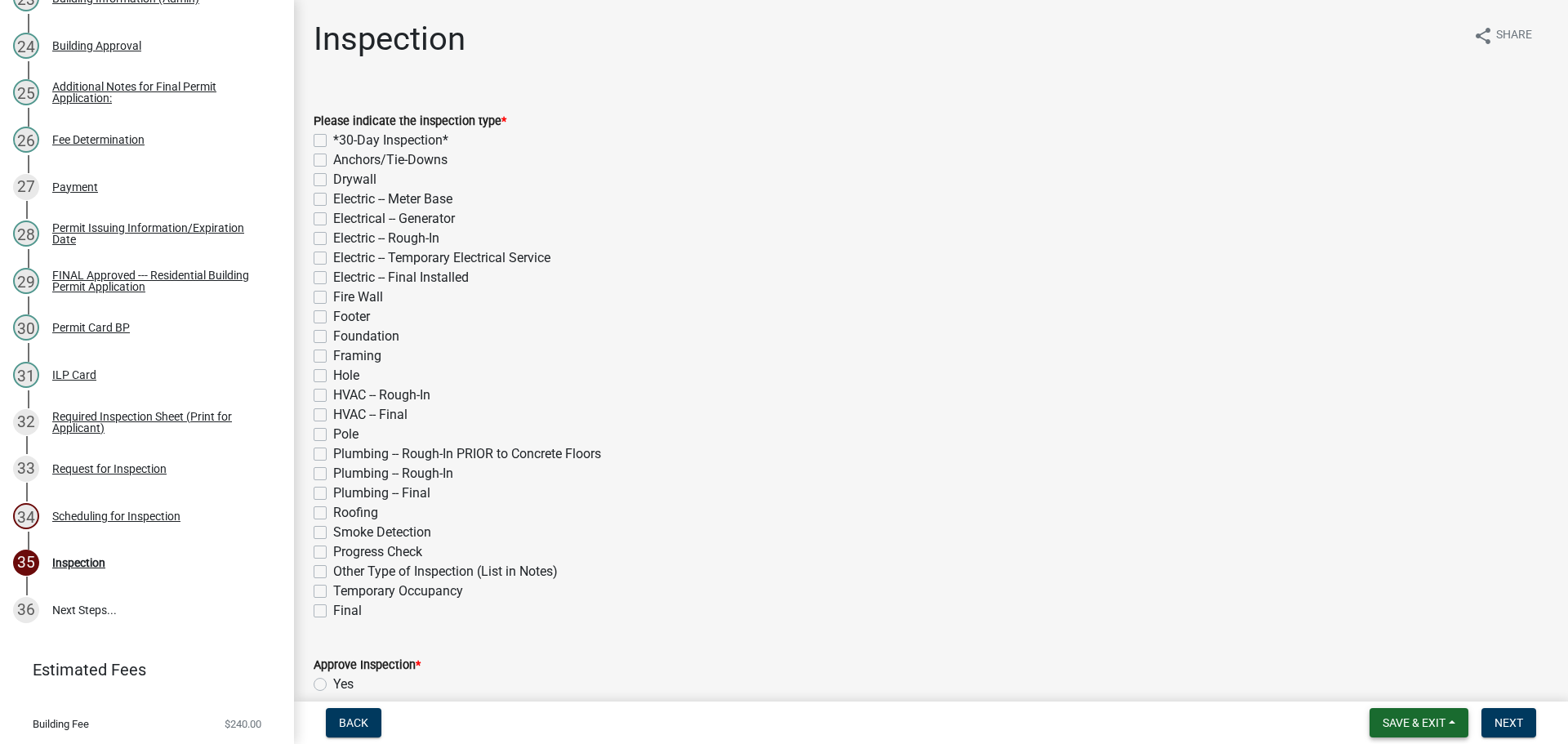
click at [1416, 716] on span "Save & Exit" at bounding box center [1413, 723] width 63 height 13
click at [1410, 689] on button "Save & Exit" at bounding box center [1403, 680] width 131 height 39
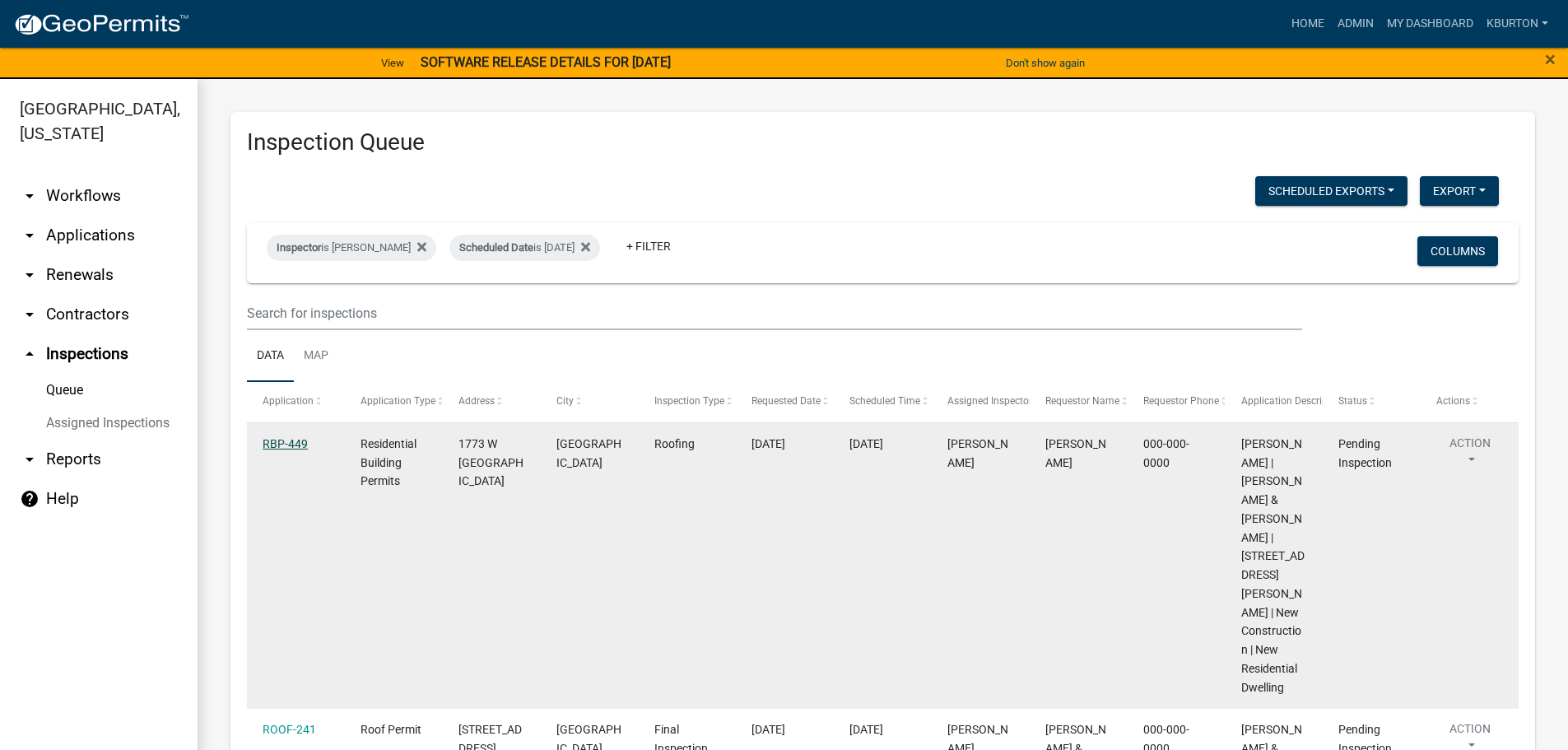
click at [286, 445] on link "RBP-449" at bounding box center [285, 444] width 45 height 13
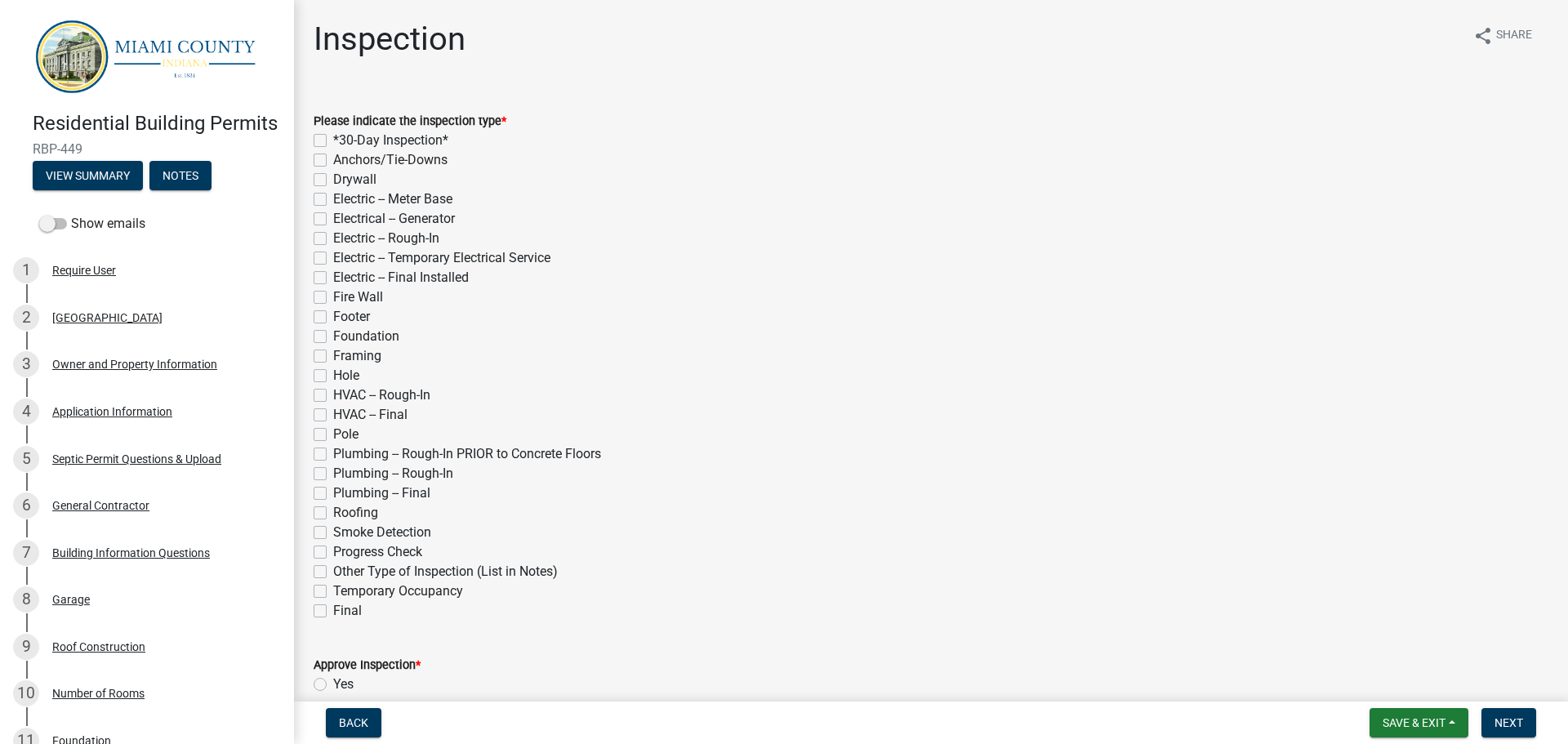
click at [333, 509] on label "Roofing" at bounding box center [355, 512] width 45 height 20
click at [333, 509] on input "Roofing" at bounding box center [338, 507] width 11 height 11
checkbox input "true"
checkbox input "false"
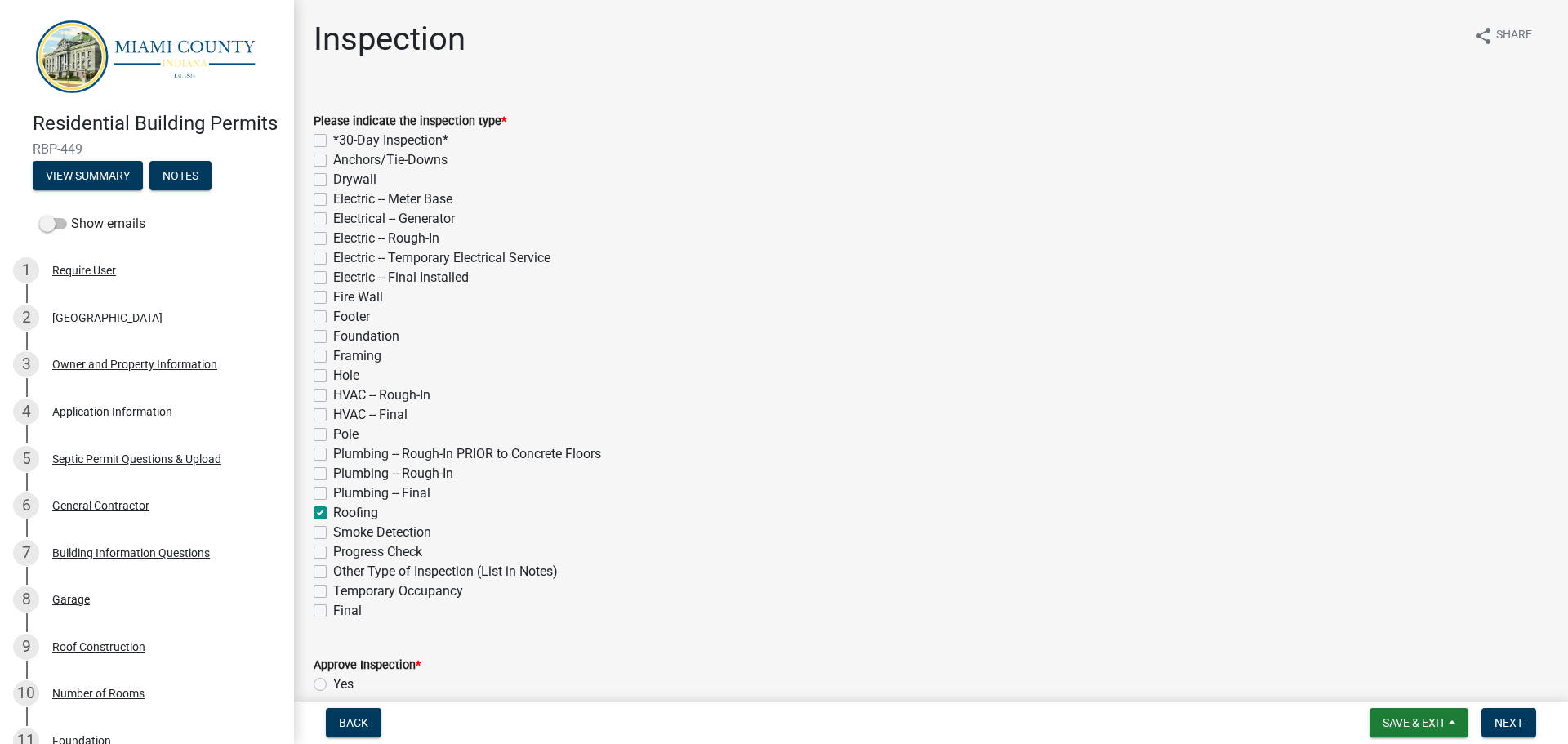
checkbox input "false"
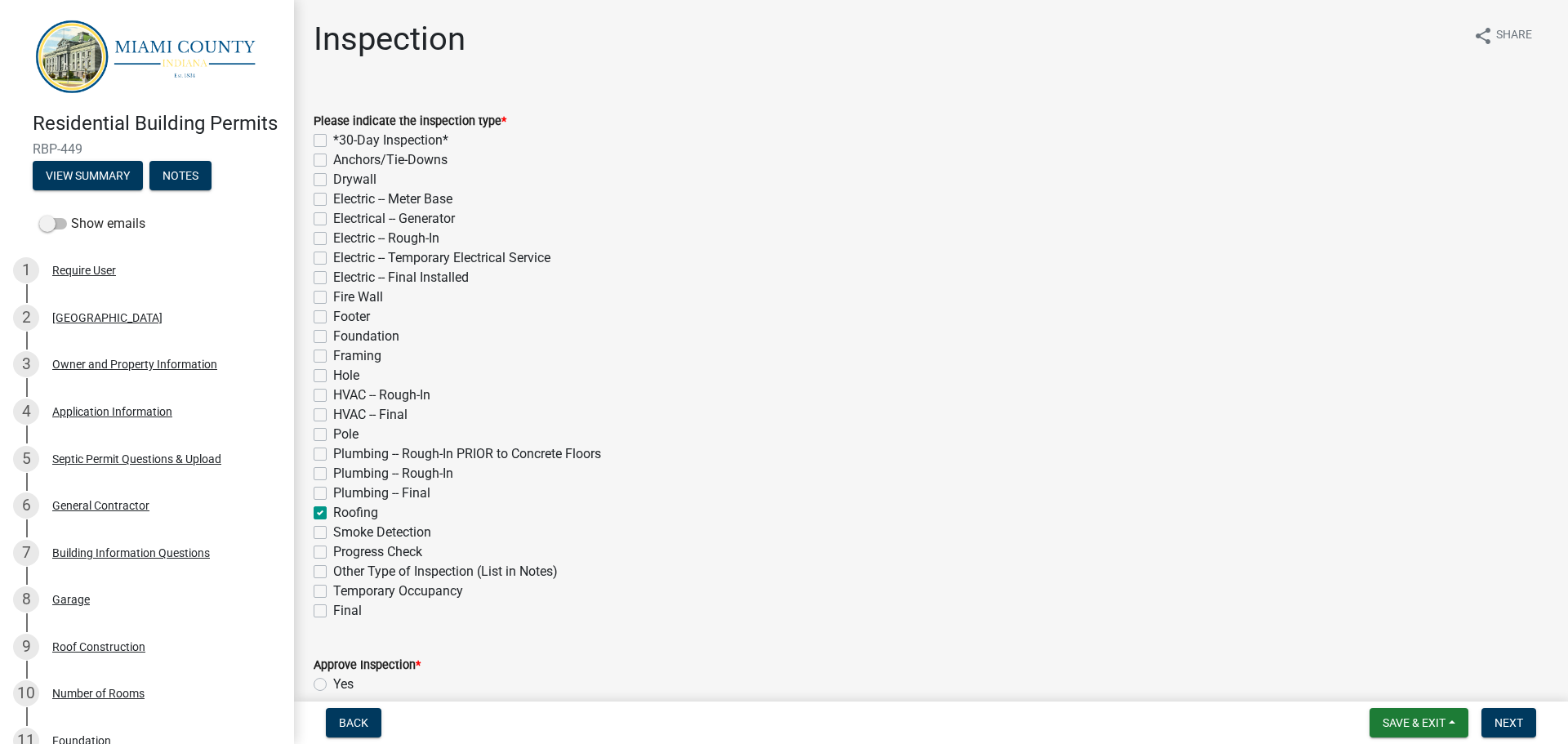
checkbox input "false"
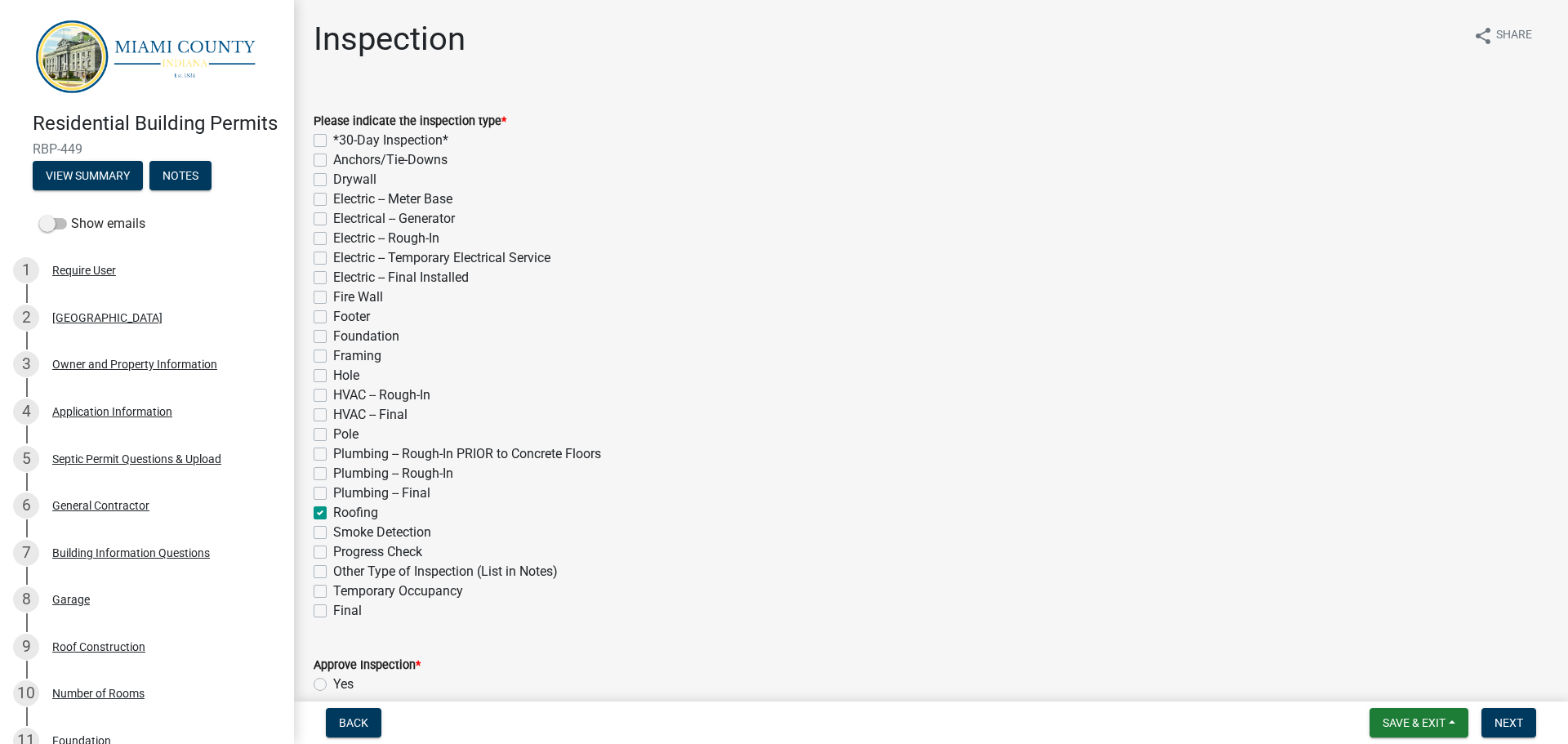
checkbox input "false"
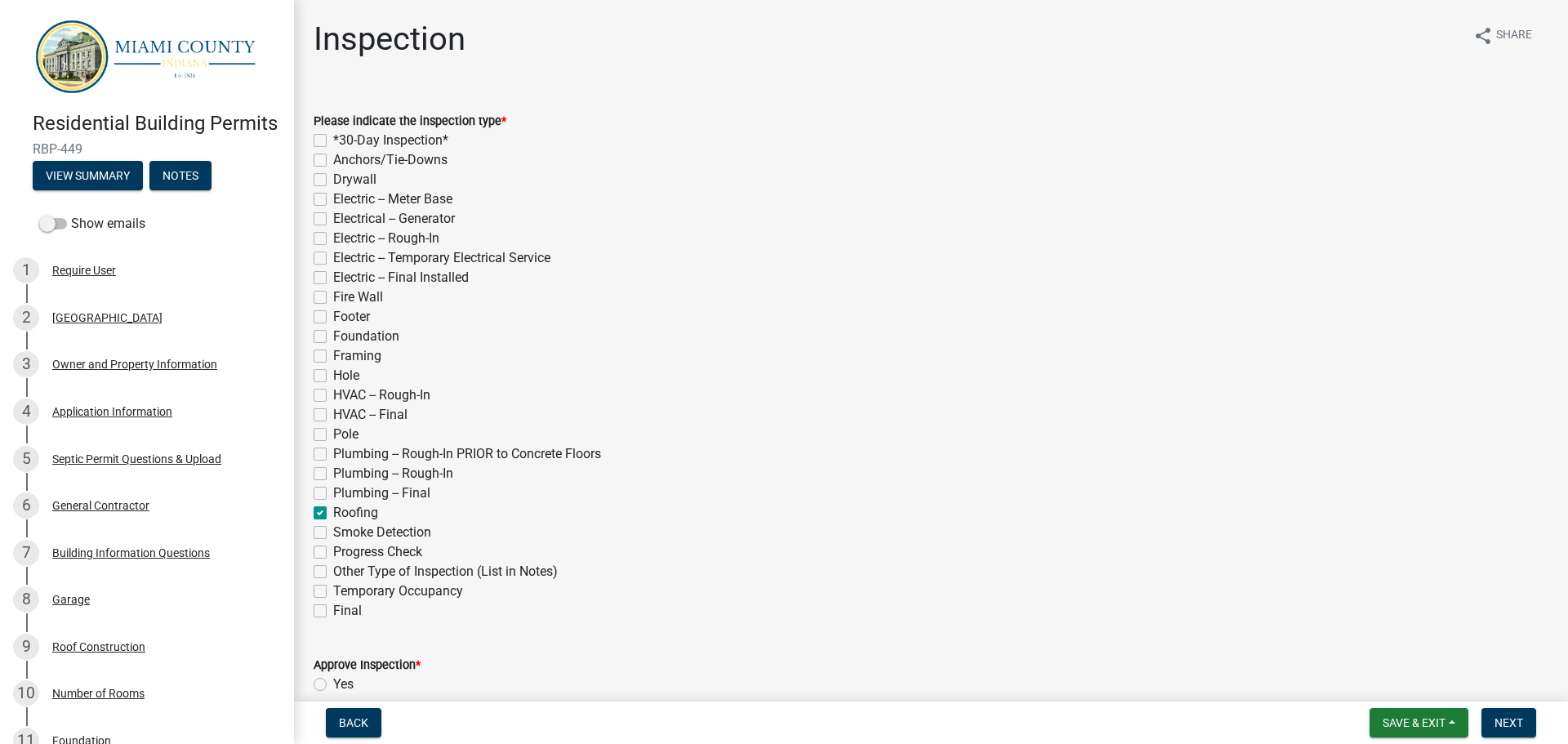
checkbox input "false"
checkbox input "true"
checkbox input "false"
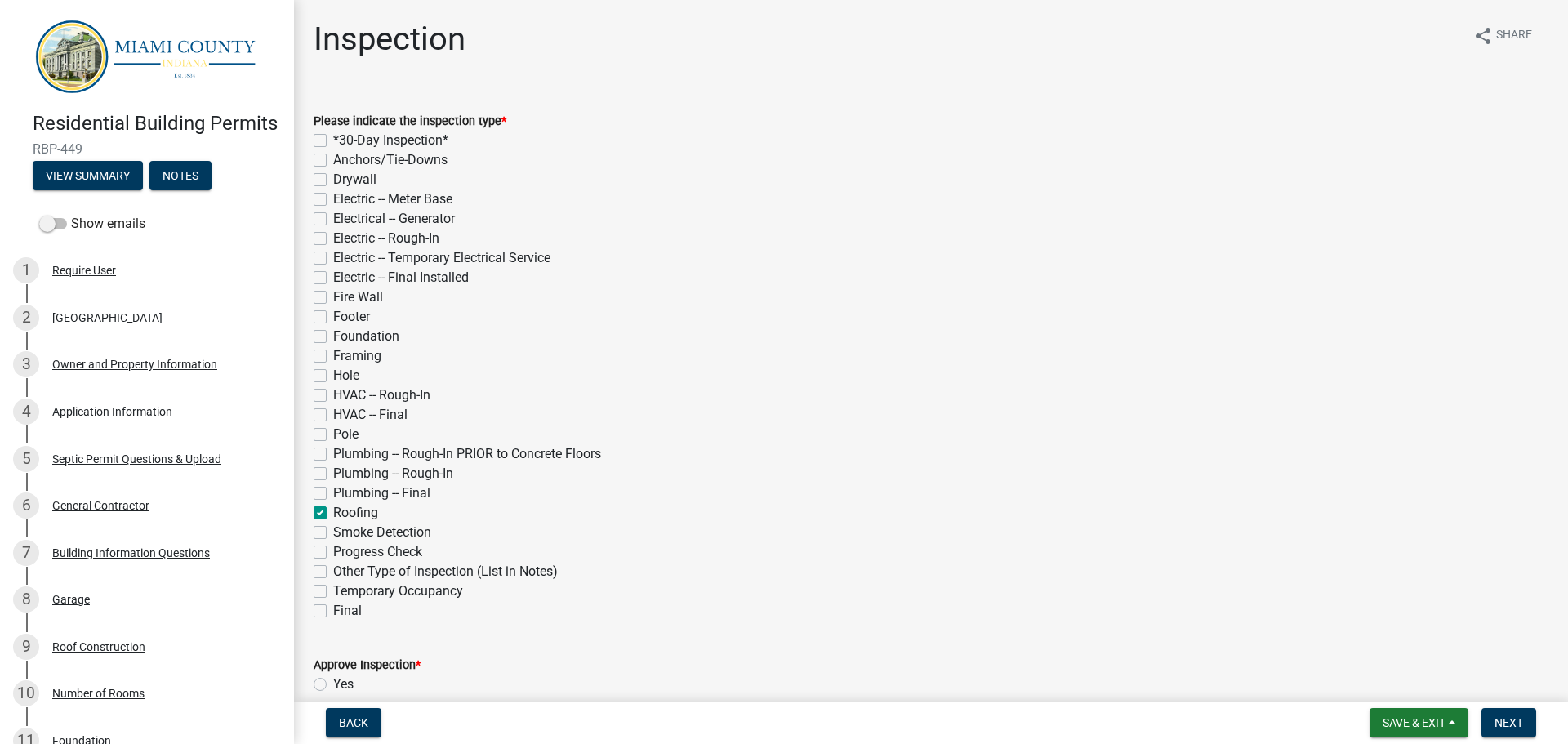
checkbox input "false"
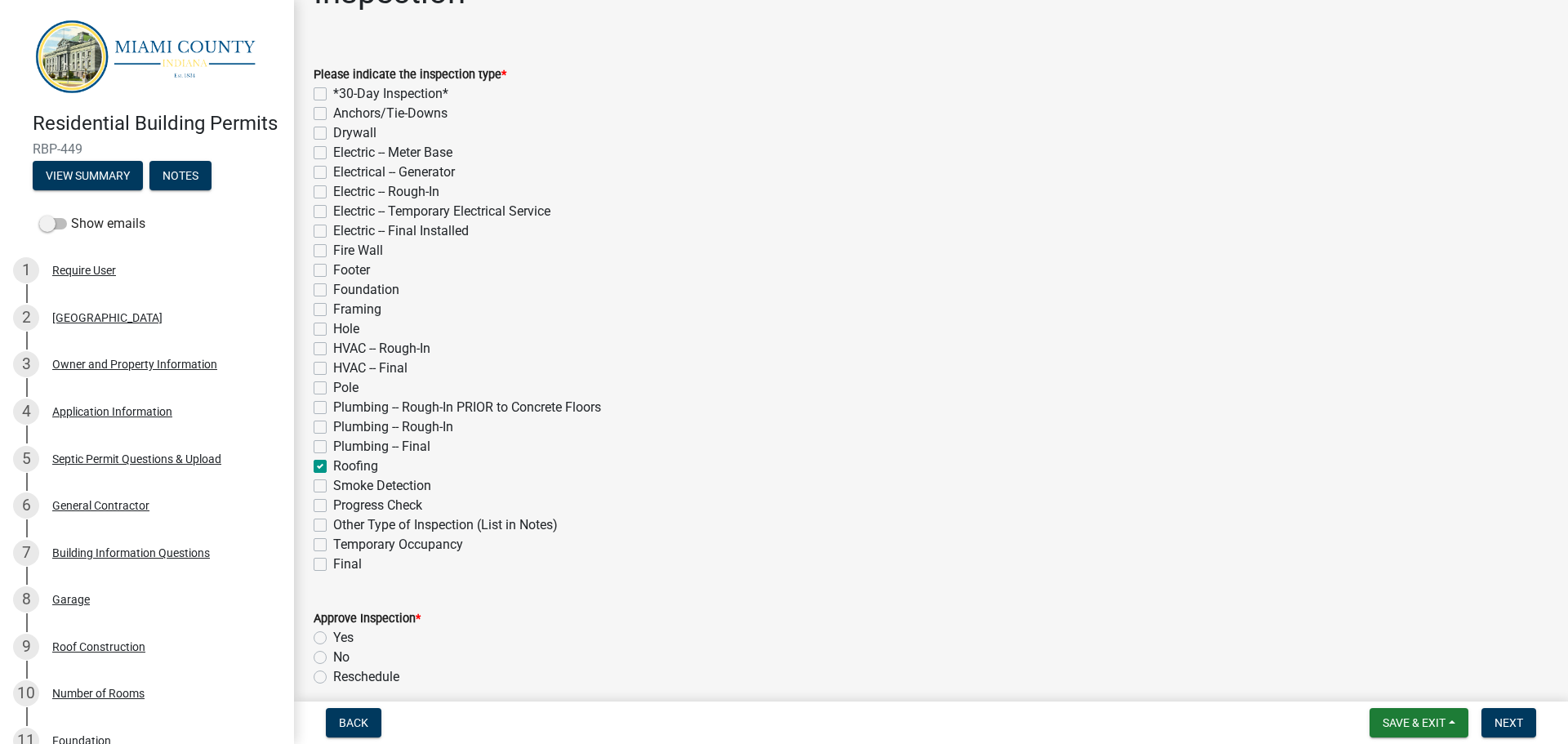
scroll to position [245, 0]
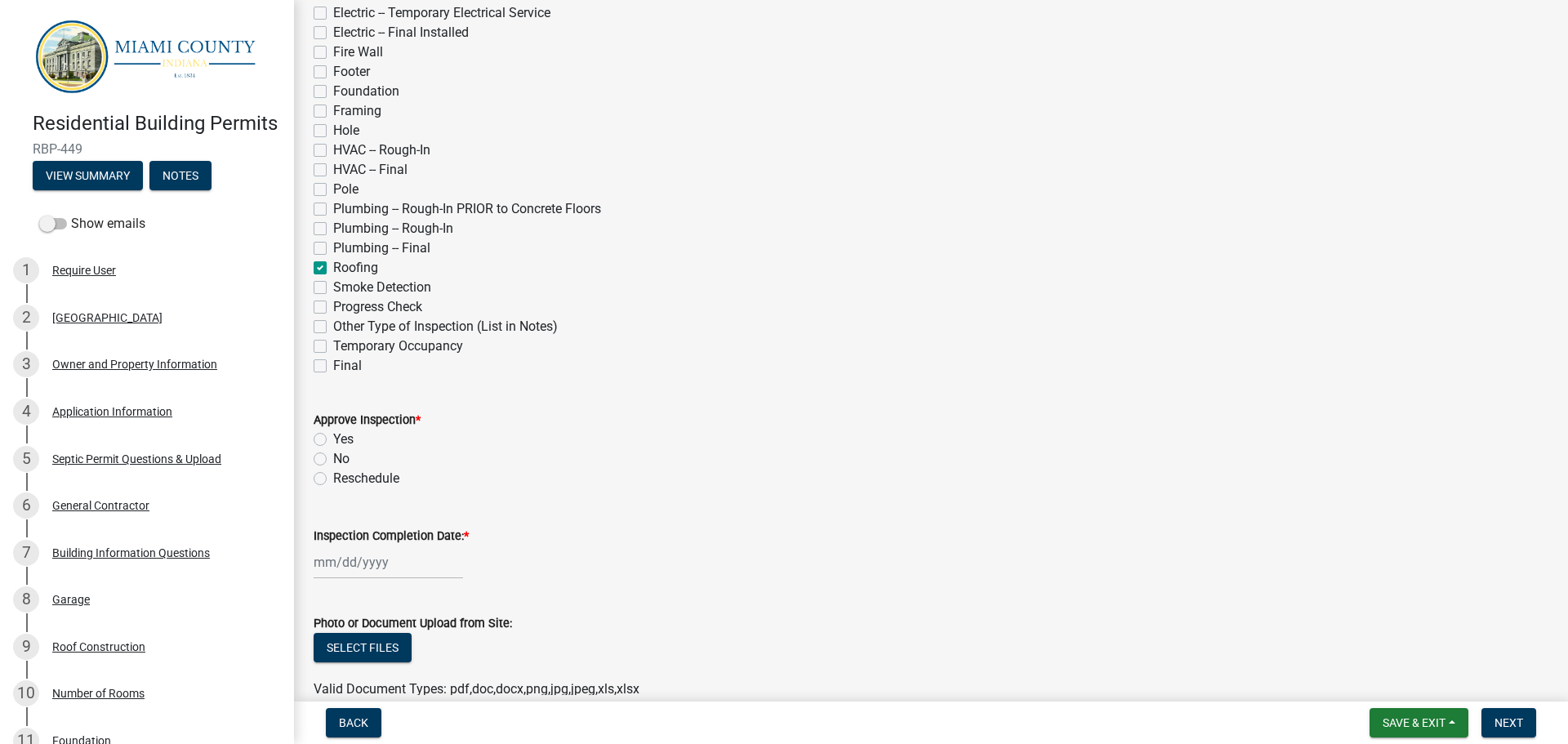
click at [333, 441] on label "Yes" at bounding box center [343, 440] width 20 height 20
click at [333, 440] on input "Yes" at bounding box center [338, 435] width 11 height 11
radio input "true"
click at [337, 532] on label "Inspection Completion Date: *" at bounding box center [391, 536] width 155 height 11
click at [337, 545] on input "Inspection Completion Date: *" at bounding box center [388, 561] width 150 height 34
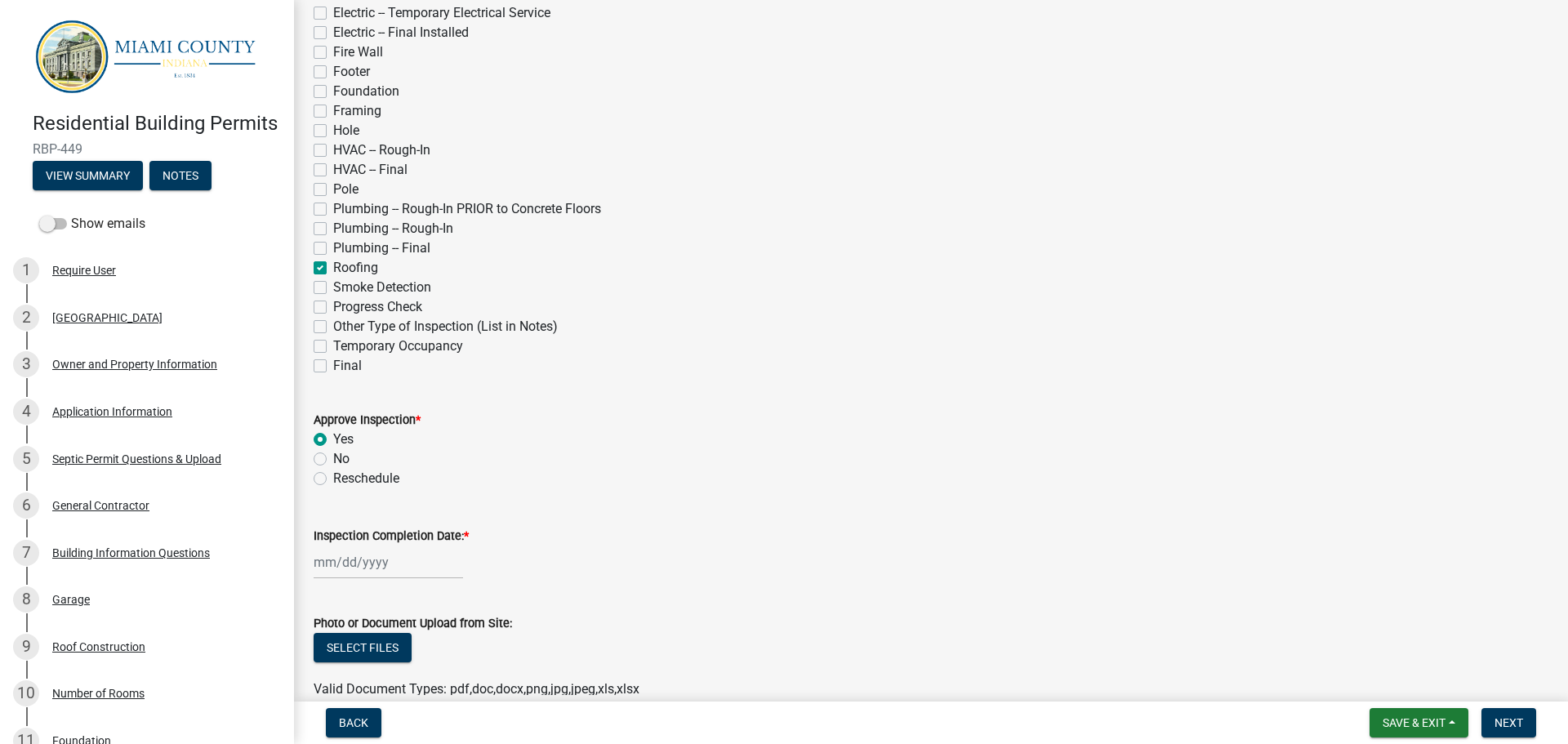
select select "9"
select select "2025"
click at [380, 479] on div "24" at bounding box center [382, 475] width 26 height 26
type input "[DATE]"
click at [1514, 717] on span "Next" at bounding box center [1508, 723] width 29 height 13
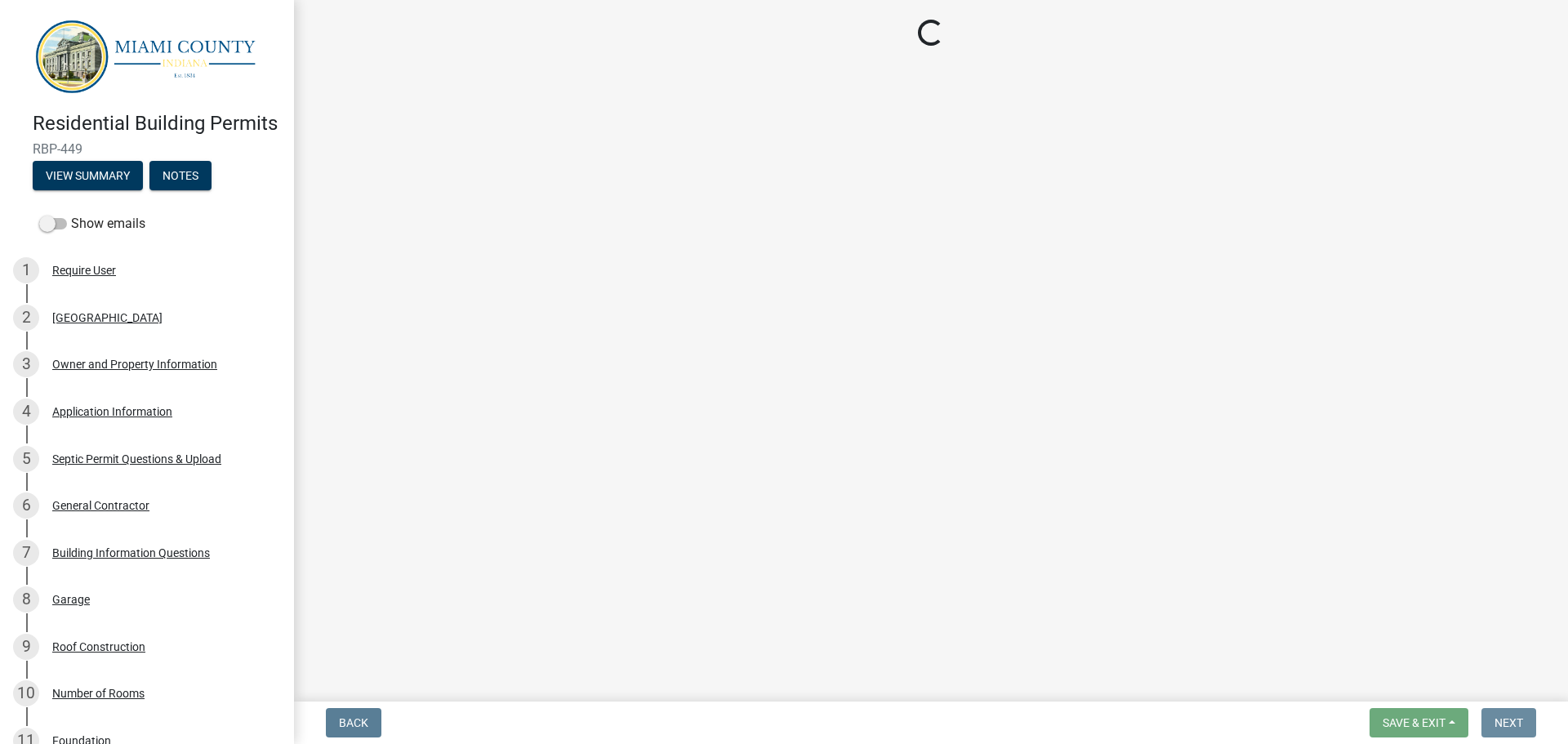
scroll to position [0, 0]
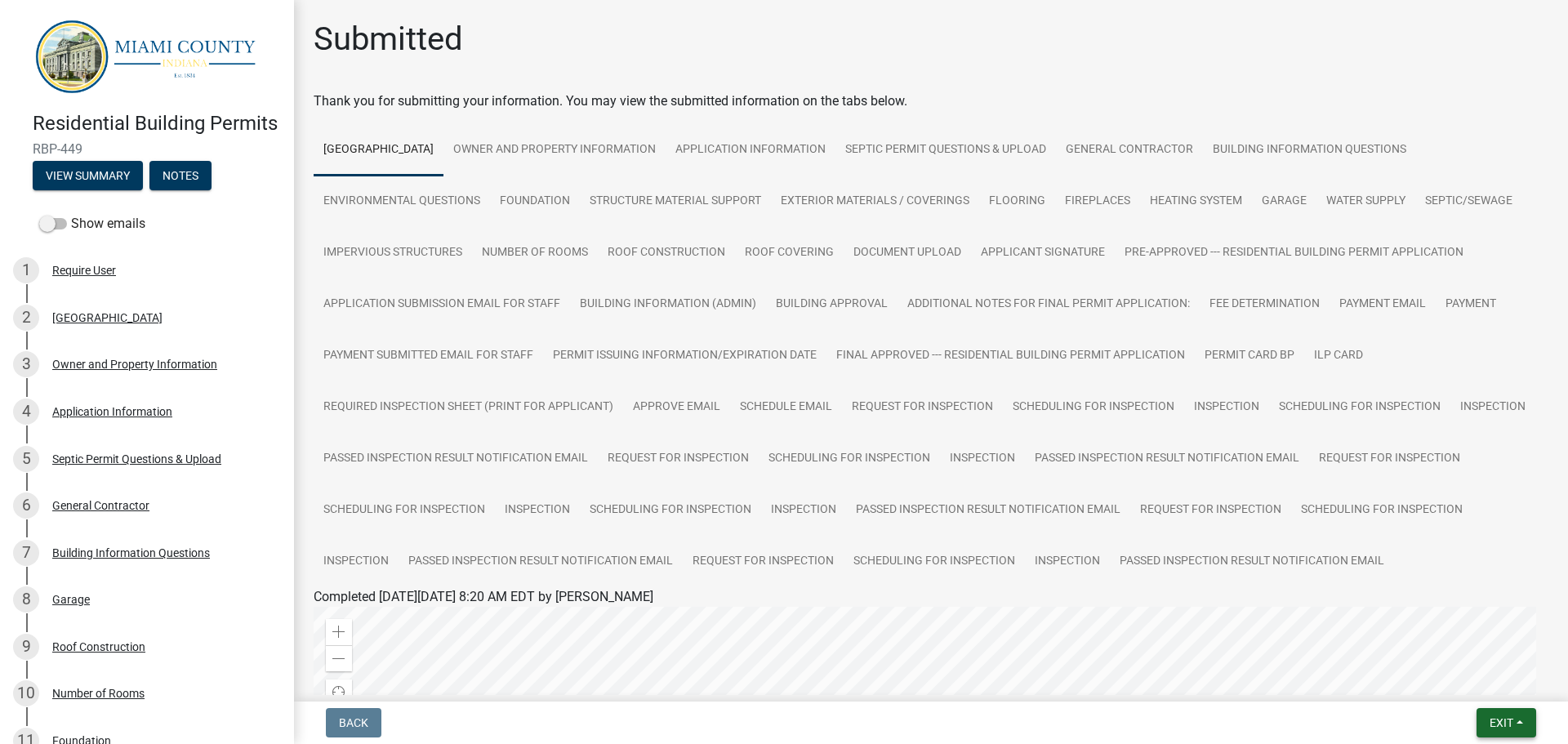
click at [1507, 714] on button "Exit" at bounding box center [1506, 723] width 60 height 29
click at [1477, 687] on button "Save & Exit" at bounding box center [1471, 680] width 131 height 39
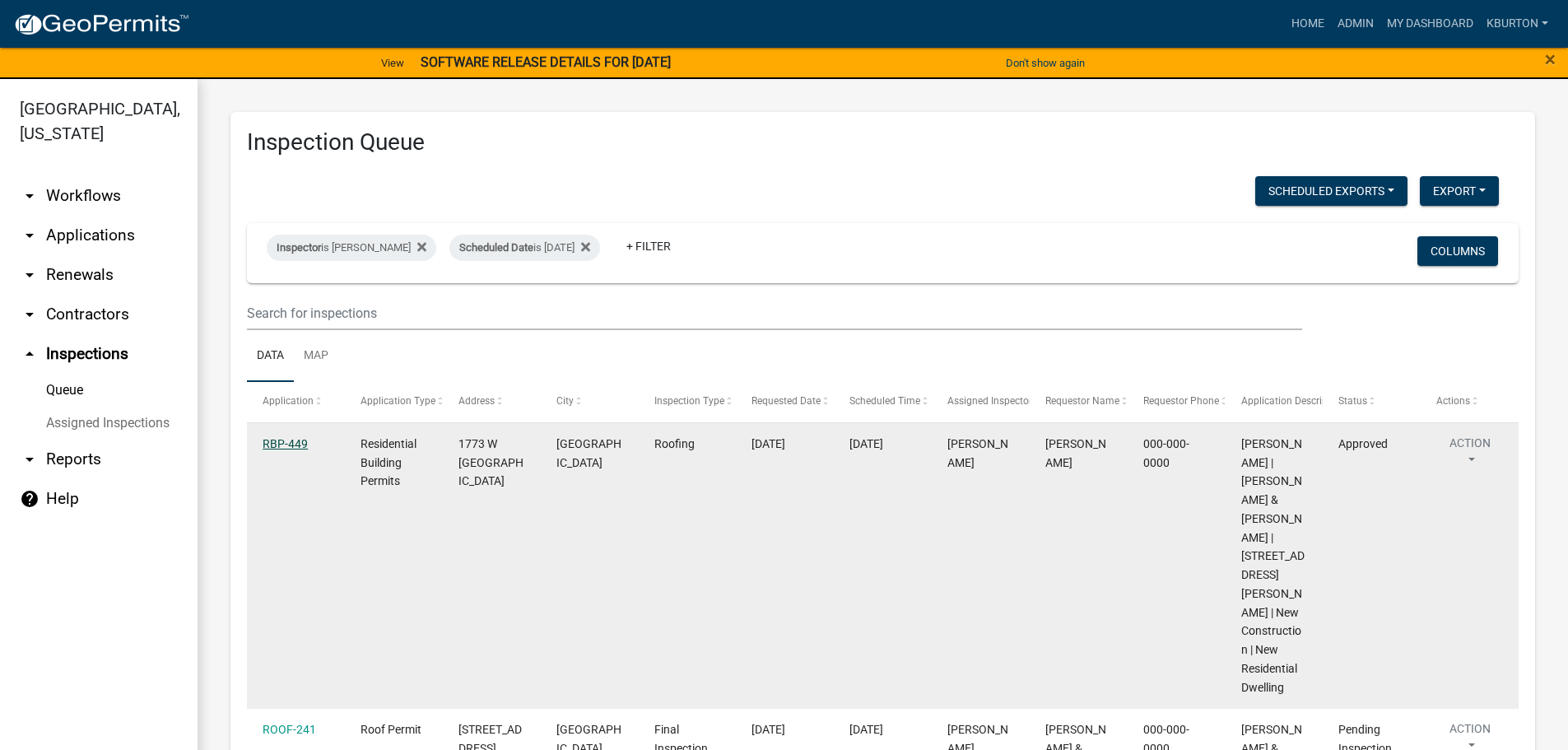
click at [282, 442] on link "RBP-449" at bounding box center [285, 444] width 45 height 13
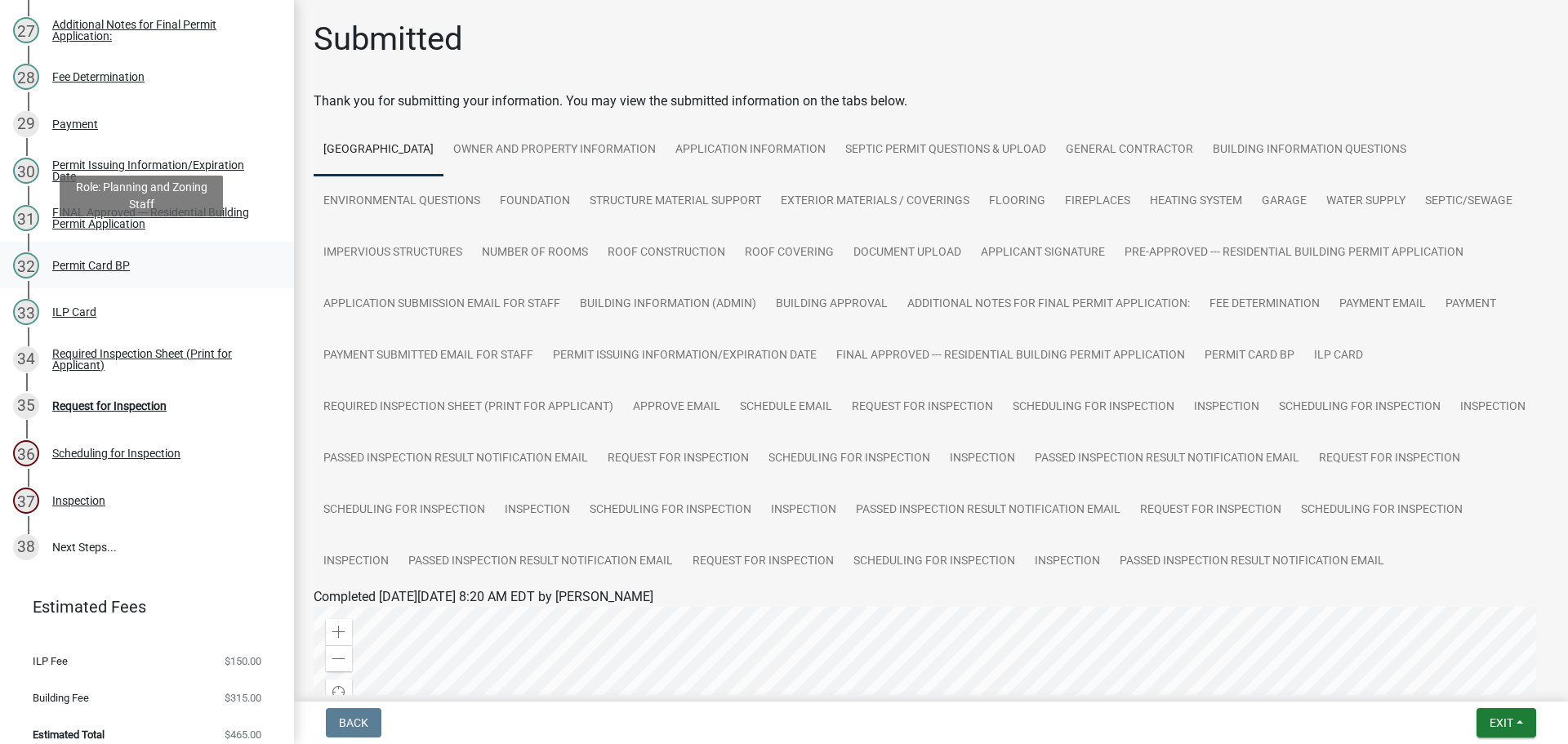
scroll to position [1498, 0]
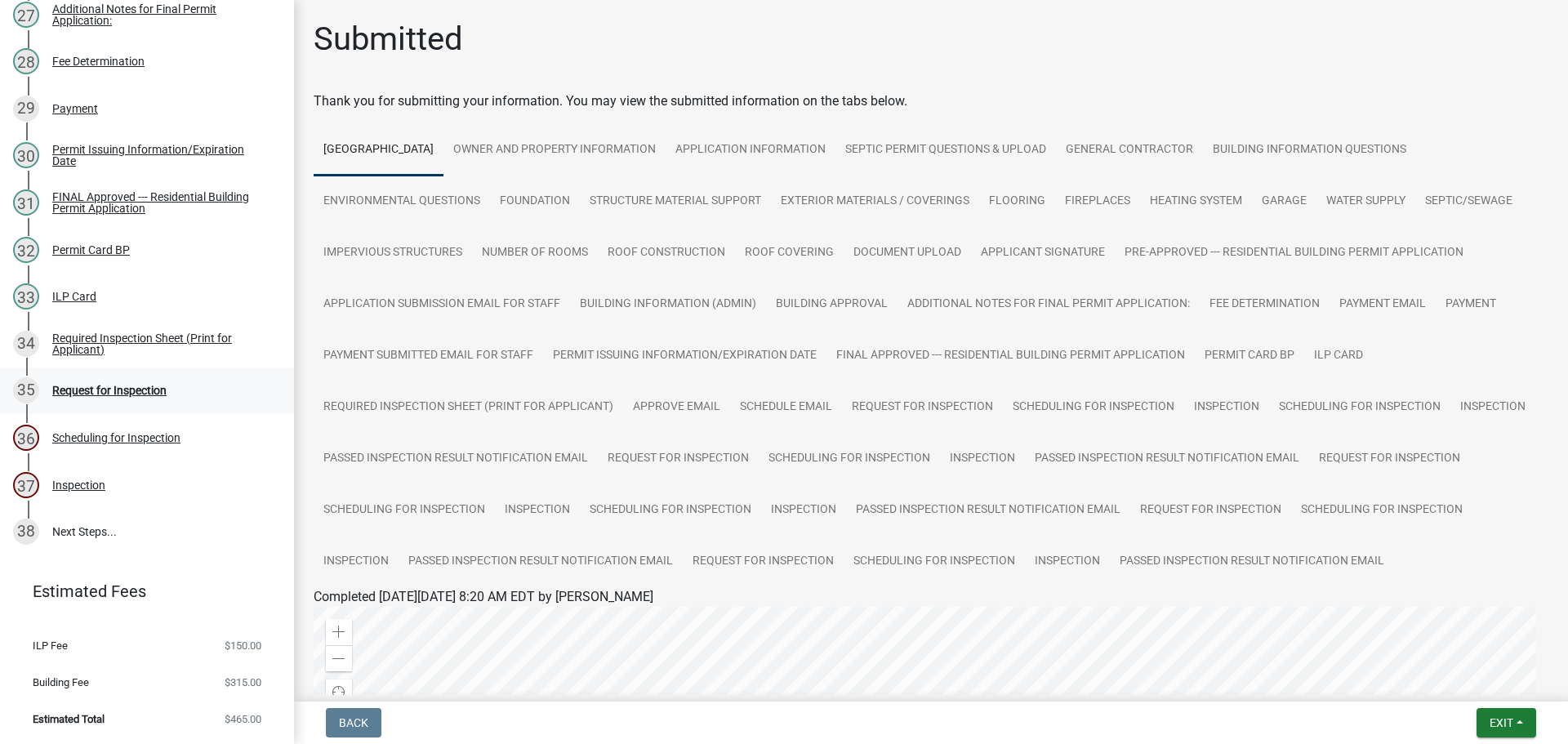
click at [149, 387] on div "Request for Inspection" at bounding box center [110, 390] width 115 height 11
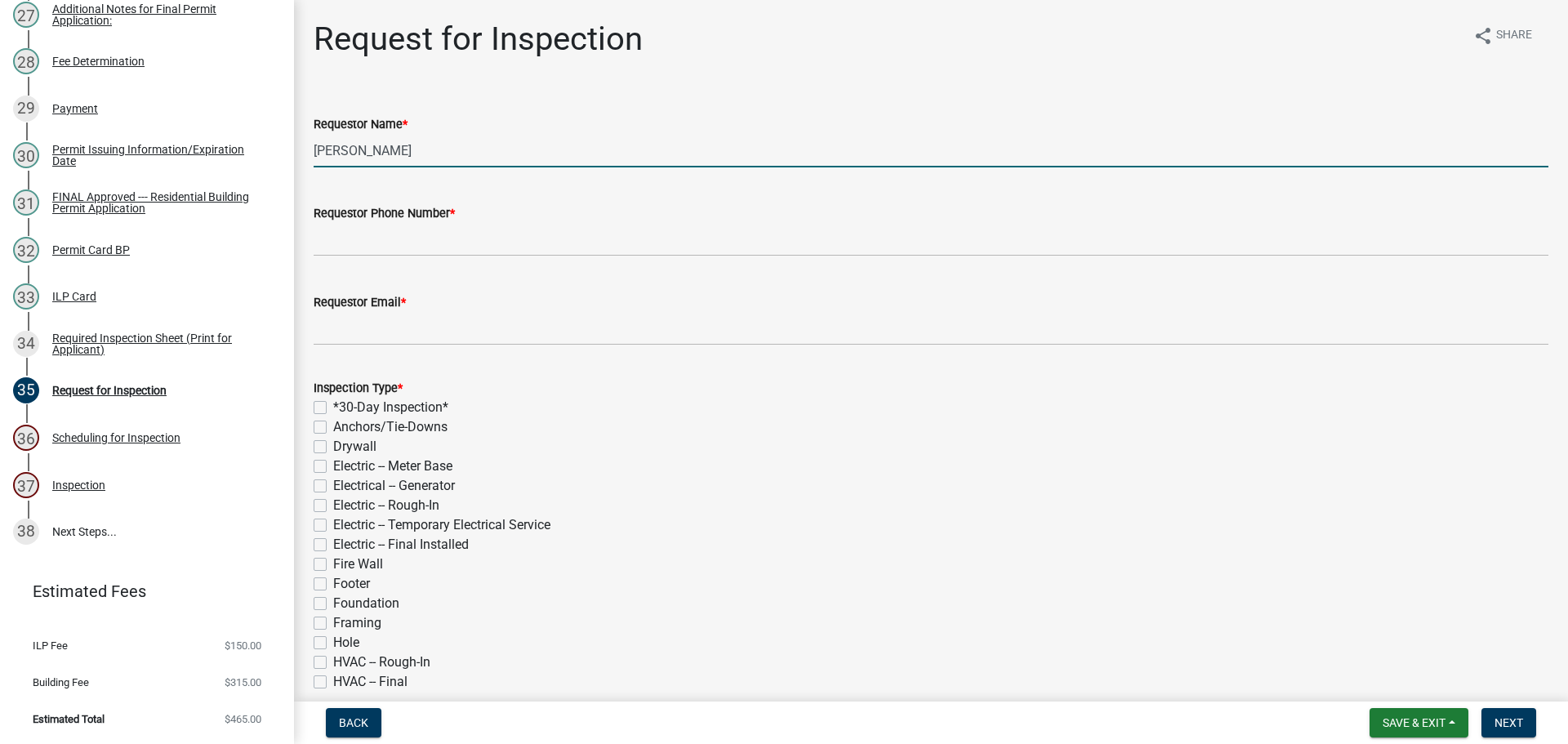
click at [435, 151] on input "[PERSON_NAME]" at bounding box center [931, 151] width 1235 height 34
type input "K"
type input "[PERSON_NAME]"
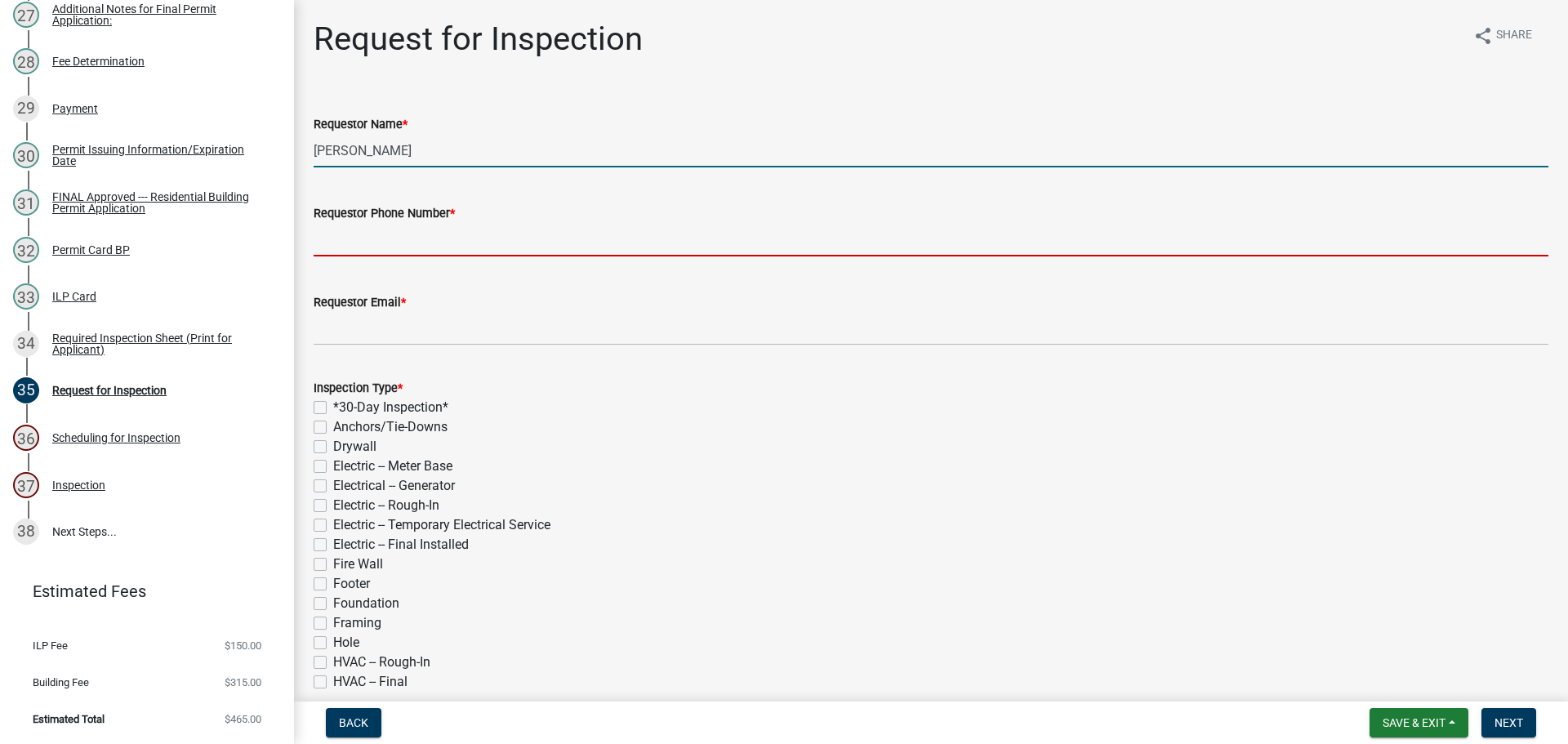
click at [378, 229] on input "Requestor Phone Number *" at bounding box center [931, 239] width 1235 height 34
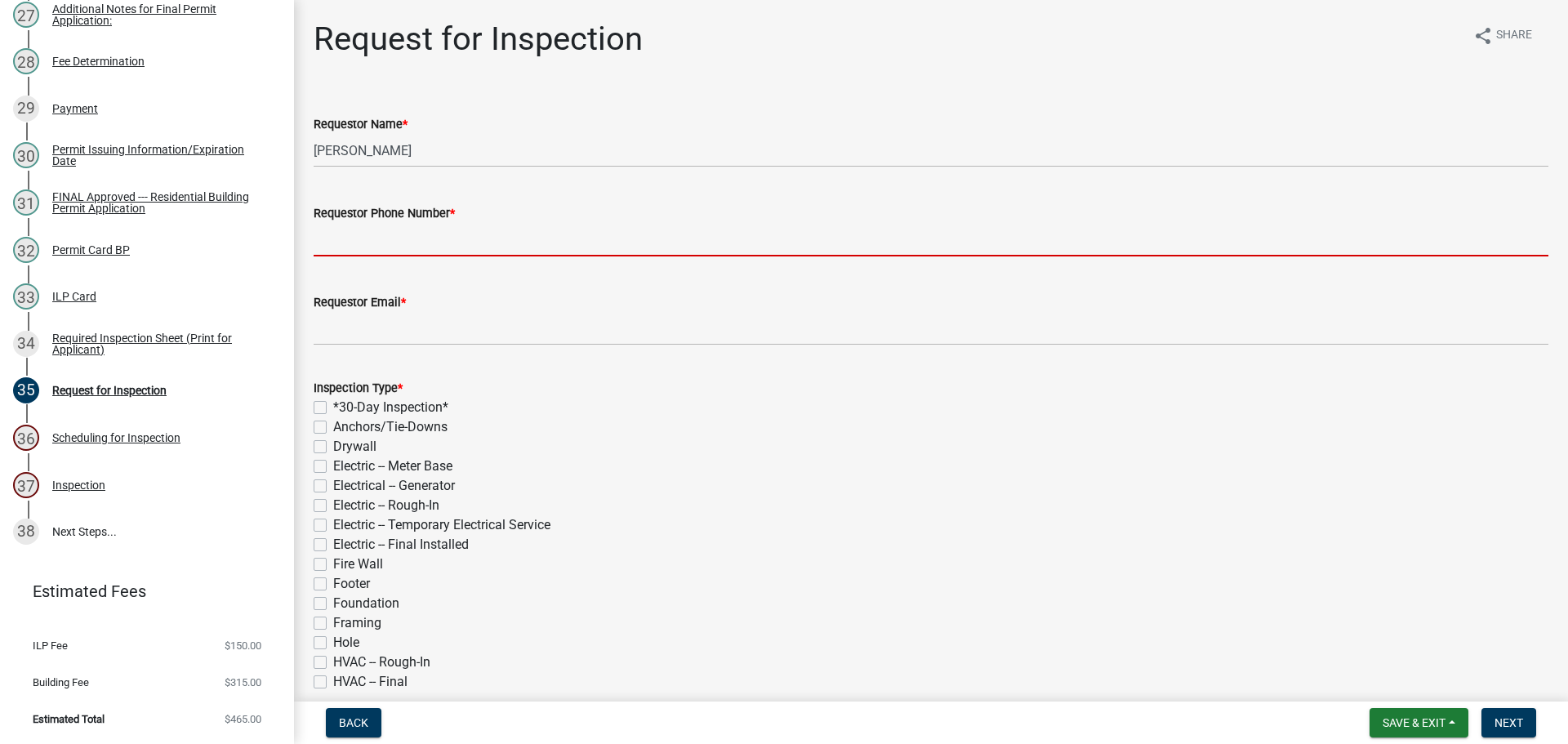
type input "000-000-0000"
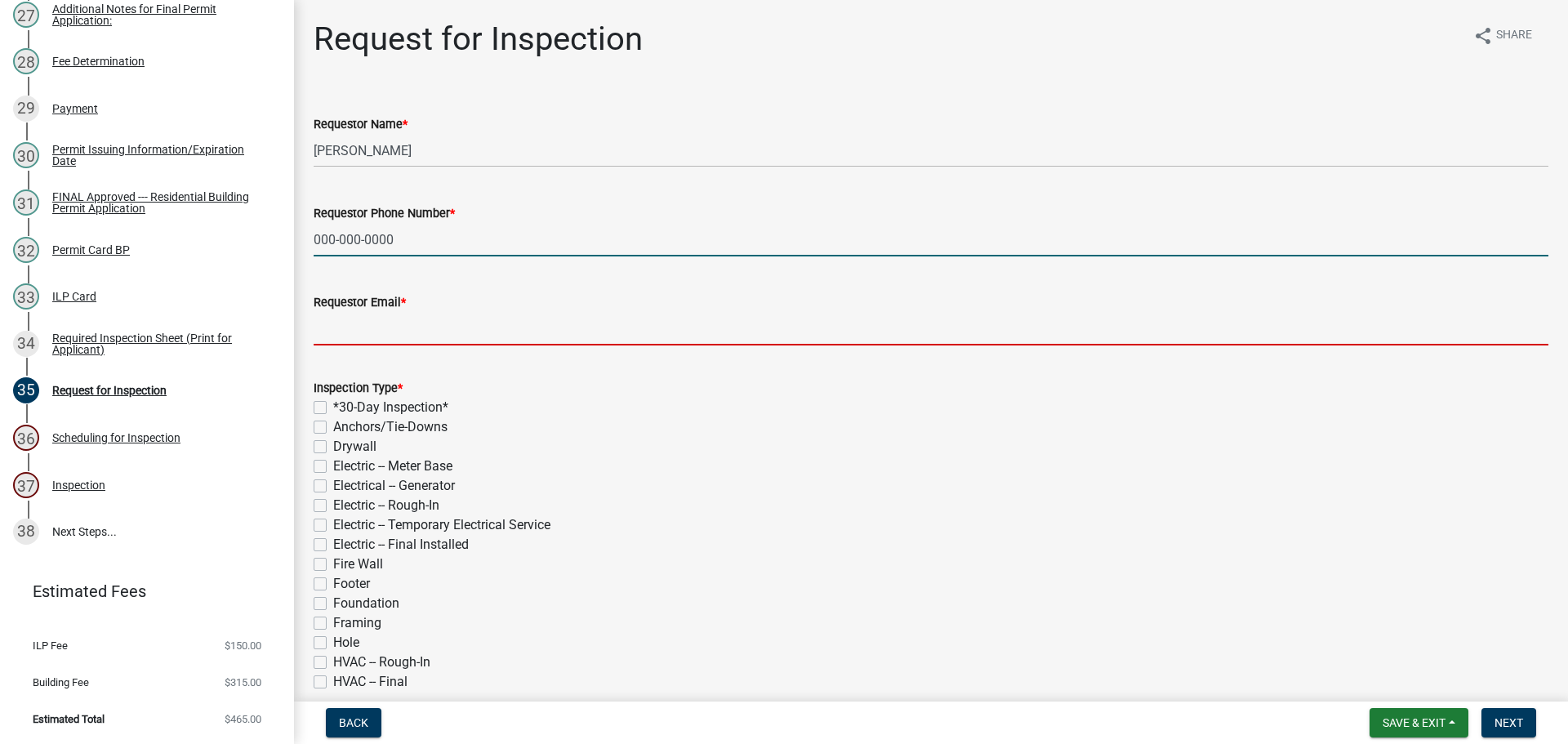
click at [405, 324] on input "Requestor Email *" at bounding box center [931, 328] width 1235 height 34
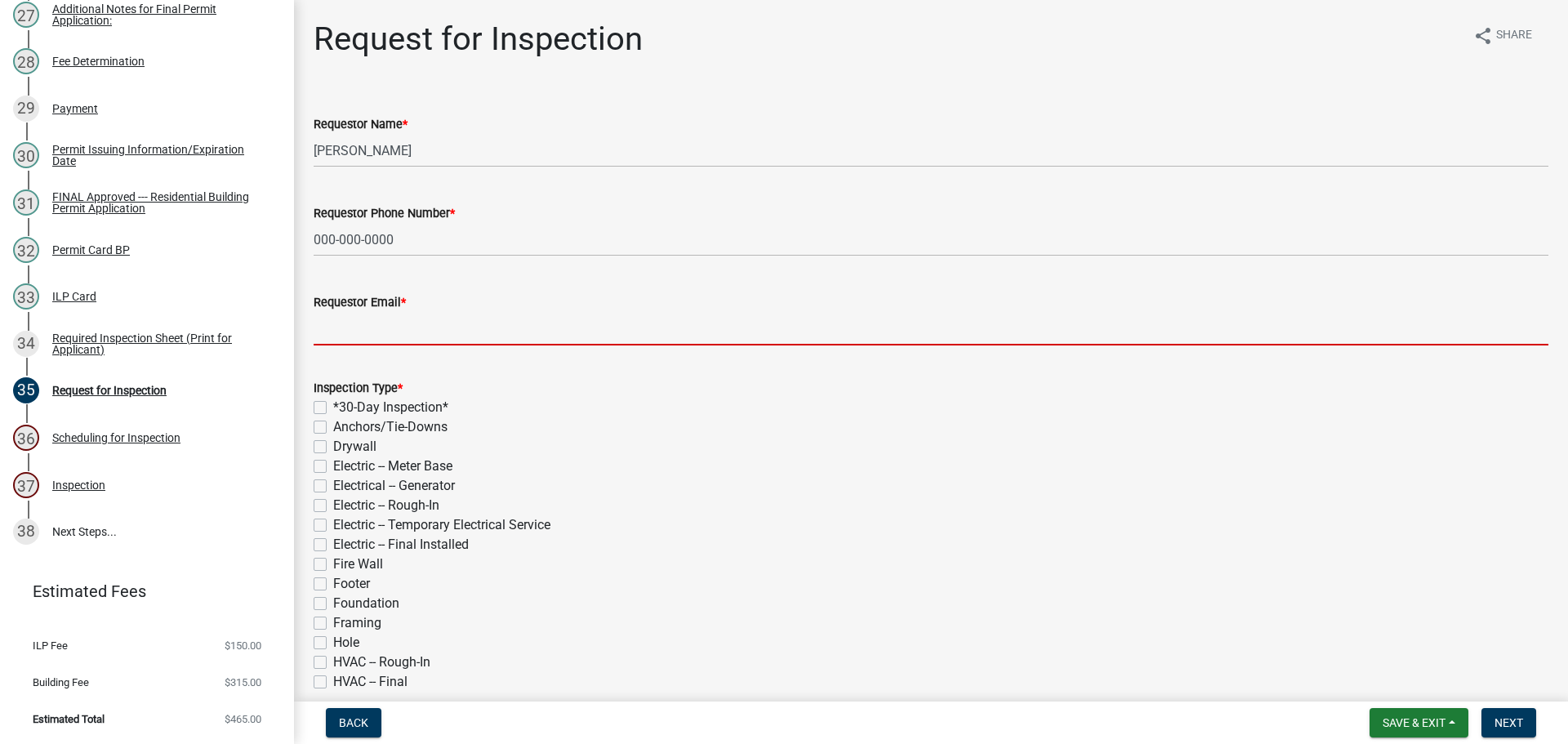
type input "[EMAIL_ADDRESS][DOMAIN_NAME]"
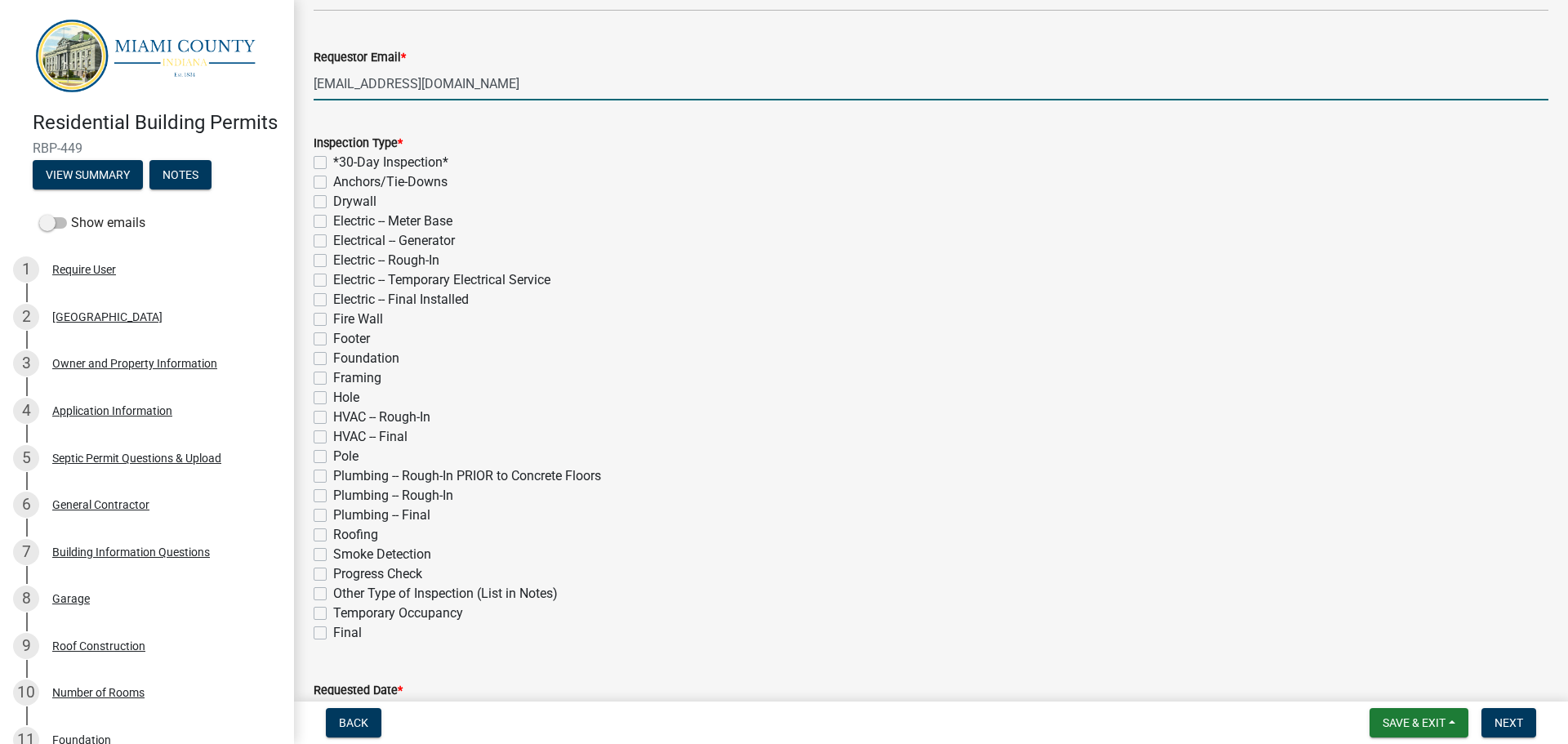
scroll to position [0, 0]
click at [333, 262] on label "Electric -- Rough-In" at bounding box center [386, 260] width 106 height 20
click at [333, 261] on input "Electric -- Rough-In" at bounding box center [338, 255] width 11 height 11
checkbox input "true"
checkbox input "false"
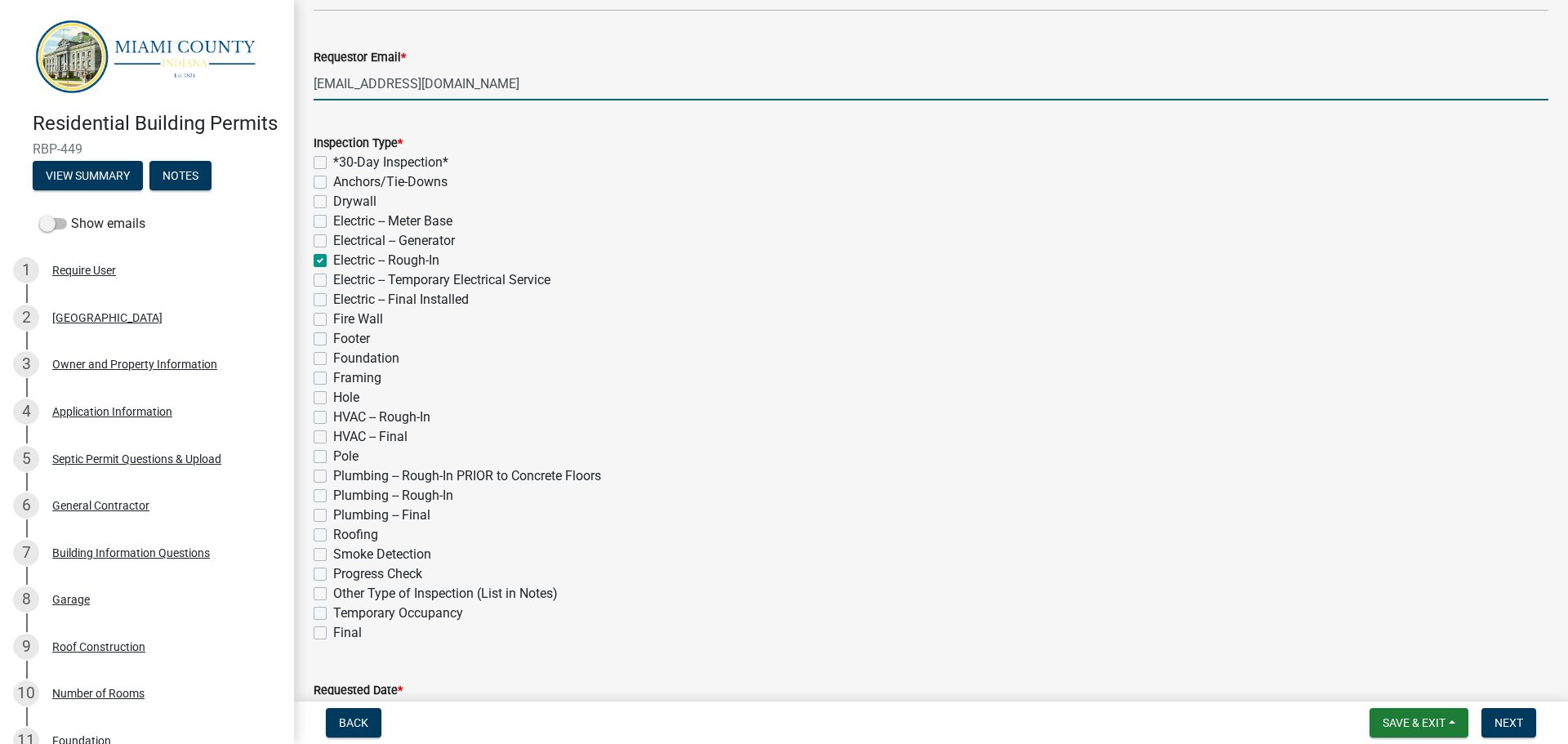
checkbox input "false"
checkbox input "true"
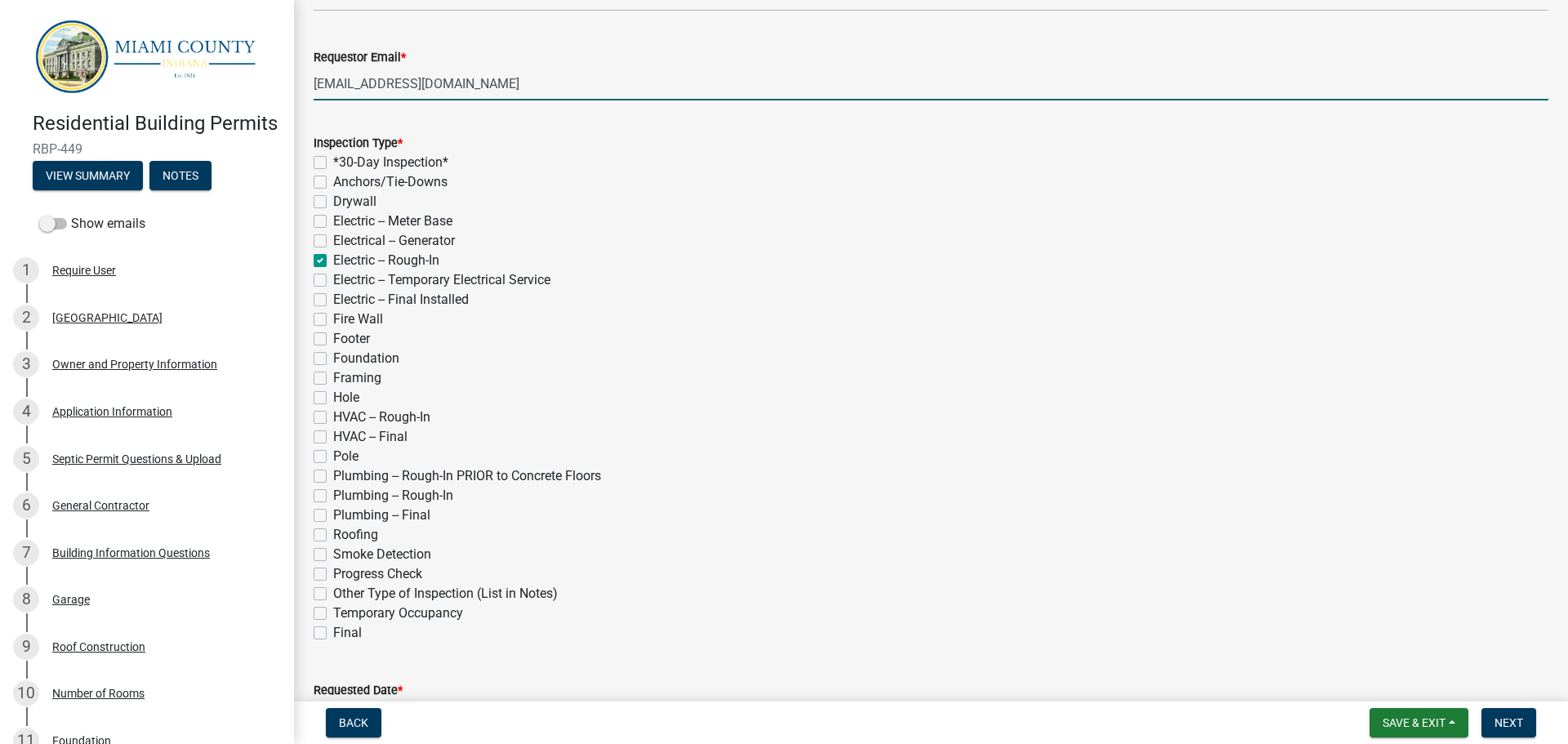
checkbox input "false"
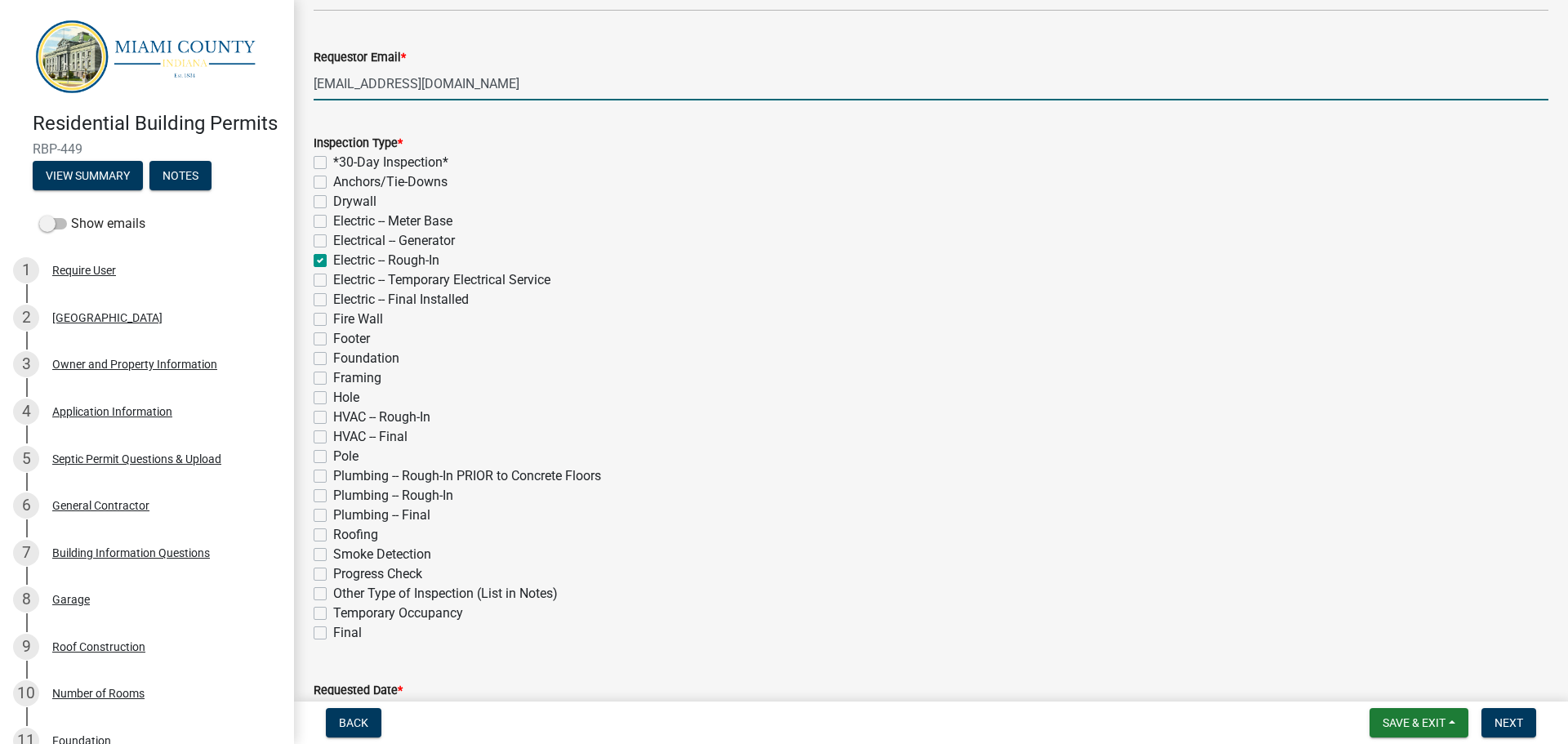
checkbox input "false"
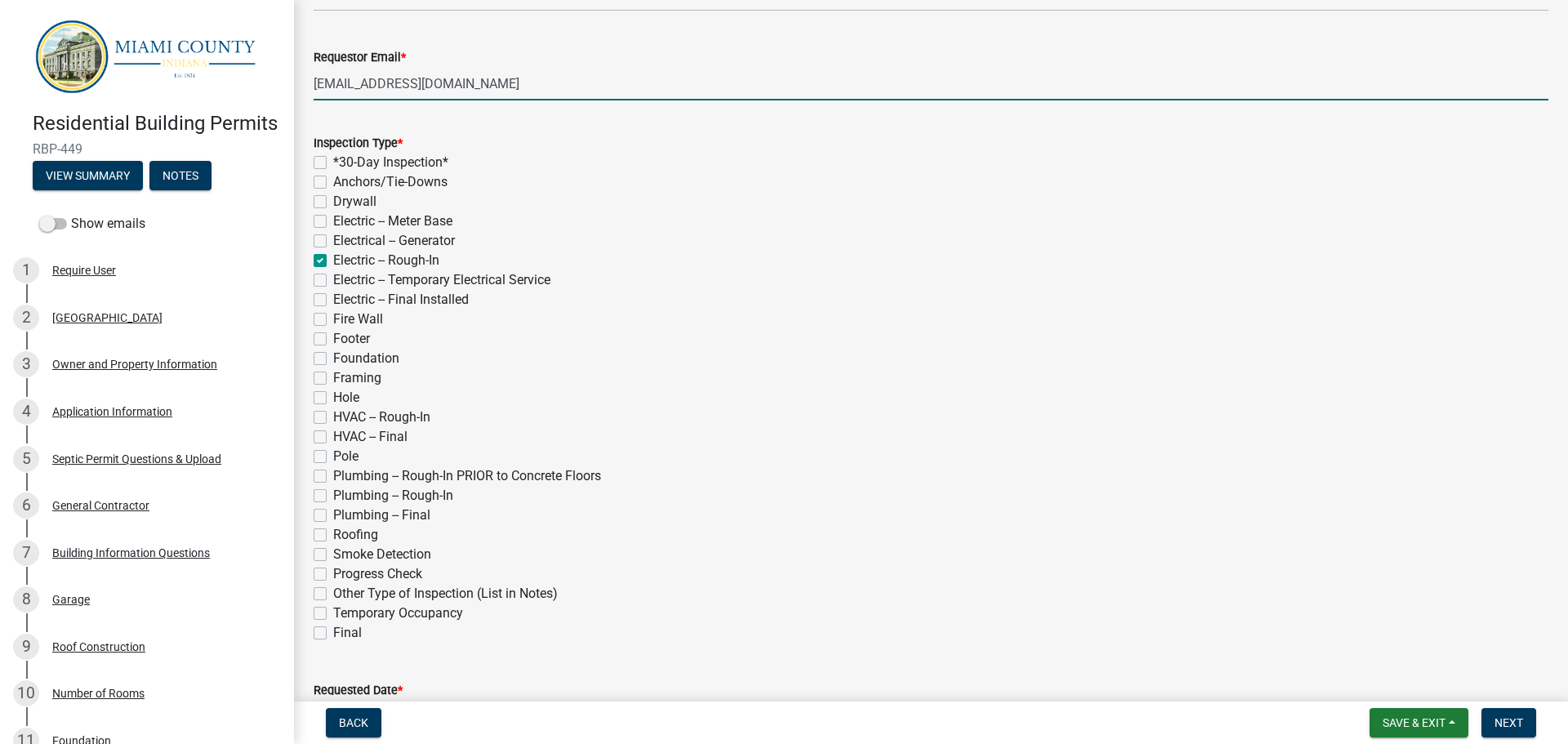
checkbox input "false"
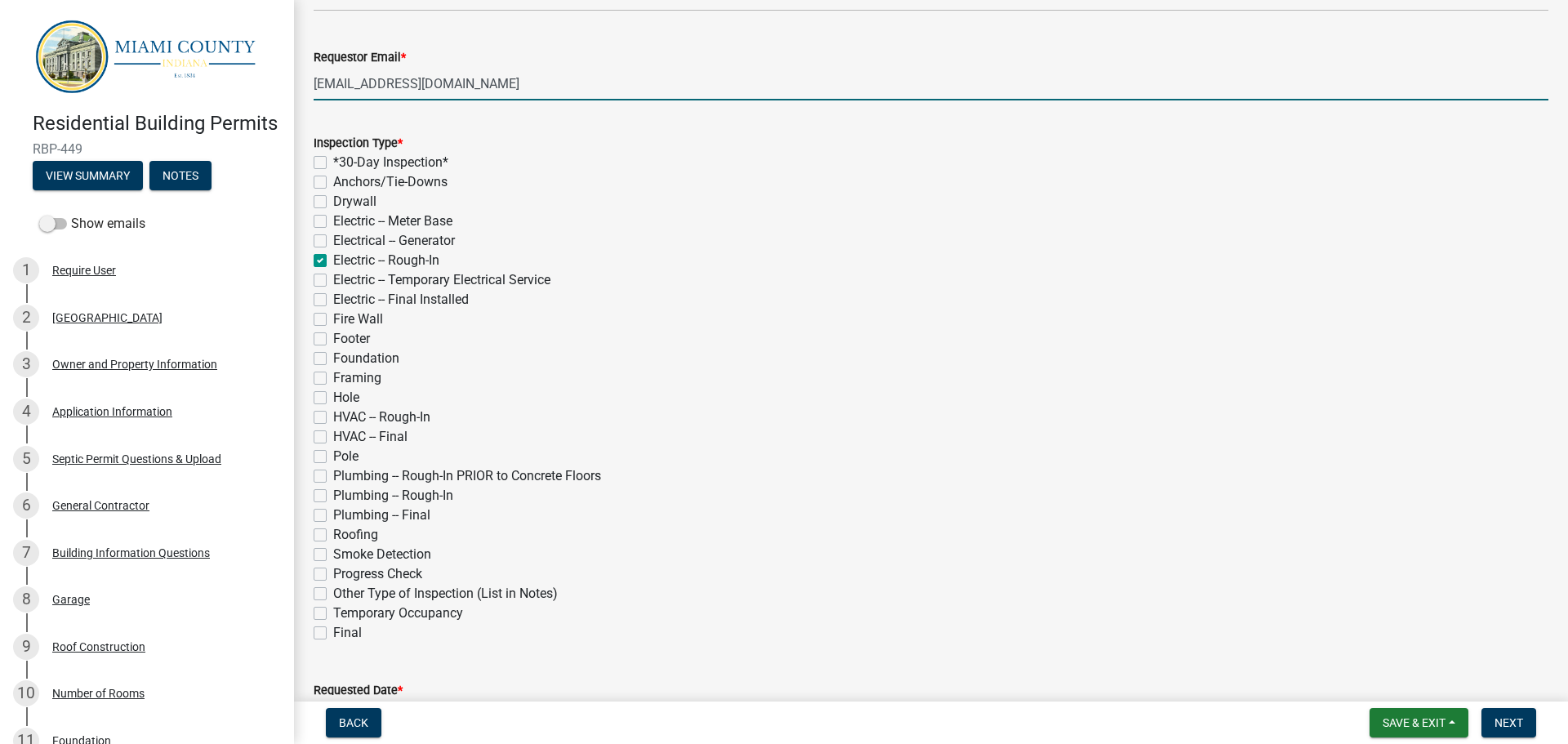
checkbox input "false"
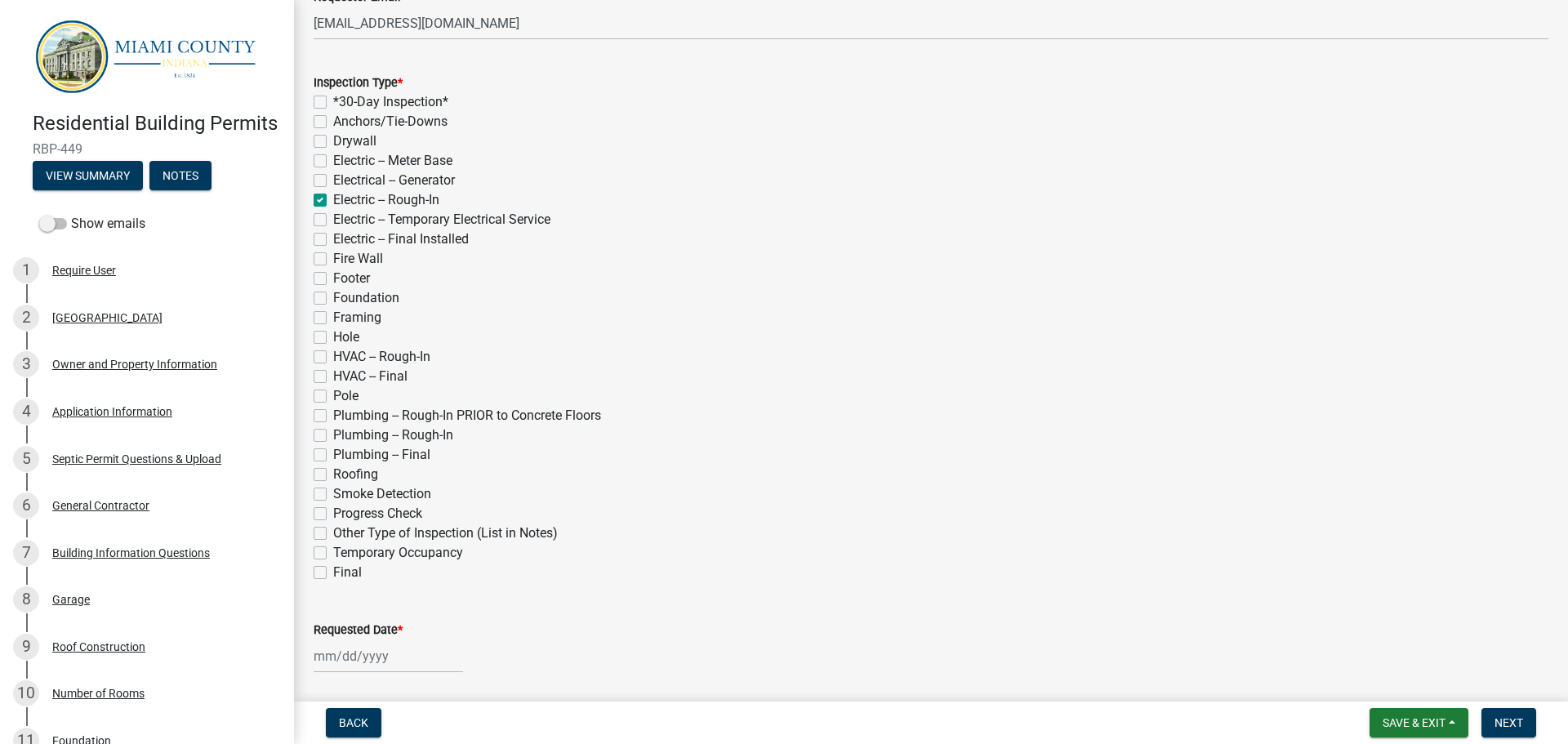
scroll to position [571, 0]
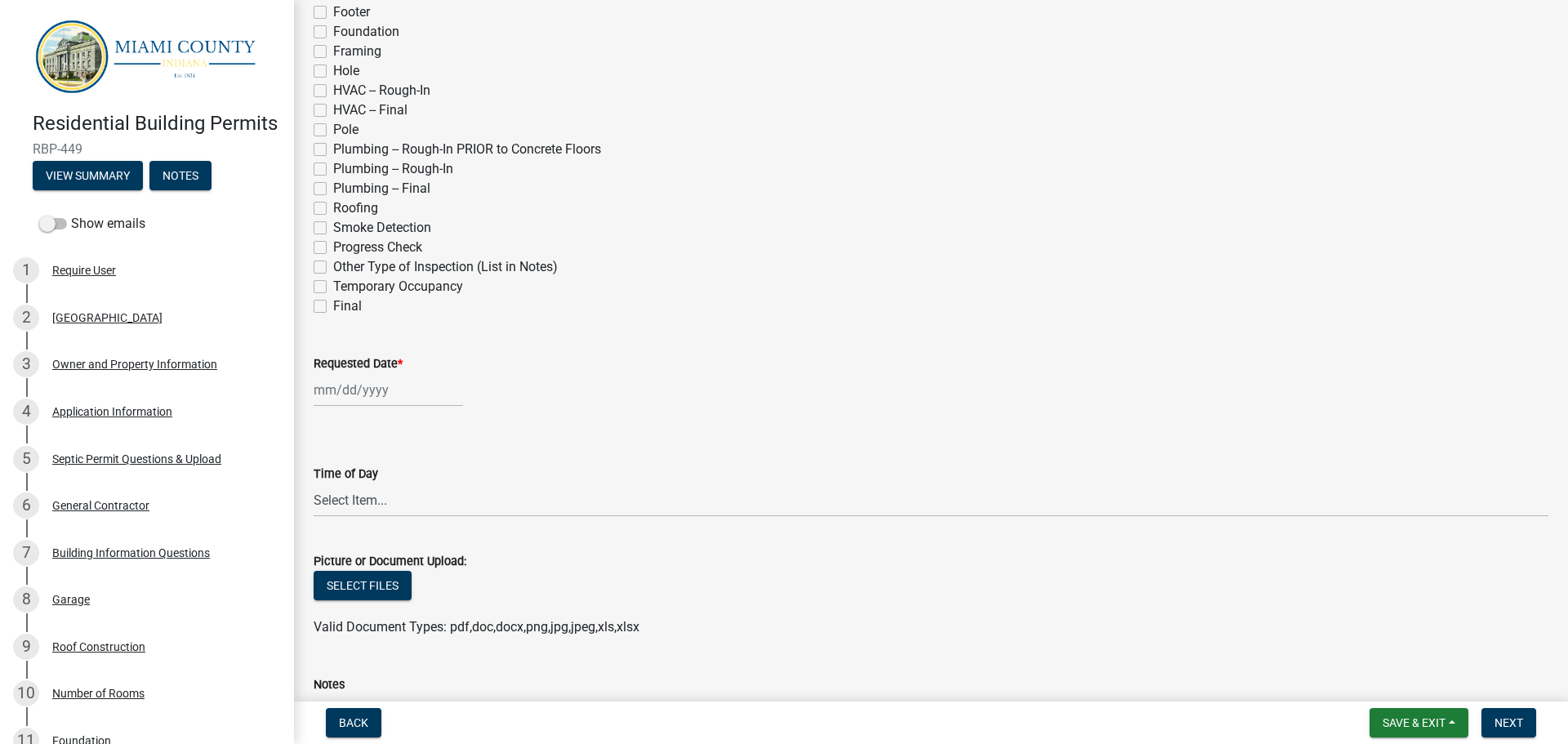
click at [353, 360] on label "Requested Date *" at bounding box center [358, 364] width 89 height 11
click at [353, 373] on input "Requested Date *" at bounding box center [388, 390] width 150 height 34
select select "9"
select select "2025"
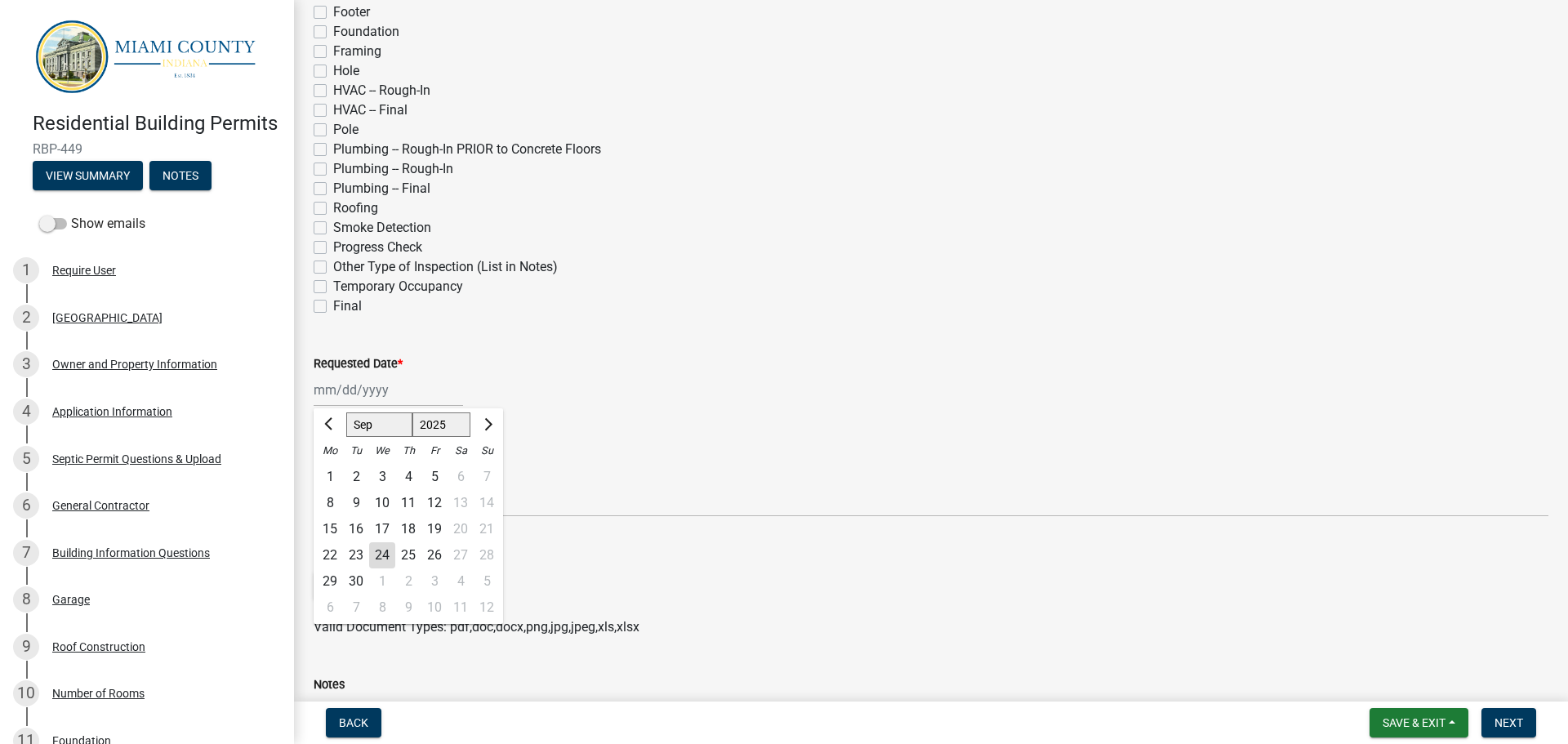
click at [368, 431] on select "Jan Feb Mar Apr May Jun [DATE] Aug Sep Oct Nov Dec" at bounding box center [379, 425] width 66 height 25
select select "10"
click at [346, 413] on select "Jan Feb Mar Apr May Jun [DATE] Aug Sep Oct Nov Dec" at bounding box center [379, 425] width 66 height 25
click at [409, 528] on div "16" at bounding box center [409, 529] width 26 height 26
type input "[DATE]"
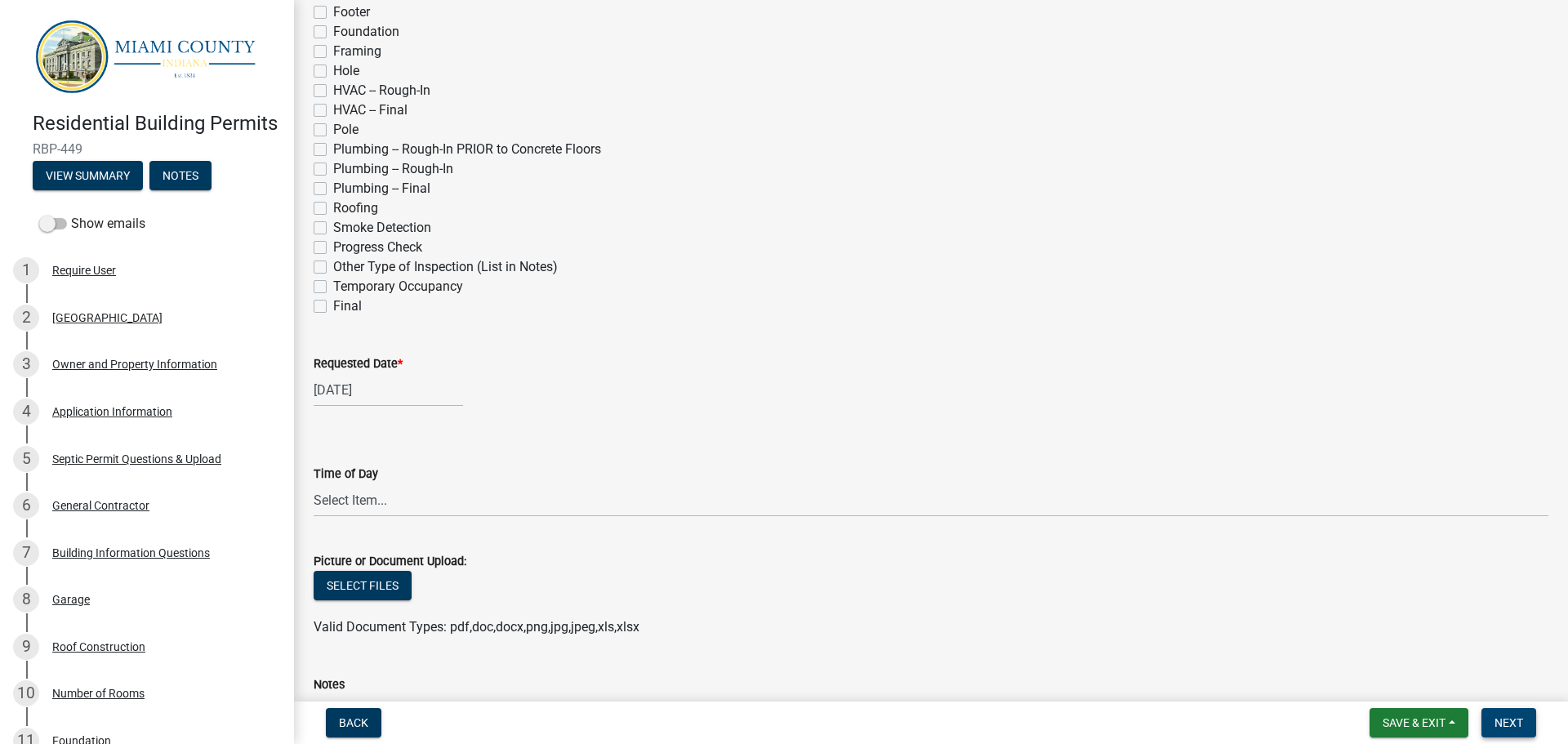
click at [1499, 716] on span "Next" at bounding box center [1508, 723] width 29 height 13
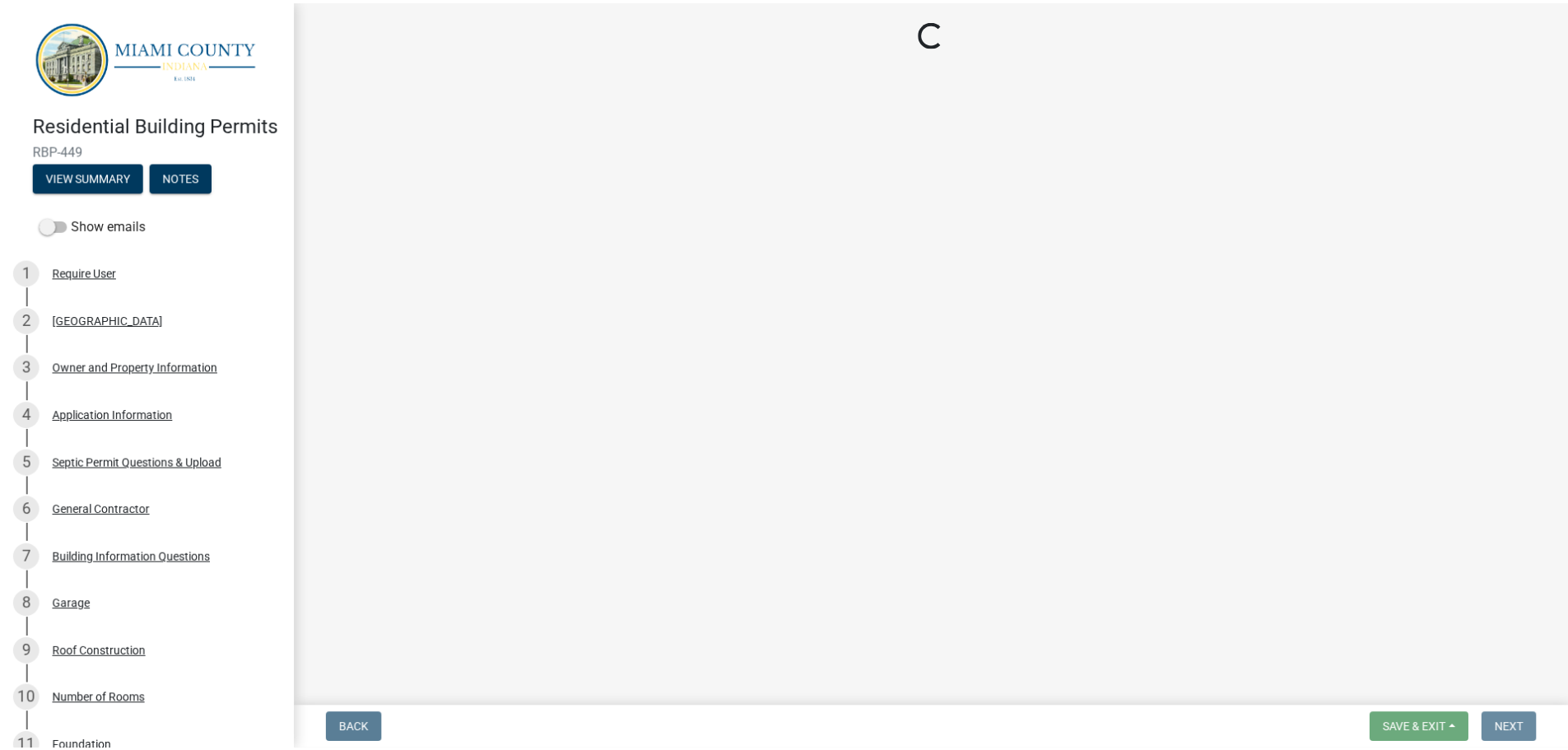
scroll to position [0, 0]
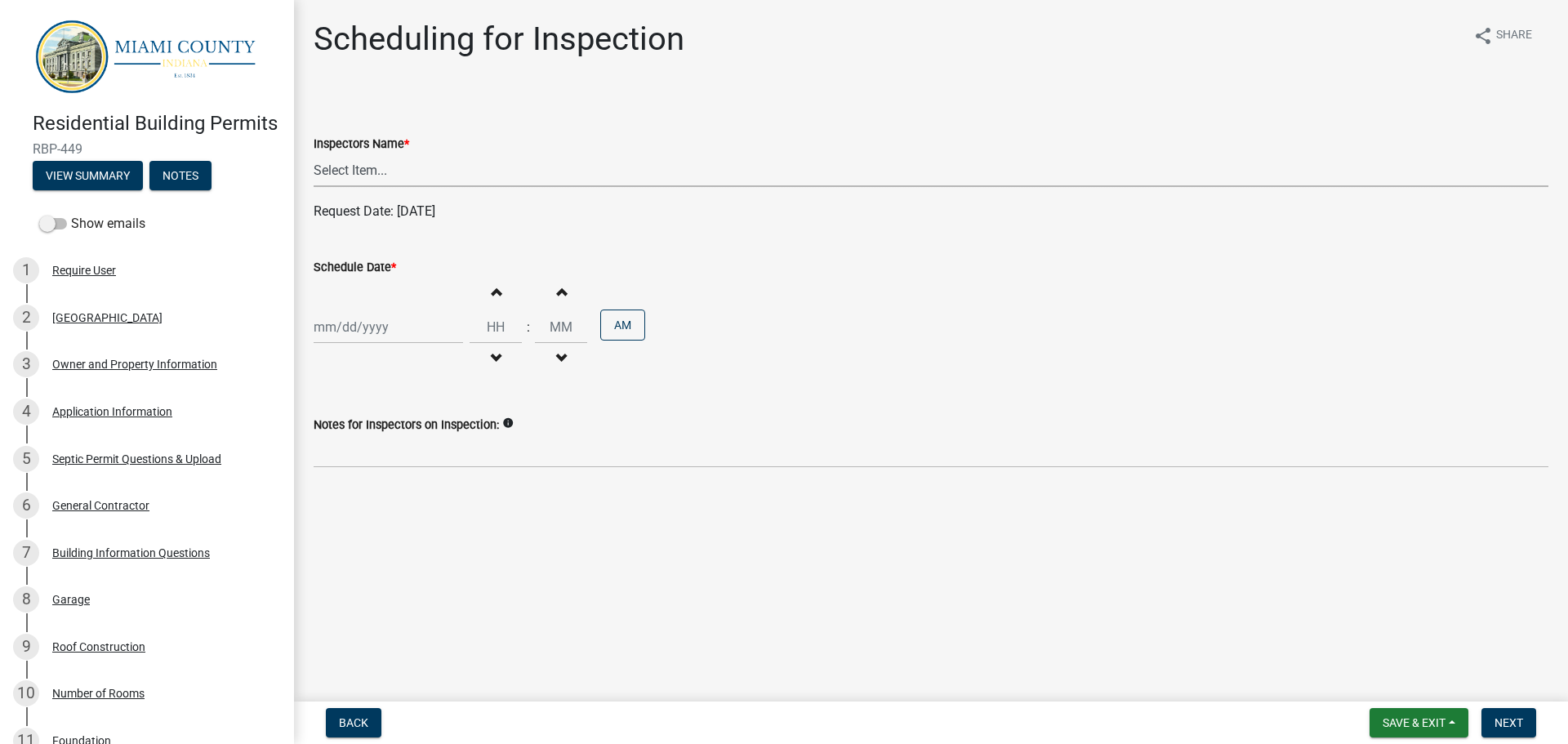
click at [398, 167] on select "Select Item... bmthomas ([PERSON_NAME]) croser ([PERSON_NAME]) [PERSON_NAME] ([…" at bounding box center [931, 169] width 1235 height 34
select select "25b75ae6-03c7-4280-9b34-fcf63005d5e5"
click at [314, 153] on select "Select Item... bmthomas ([PERSON_NAME]) croser ([PERSON_NAME]) [PERSON_NAME] ([…" at bounding box center [931, 169] width 1235 height 34
click at [369, 265] on label "Schedule Date *" at bounding box center [355, 268] width 83 height 11
click at [369, 310] on input "Schedule Date *" at bounding box center [388, 327] width 150 height 34
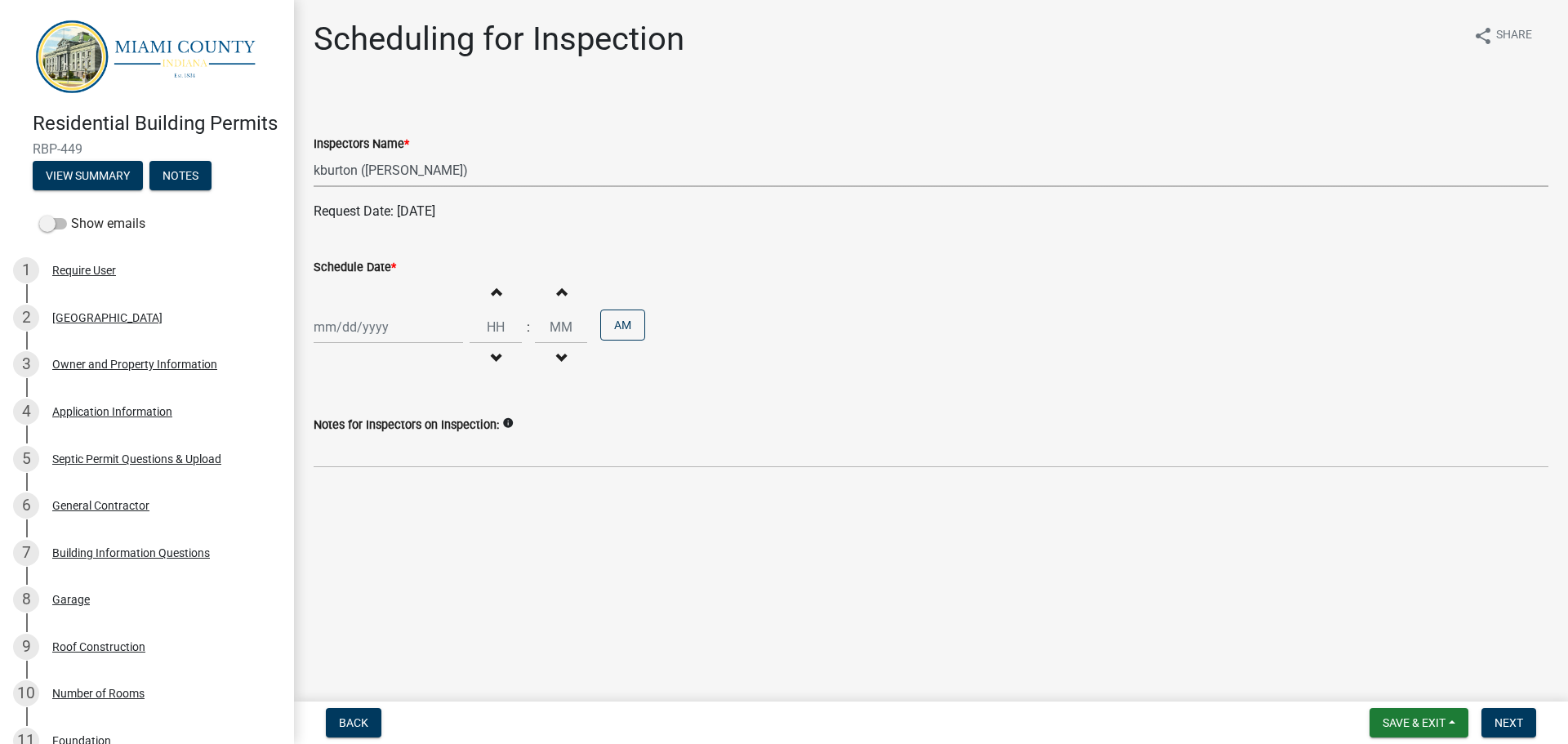
select select "9"
select select "2025"
click at [384, 354] on select "Jan Feb Mar Apr May Jun [DATE] Aug Sep Oct Nov Dec" at bounding box center [379, 362] width 66 height 25
select select "10"
click at [346, 349] on select "Jan Feb Mar Apr May Jun [DATE] Aug Sep Oct Nov Dec" at bounding box center [379, 362] width 66 height 25
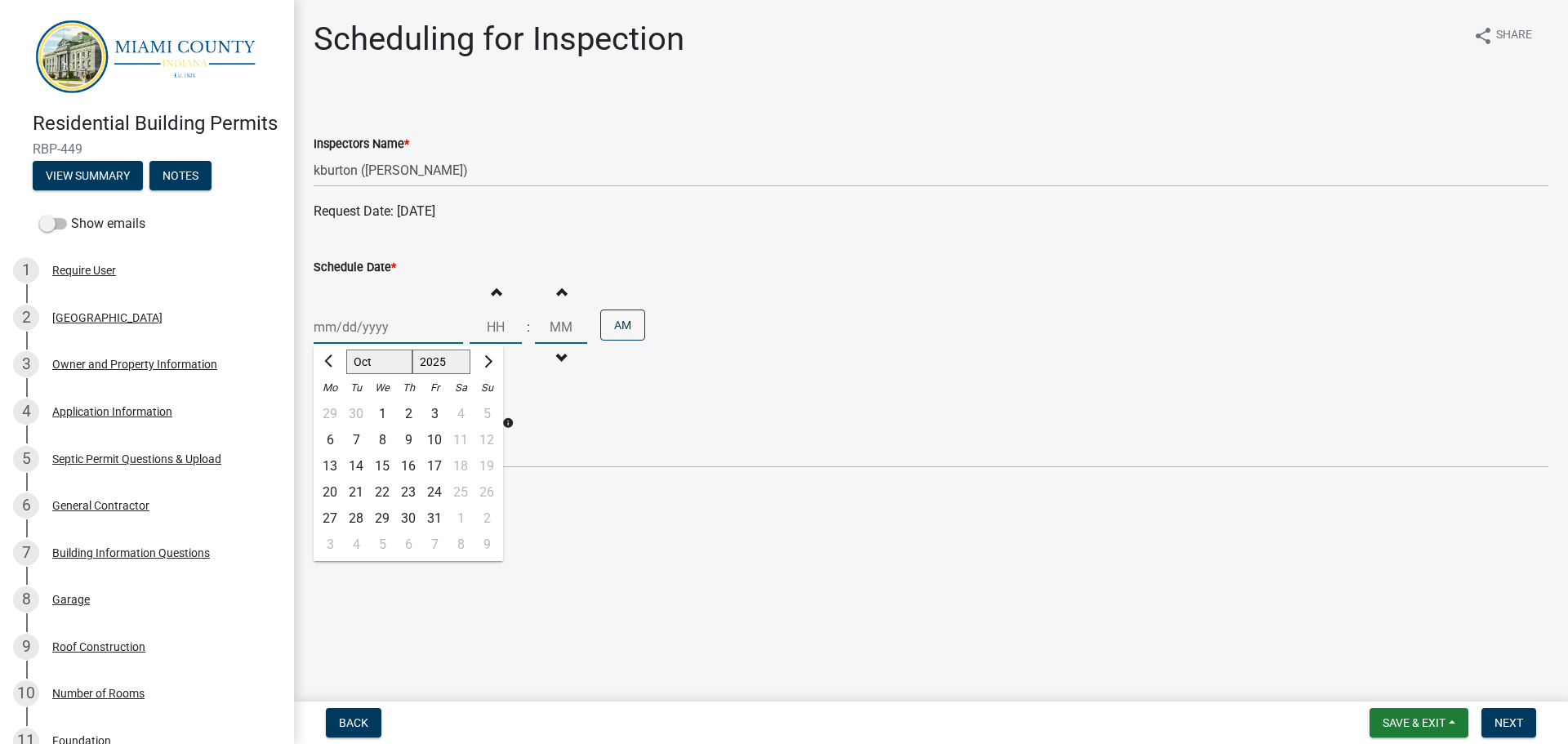
click at [411, 468] on div "16" at bounding box center [409, 466] width 26 height 26
type input "[DATE]"
click at [1517, 720] on span "Next" at bounding box center [1508, 723] width 29 height 13
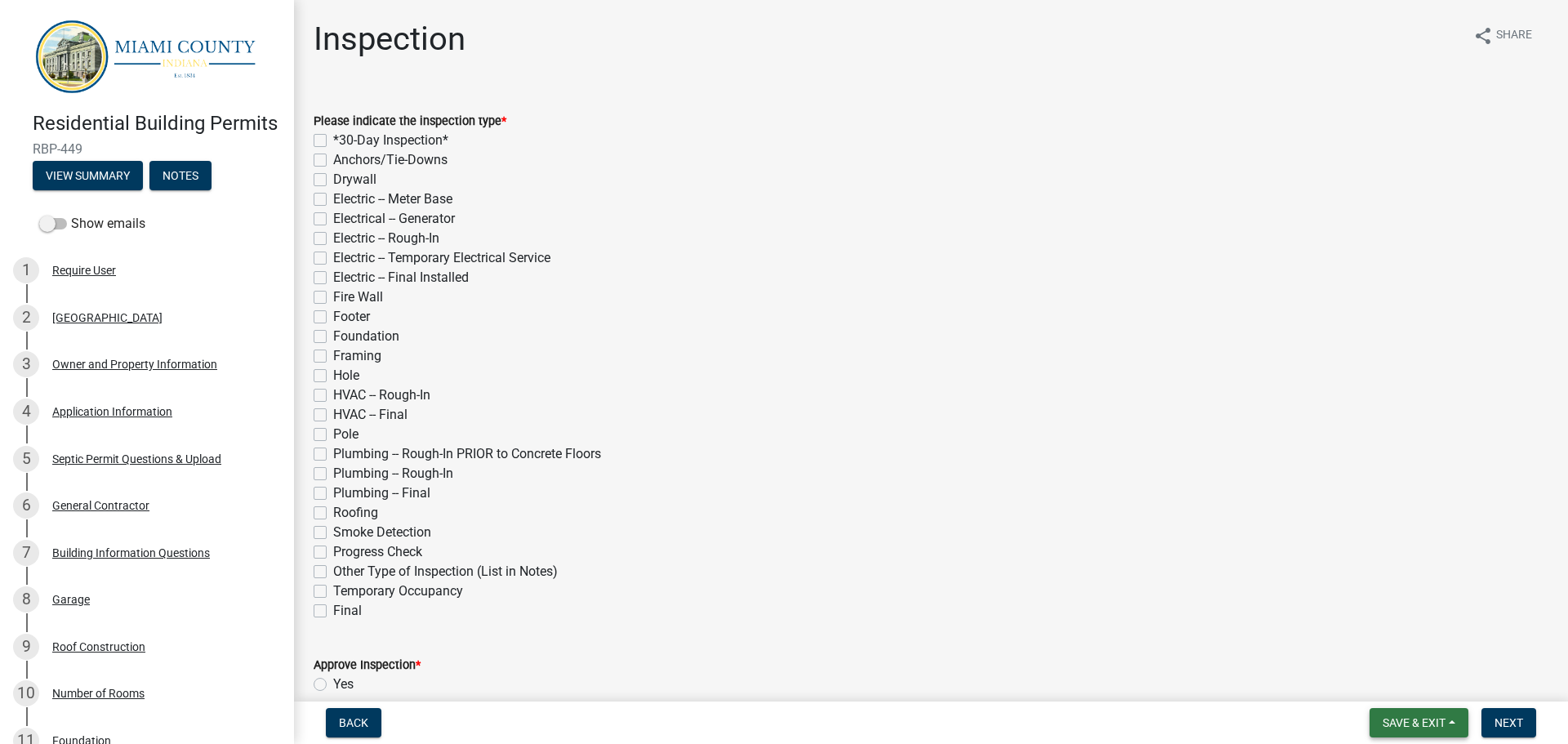
click at [1436, 718] on span "Save & Exit" at bounding box center [1413, 723] width 63 height 13
click at [1421, 684] on button "Save & Exit" at bounding box center [1403, 680] width 131 height 39
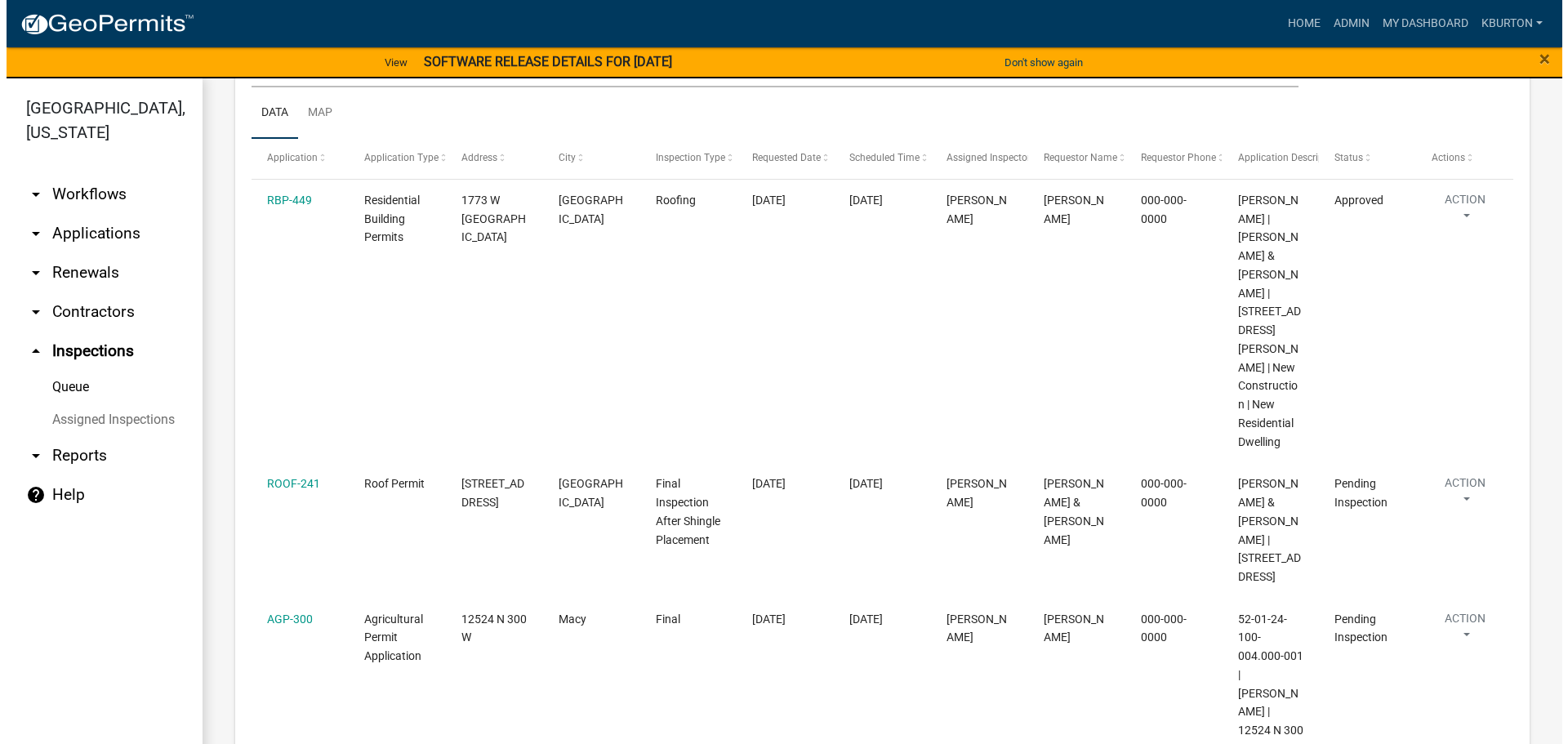
scroll to position [245, 0]
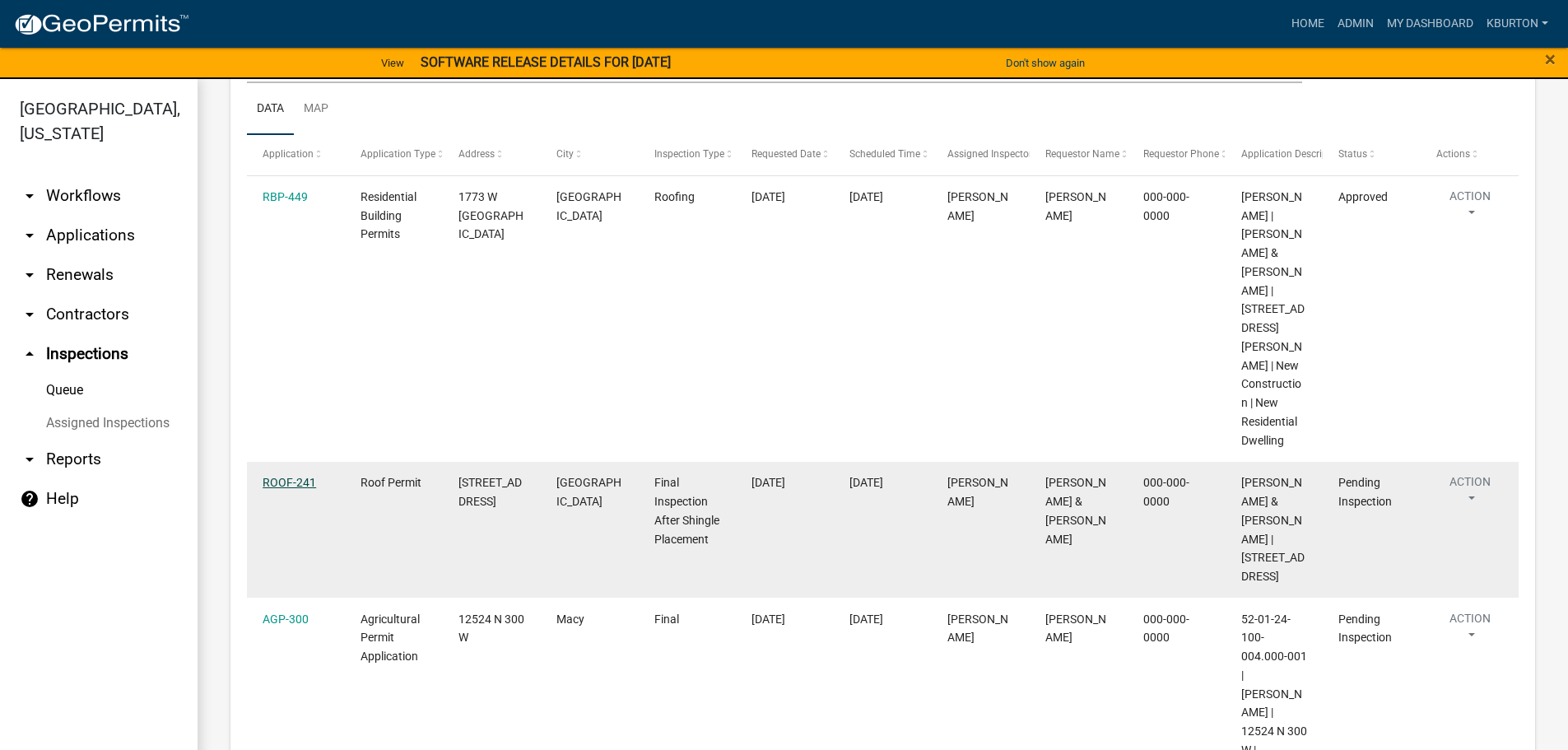
click at [304, 475] on link "ROOF-241" at bounding box center [289, 482] width 54 height 13
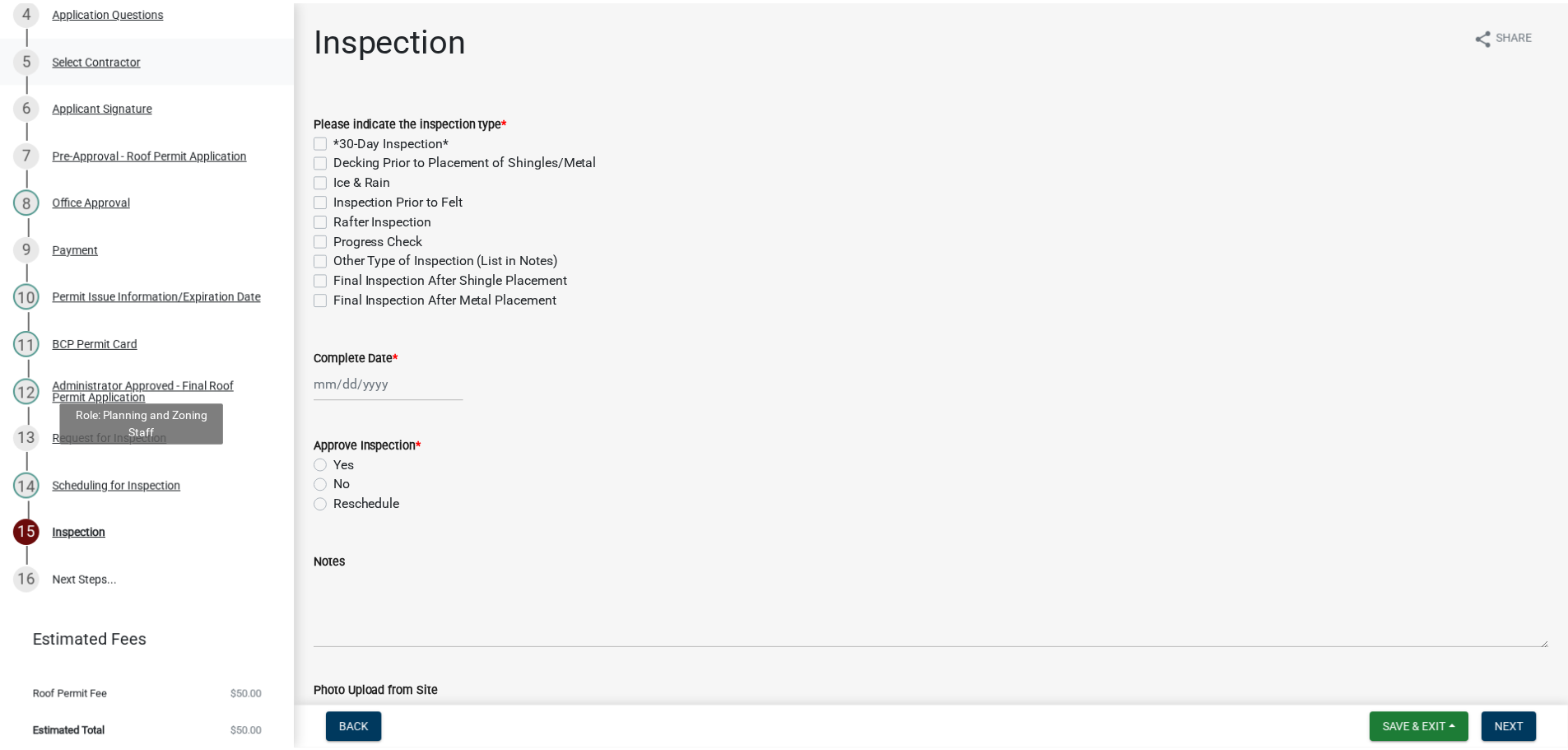
scroll to position [407, 0]
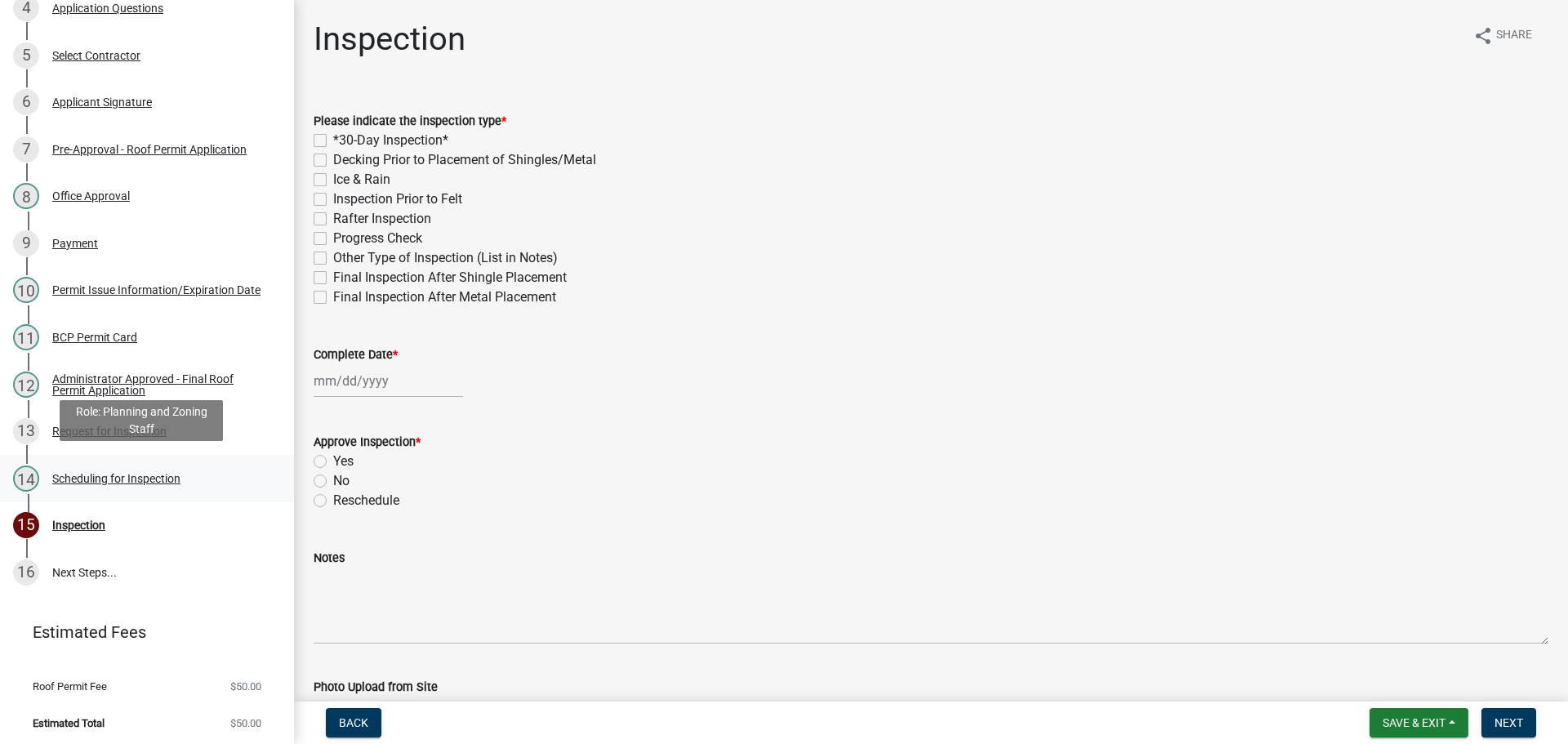
click at [164, 472] on div "Scheduling for Inspection" at bounding box center [116, 478] width 129 height 11
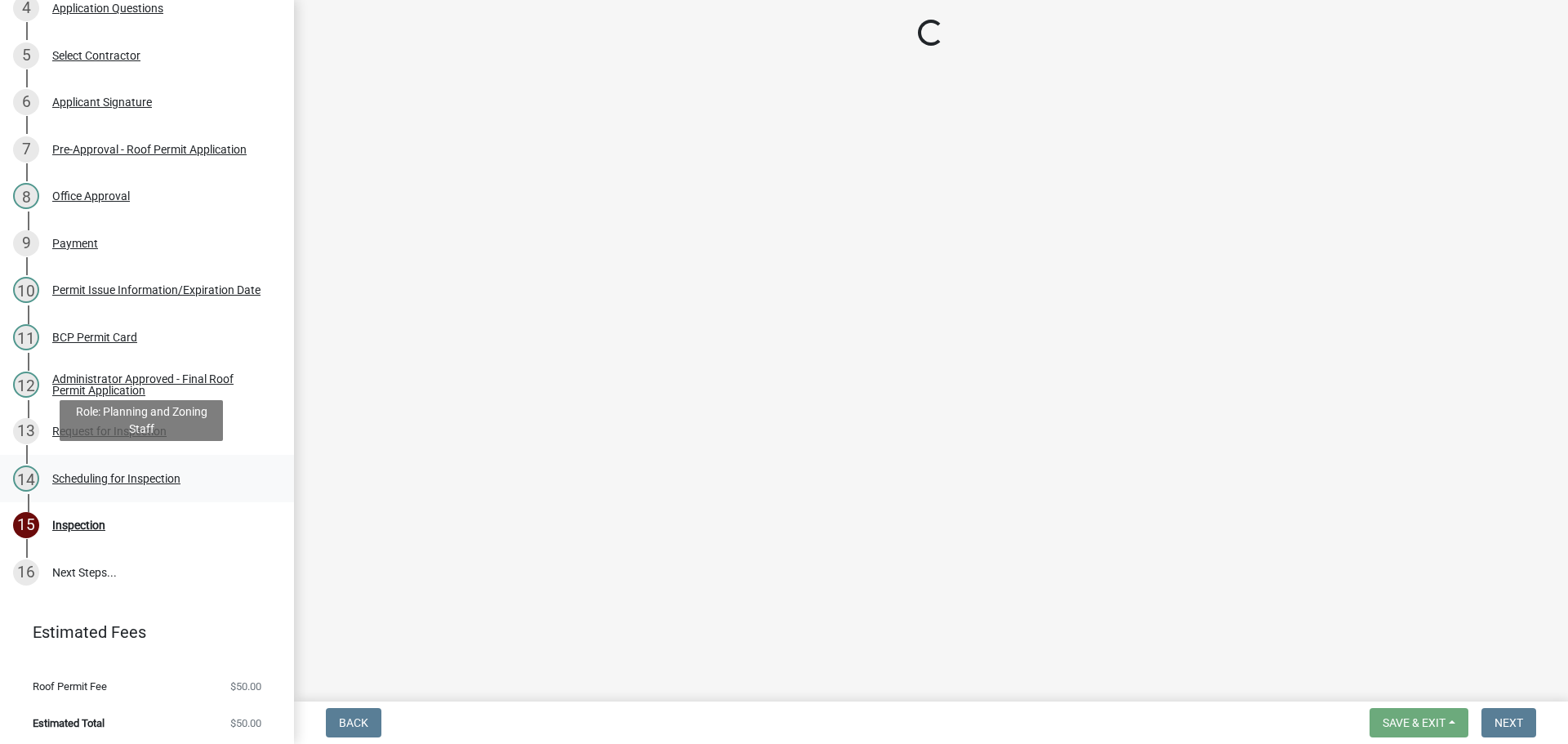
select select "25b75ae6-03c7-4280-9b34-fcf63005d5e5"
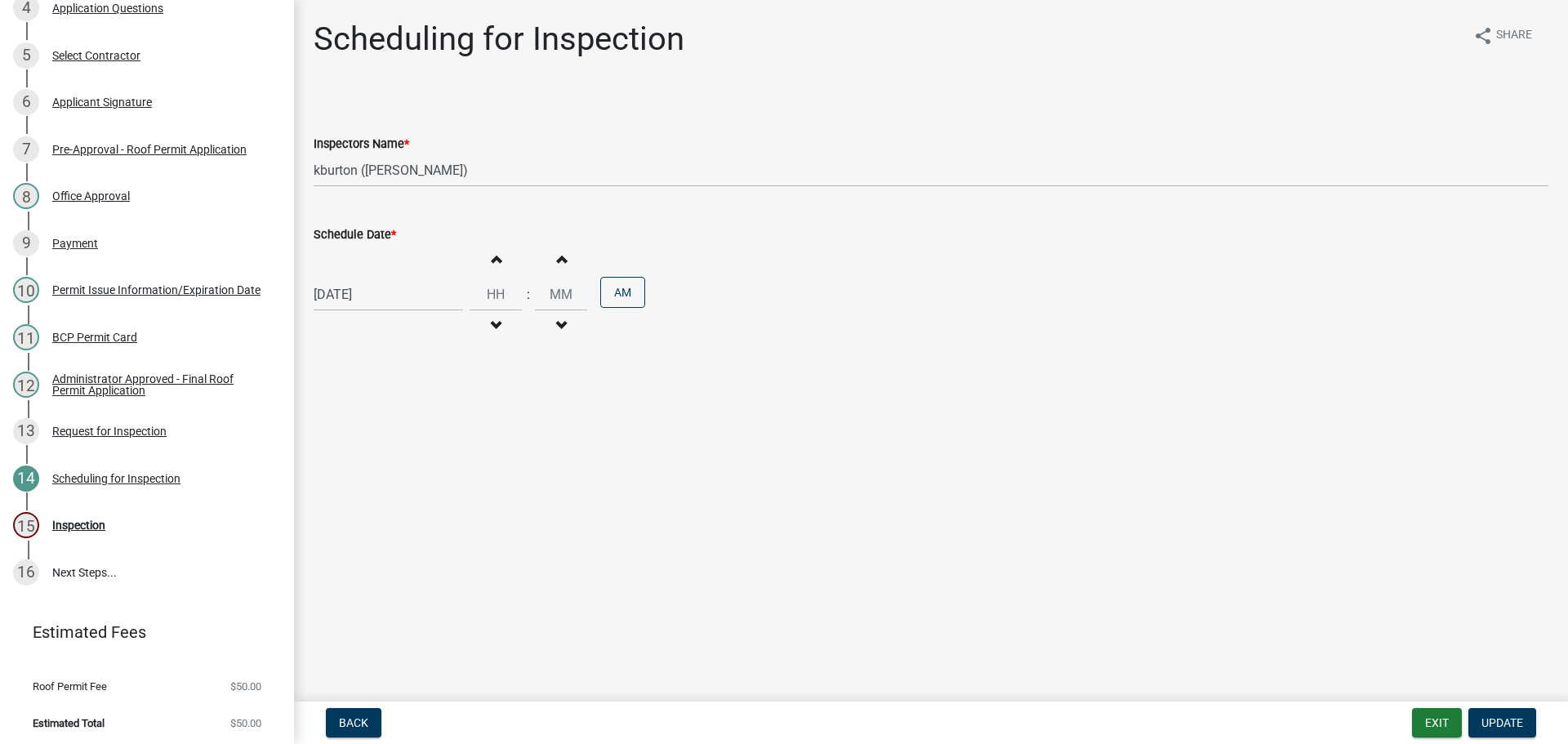
click at [353, 231] on label "Schedule Date *" at bounding box center [355, 235] width 83 height 11
click at [353, 277] on input "[DATE]" at bounding box center [388, 294] width 150 height 34
select select "9"
select select "2025"
click at [409, 515] on div "9" at bounding box center [409, 512] width 26 height 26
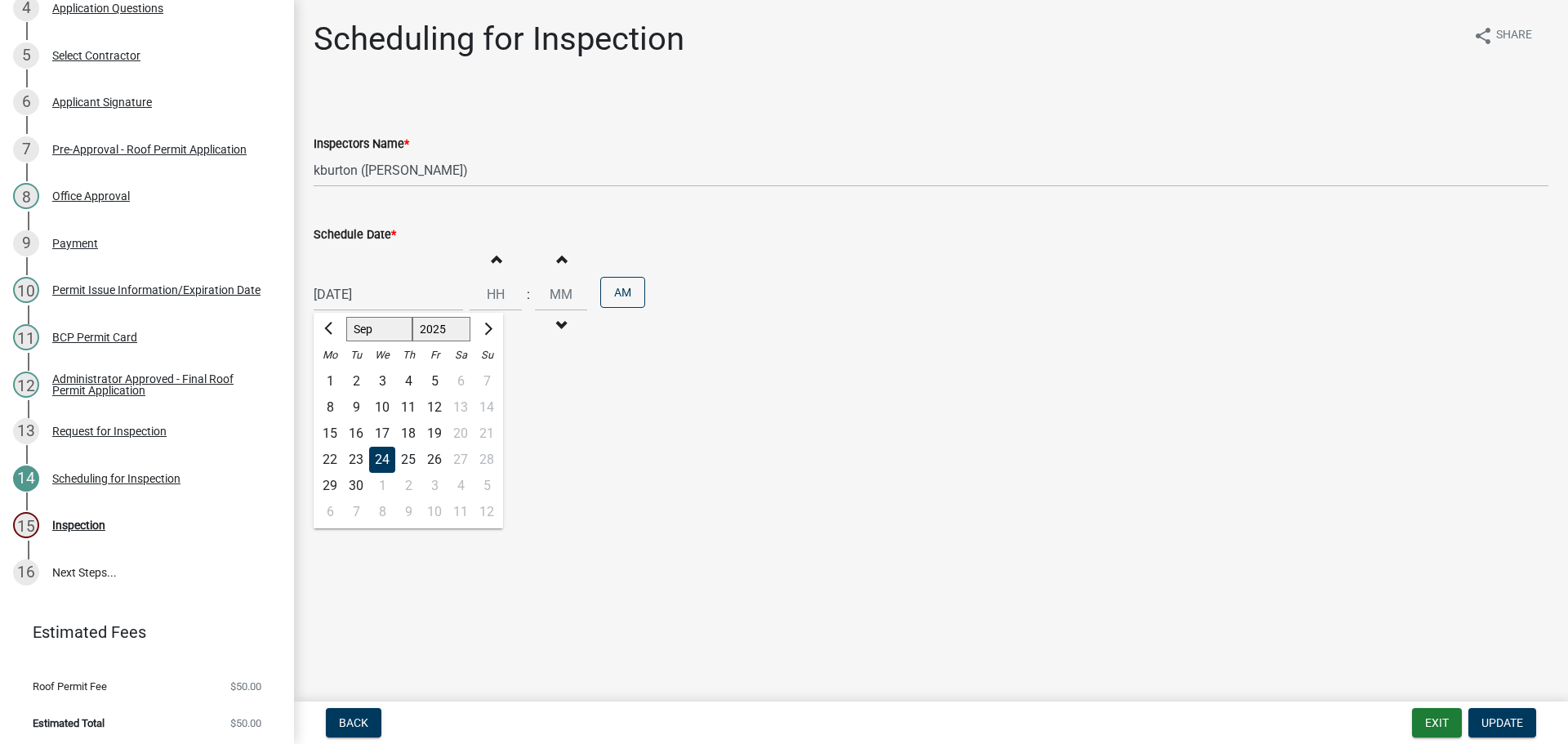
type input "[DATE]"
click at [1513, 731] on button "Update" at bounding box center [1502, 723] width 68 height 29
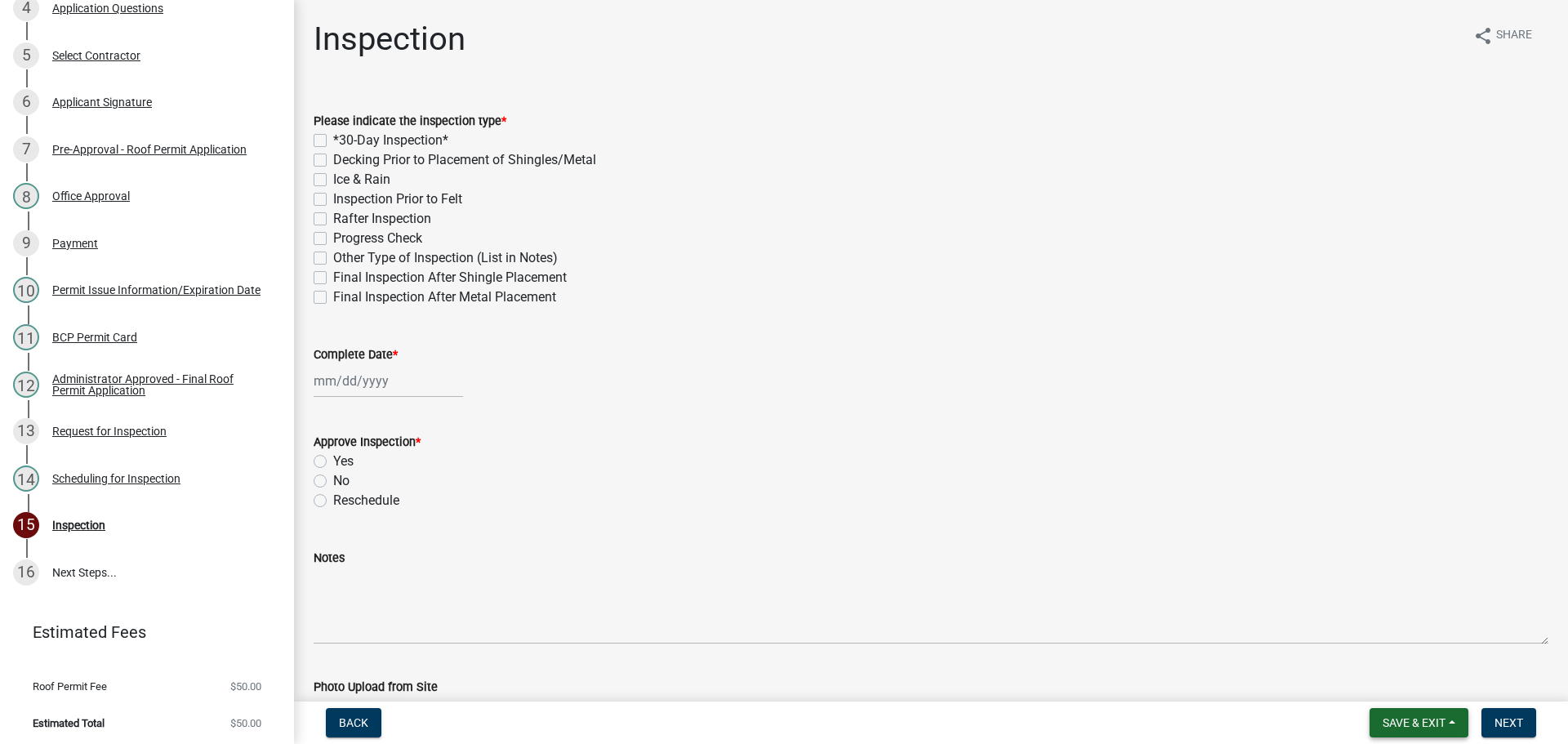
click at [1421, 720] on span "Save & Exit" at bounding box center [1413, 723] width 63 height 13
click at [1399, 689] on button "Save & Exit" at bounding box center [1403, 680] width 131 height 39
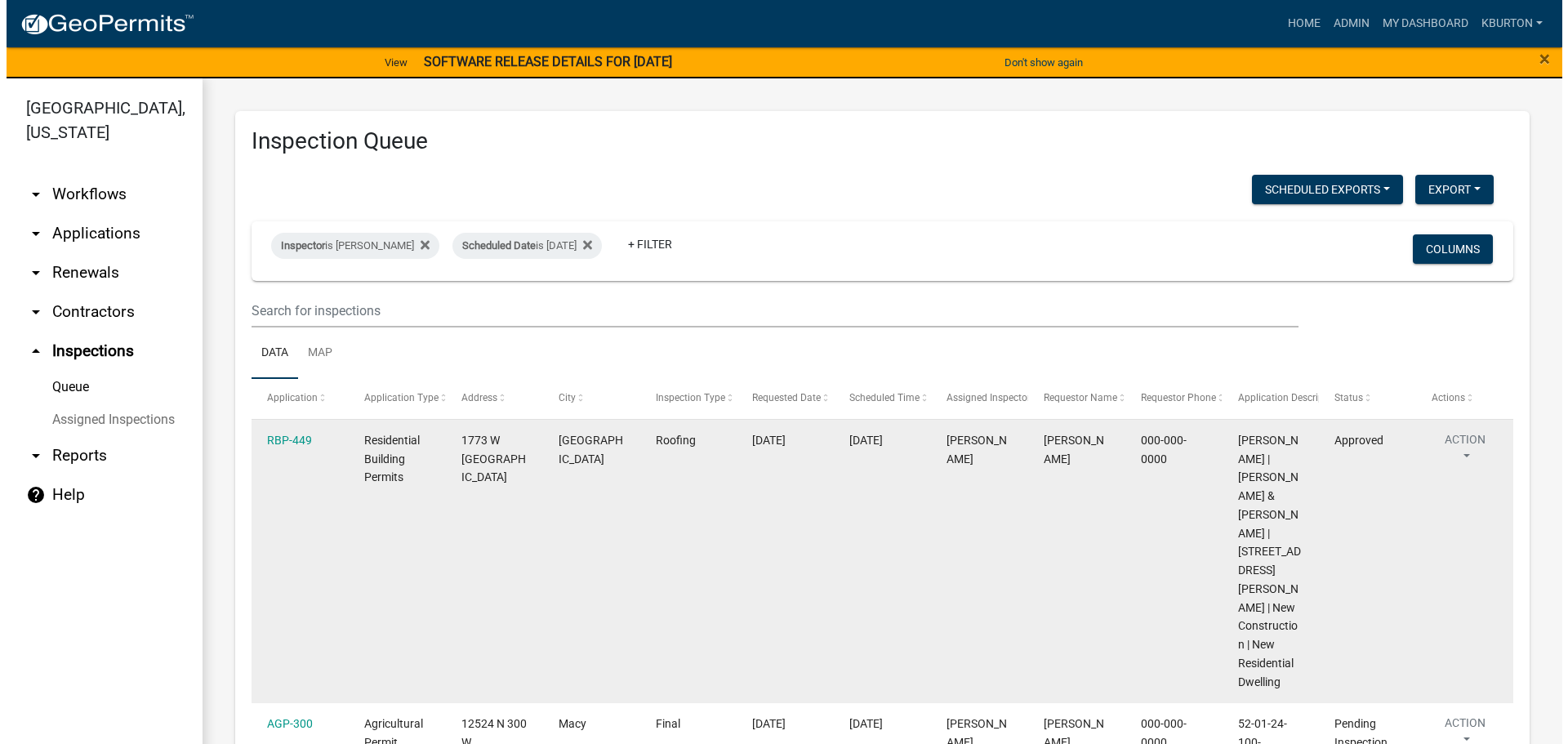
scroll to position [163, 0]
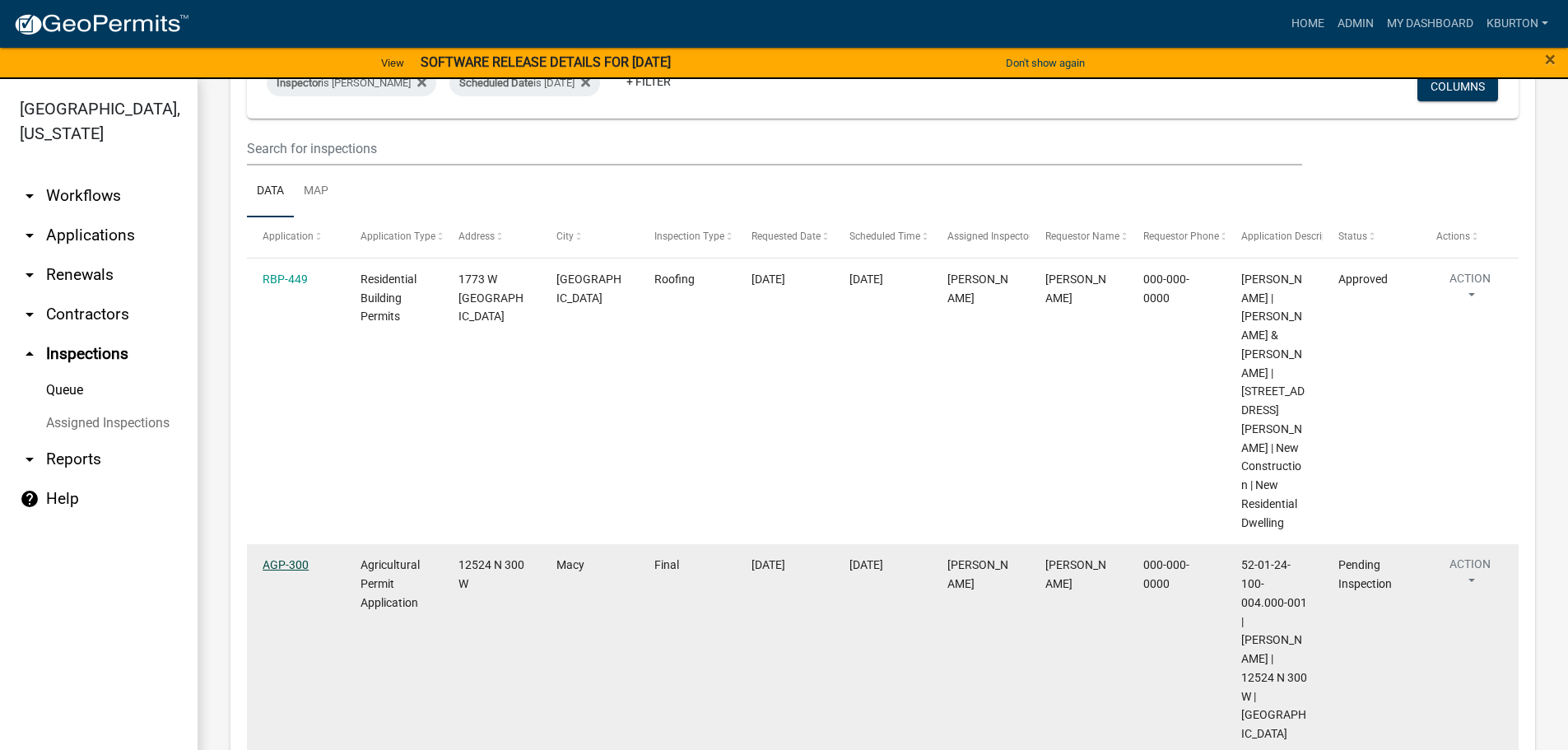
click at [287, 558] on link "AGP-300" at bounding box center [286, 564] width 46 height 13
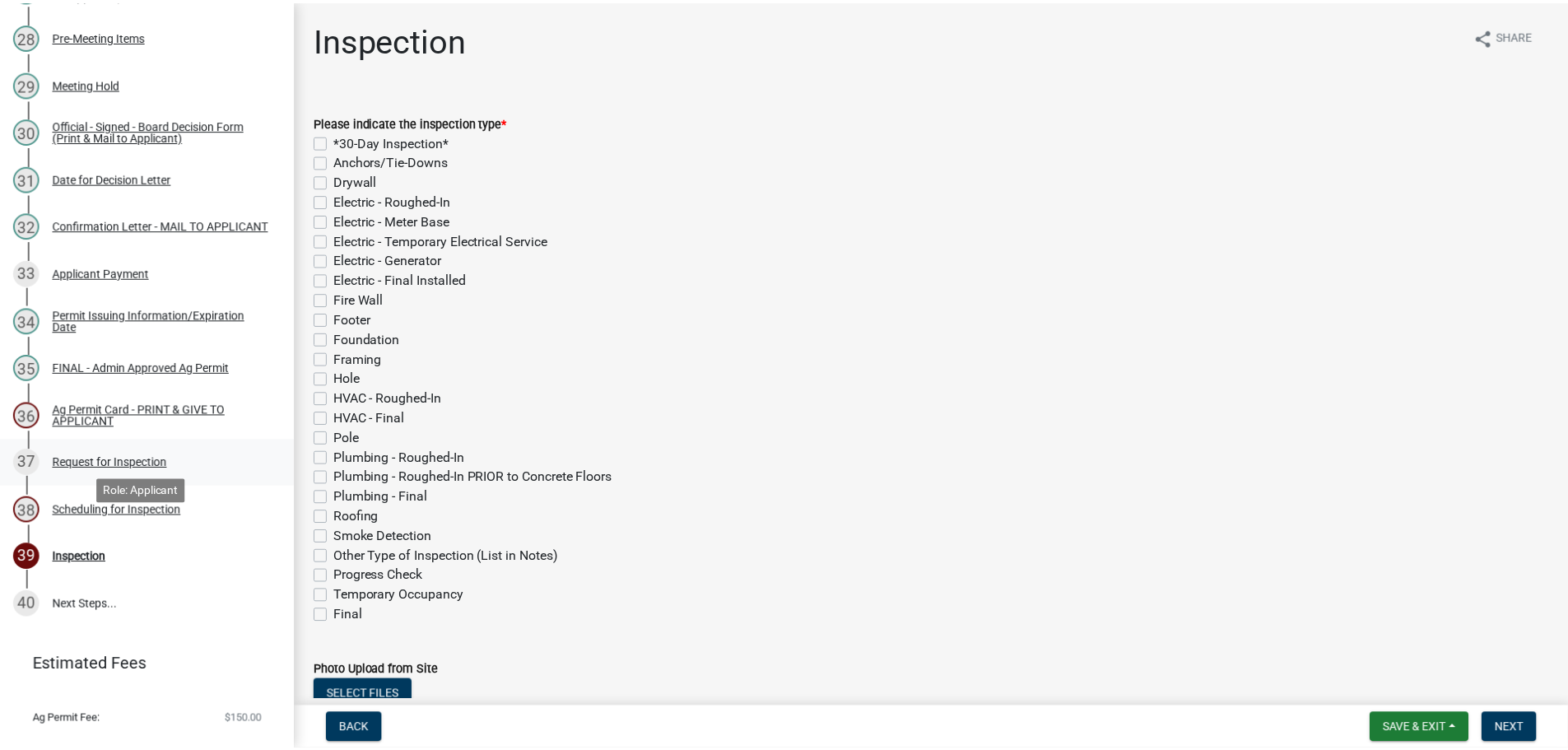
scroll to position [1568, 0]
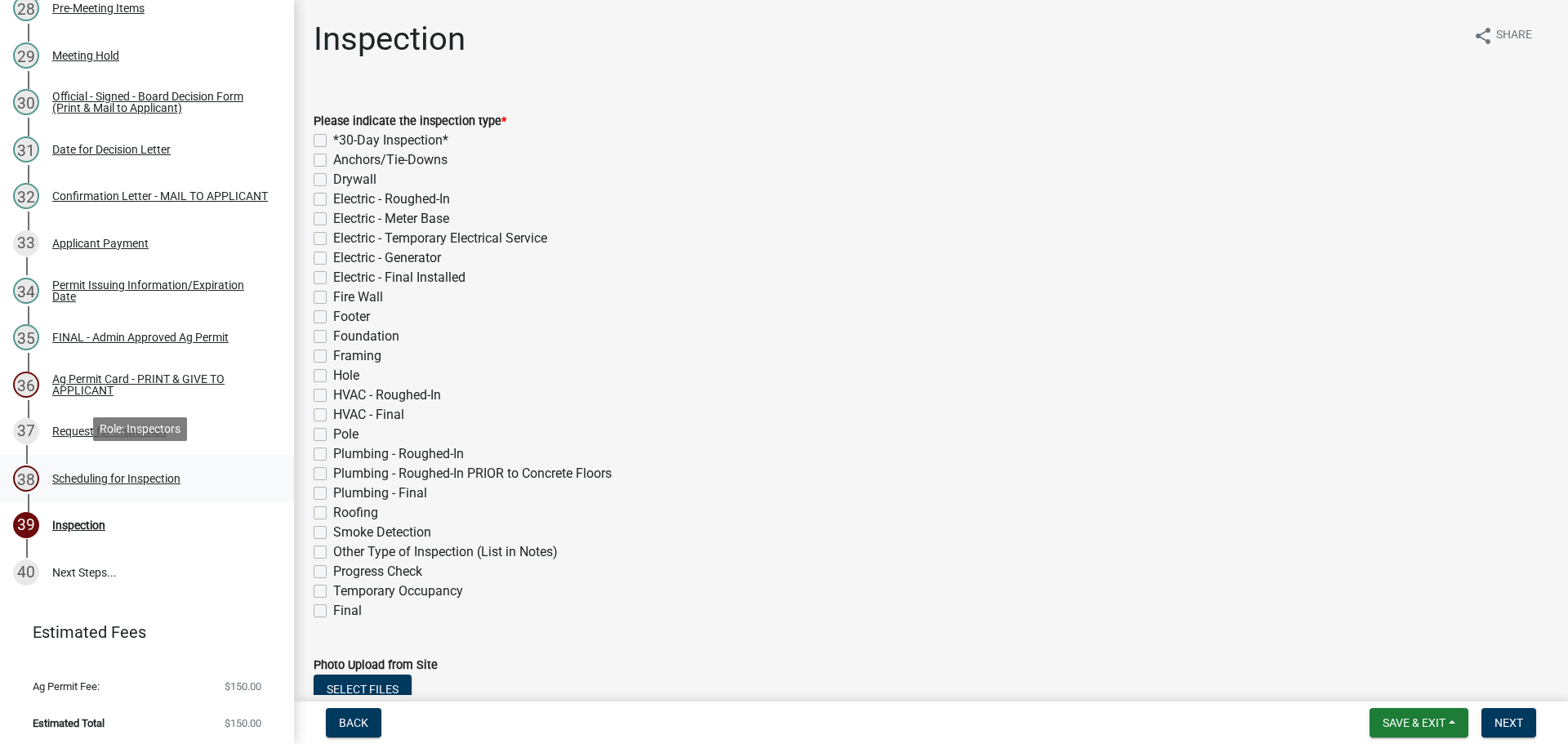
click at [120, 476] on div "Scheduling for Inspection" at bounding box center [116, 478] width 129 height 11
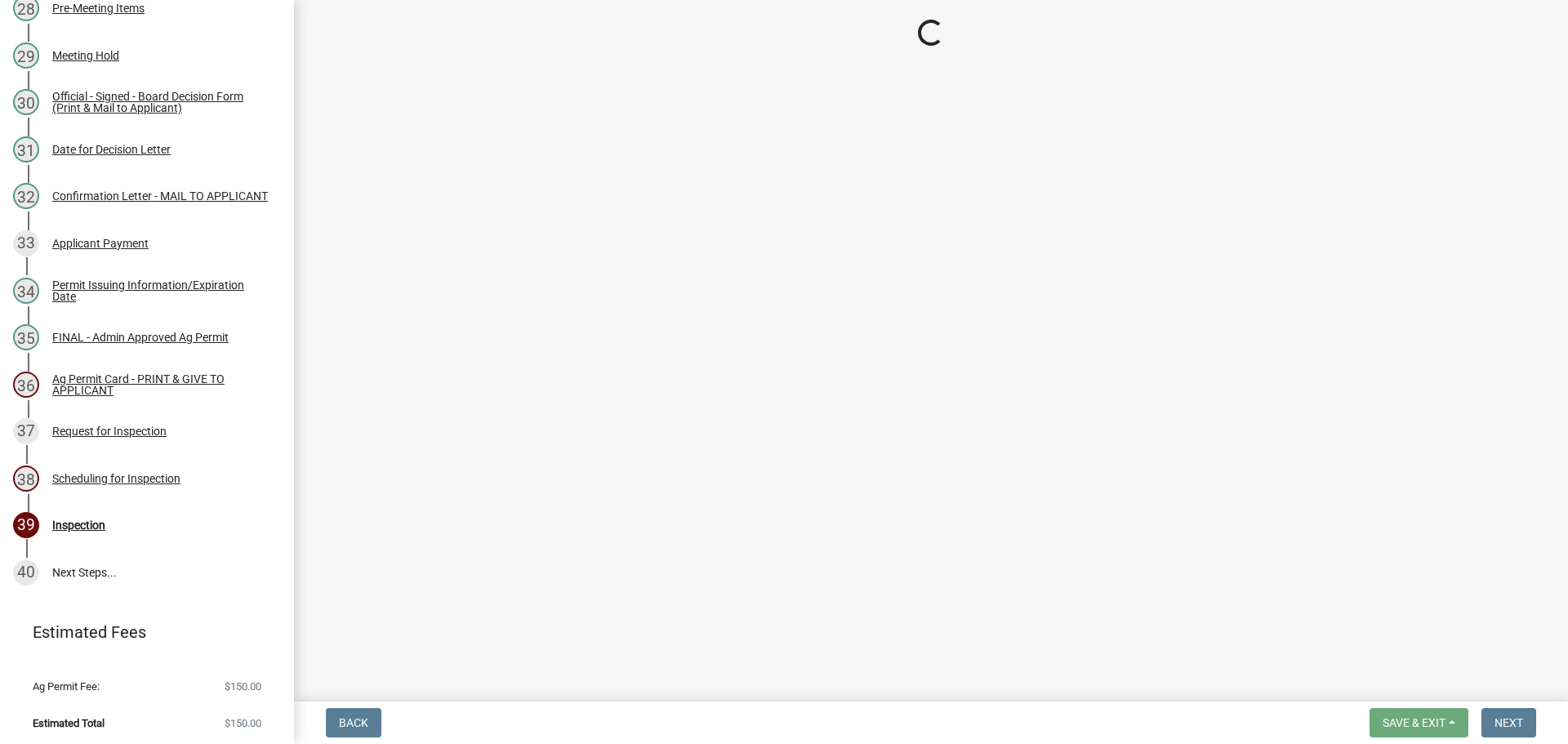
select select "25b75ae6-03c7-4280-9b34-fcf63005d5e5"
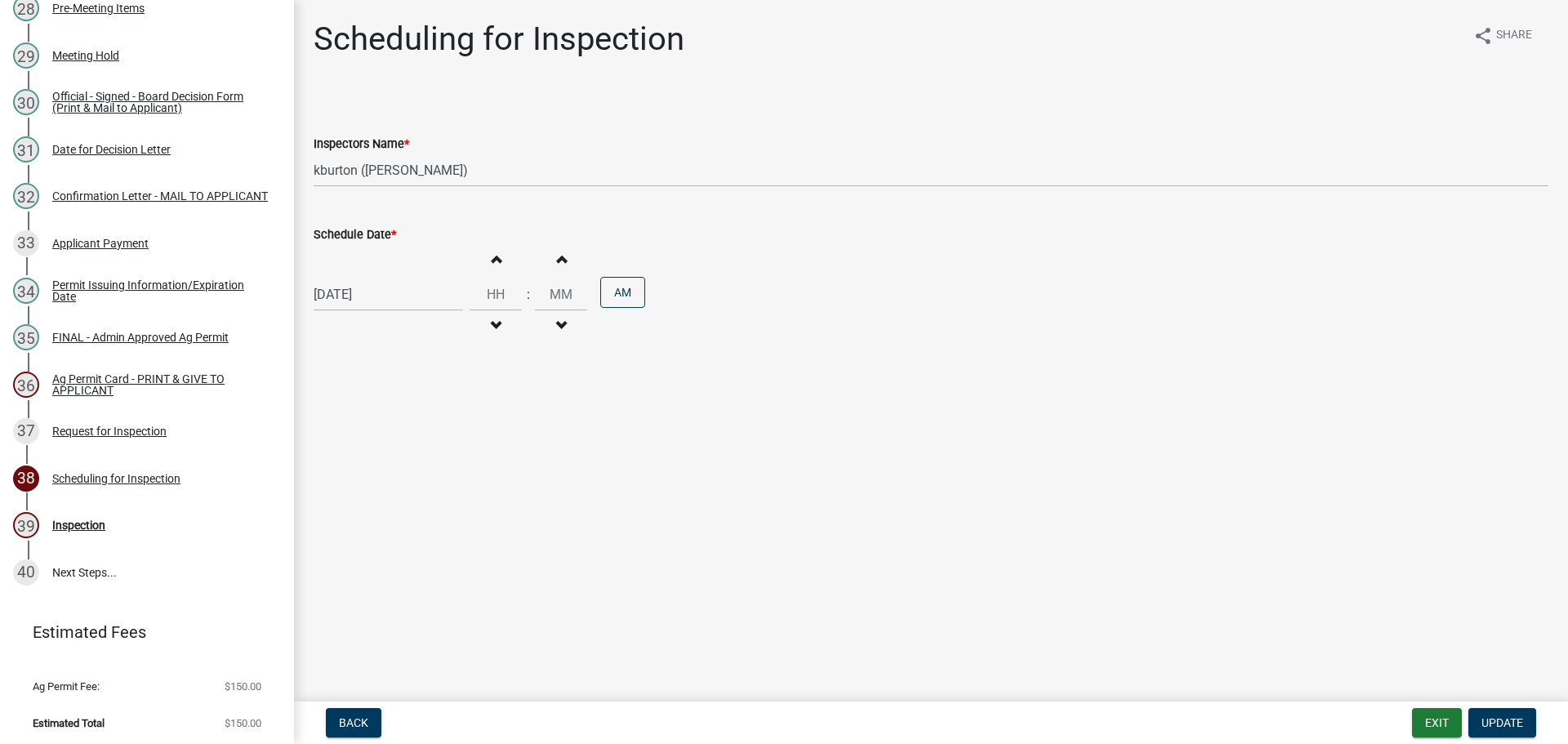
click at [348, 233] on label "Schedule Date *" at bounding box center [355, 235] width 83 height 11
click at [348, 277] on input "[DATE]" at bounding box center [388, 294] width 150 height 34
select select "9"
select select "2025"
click at [366, 327] on select "Jan Feb Mar Apr May Jun [DATE] Aug Sep Oct Nov Dec" at bounding box center [379, 329] width 66 height 25
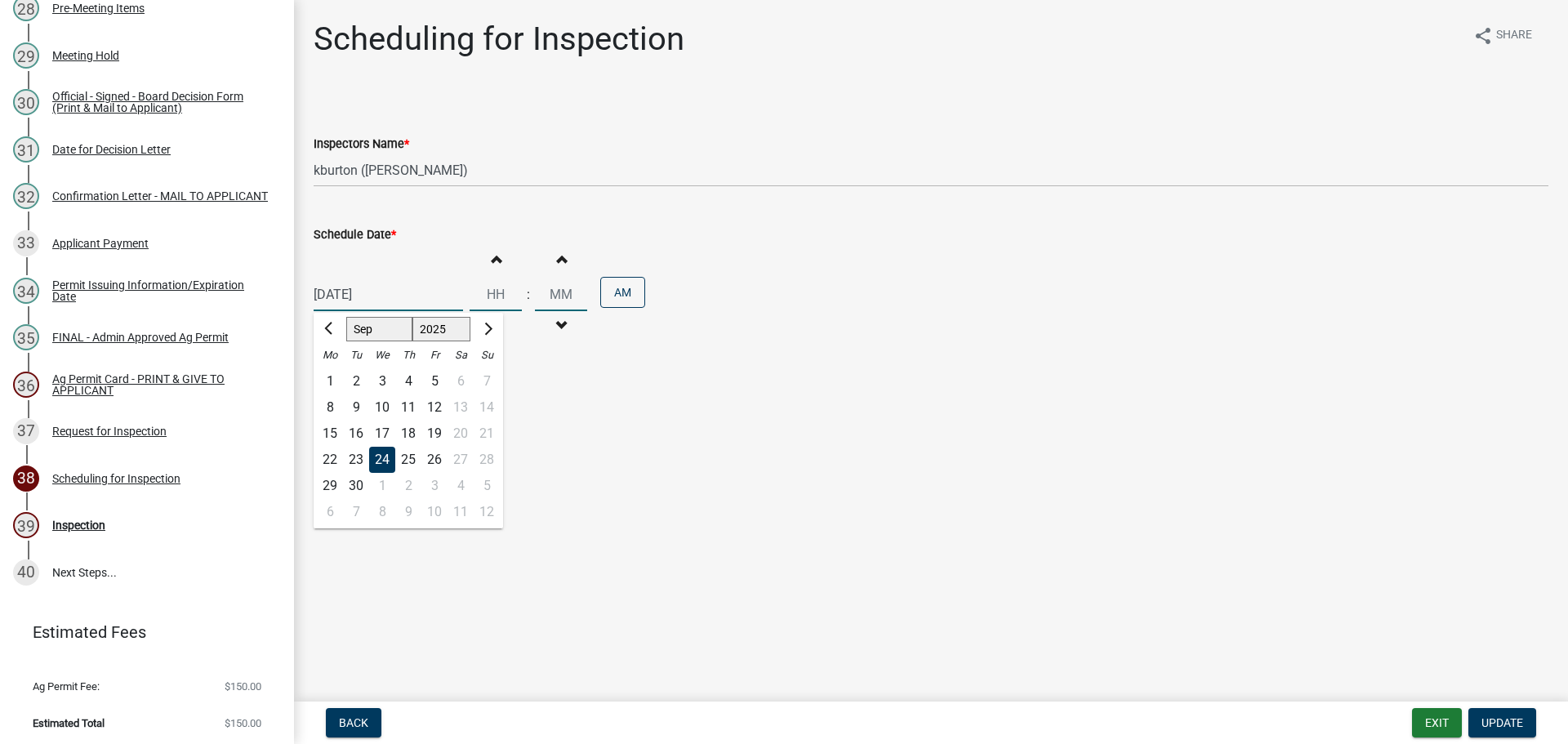
select select "10"
click at [346, 317] on select "Jan Feb Mar Apr May Jun [DATE] Aug Sep Oct Nov Dec" at bounding box center [379, 329] width 66 height 25
click at [382, 453] on div "22" at bounding box center [382, 460] width 26 height 26
type input "[DATE]"
click at [1502, 722] on span "Update" at bounding box center [1502, 723] width 42 height 13
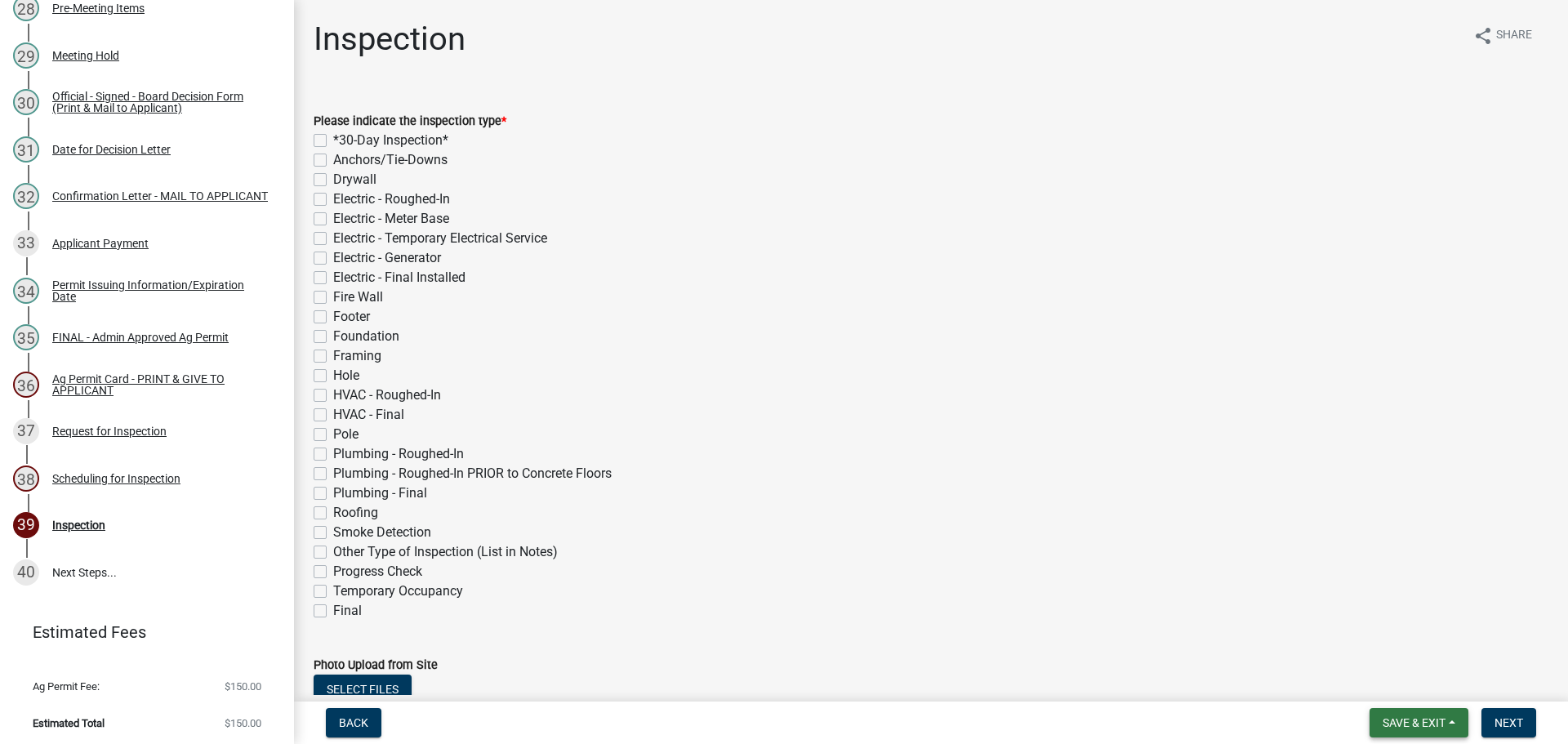
click at [1425, 725] on span "Save & Exit" at bounding box center [1413, 723] width 63 height 13
click at [1408, 690] on button "Save & Exit" at bounding box center [1403, 680] width 131 height 39
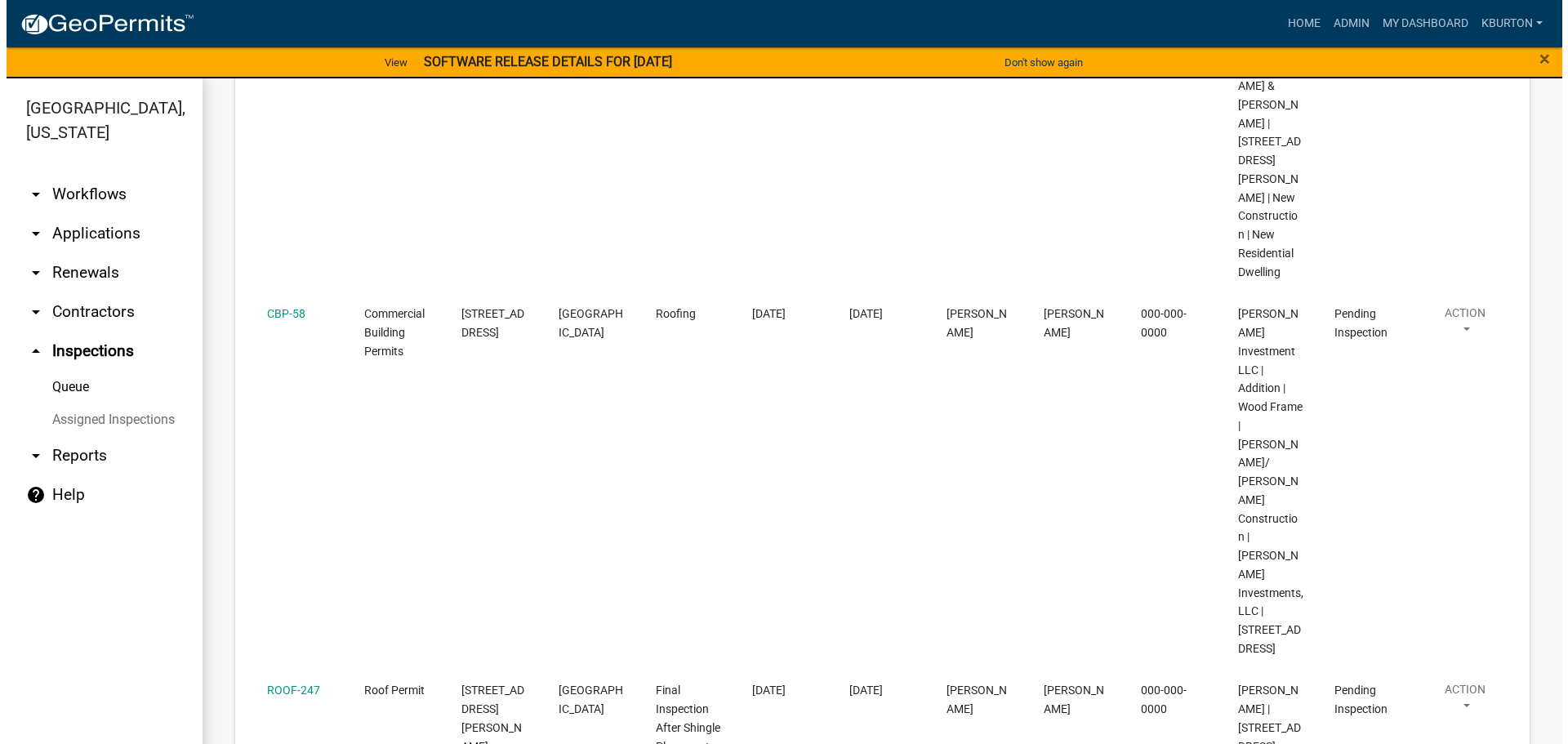
scroll to position [326, 0]
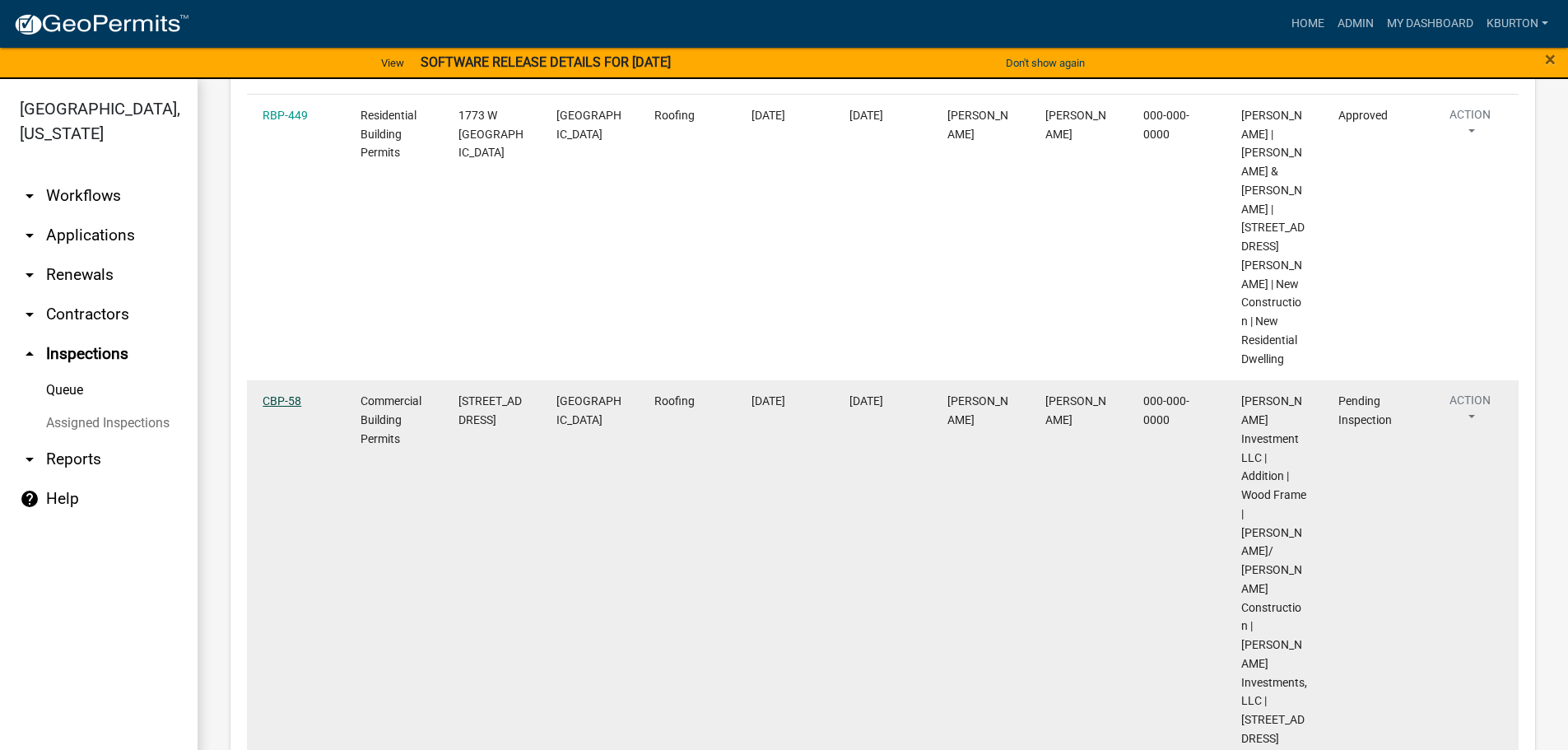
click at [285, 394] on link "CBP-58" at bounding box center [281, 401] width 39 height 13
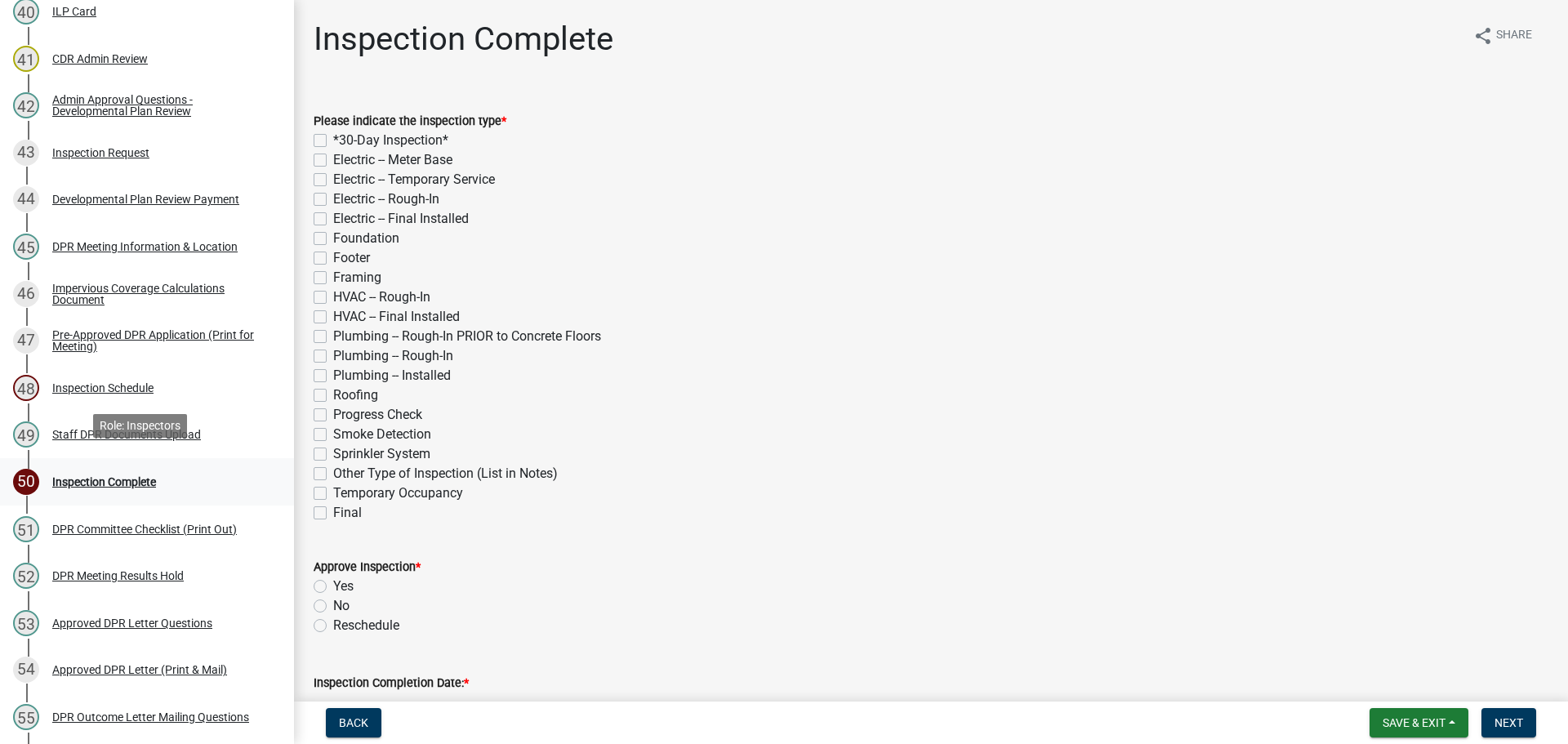
scroll to position [2122, 0]
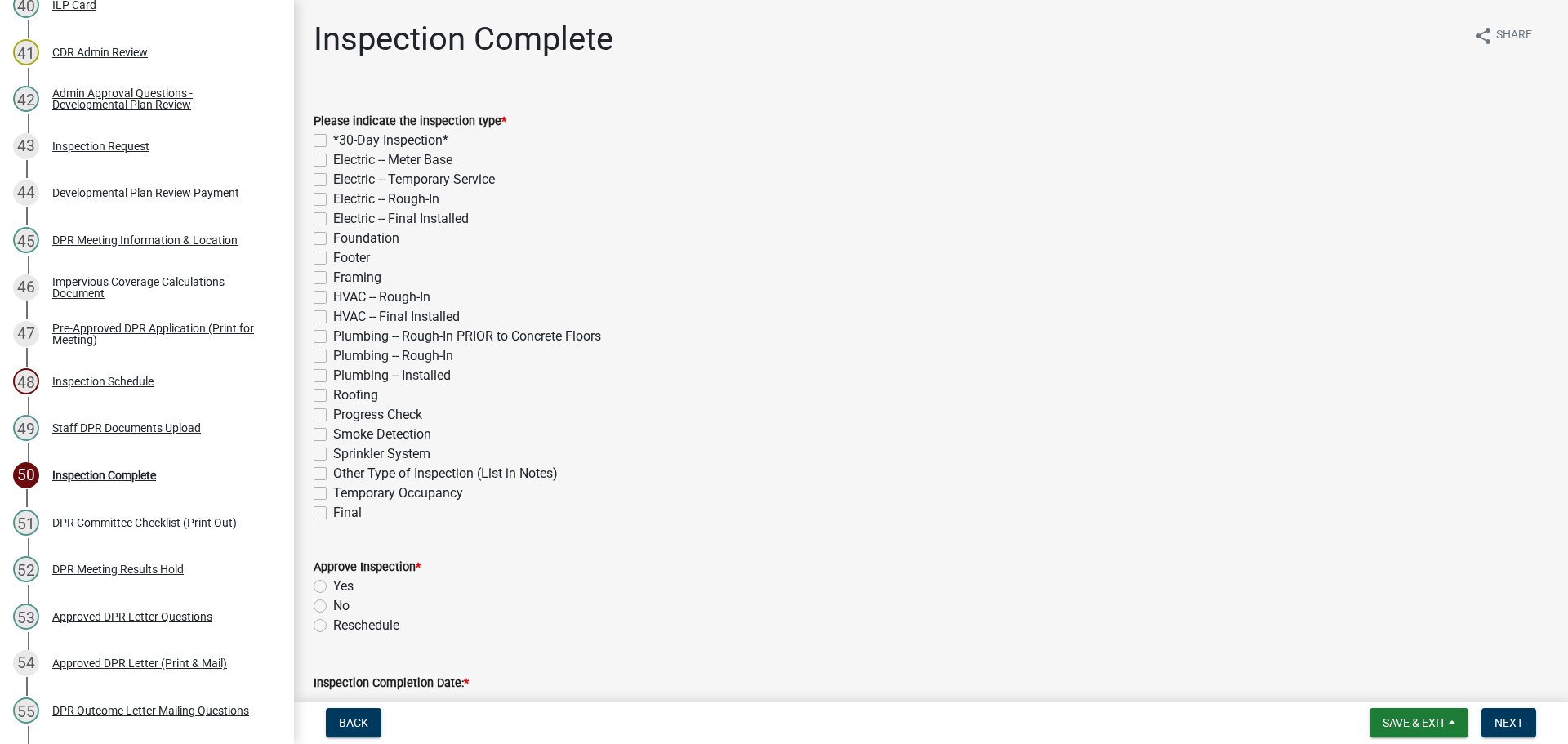
click at [333, 395] on label "Roofing" at bounding box center [355, 395] width 45 height 20
click at [333, 395] on input "Roofing" at bounding box center [338, 390] width 11 height 11
checkbox input "true"
checkbox input "false"
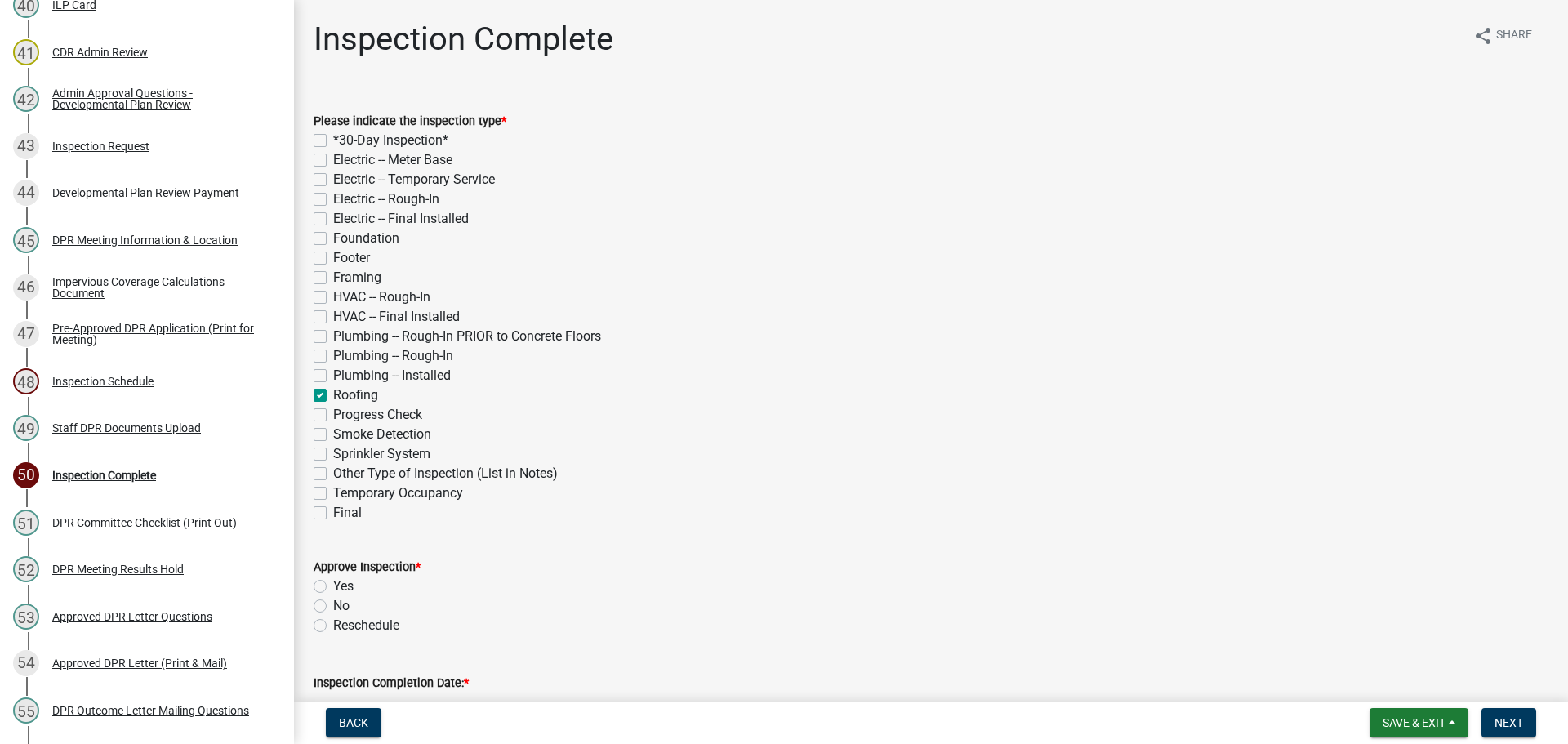
checkbox input "false"
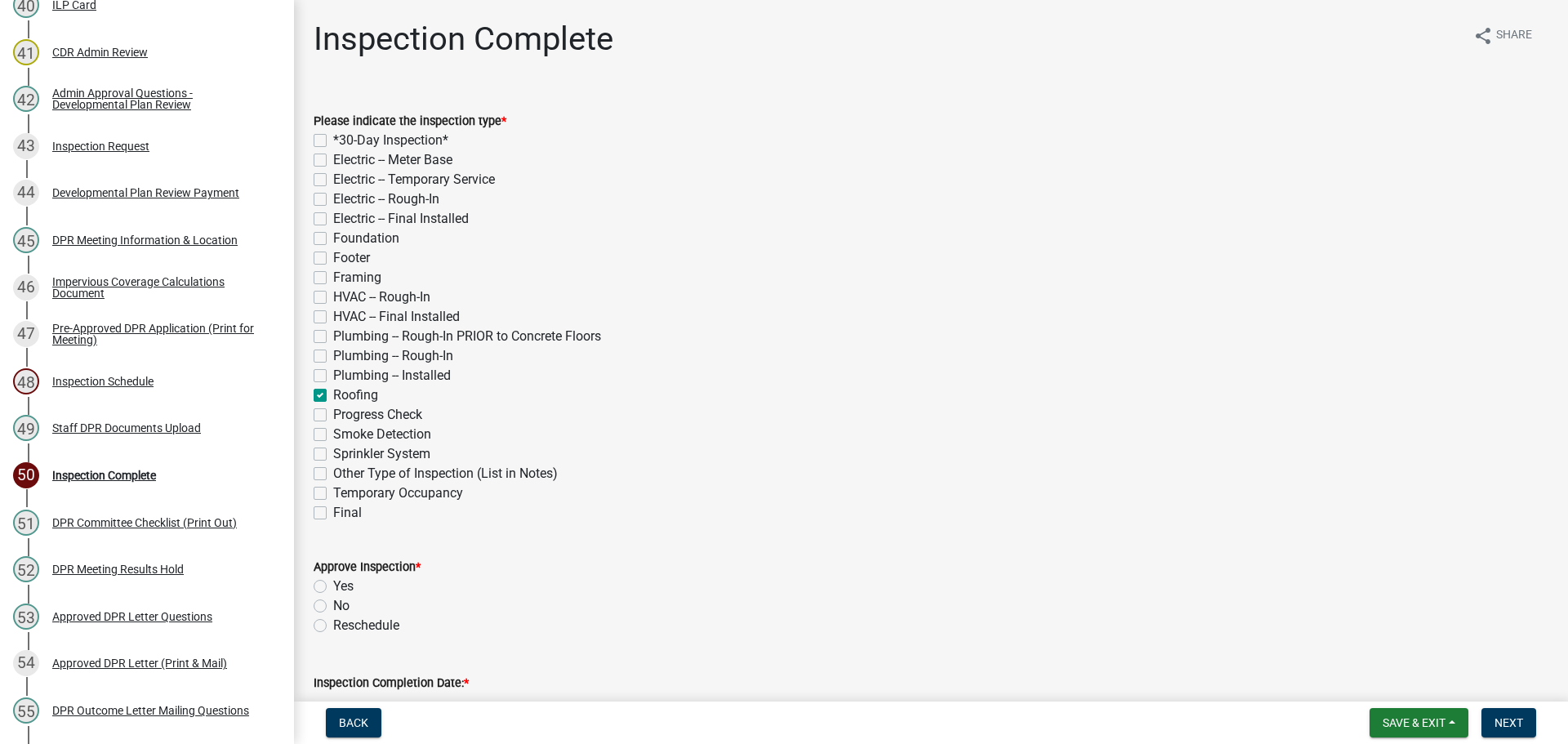
checkbox input "false"
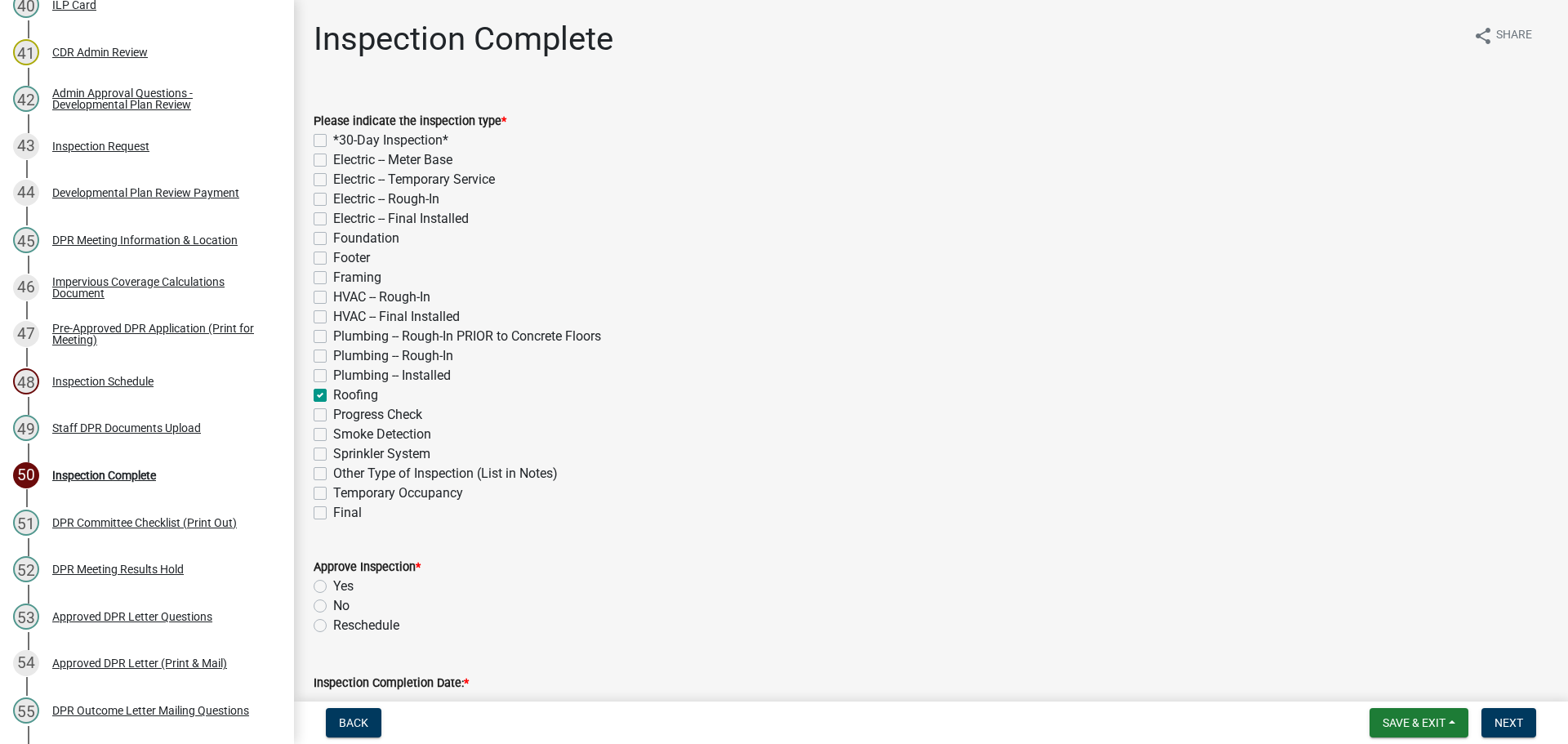
checkbox input "false"
checkbox input "true"
checkbox input "false"
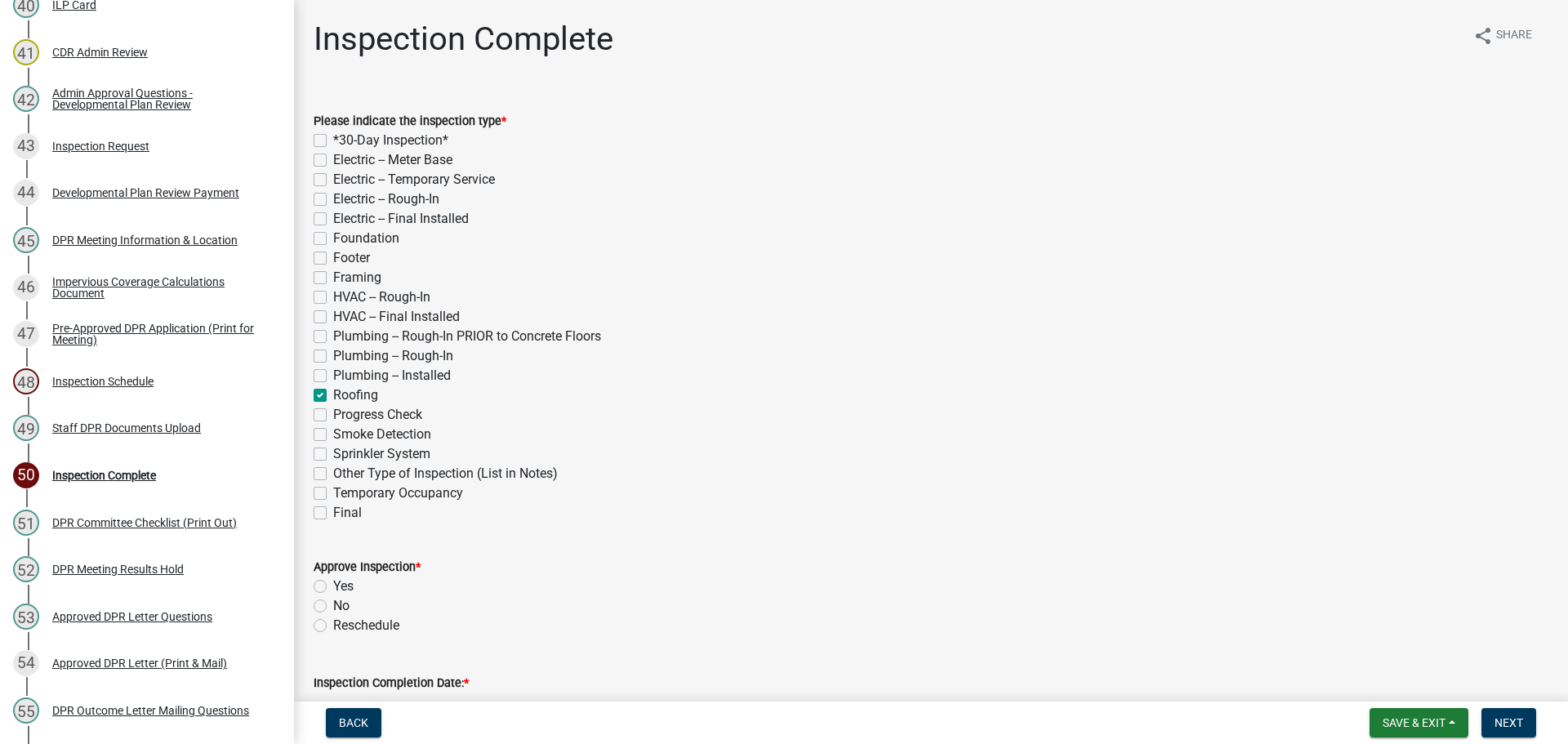
checkbox input "false"
click at [333, 584] on label "Yes" at bounding box center [343, 586] width 20 height 20
click at [333, 584] on input "Yes" at bounding box center [338, 581] width 11 height 11
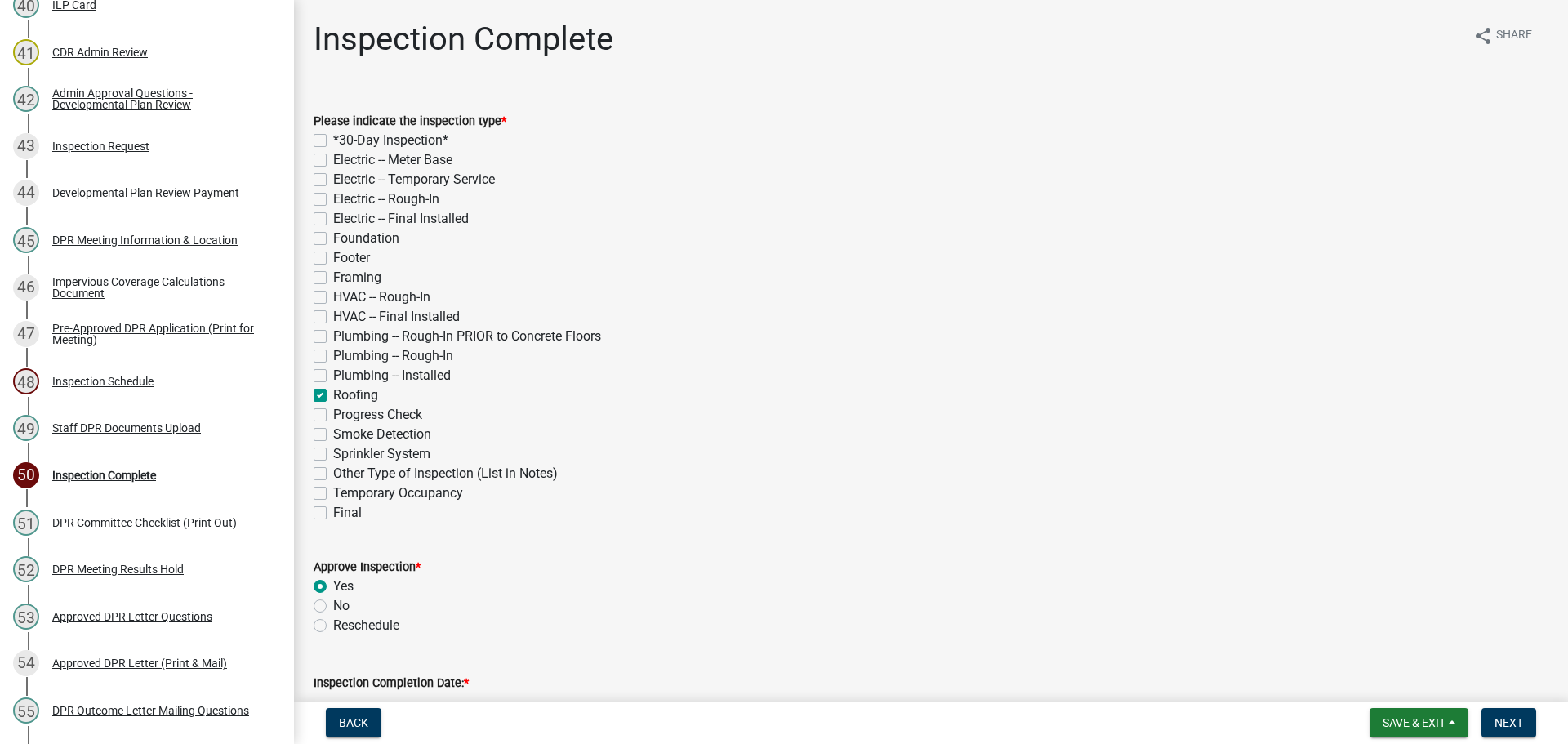
radio input "true"
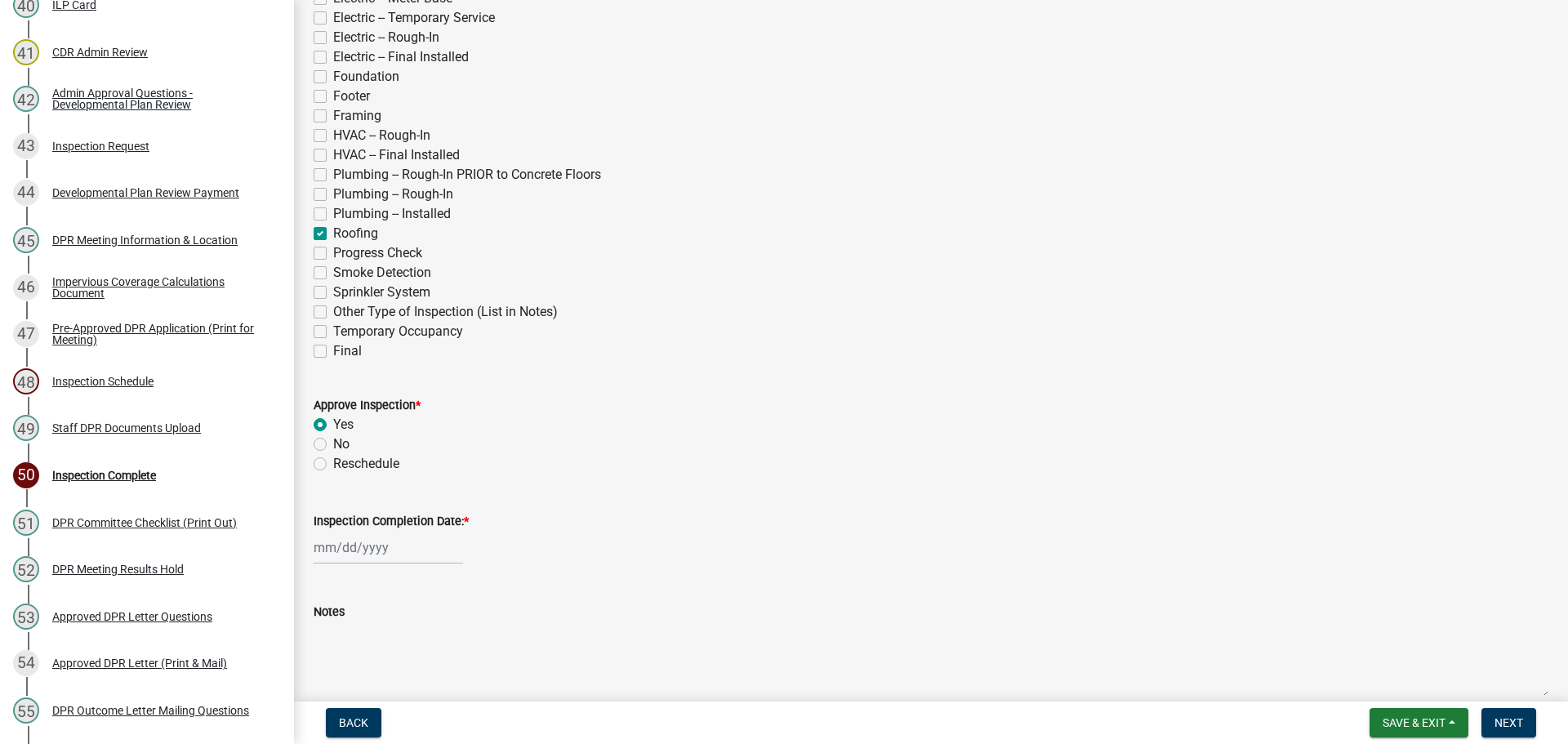
scroll to position [163, 0]
click at [385, 518] on label "Inspection Completion Date: *" at bounding box center [391, 520] width 155 height 11
click at [385, 529] on input "Inspection Completion Date: *" at bounding box center [388, 545] width 150 height 34
select select "9"
select select "2025"
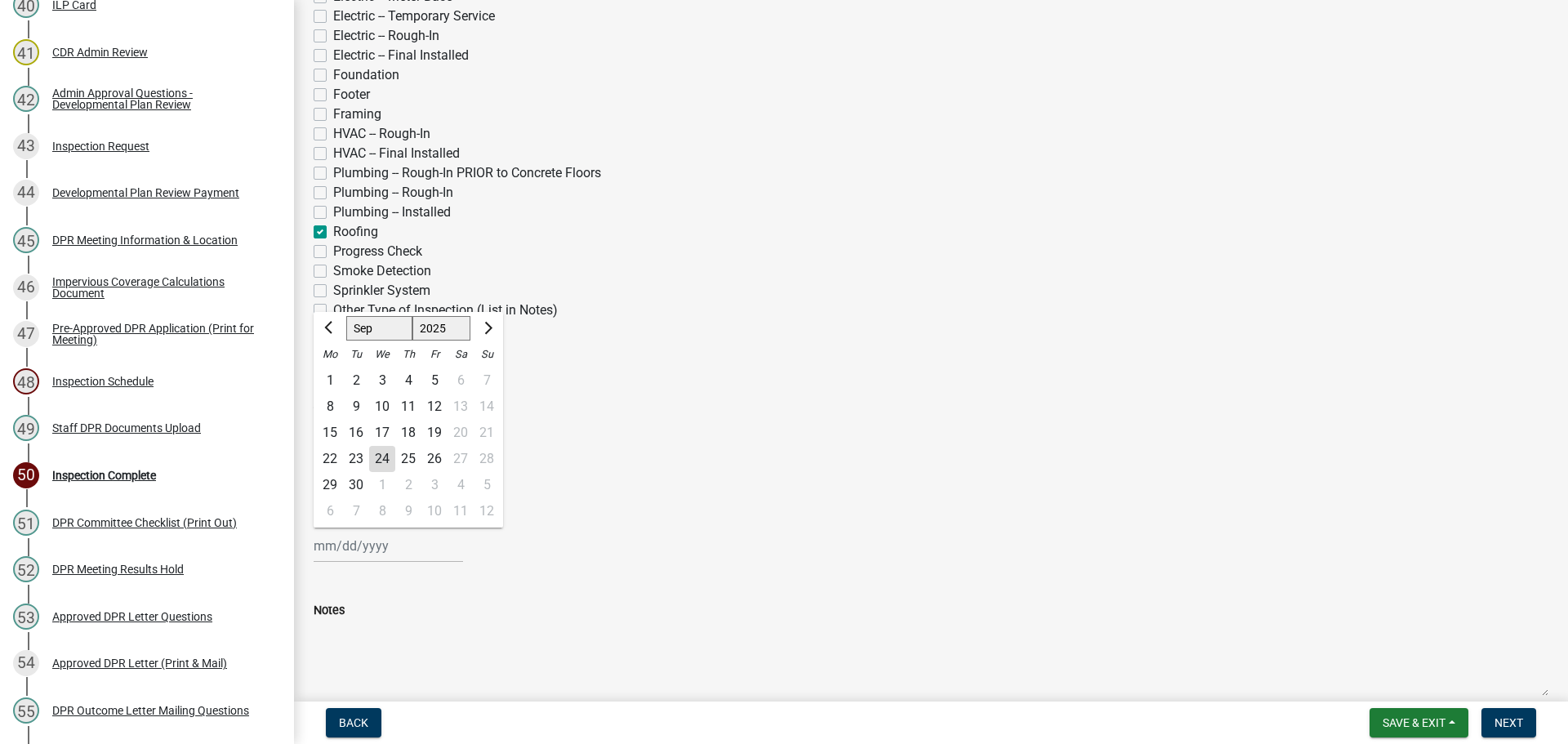
click at [382, 463] on div "24" at bounding box center [382, 459] width 26 height 26
type input "[DATE]"
click at [1505, 716] on span "Next" at bounding box center [1508, 723] width 29 height 13
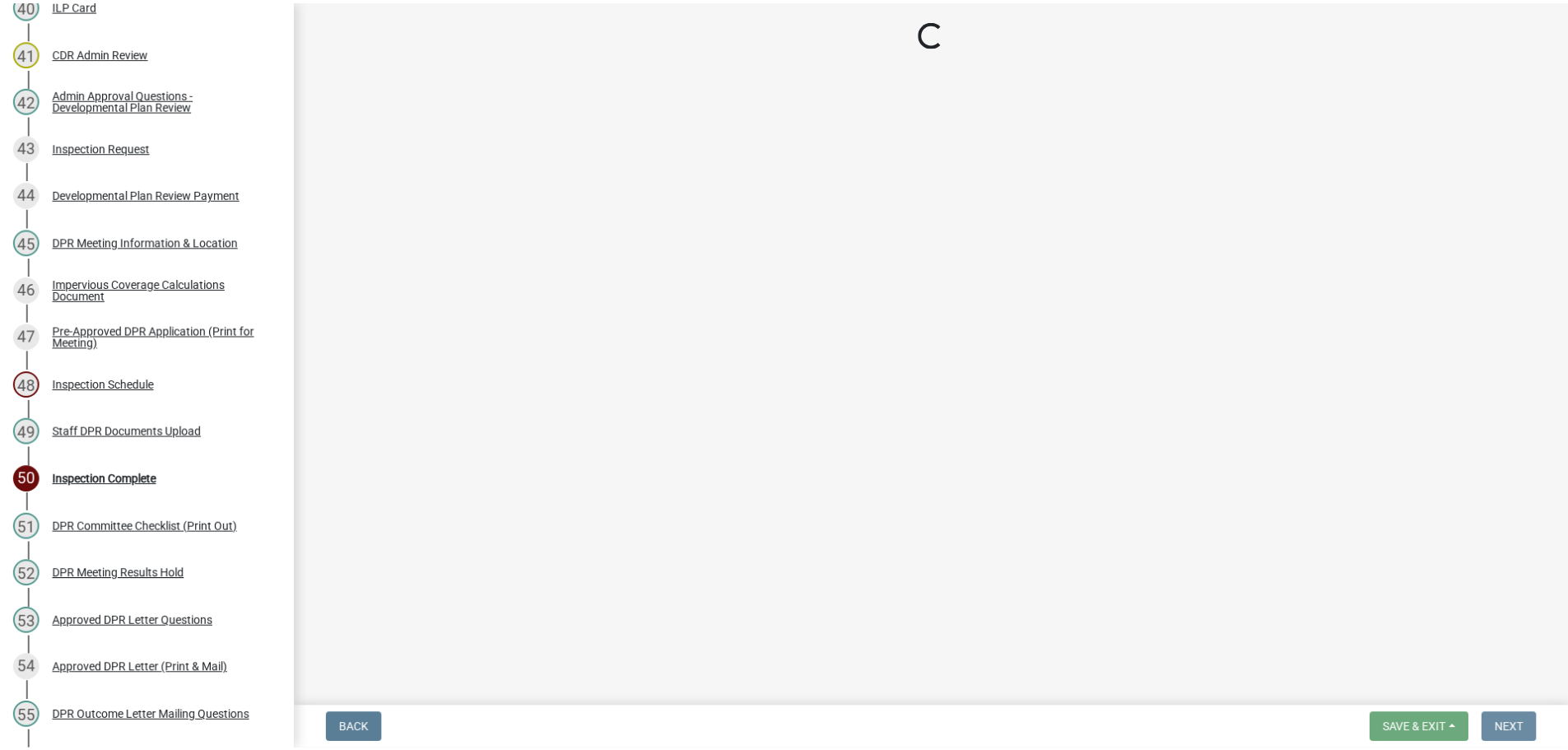
scroll to position [0, 0]
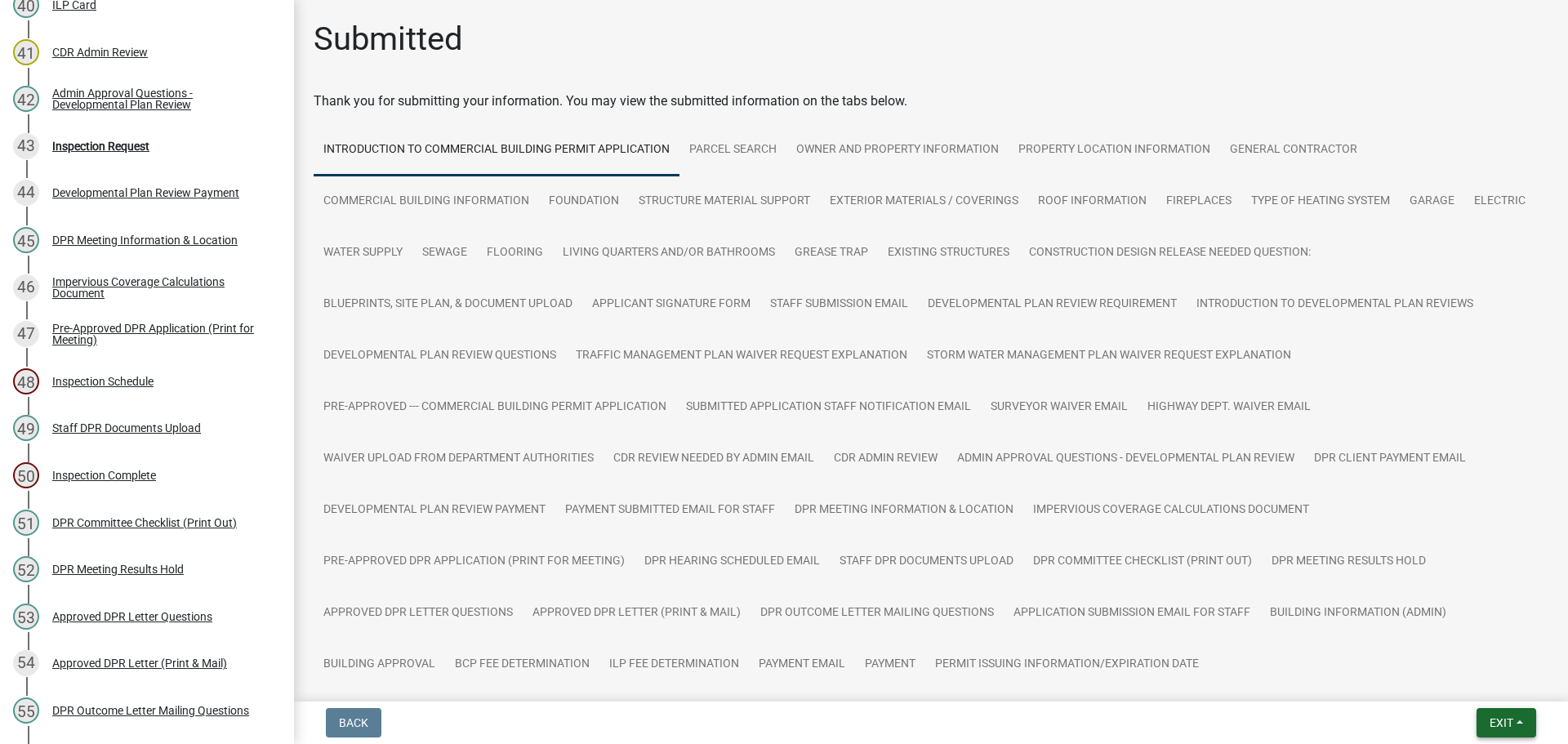
click at [1506, 719] on span "Exit" at bounding box center [1501, 723] width 24 height 13
click at [1487, 682] on button "Save & Exit" at bounding box center [1471, 680] width 131 height 39
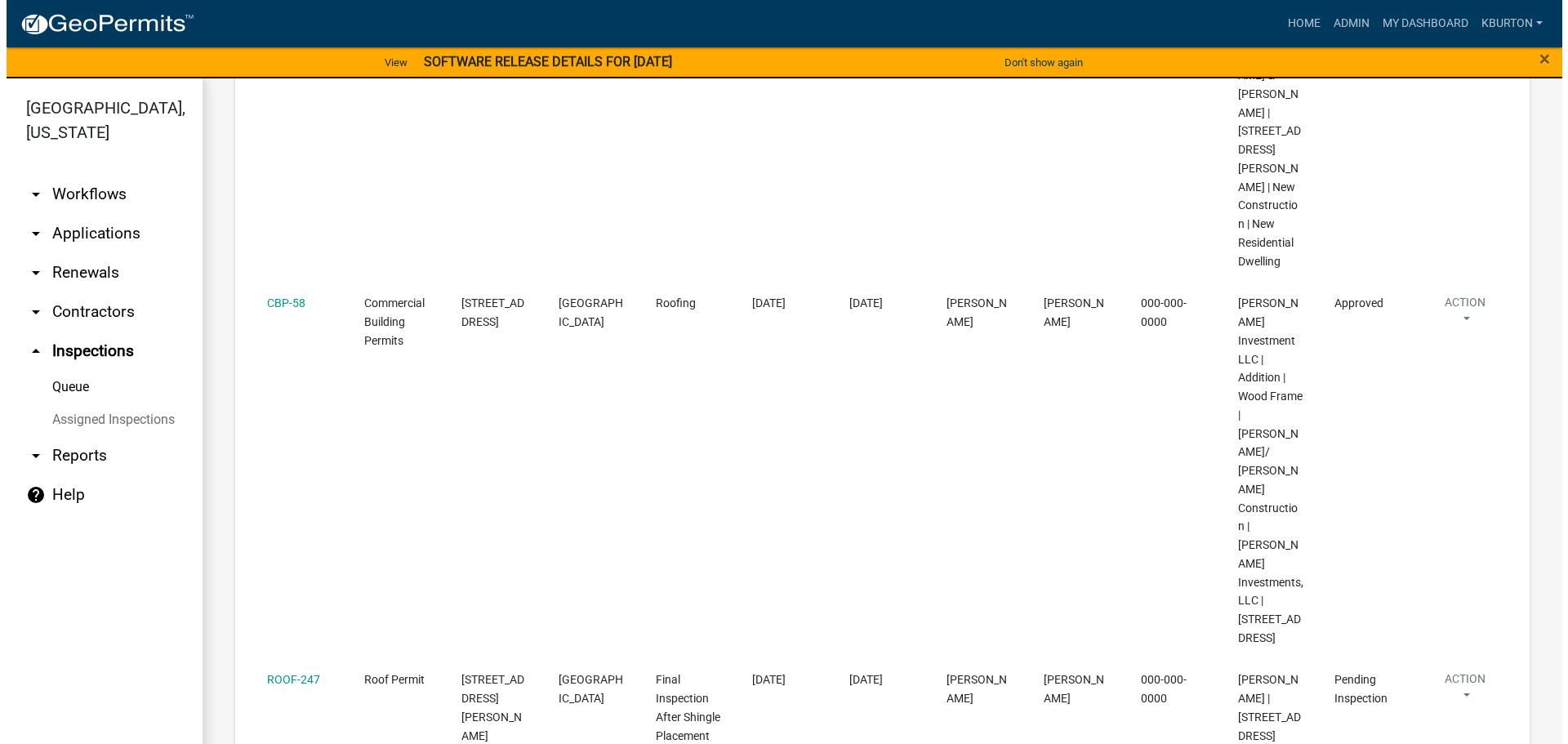
scroll to position [326, 0]
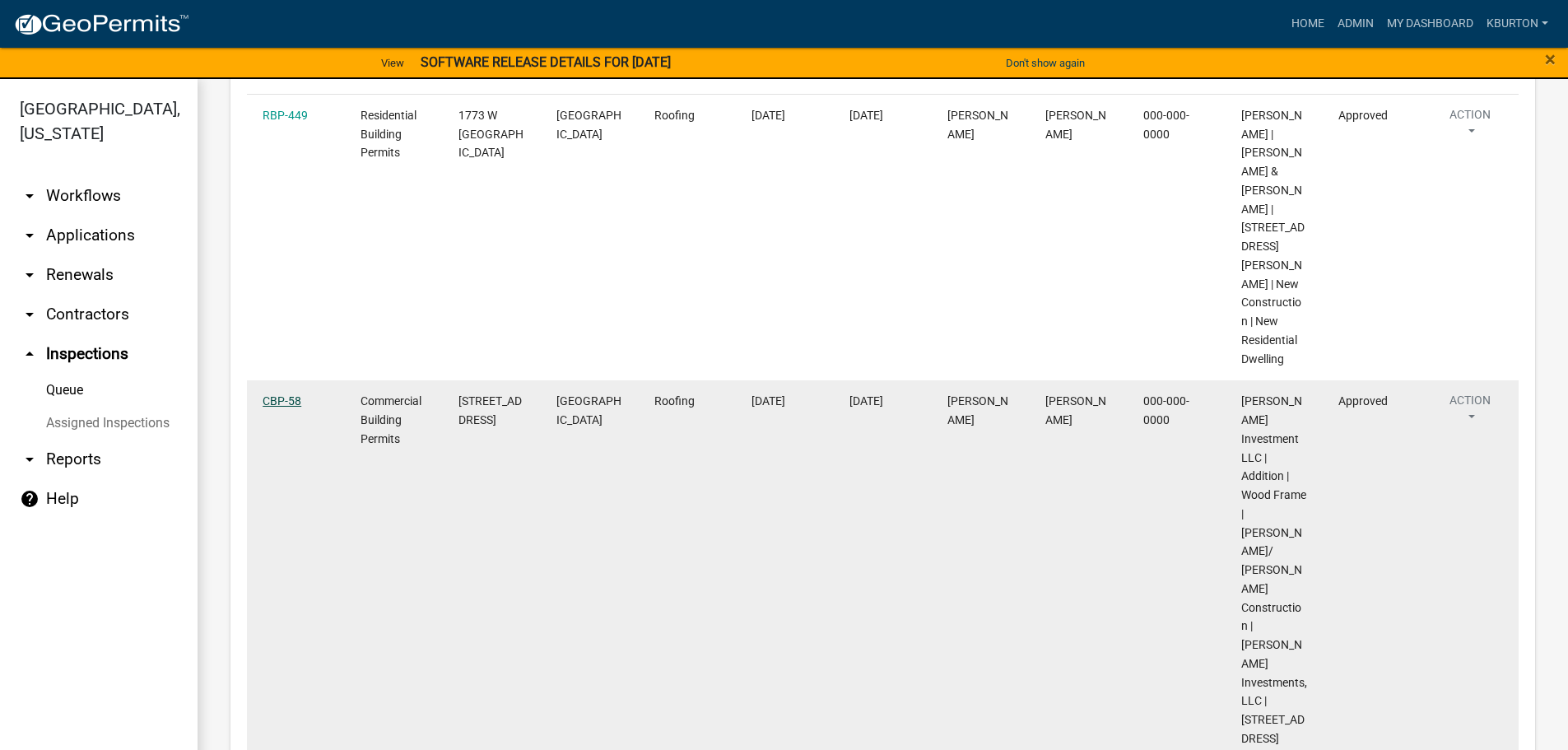
click at [282, 394] on link "CBP-58" at bounding box center [281, 401] width 39 height 13
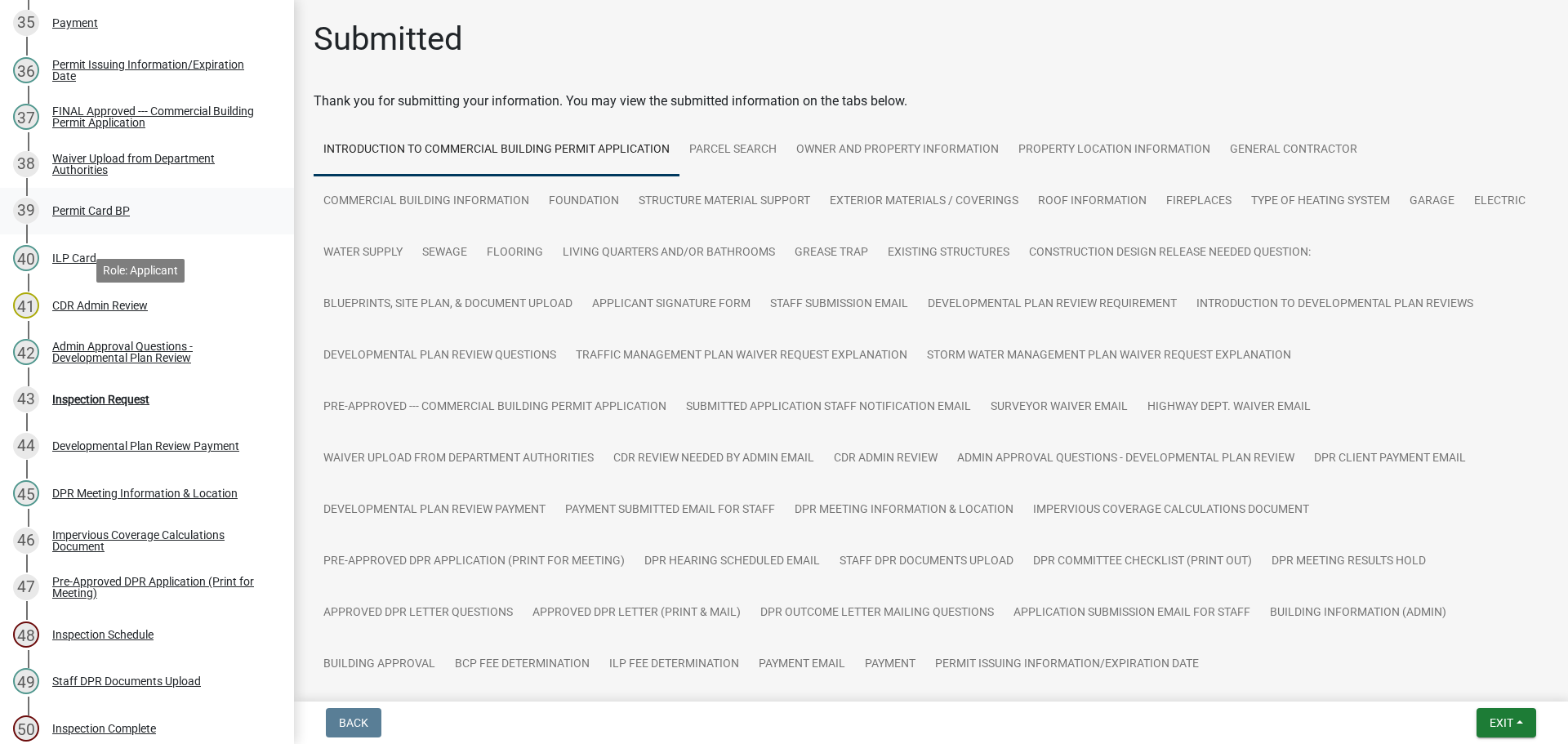
scroll to position [1878, 0]
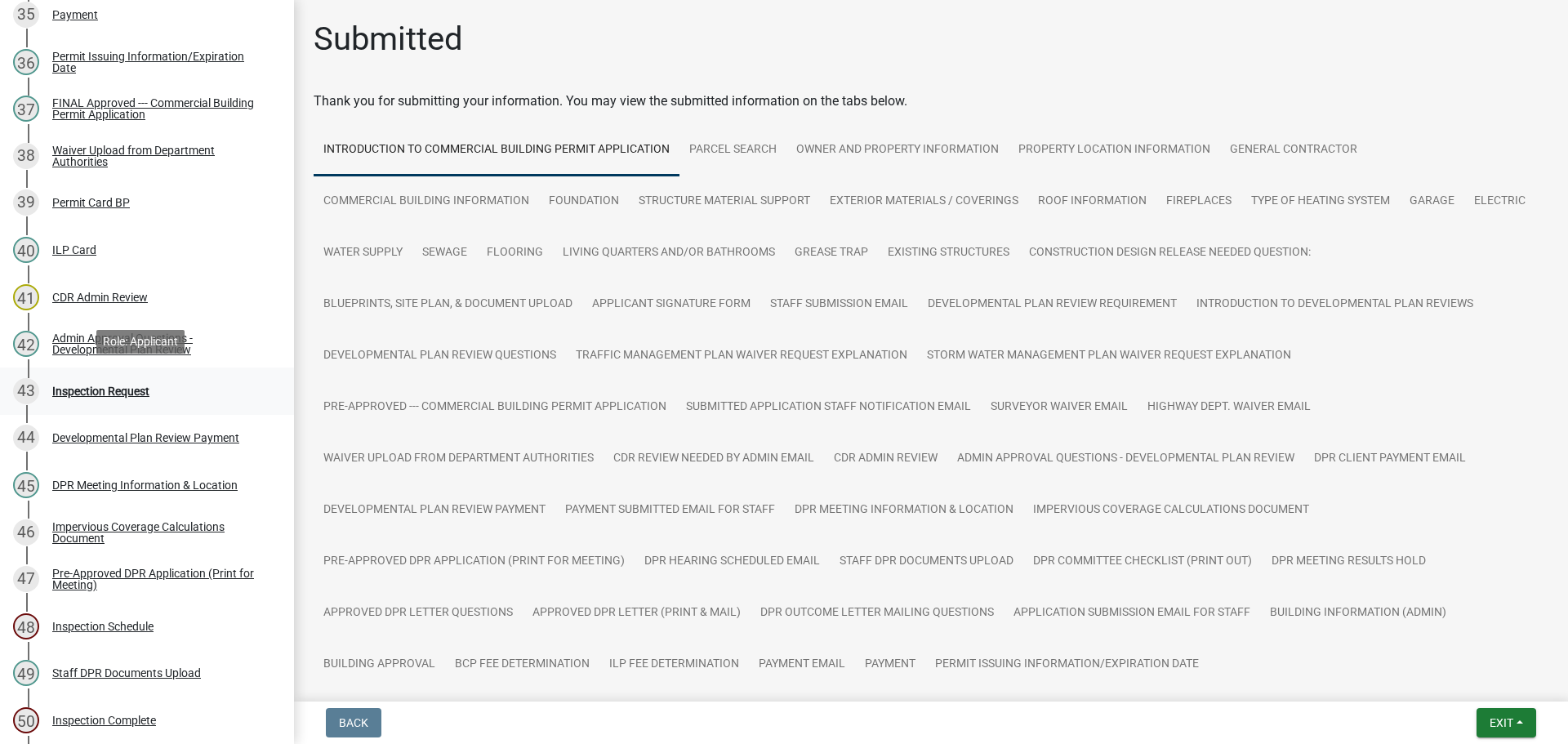
click at [111, 386] on div "Inspection Request" at bounding box center [101, 391] width 97 height 11
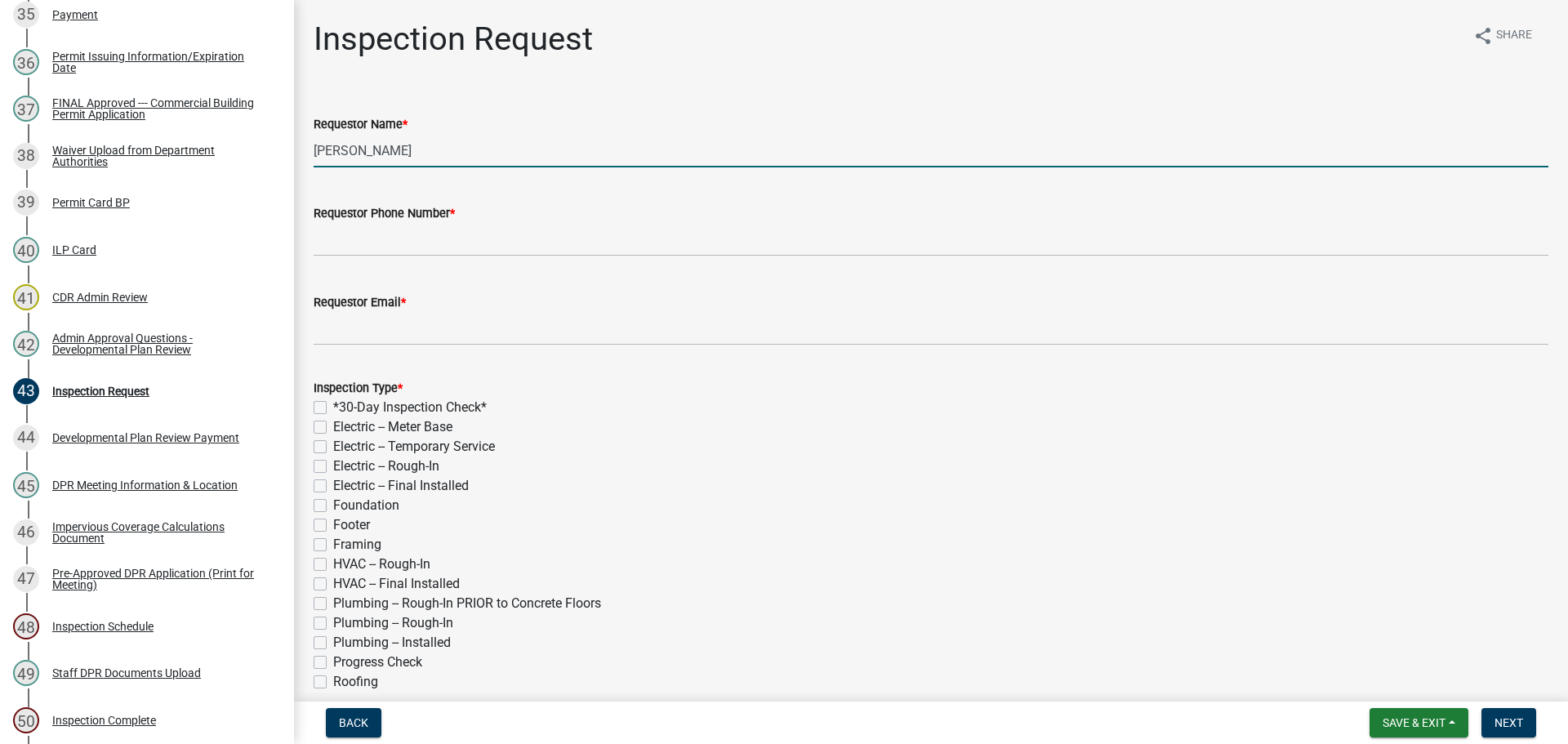
click at [397, 153] on input "[PERSON_NAME]" at bounding box center [931, 151] width 1235 height 34
type input "K"
type input "[PERSON_NAME]"
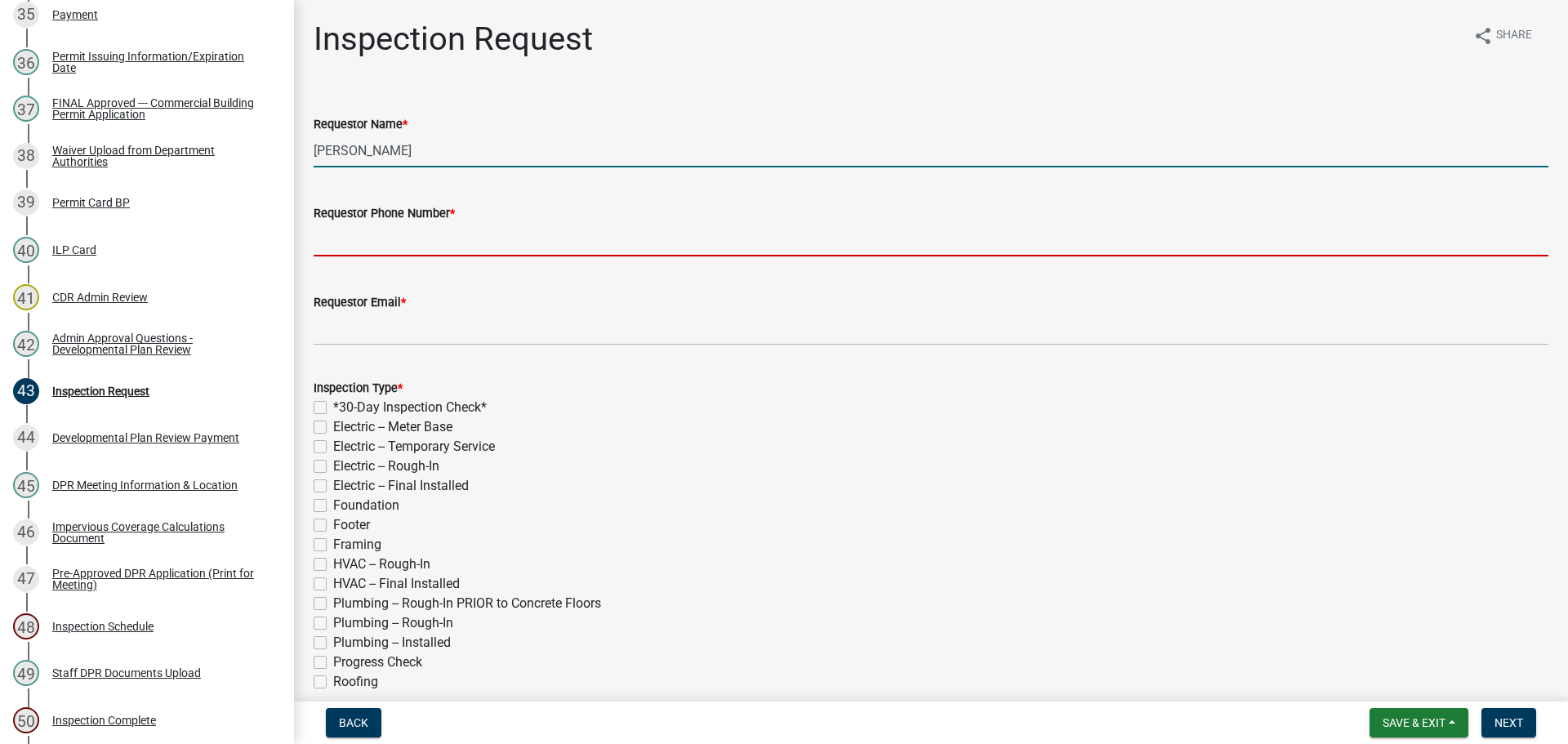
click at [400, 239] on input "Requestor Phone Number *" at bounding box center [931, 239] width 1235 height 34
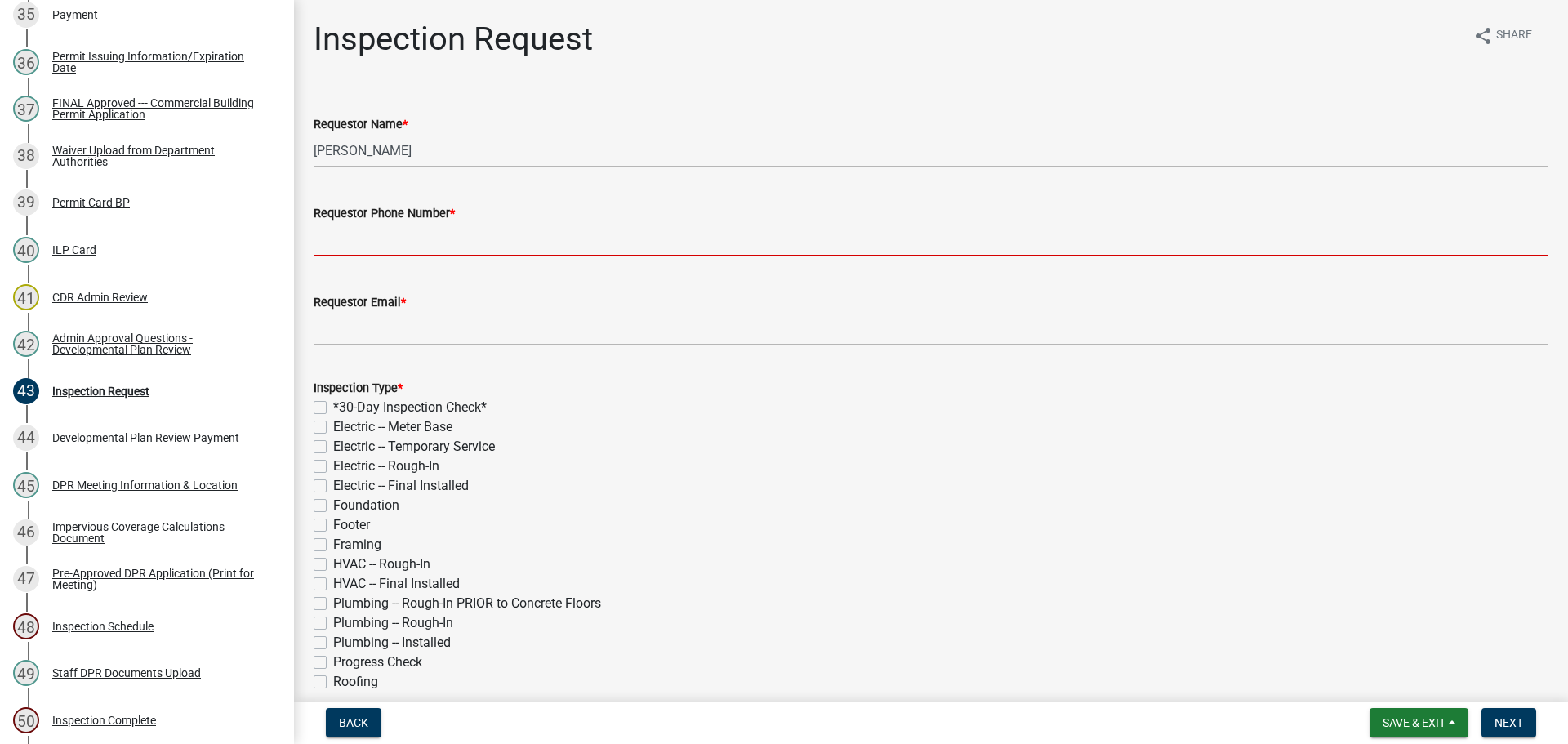
type input "000-000-0000"
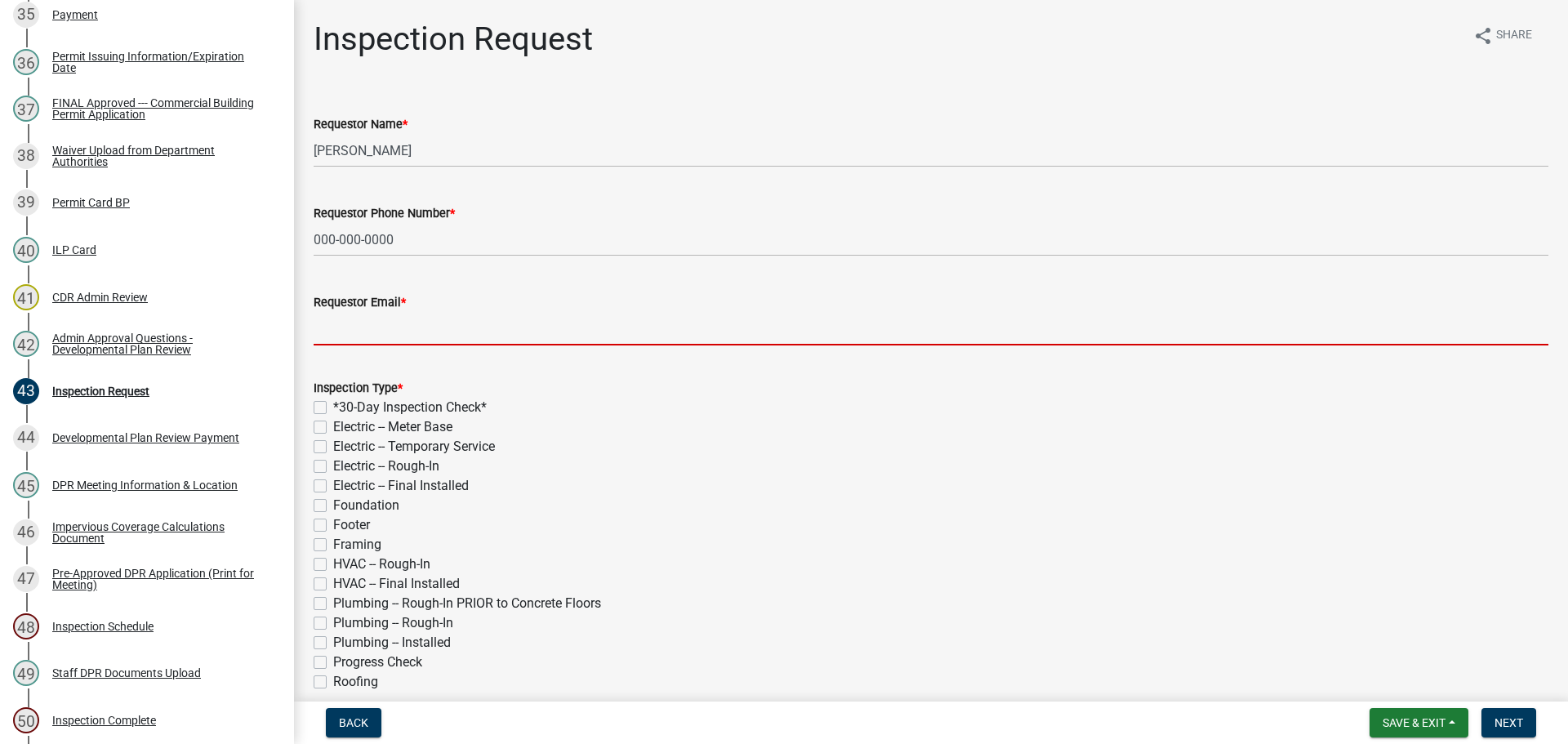
click at [427, 320] on input "Requestor Email *" at bounding box center [931, 328] width 1235 height 34
type input "[EMAIL_ADDRESS][DOMAIN_NAME]"
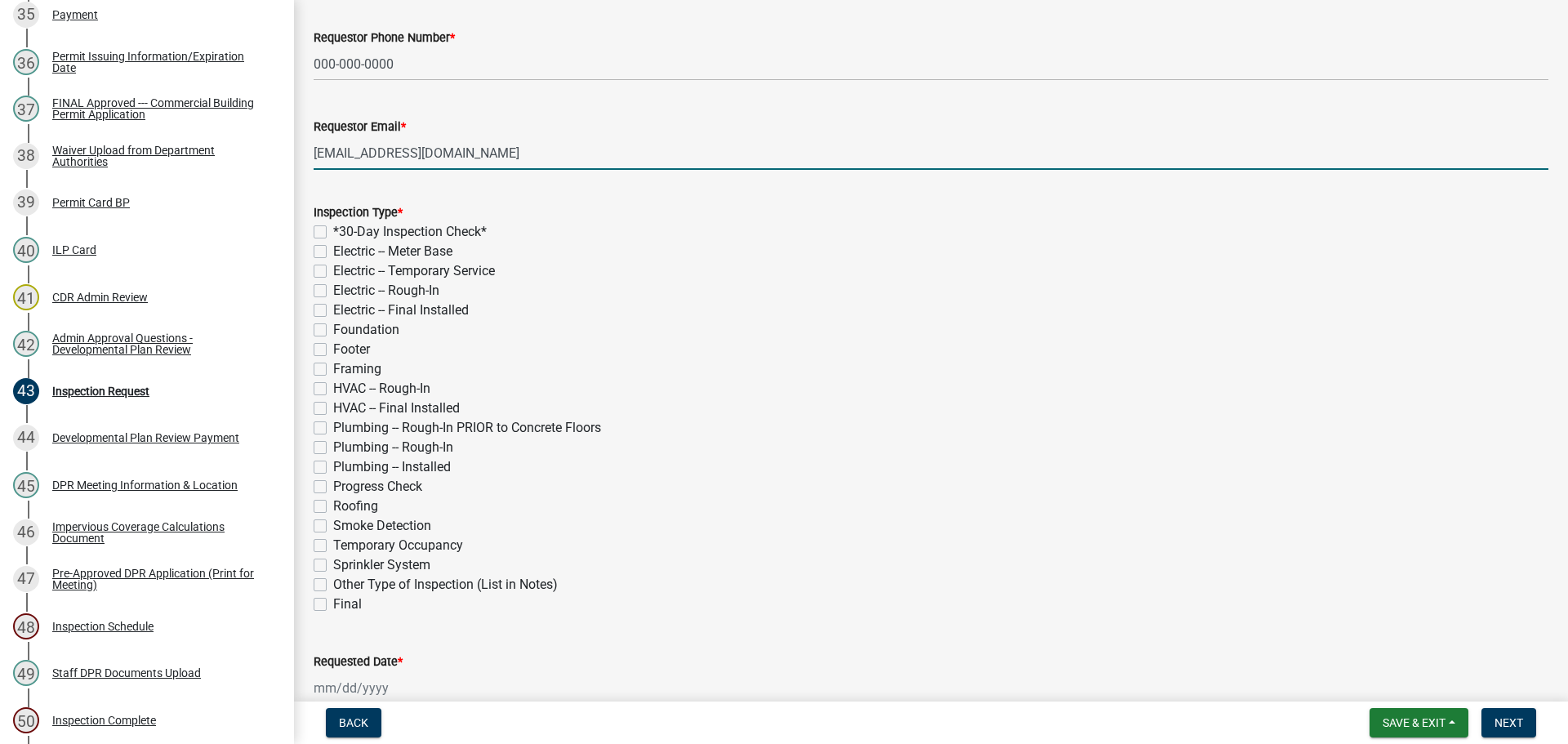
scroll to position [245, 0]
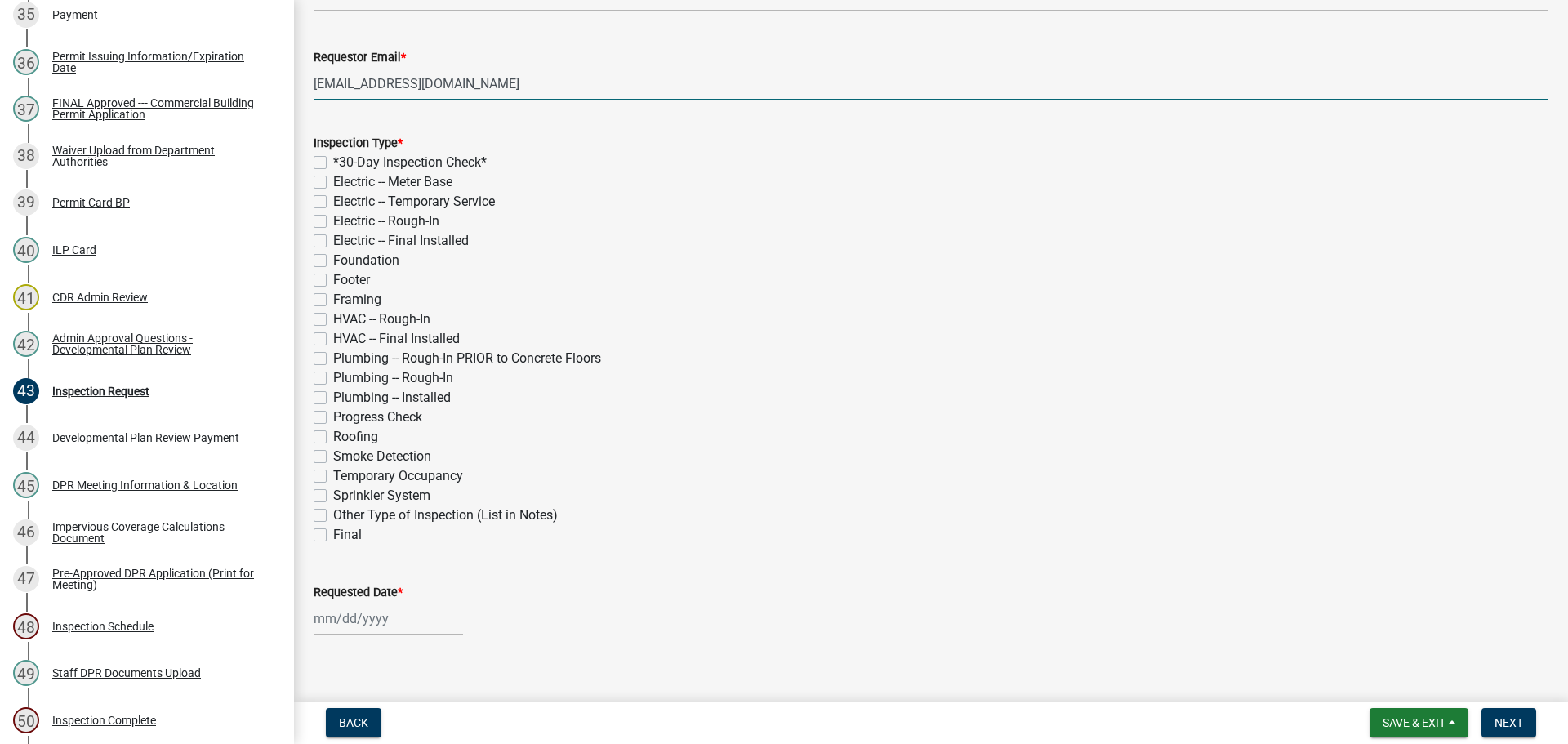
click at [333, 237] on label "Electric -- Final Installed" at bounding box center [401, 241] width 136 height 20
click at [333, 237] on input "Electric -- Final Installed" at bounding box center [338, 236] width 11 height 11
checkbox input "true"
checkbox input "false"
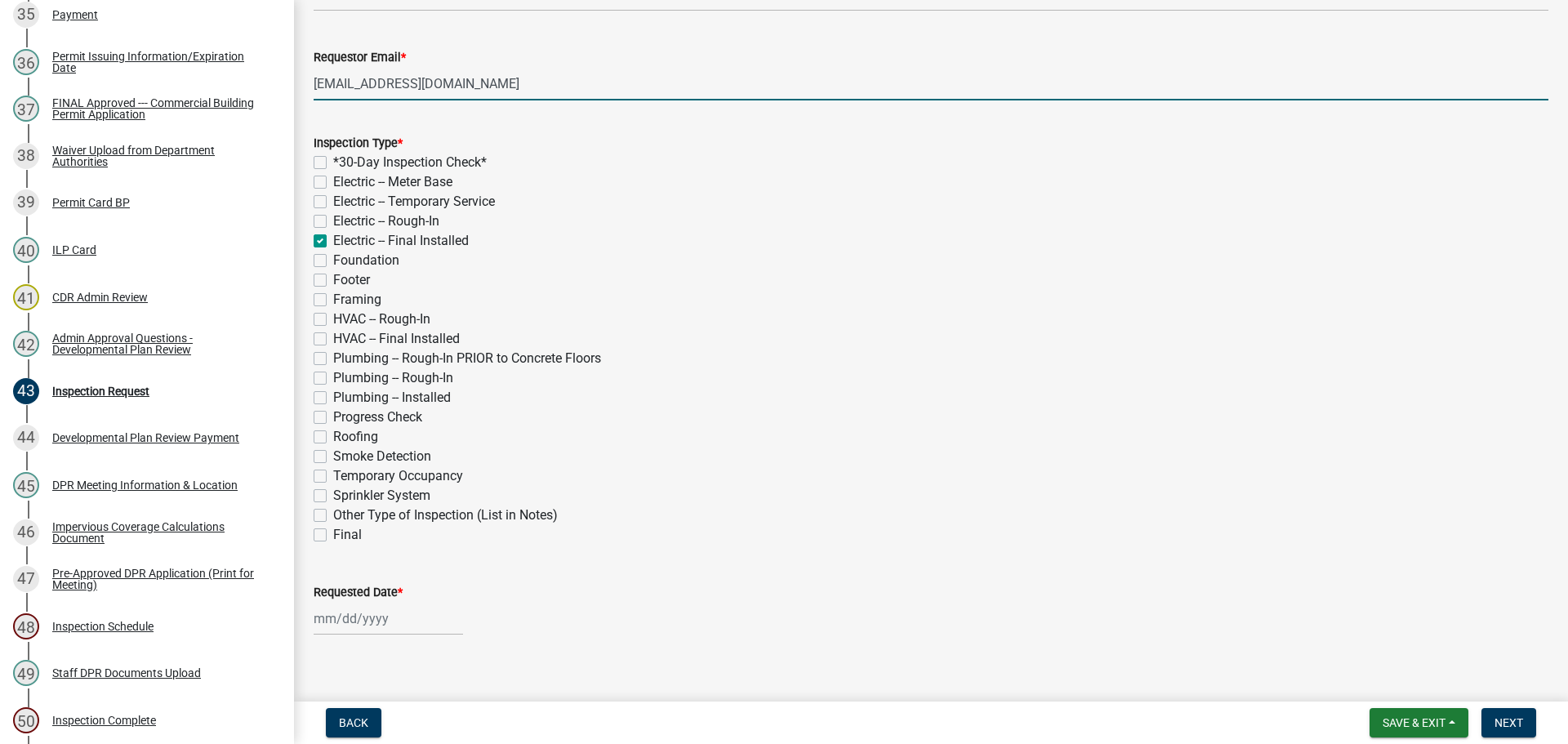
checkbox input "false"
checkbox input "true"
checkbox input "false"
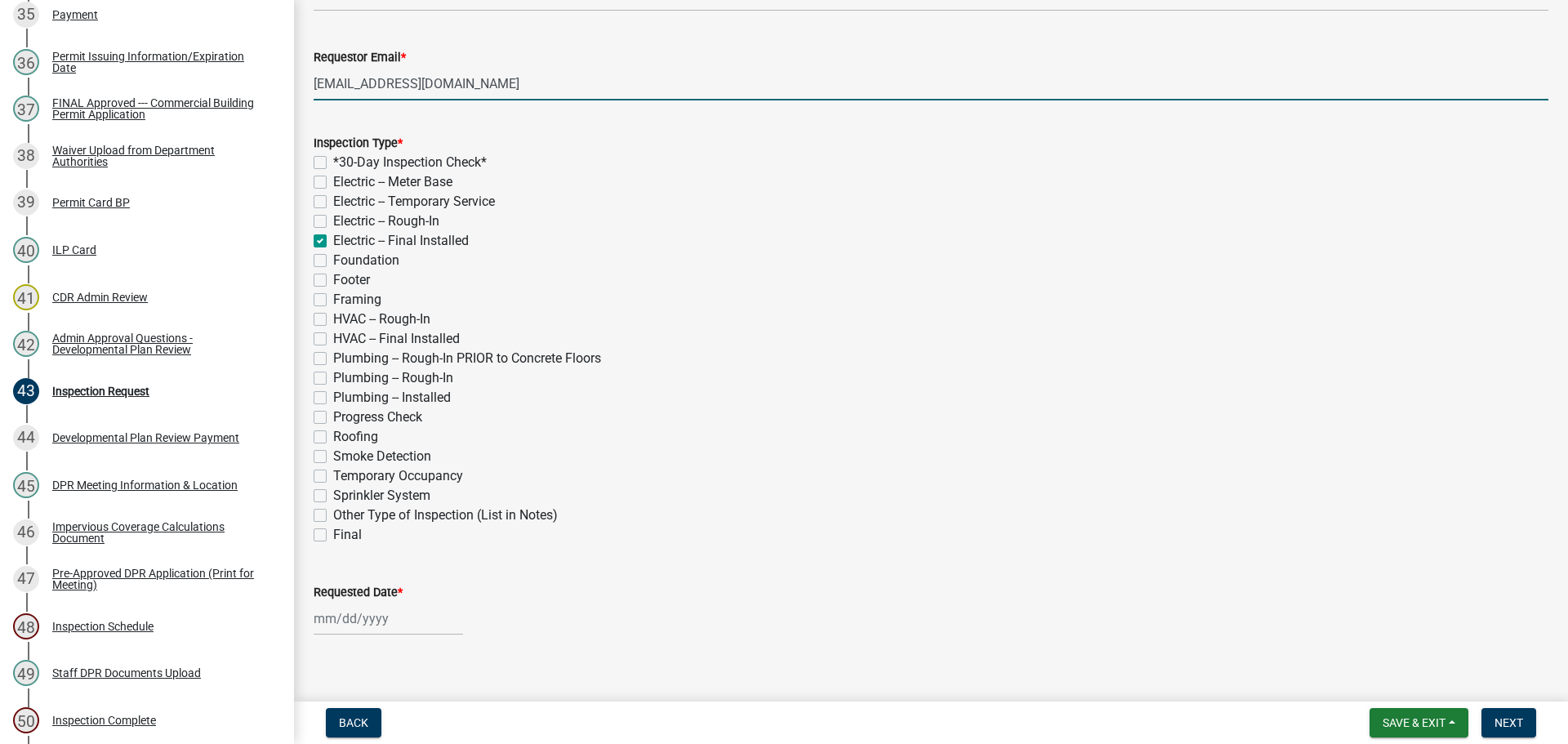
checkbox input "false"
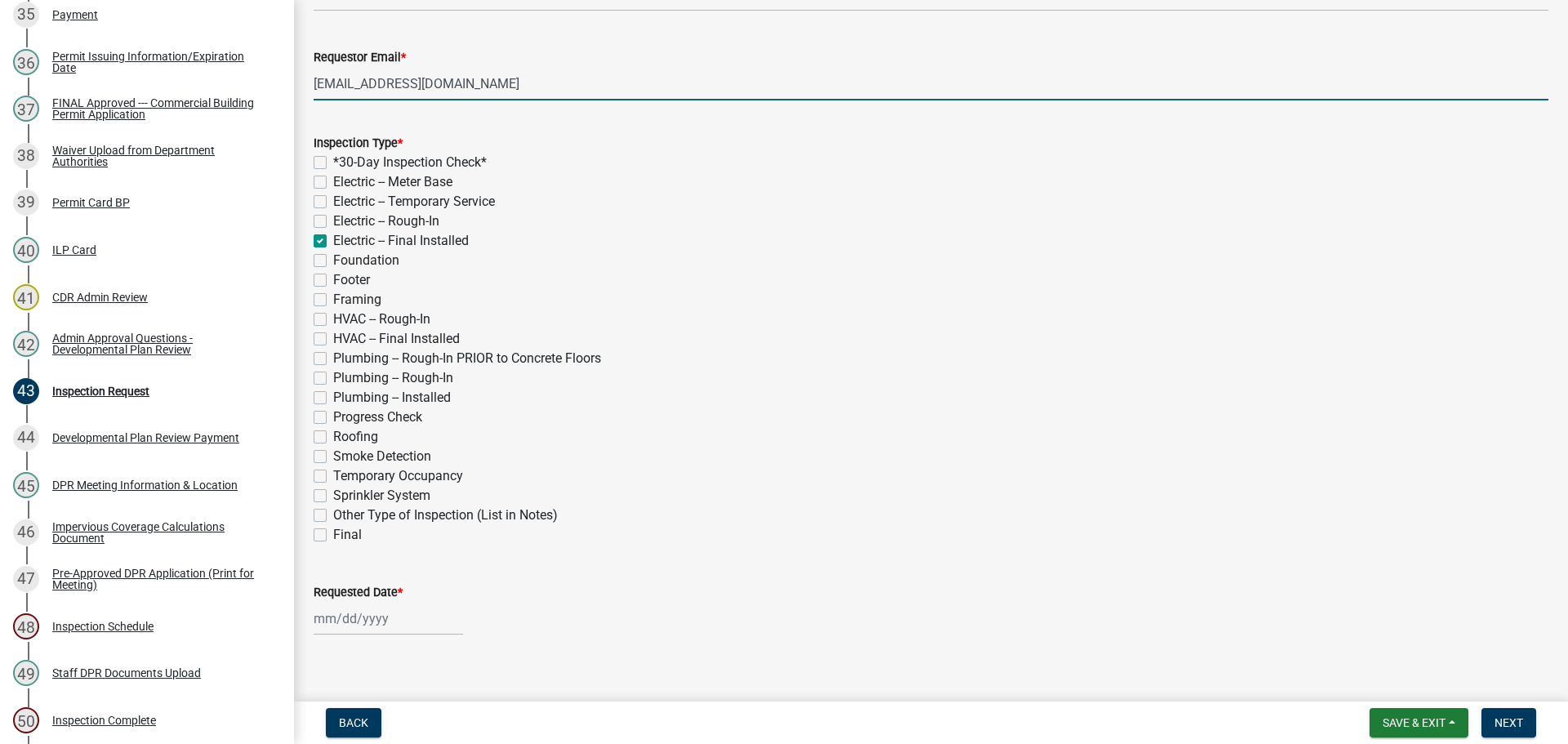
checkbox input "false"
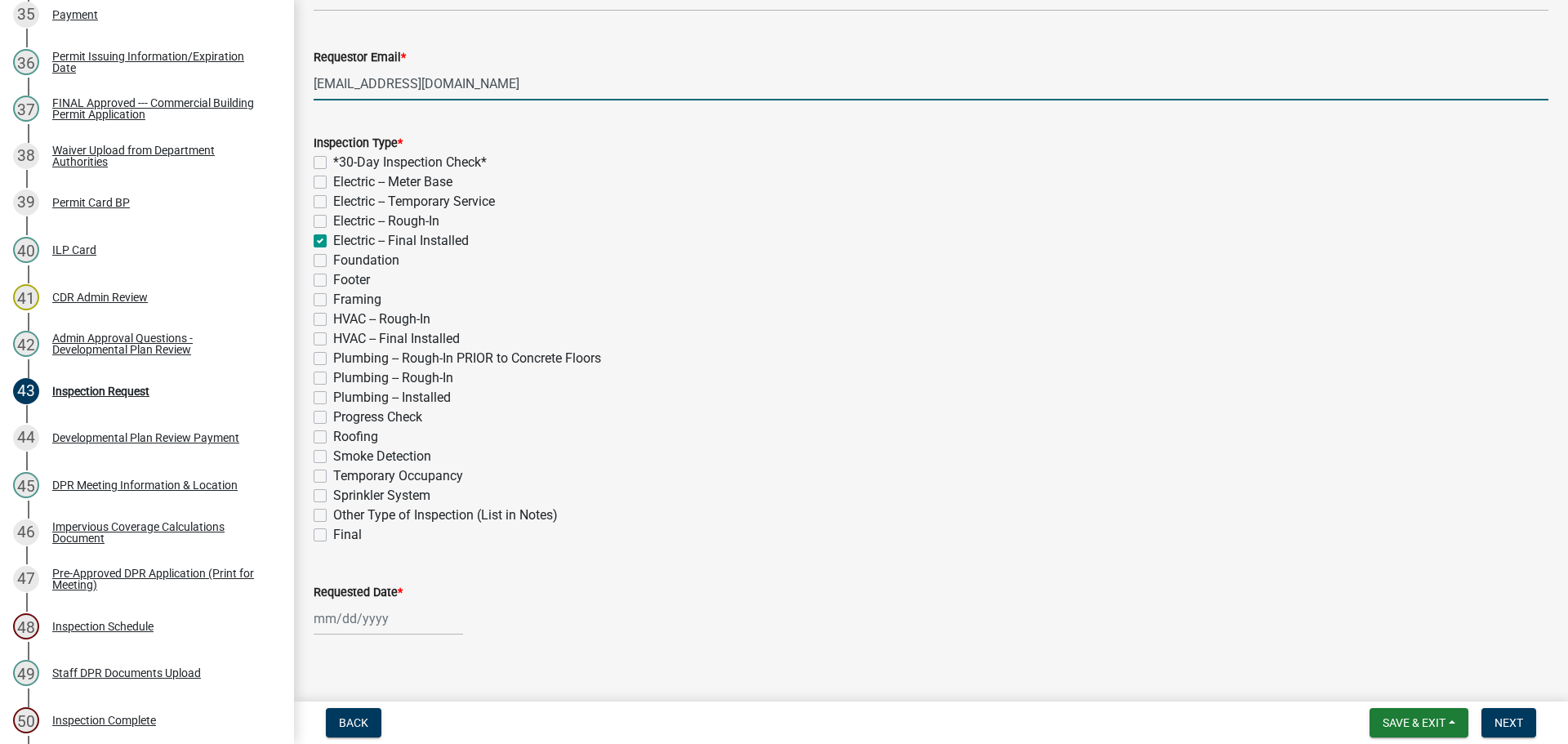
checkbox input "false"
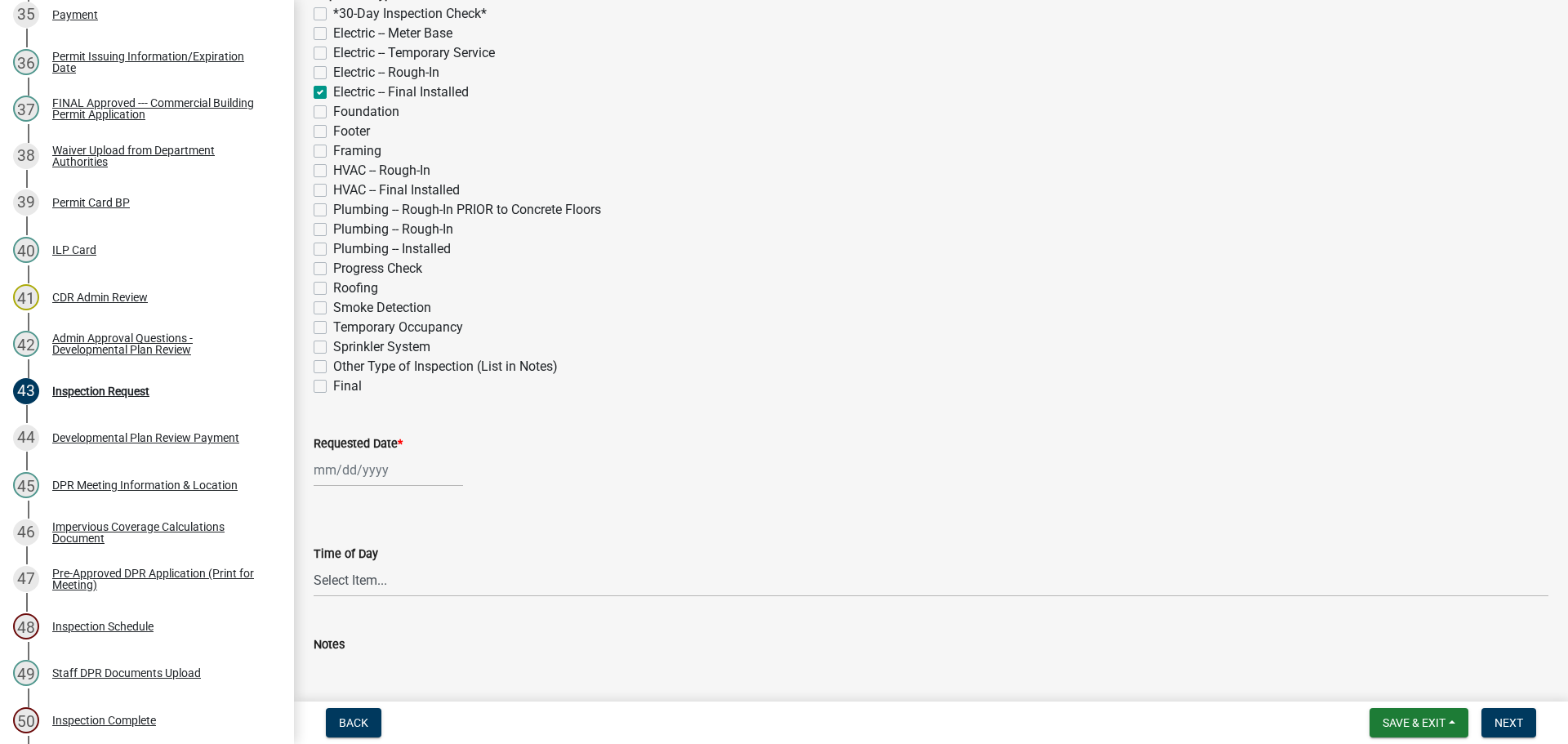
scroll to position [408, 0]
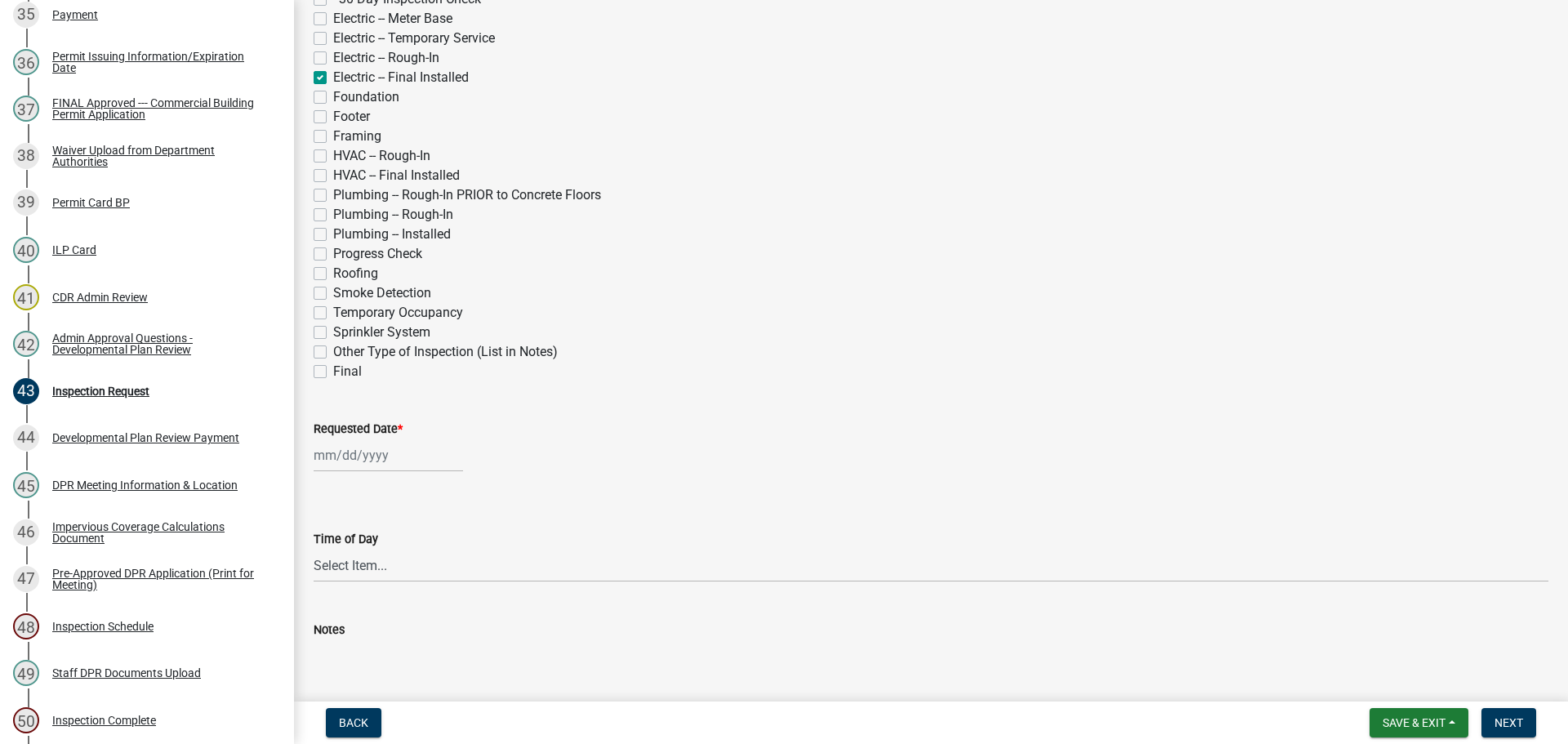
click at [364, 429] on label "Requested Date *" at bounding box center [358, 430] width 89 height 11
click at [364, 439] on input "Requested Date *" at bounding box center [388, 455] width 150 height 34
click at [369, 485] on select "Jan Feb Mar Apr May Jun [DATE] Aug Sep Oct Nov Dec" at bounding box center [379, 489] width 66 height 25
click at [346, 477] on select "Jan Feb Mar Apr May Jun [DATE] Aug Sep Oct Nov Dec" at bounding box center [379, 489] width 66 height 25
click at [405, 568] on div "9" at bounding box center [409, 568] width 26 height 26
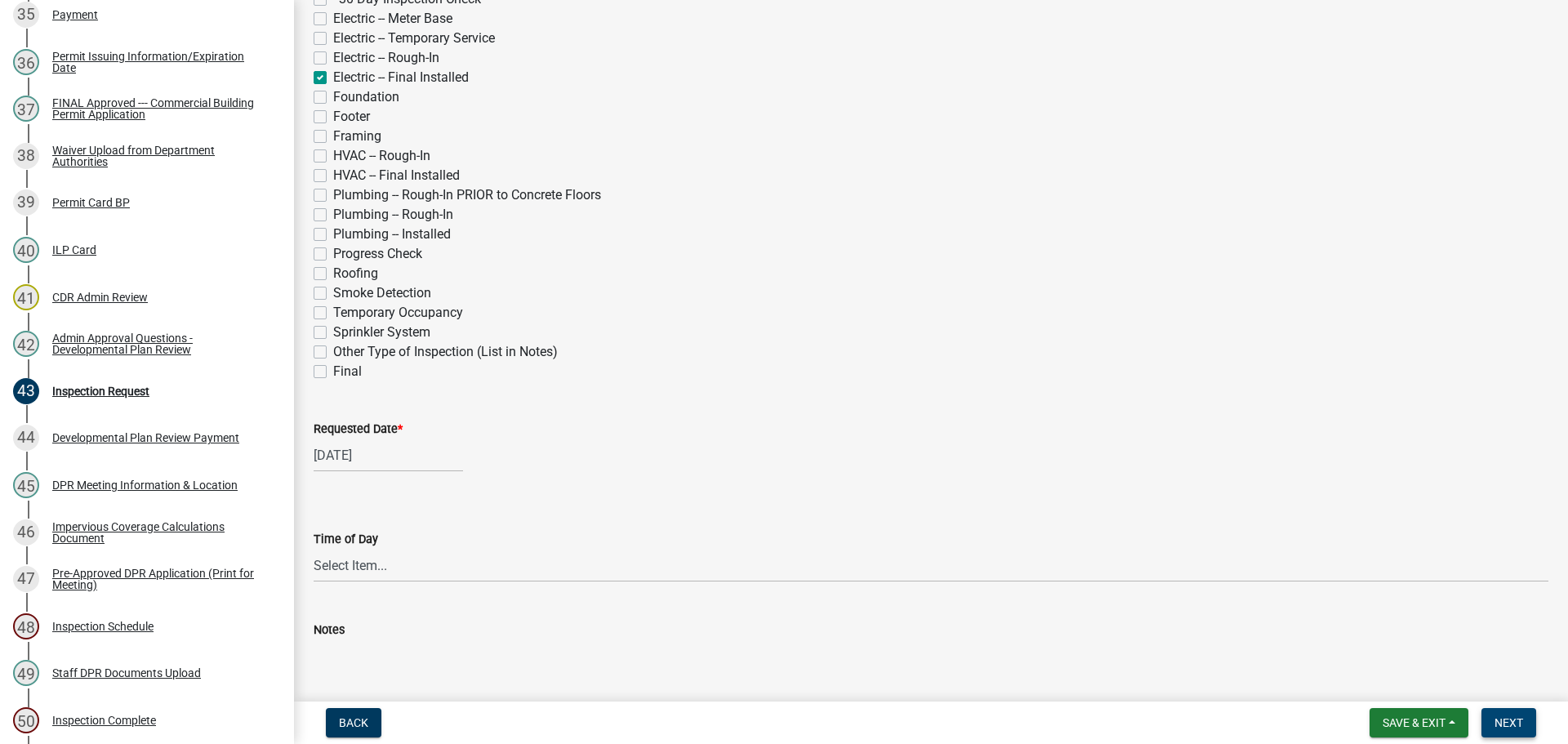
click at [1509, 724] on span "Next" at bounding box center [1508, 723] width 29 height 13
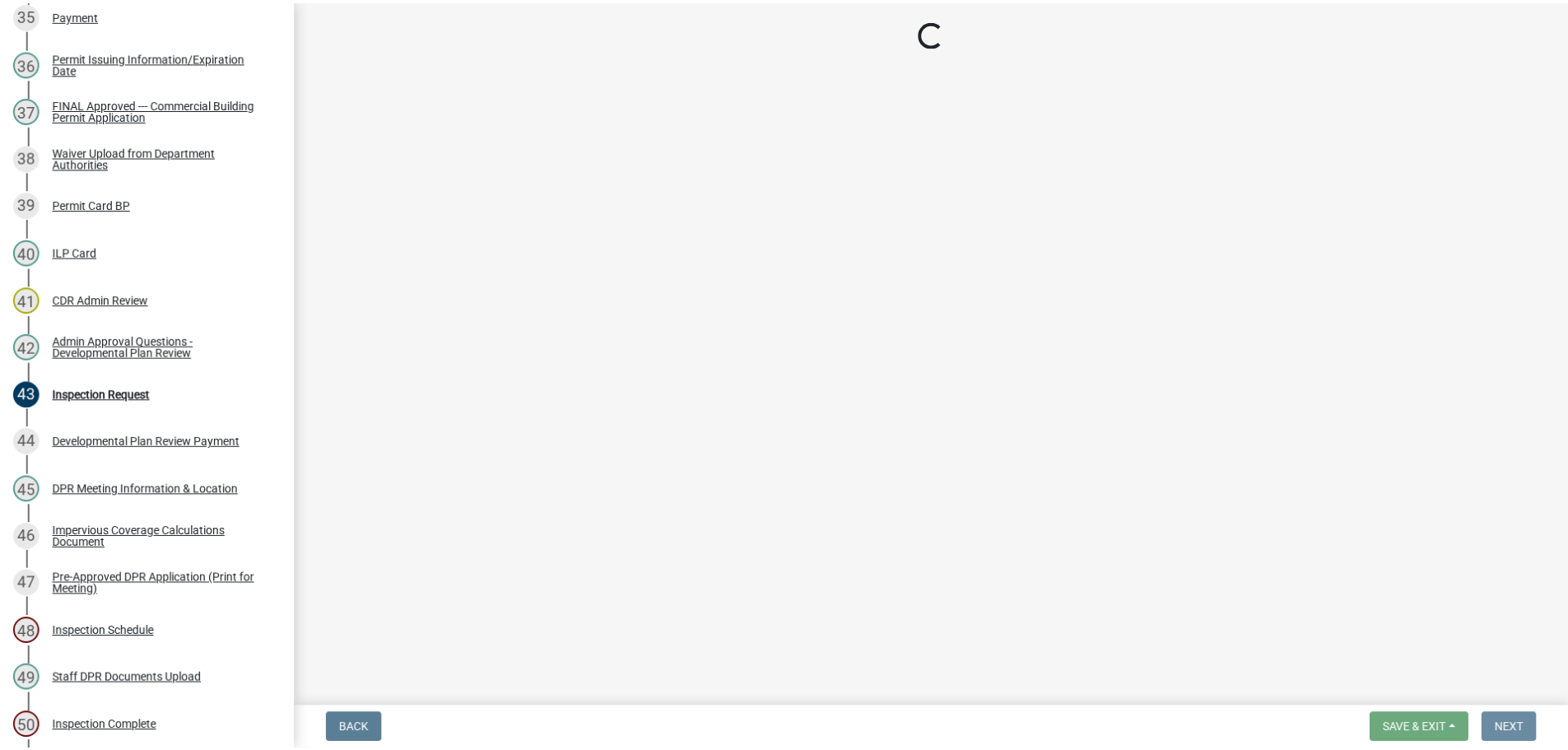
scroll to position [0, 0]
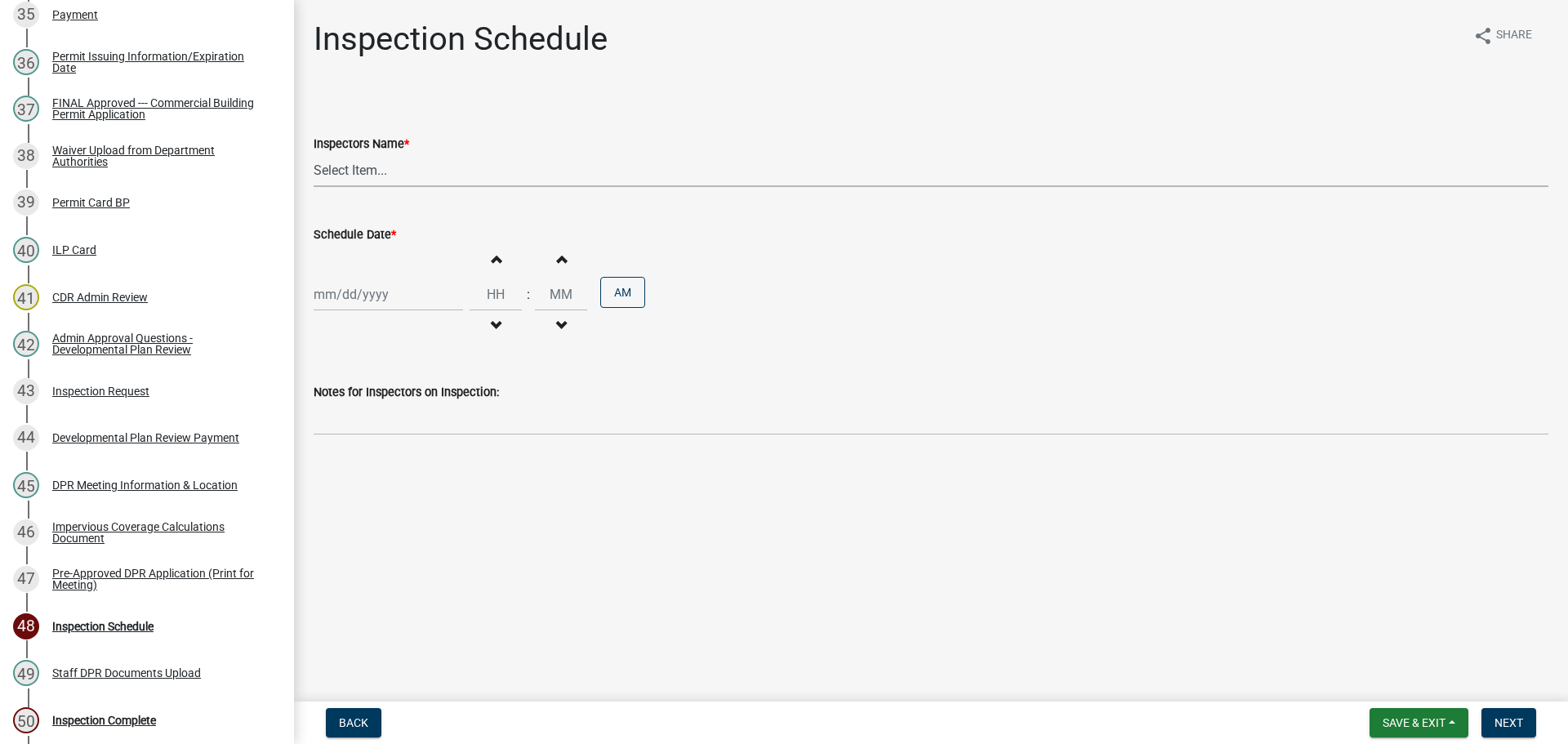
click at [370, 167] on select "Select Item... bmthomas ([PERSON_NAME]) croser ([PERSON_NAME]) [PERSON_NAME] ([…" at bounding box center [931, 169] width 1235 height 34
click at [314, 153] on select "Select Item... bmthomas ([PERSON_NAME]) croser ([PERSON_NAME]) [PERSON_NAME] ([…" at bounding box center [931, 169] width 1235 height 34
click at [353, 233] on label "Schedule Date *" at bounding box center [355, 235] width 83 height 11
click at [353, 277] on input "Schedule Date *" at bounding box center [388, 294] width 150 height 34
click at [409, 513] on div "9" at bounding box center [409, 512] width 26 height 26
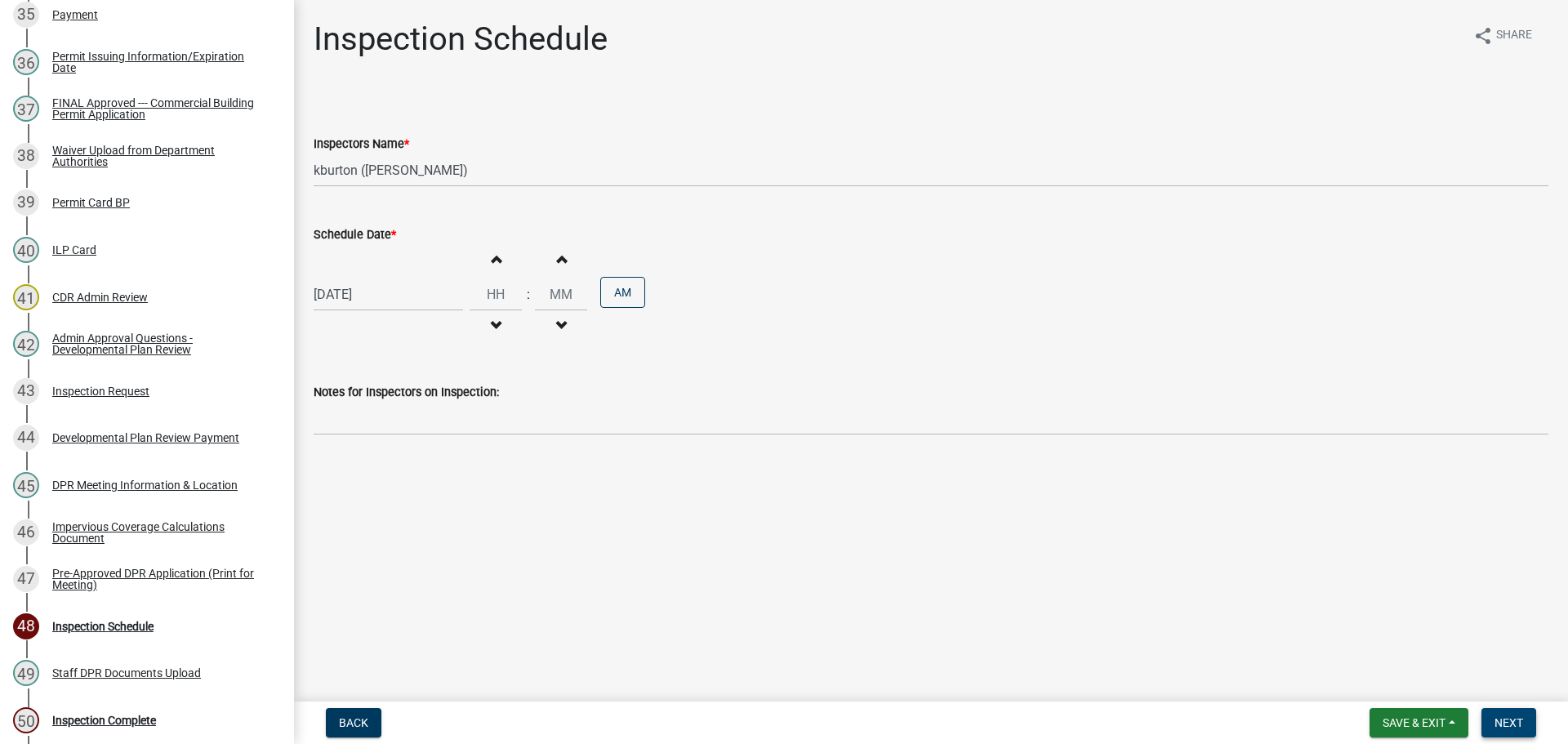
click at [1521, 716] on span "Next" at bounding box center [1508, 723] width 29 height 13
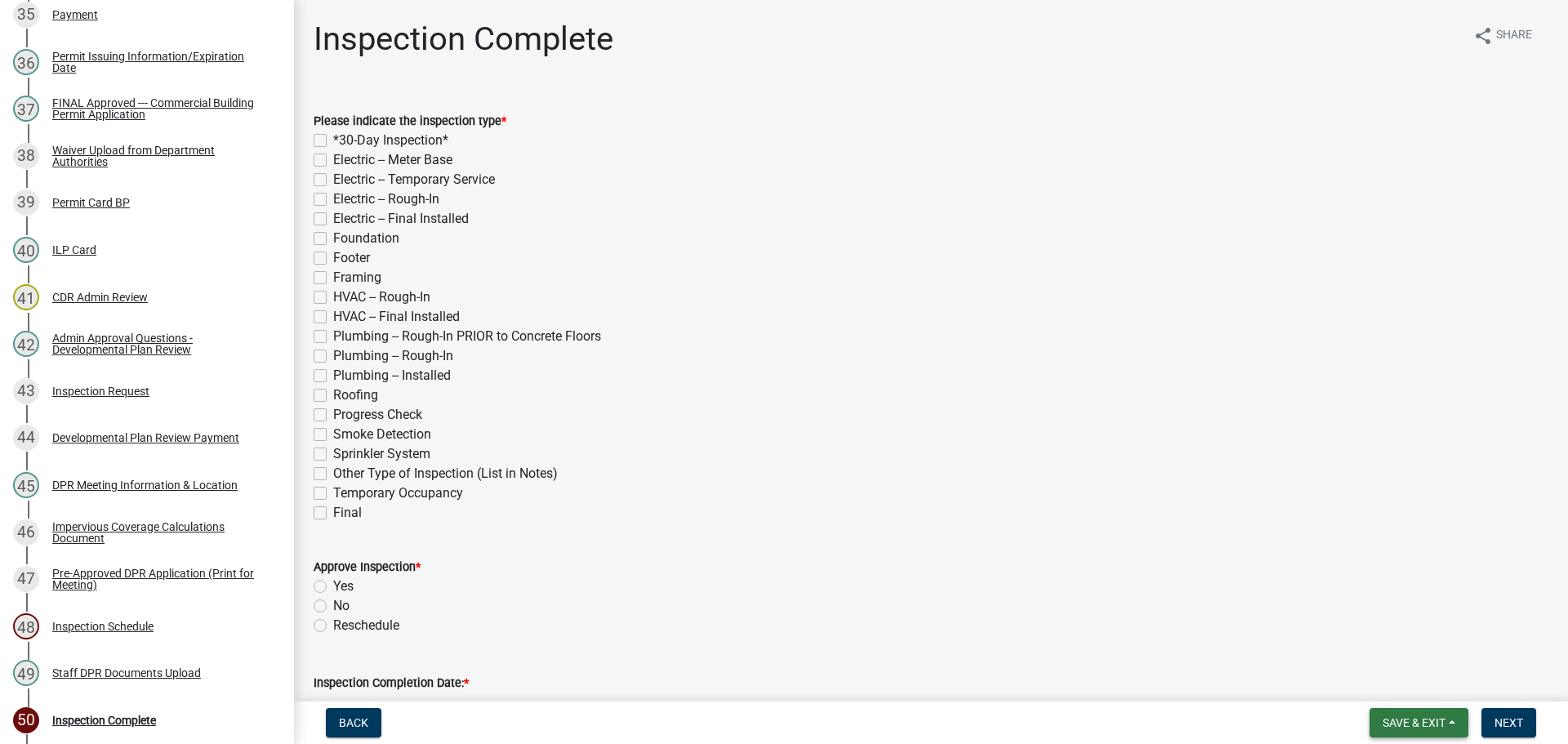
click at [1399, 716] on span "Save & Exit" at bounding box center [1413, 723] width 63 height 13
click at [1398, 694] on button "Save & Exit" at bounding box center [1403, 680] width 131 height 39
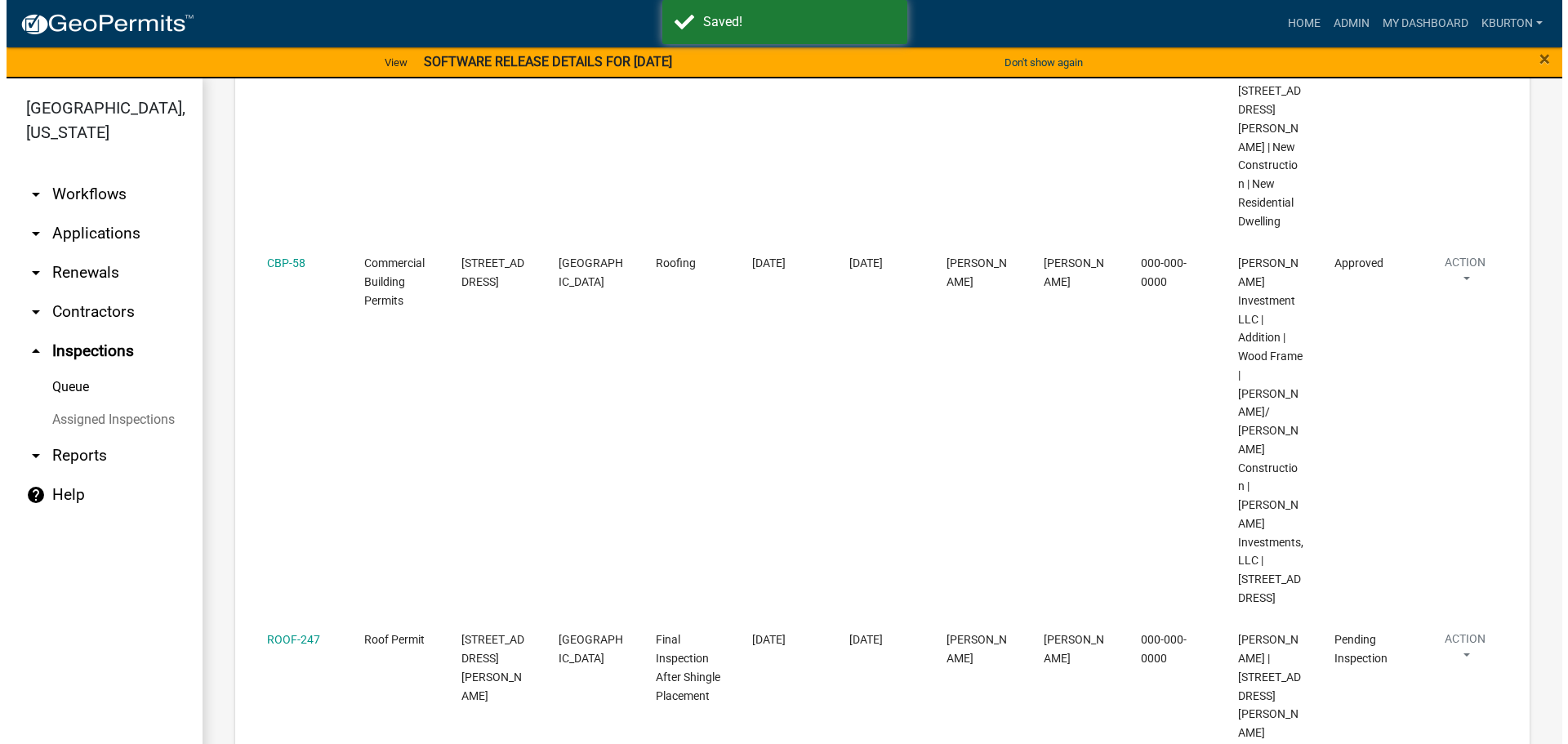
scroll to position [489, 0]
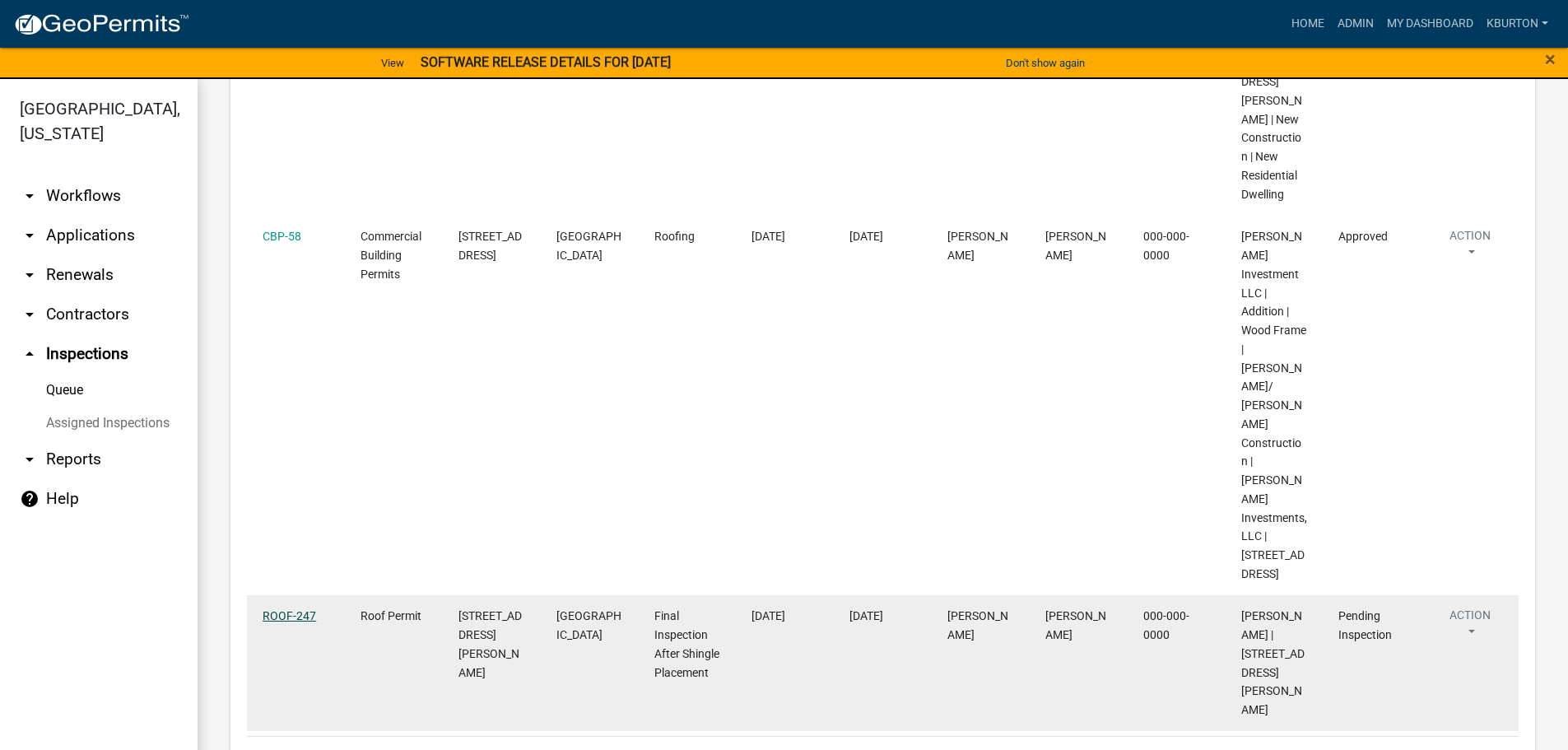
click at [296, 609] on link "ROOF-247" at bounding box center [289, 616] width 54 height 13
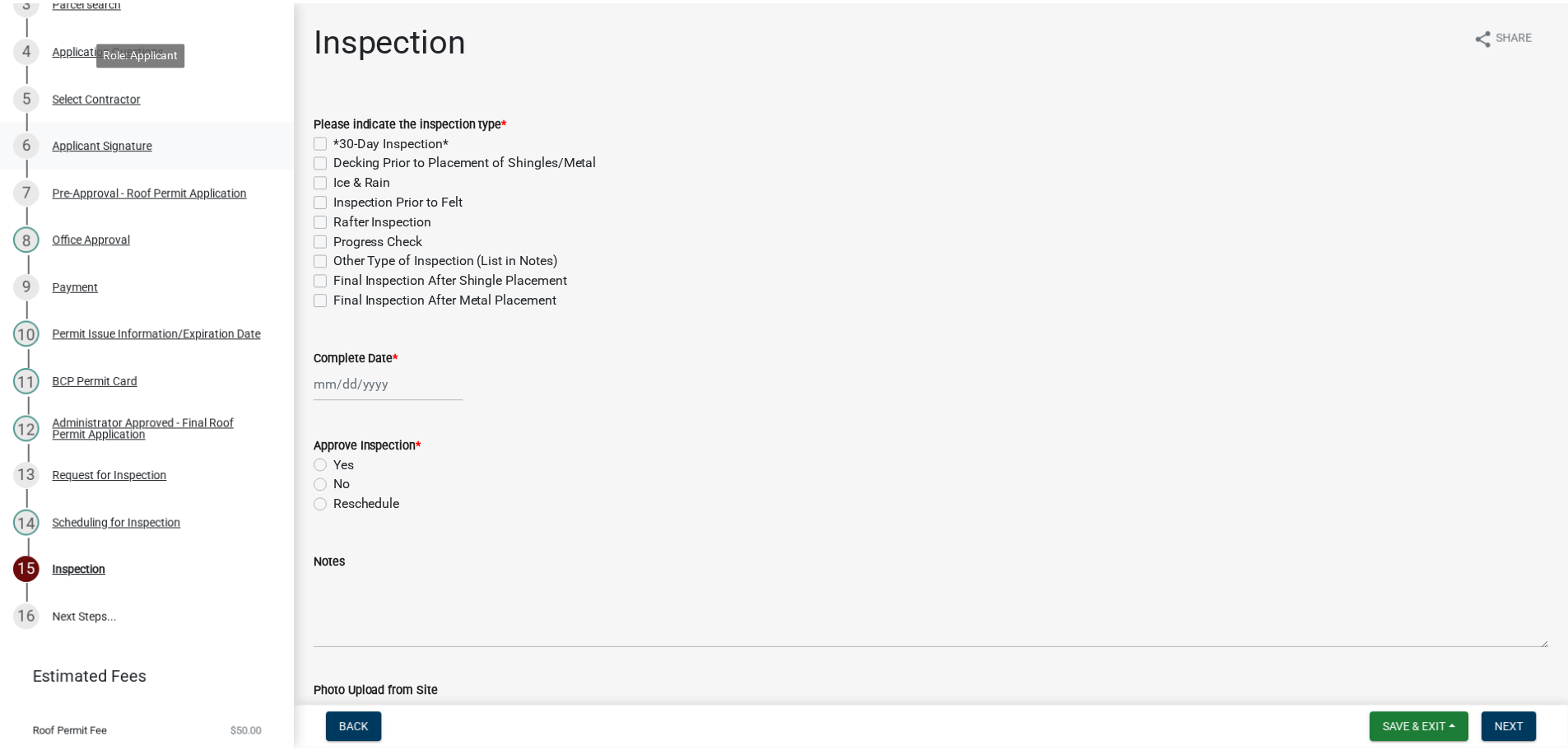
scroll to position [407, 0]
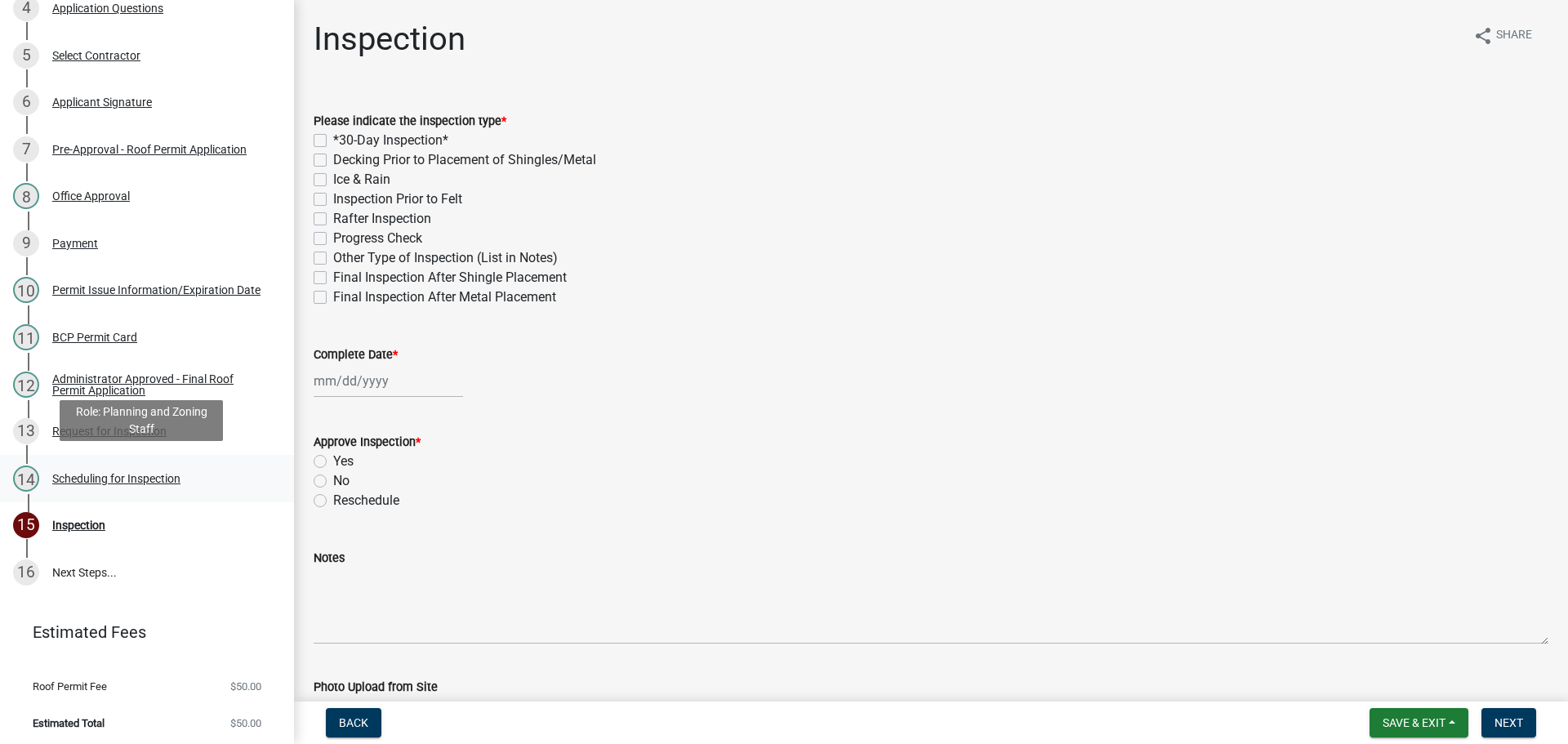
click at [128, 472] on div "Scheduling for Inspection" at bounding box center [116, 478] width 129 height 11
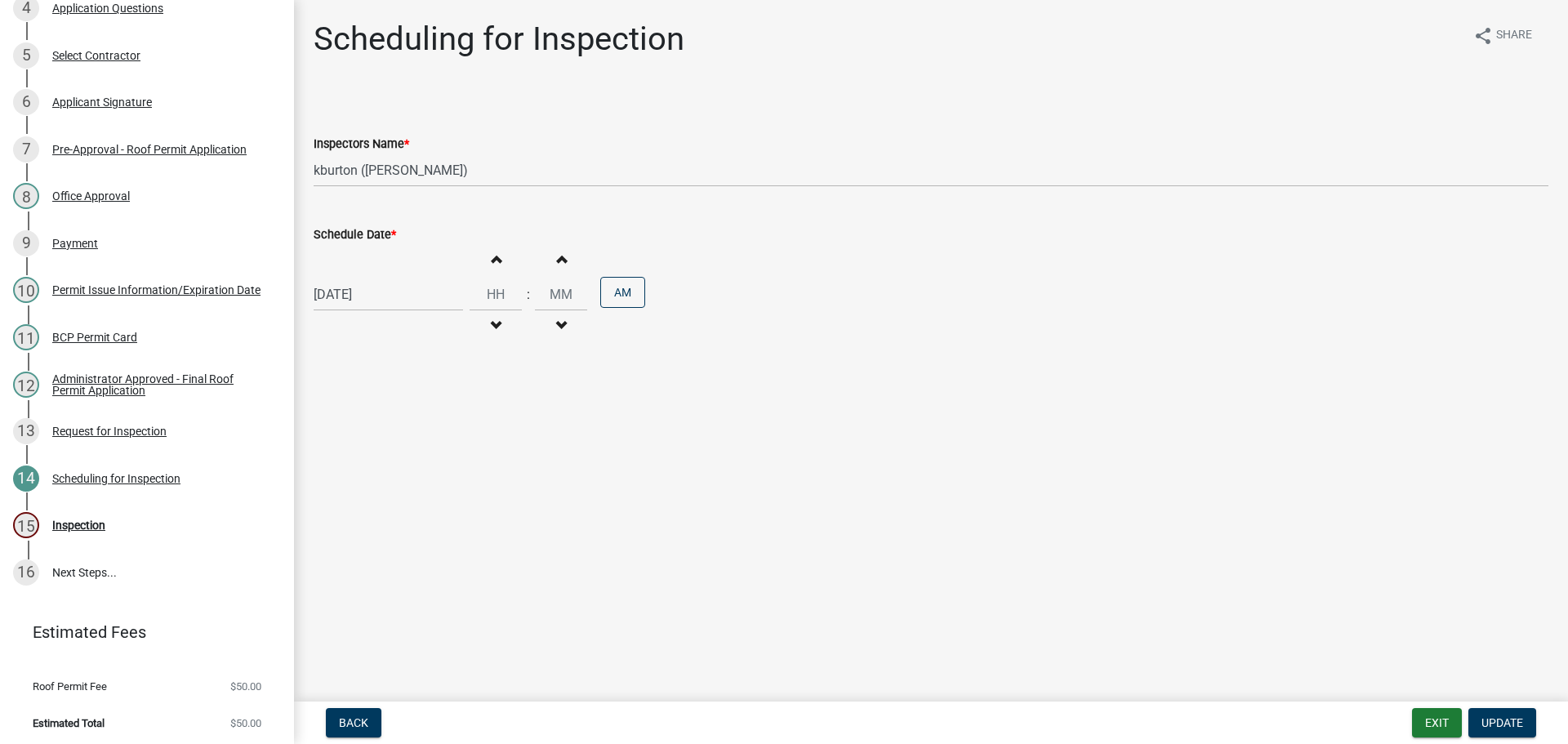
click at [368, 233] on label "Schedule Date *" at bounding box center [355, 235] width 83 height 11
click at [368, 277] on input "[DATE]" at bounding box center [388, 294] width 150 height 34
click at [388, 483] on div "1" at bounding box center [382, 485] width 26 height 26
click at [1493, 719] on span "Update" at bounding box center [1502, 723] width 42 height 13
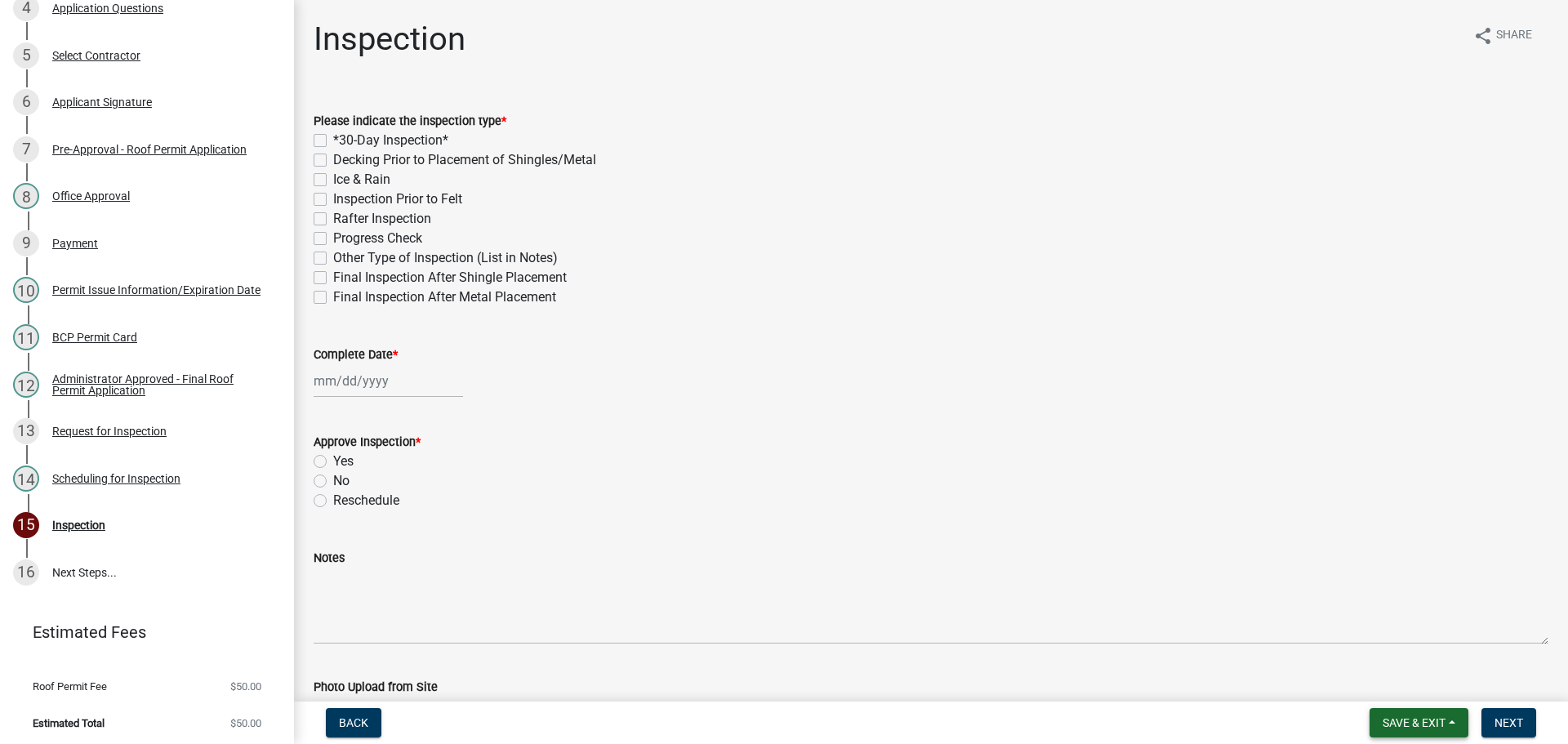
click at [1422, 714] on button "Save & Exit" at bounding box center [1418, 723] width 99 height 29
click at [1407, 681] on button "Save & Exit" at bounding box center [1403, 680] width 131 height 39
